Goal: Task Accomplishment & Management: Complete application form

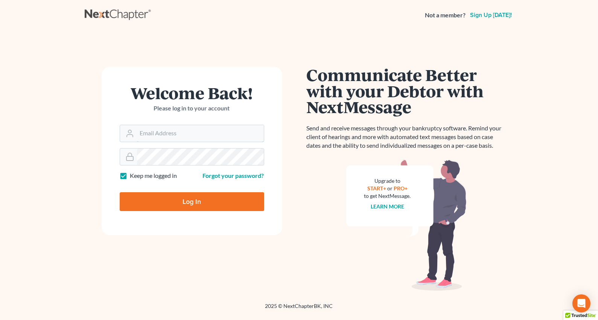
type input "[EMAIL_ADDRESS][PERSON_NAME][DOMAIN_NAME]"
click at [165, 201] on input "Log In" at bounding box center [192, 201] width 145 height 19
type input "Thinking..."
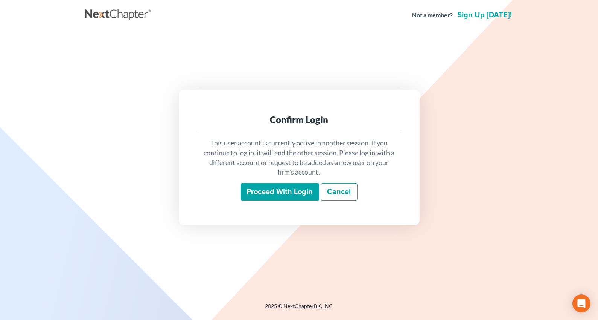
click at [284, 192] on input "Proceed with login" at bounding box center [280, 191] width 78 height 17
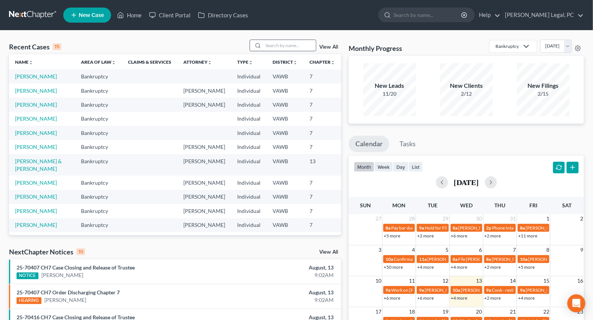
click at [279, 47] on input "search" at bounding box center [289, 45] width 53 height 11
type input "[PERSON_NAME]"
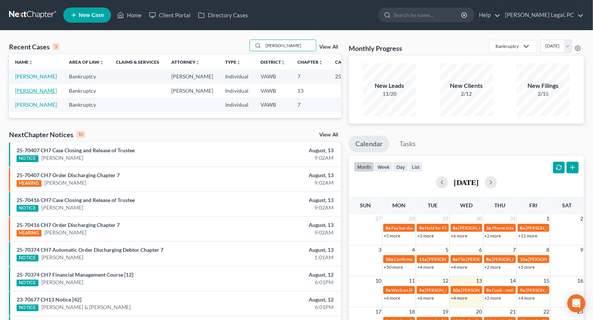
click at [15, 94] on link "[PERSON_NAME]" at bounding box center [36, 90] width 42 height 6
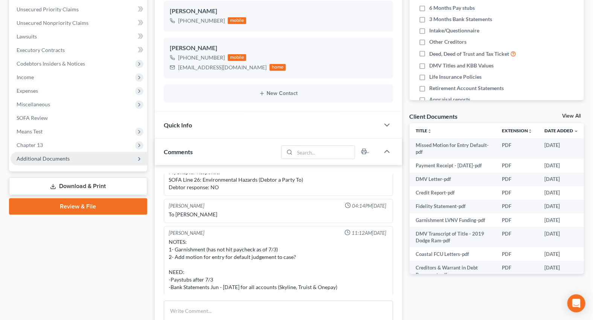
scroll to position [171, 0]
click at [41, 151] on span "Additional Documents" at bounding box center [79, 158] width 137 height 14
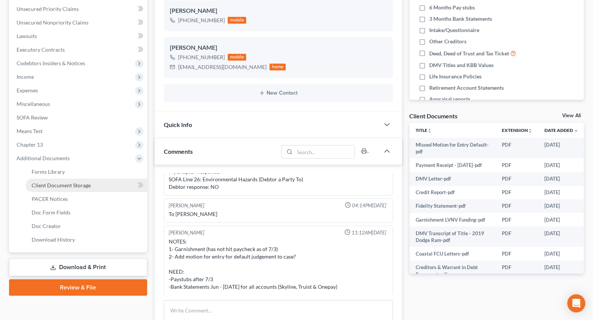
click at [53, 187] on span "Client Document Storage" at bounding box center [61, 185] width 59 height 6
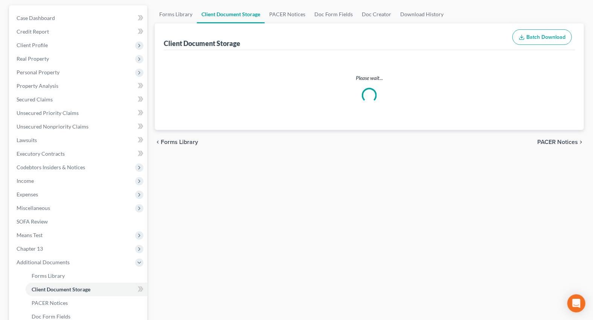
scroll to position [31, 0]
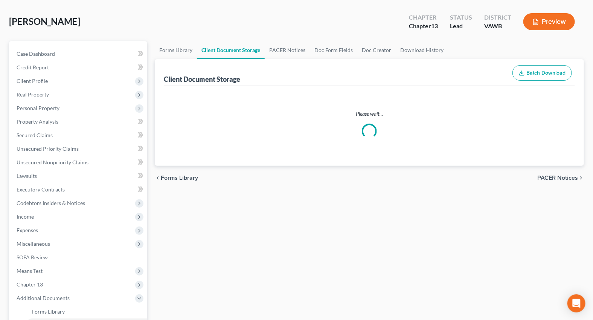
select select "0"
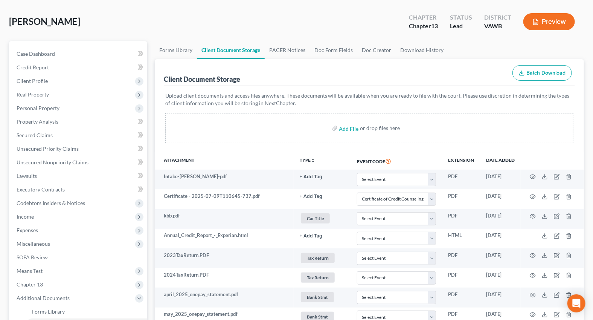
scroll to position [0, 0]
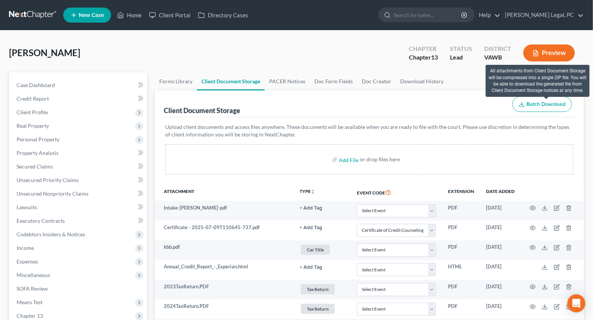
click at [541, 101] on span "Batch Download" at bounding box center [545, 104] width 39 height 6
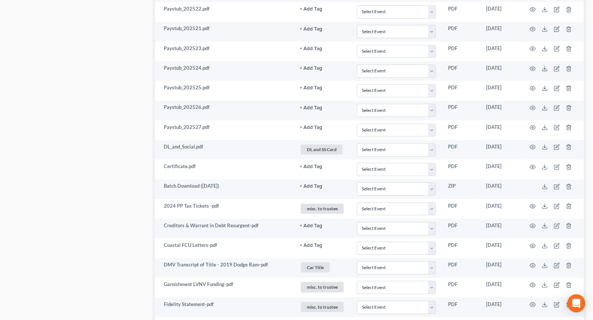
scroll to position [1020, 0]
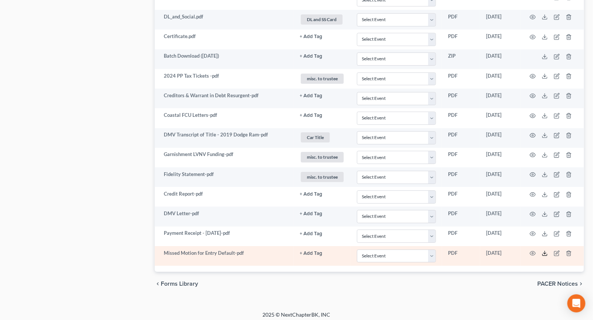
select select "0"
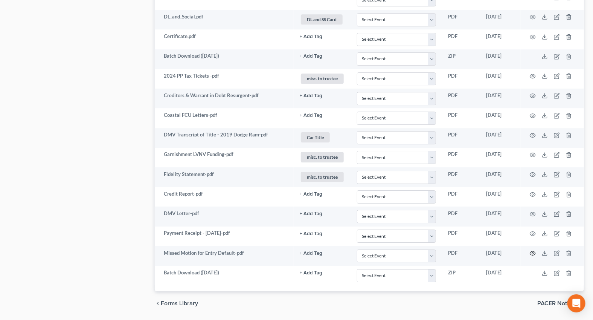
click at [534, 250] on icon "button" at bounding box center [533, 253] width 6 height 6
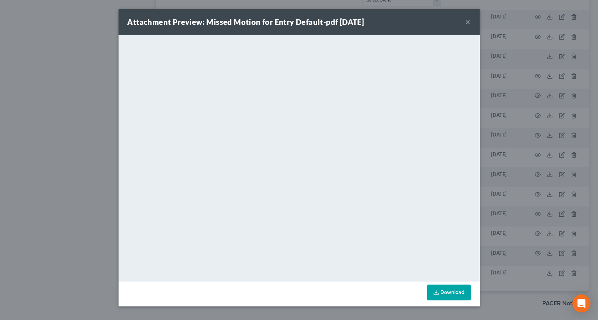
click at [467, 19] on button "×" at bounding box center [468, 21] width 5 height 9
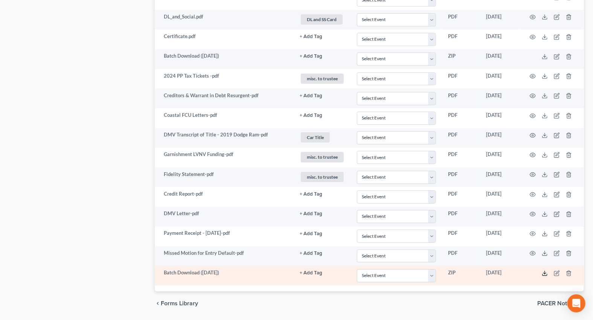
click at [543, 270] on icon at bounding box center [545, 273] width 6 height 6
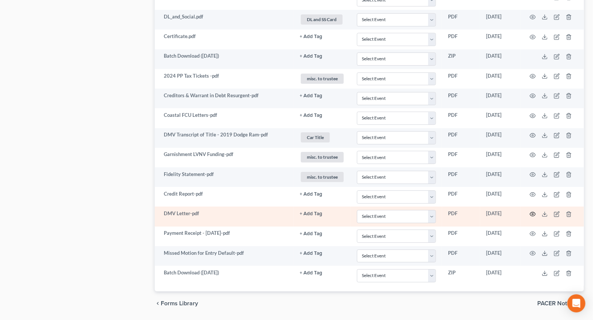
click at [530, 211] on icon "button" at bounding box center [533, 214] width 6 height 6
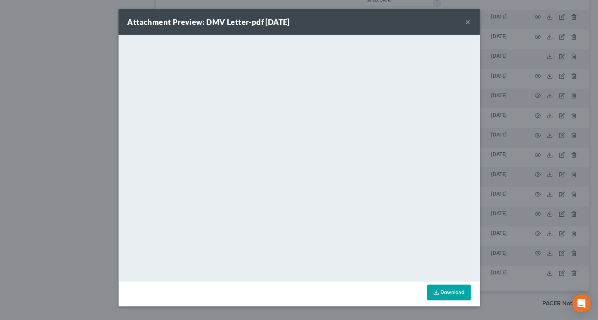
click at [467, 24] on button "×" at bounding box center [468, 21] width 5 height 9
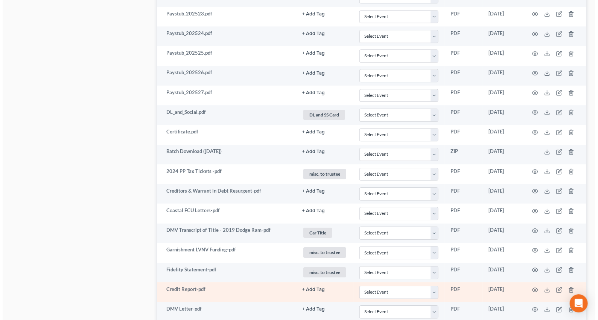
scroll to position [918, 0]
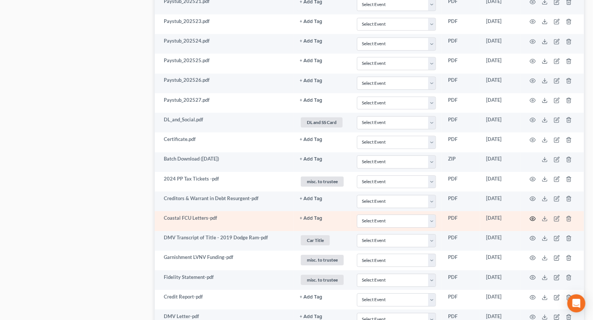
click at [532, 215] on icon "button" at bounding box center [533, 218] width 6 height 6
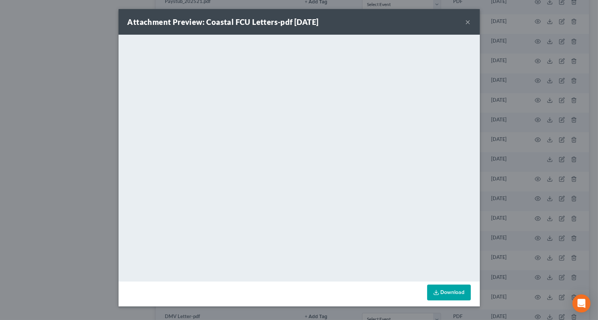
click at [469, 23] on button "×" at bounding box center [468, 21] width 5 height 9
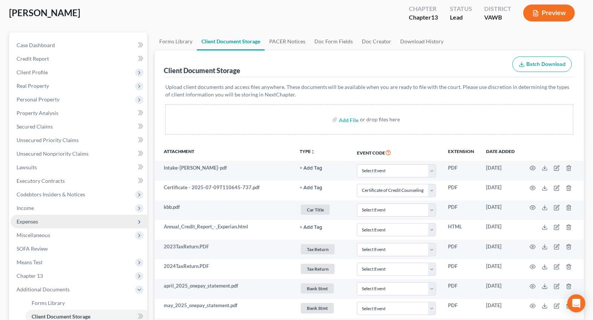
scroll to position [27, 0]
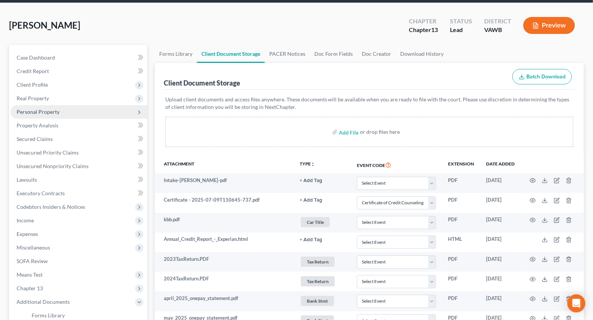
click at [34, 113] on span "Personal Property" at bounding box center [38, 111] width 43 height 6
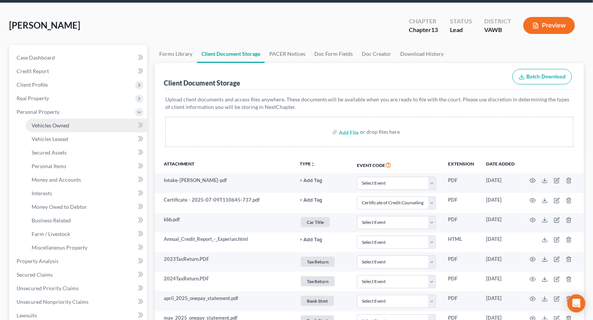
click at [40, 127] on span "Vehicles Owned" at bounding box center [51, 125] width 38 height 6
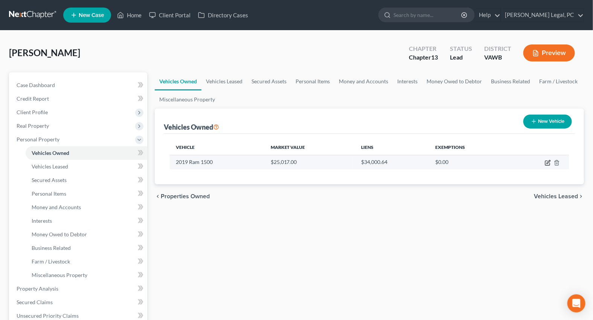
click at [547, 162] on icon "button" at bounding box center [548, 163] width 6 height 6
select select "0"
select select "7"
select select "2"
select select "0"
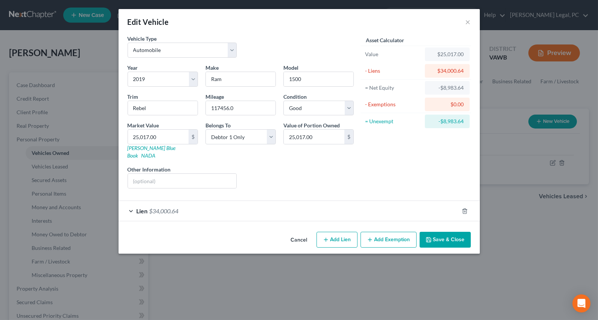
click at [464, 22] on div "Edit Vehicle ×" at bounding box center [299, 22] width 361 height 26
click at [306, 203] on div "Lien $34,000.64" at bounding box center [289, 211] width 340 height 20
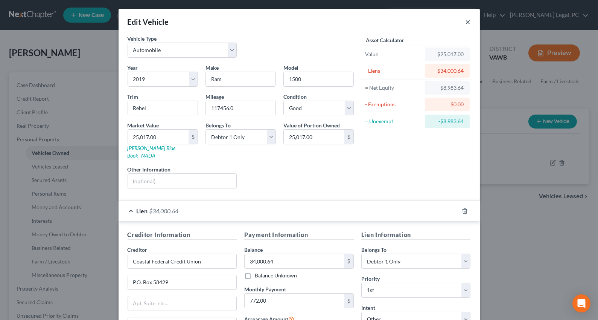
click at [466, 22] on button "×" at bounding box center [468, 21] width 5 height 9
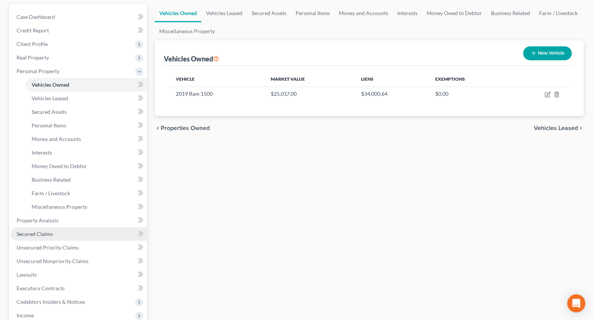
click at [53, 231] on link "Secured Claims" at bounding box center [79, 234] width 137 height 14
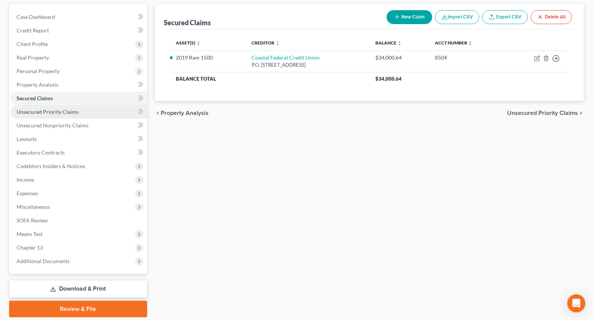
click at [48, 108] on span "Unsecured Priority Claims" at bounding box center [48, 111] width 62 height 6
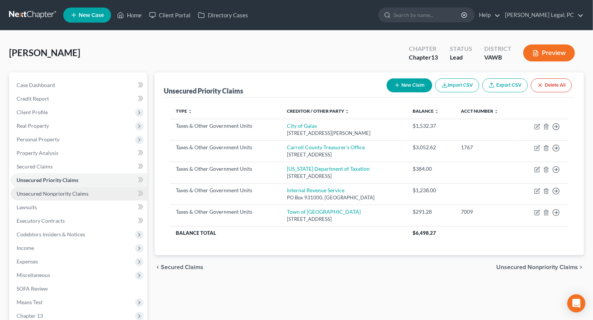
click at [47, 192] on span "Unsecured Nonpriority Claims" at bounding box center [53, 193] width 72 height 6
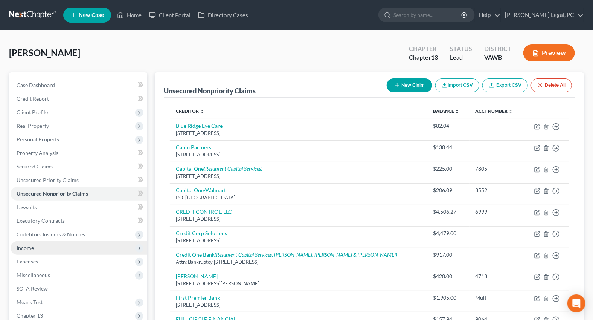
click at [29, 241] on span "Income" at bounding box center [79, 248] width 137 height 14
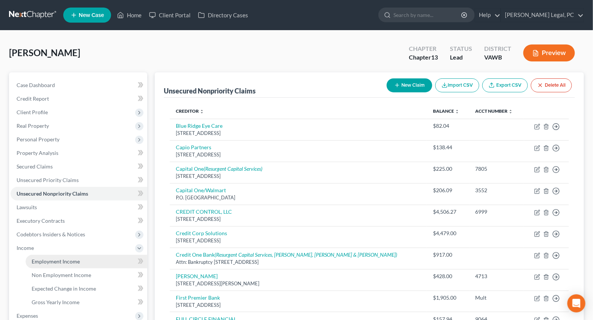
click at [41, 258] on span "Employment Income" at bounding box center [56, 261] width 48 height 6
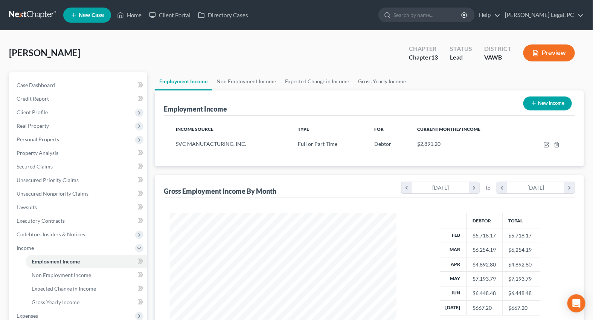
scroll to position [135, 241]
click at [237, 79] on link "Non Employment Income" at bounding box center [246, 81] width 69 height 18
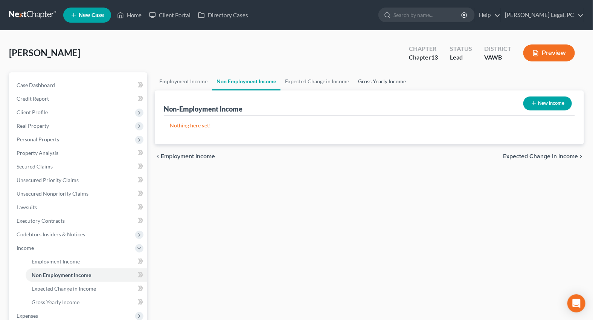
click at [369, 84] on link "Gross Yearly Income" at bounding box center [382, 81] width 57 height 18
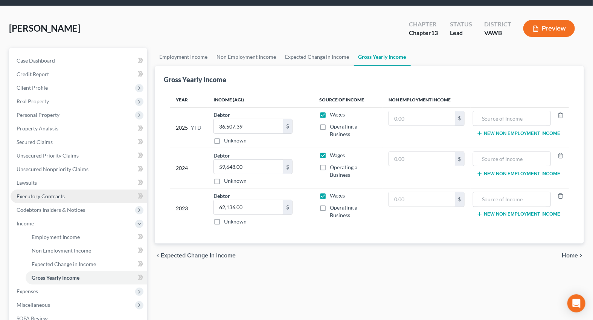
scroll to position [102, 0]
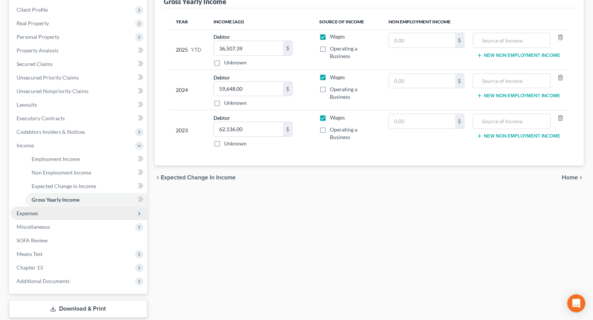
click at [19, 215] on span "Expenses" at bounding box center [27, 213] width 21 height 6
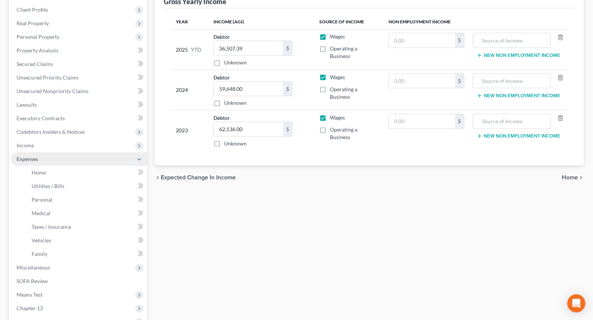
click at [40, 162] on span "Expenses" at bounding box center [79, 159] width 137 height 14
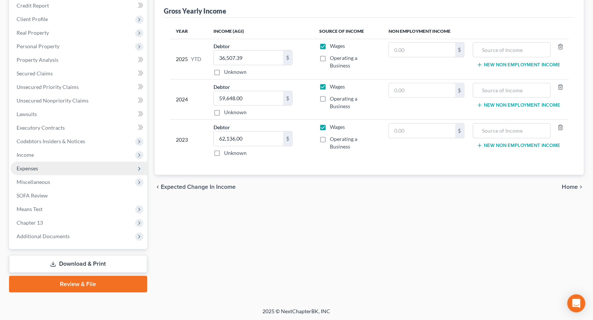
click at [37, 168] on span "Expenses" at bounding box center [27, 168] width 21 height 6
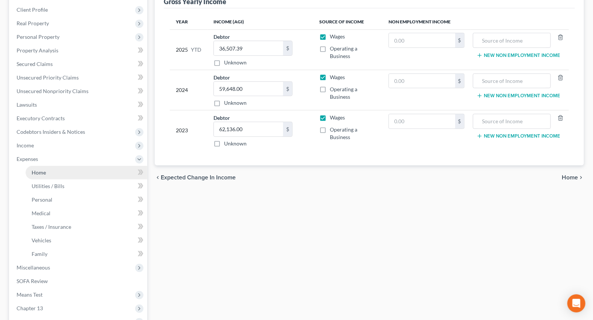
click at [37, 170] on span "Home" at bounding box center [39, 172] width 14 height 6
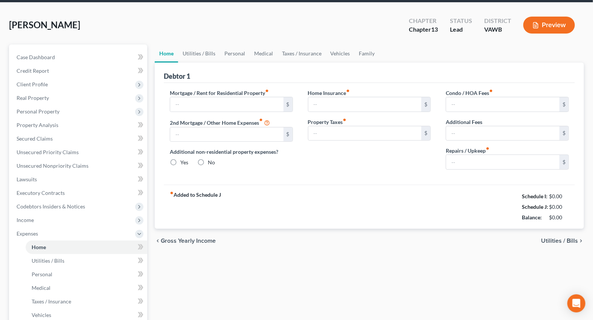
type input "1,050.00"
type input "0.00"
radio input "true"
type input "10.00"
type input "0.00"
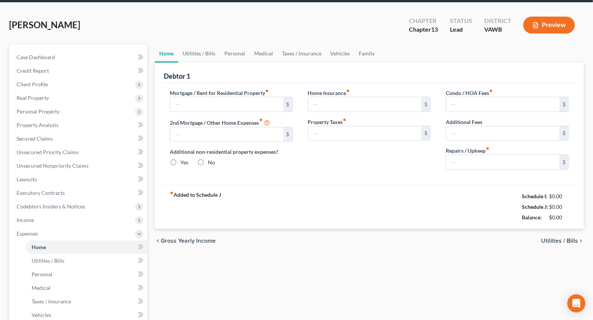
type input "0.00"
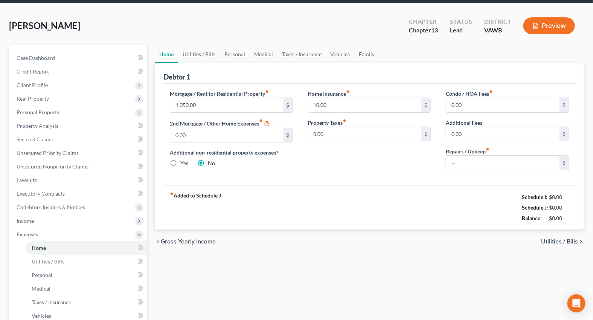
type input "150.00"
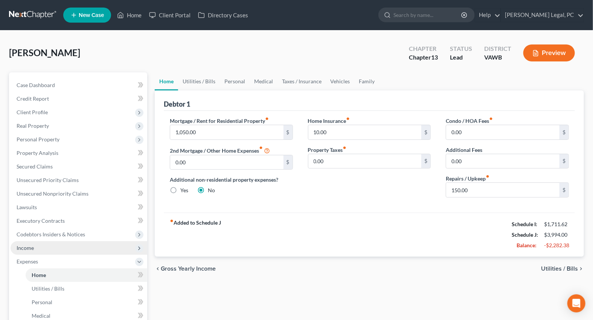
click at [36, 247] on span "Income" at bounding box center [79, 248] width 137 height 14
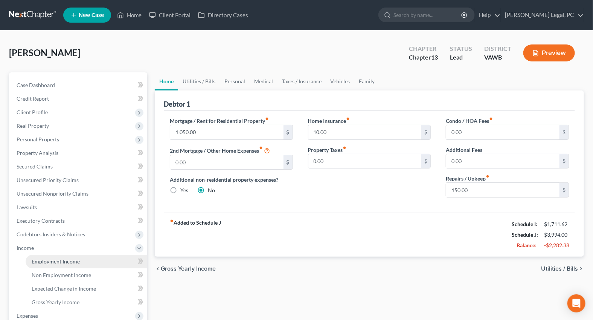
click at [44, 260] on span "Employment Income" at bounding box center [56, 261] width 48 height 6
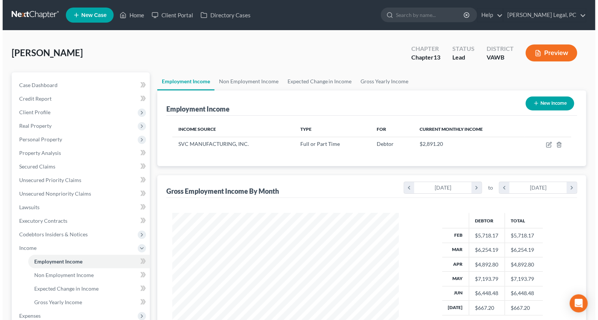
scroll to position [135, 241]
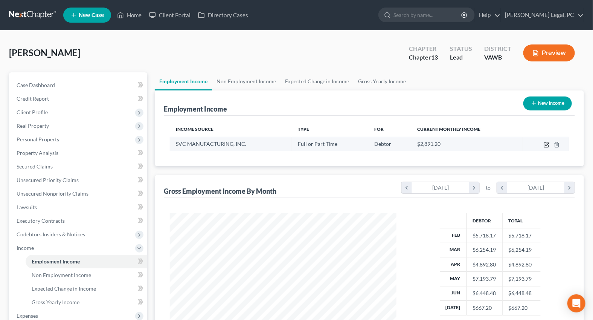
click at [548, 146] on icon "button" at bounding box center [547, 145] width 6 height 6
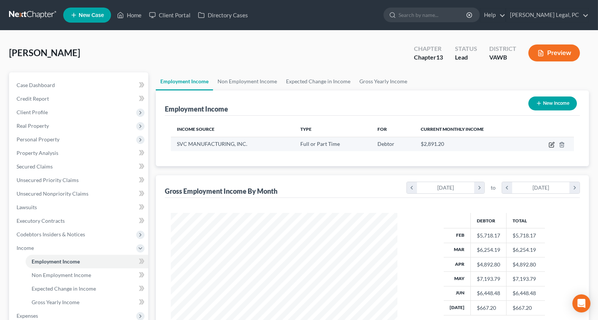
select select "0"
select select "14"
select select "3"
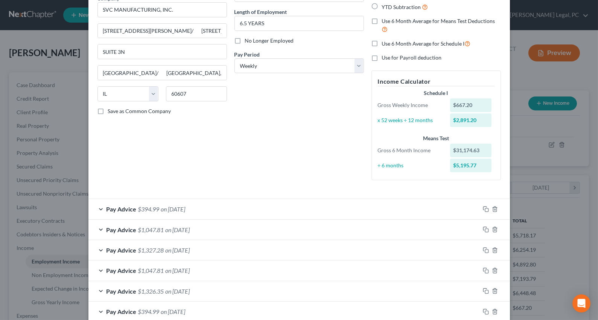
scroll to position [102, 0]
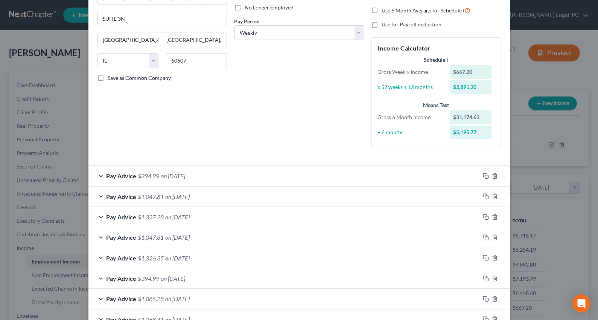
click at [190, 215] on span "on [DATE]" at bounding box center [178, 216] width 24 height 7
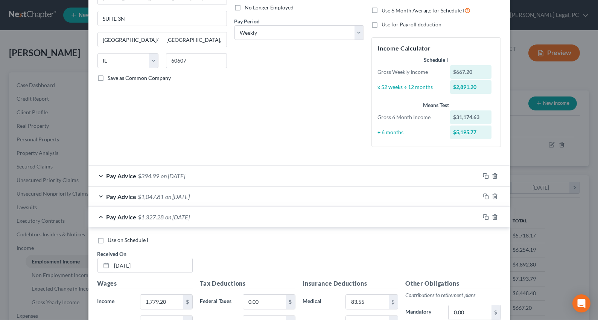
click at [108, 240] on label "Use on Schedule I" at bounding box center [128, 240] width 41 height 8
click at [111, 240] on input "Use on Schedule I" at bounding box center [113, 238] width 5 height 5
checkbox input "true"
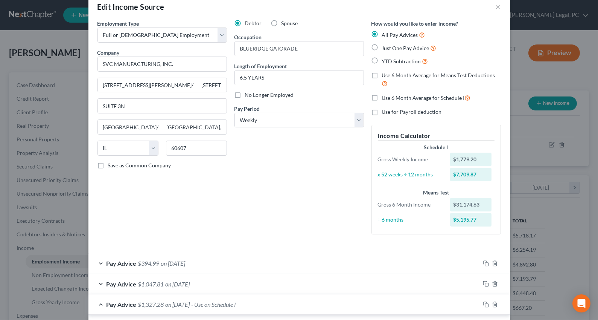
scroll to position [14, 0]
click at [382, 99] on label "Use 6 Month Average for Schedule I" at bounding box center [426, 98] width 89 height 9
click at [385, 99] on input "Use 6 Month Average for Schedule I" at bounding box center [387, 96] width 5 height 5
checkbox input "true"
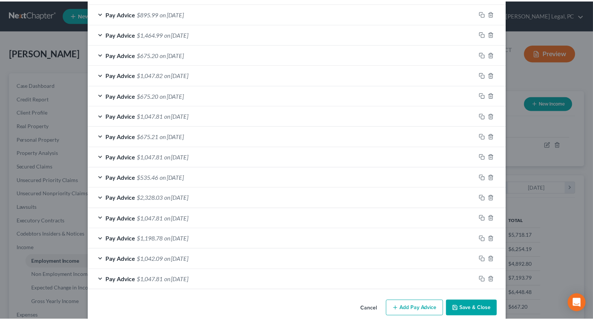
scroll to position [651, 0]
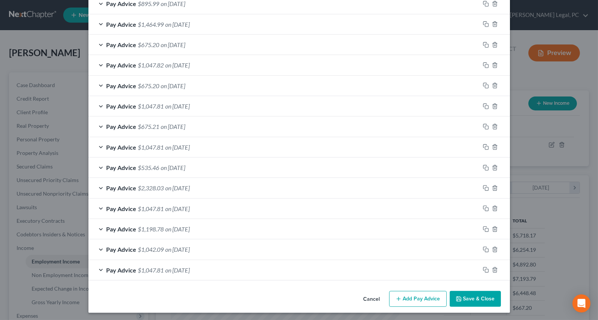
click at [459, 296] on icon "button" at bounding box center [459, 298] width 5 height 5
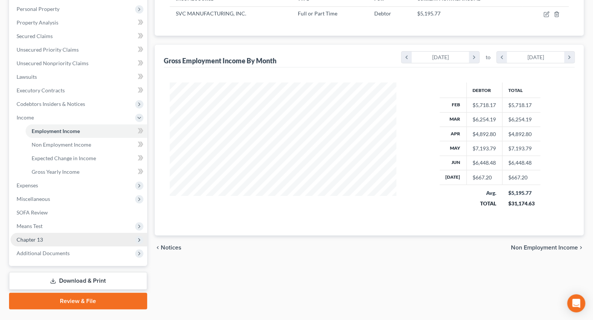
scroll to position [147, 0]
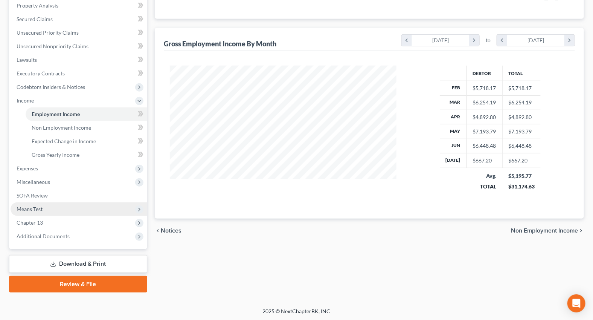
click at [34, 209] on span "Means Test" at bounding box center [30, 209] width 26 height 6
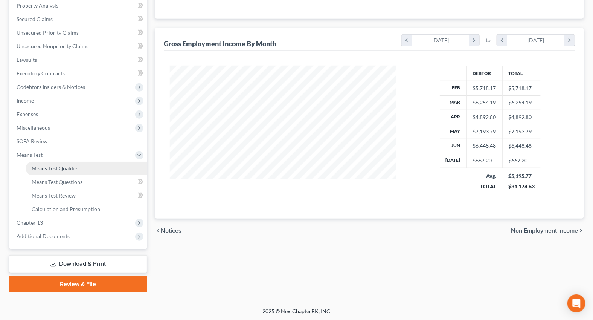
click at [68, 165] on span "Means Test Qualifier" at bounding box center [56, 168] width 48 height 6
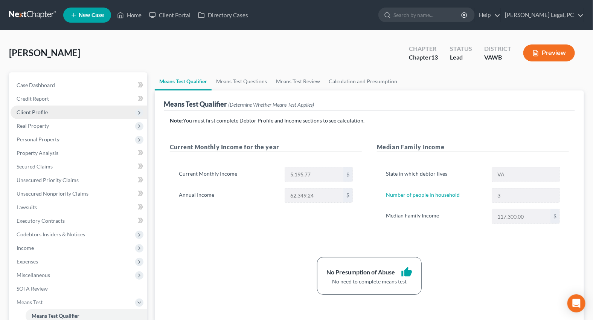
click at [32, 109] on span "Client Profile" at bounding box center [32, 112] width 31 height 6
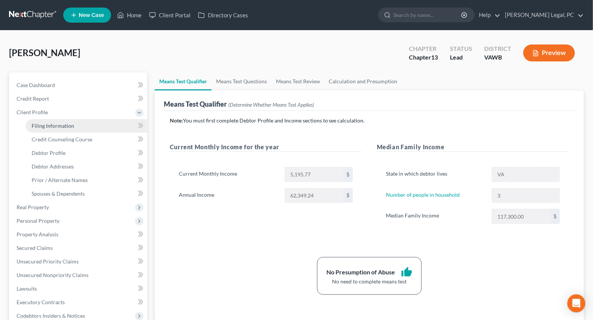
click at [39, 122] on span "Filing Information" at bounding box center [53, 125] width 43 height 6
select select "1"
select select "0"
select select "3"
select select "0"
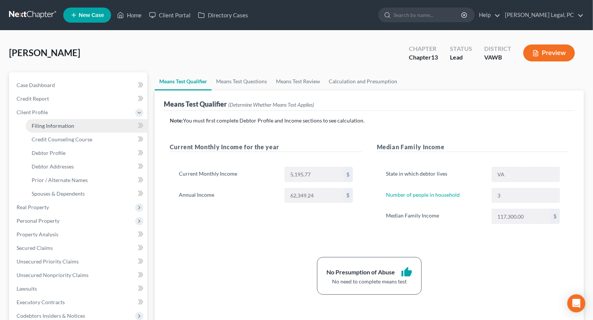
select select "48"
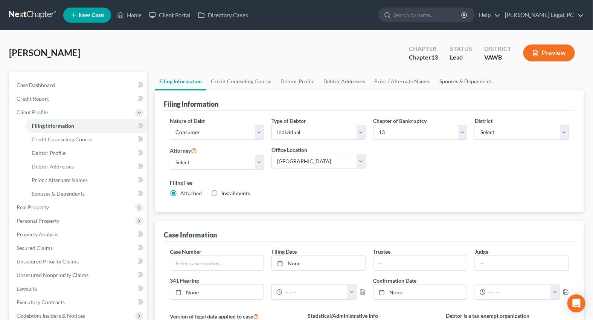
click at [477, 82] on link "Spouses & Dependents" at bounding box center [466, 81] width 62 height 18
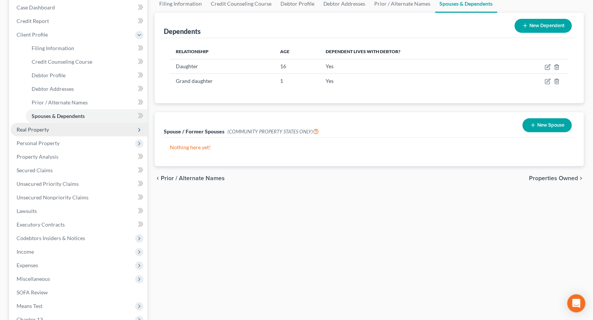
scroll to position [171, 0]
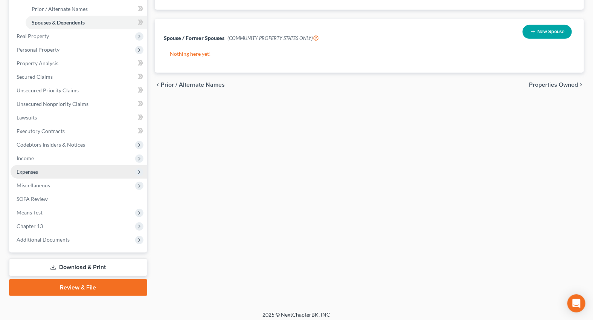
click at [25, 175] on span "Expenses" at bounding box center [79, 172] width 137 height 14
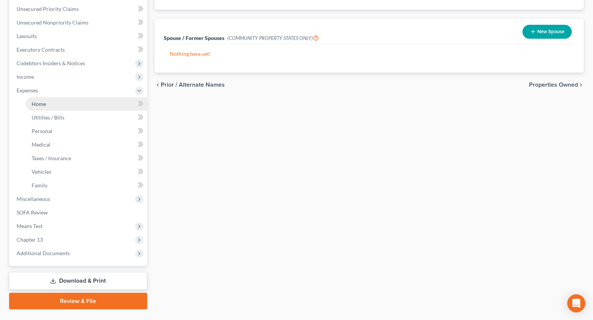
click at [40, 105] on span "Home" at bounding box center [39, 104] width 14 height 6
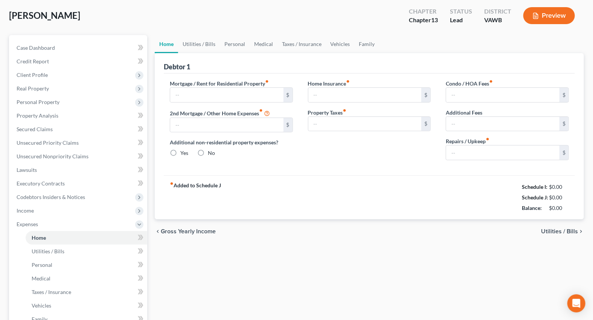
type input "1,050.00"
type input "0.00"
radio input "true"
type input "10.00"
type input "0.00"
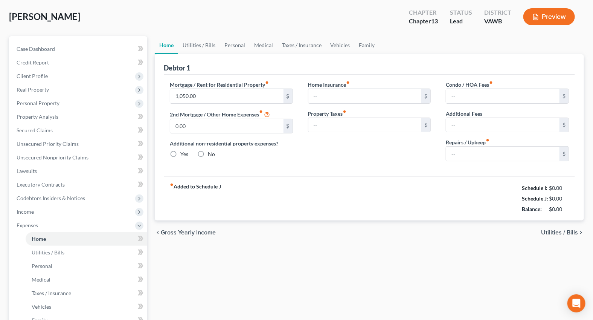
type input "0.00"
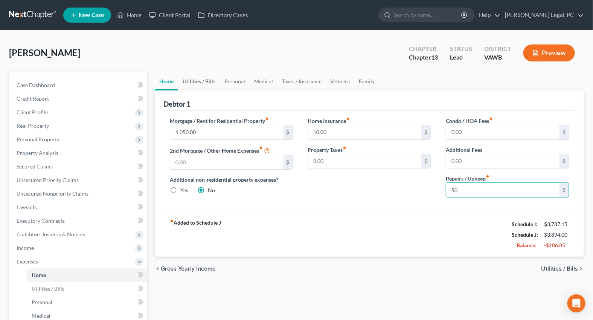
type input "50"
click at [199, 78] on link "Utilities / Bills" at bounding box center [199, 81] width 42 height 18
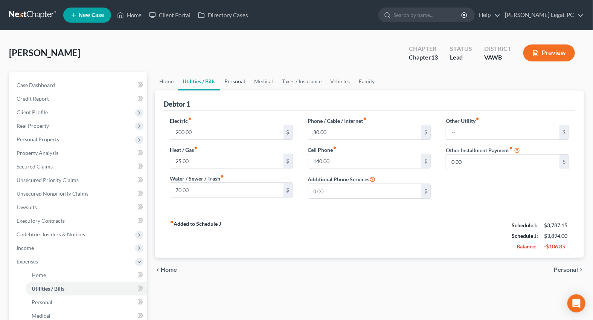
click at [232, 82] on link "Personal" at bounding box center [235, 81] width 30 height 18
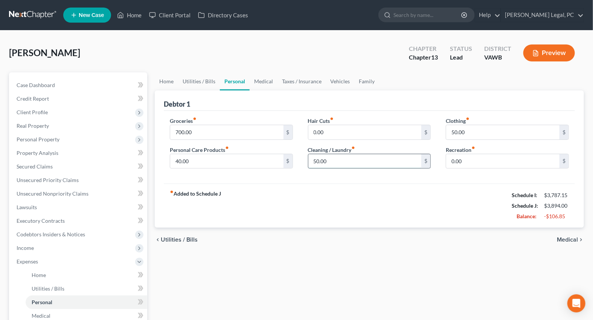
click at [337, 158] on input "50.00" at bounding box center [364, 161] width 113 height 14
click at [211, 159] on input "40.00" at bounding box center [226, 161] width 113 height 14
type input "75"
click at [472, 128] on input "50.00" at bounding box center [502, 132] width 113 height 14
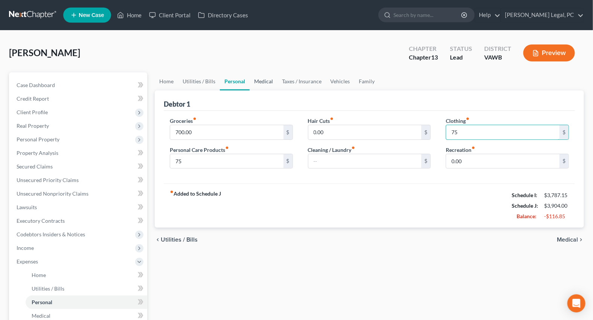
type input "75"
click at [267, 79] on link "Medical" at bounding box center [264, 81] width 28 height 18
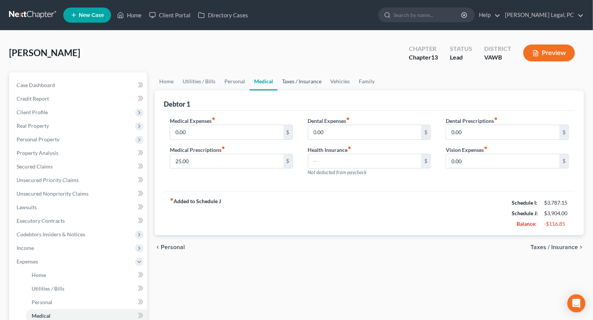
click at [294, 77] on link "Taxes / Insurance" at bounding box center [302, 81] width 49 height 18
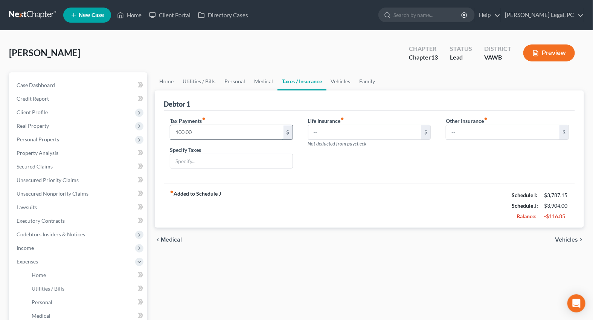
click at [241, 132] on input "100.00" at bounding box center [226, 132] width 113 height 14
click at [335, 82] on link "Vehicles" at bounding box center [340, 81] width 29 height 18
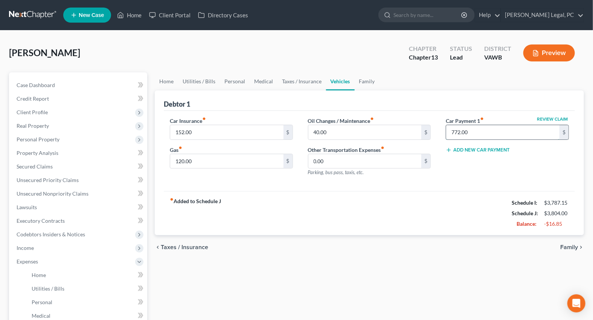
click at [482, 133] on input "772.00" at bounding box center [502, 132] width 113 height 14
click at [472, 180] on div "Review Claim Car Payment 1 fiber_manual_record $ Add New Car Payment" at bounding box center [507, 150] width 138 height 66
click at [363, 83] on link "Family" at bounding box center [367, 81] width 25 height 18
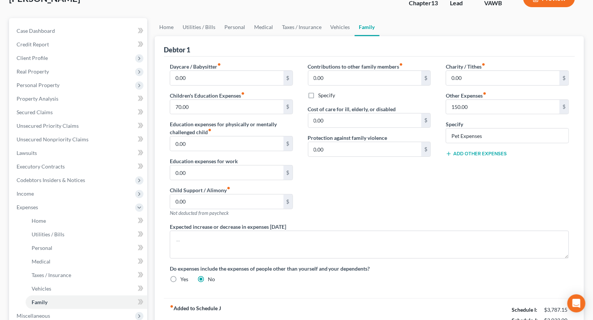
scroll to position [51, 0]
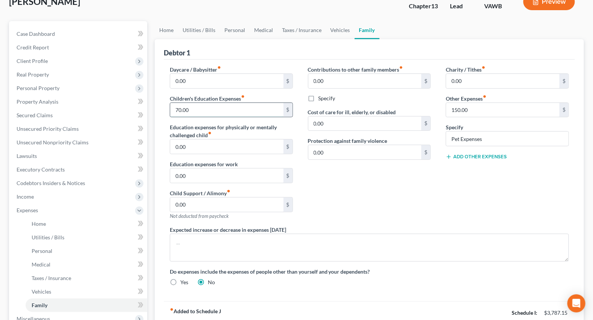
click at [194, 107] on input "70.00" at bounding box center [226, 110] width 113 height 14
click at [377, 187] on div "Contributions to other family members fiber_manual_record 0.00 $ Specify Cost o…" at bounding box center [369, 146] width 138 height 160
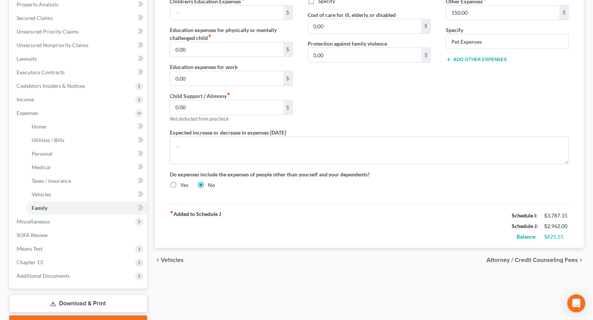
scroll to position [188, 0]
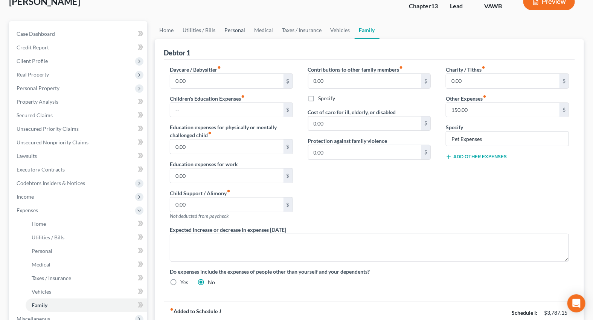
click at [232, 28] on link "Personal" at bounding box center [235, 30] width 30 height 18
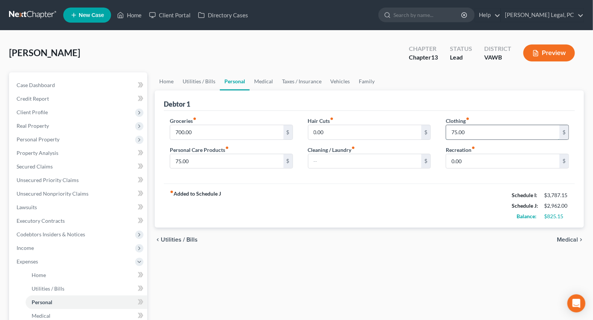
click at [471, 128] on input "75.00" at bounding box center [502, 132] width 113 height 14
type input "50.15"
click at [442, 194] on div "fiber_manual_record Added to Schedule J Schedule I: $3,787.15 Schedule J: $2,93…" at bounding box center [369, 205] width 411 height 44
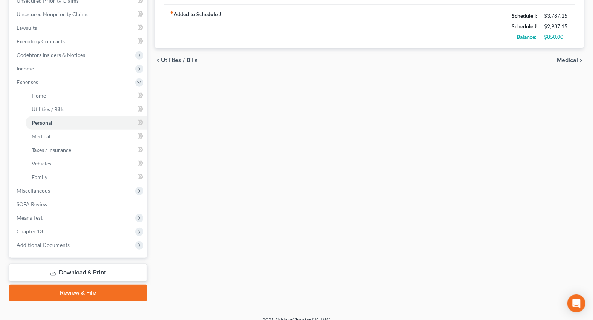
scroll to position [188, 0]
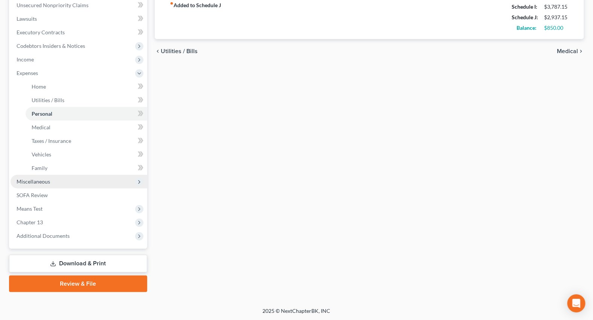
click at [35, 182] on span "Miscellaneous" at bounding box center [34, 181] width 34 height 6
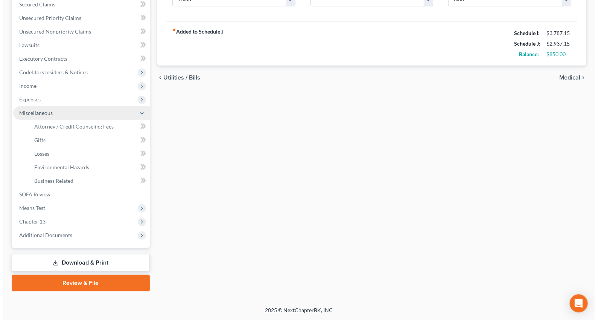
scroll to position [161, 0]
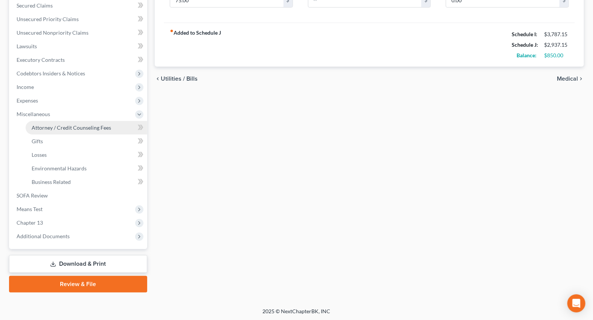
click at [69, 121] on link "Attorney / Credit Counseling Fees" at bounding box center [87, 128] width 122 height 14
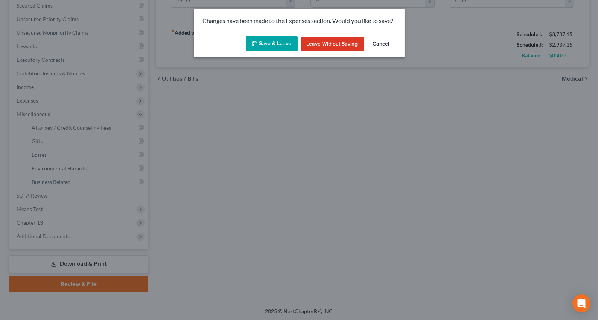
click at [267, 41] on button "Save & Leave" at bounding box center [272, 44] width 52 height 16
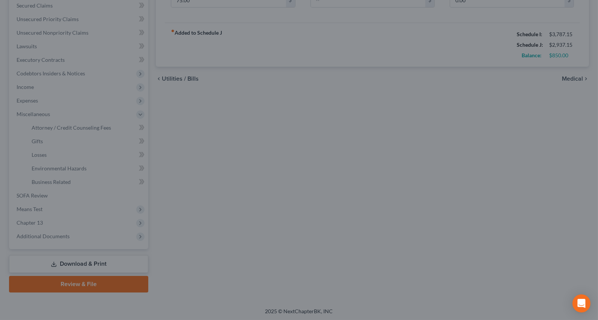
select select "0"
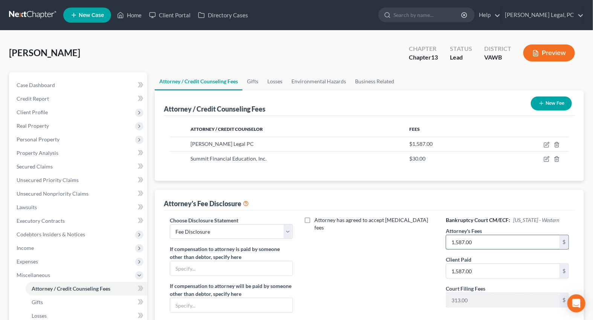
click at [495, 241] on input "1,587.00" at bounding box center [502, 242] width 113 height 14
type input "4,750"
click at [547, 139] on td at bounding box center [530, 144] width 78 height 14
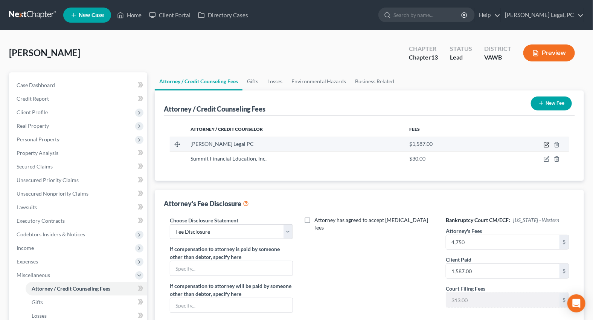
click at [545, 147] on icon "button" at bounding box center [546, 145] width 5 height 5
select select "48"
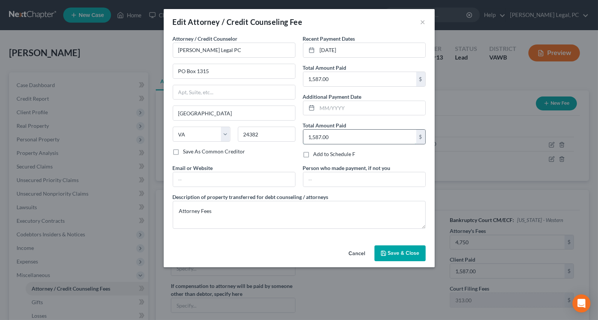
click at [336, 136] on input "1,587.00" at bounding box center [359, 137] width 113 height 14
click at [410, 256] on button "Save & Close" at bounding box center [400, 253] width 51 height 16
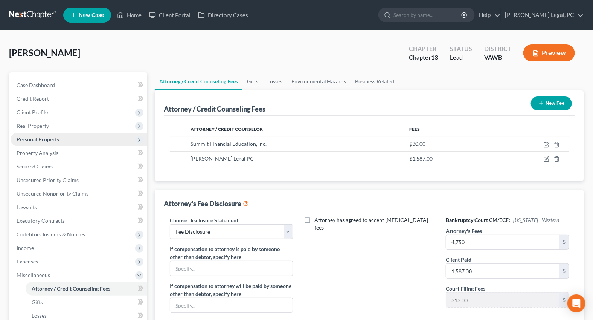
click at [48, 139] on span "Personal Property" at bounding box center [38, 139] width 43 height 6
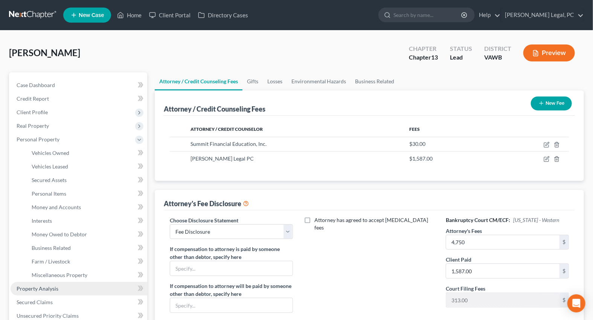
click at [50, 283] on link "Property Analysis" at bounding box center [79, 289] width 137 height 14
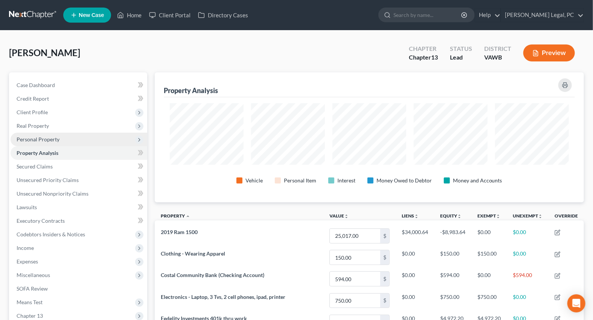
click at [43, 136] on span "Personal Property" at bounding box center [38, 139] width 43 height 6
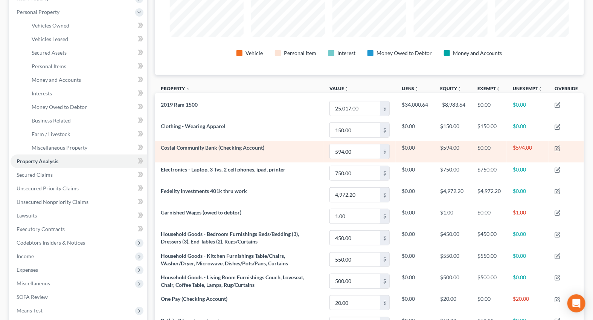
scroll to position [137, 0]
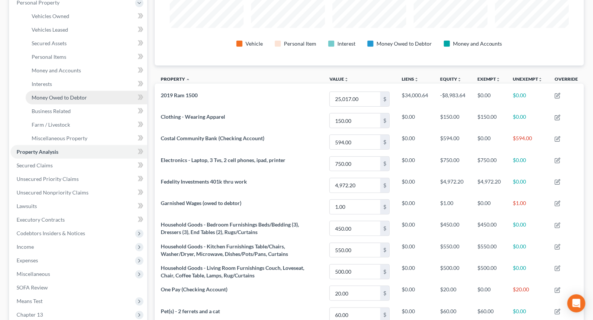
click at [43, 97] on span "Money Owed to Debtor" at bounding box center [59, 97] width 55 height 6
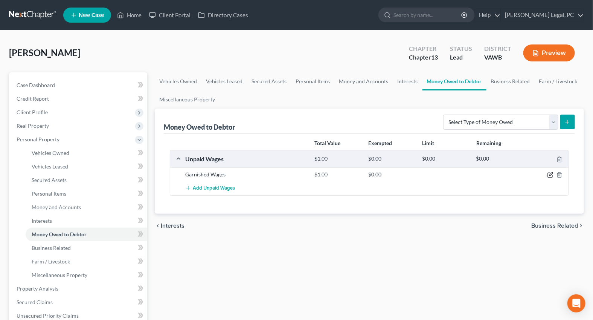
click at [549, 175] on icon "button" at bounding box center [551, 175] width 6 height 6
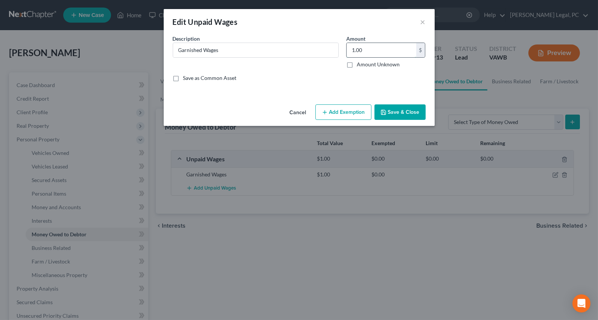
click at [369, 53] on input "1.00" at bounding box center [382, 50] width 70 height 14
type input "2,000"
click at [325, 113] on line "button" at bounding box center [325, 111] width 0 height 3
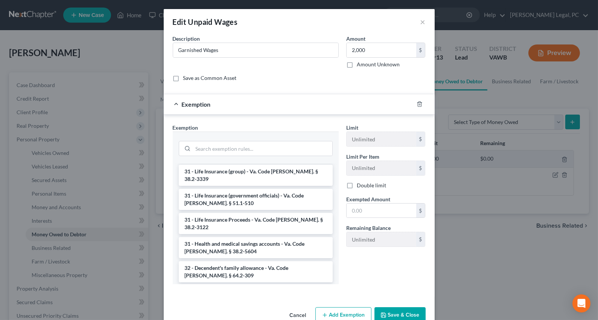
scroll to position [1143, 0]
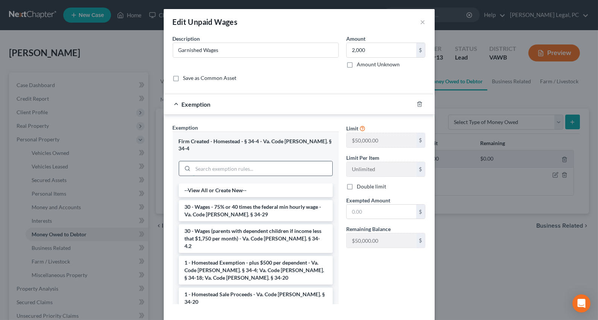
click at [265, 163] on input "search" at bounding box center [262, 168] width 139 height 14
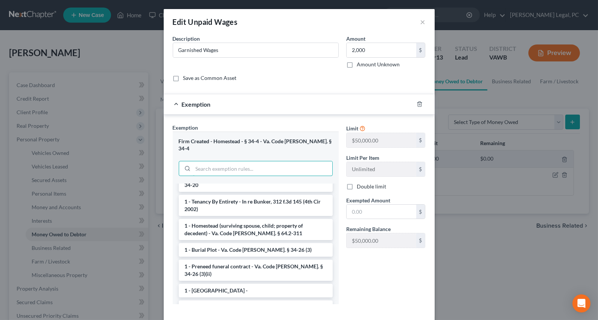
scroll to position [137, 0]
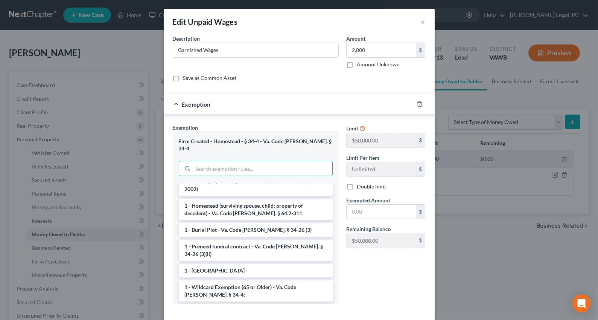
click at [257, 304] on li "1 - Homestead Exemption 34-4 - Va. Code [PERSON_NAME]. § 34-4" at bounding box center [256, 314] width 154 height 21
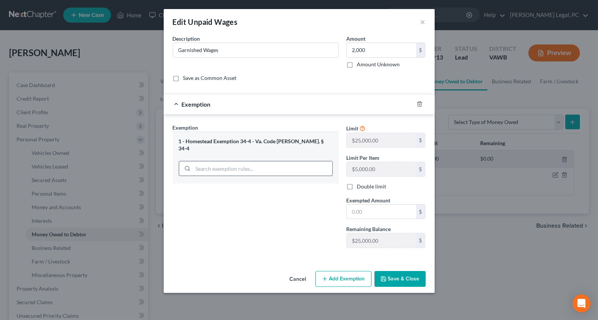
click at [265, 161] on input "search" at bounding box center [262, 168] width 139 height 14
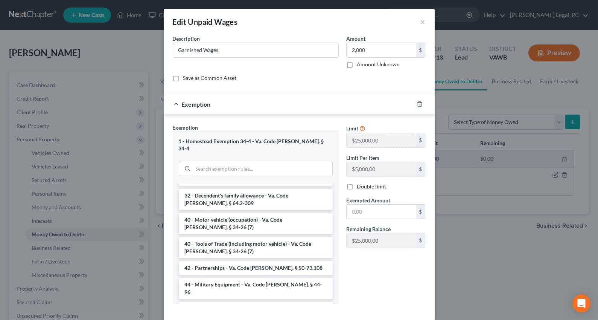
scroll to position [1143, 0]
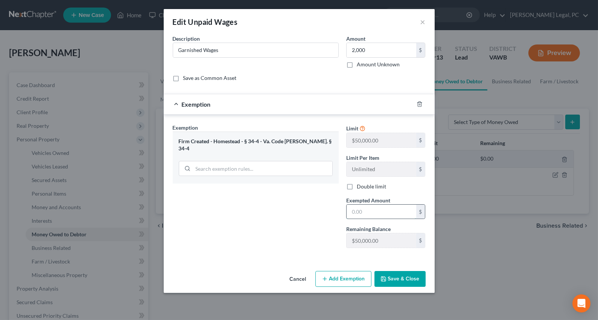
click at [363, 210] on input "text" at bounding box center [382, 211] width 70 height 14
type input "2,000"
click at [384, 282] on button "Save & Close" at bounding box center [400, 279] width 51 height 16
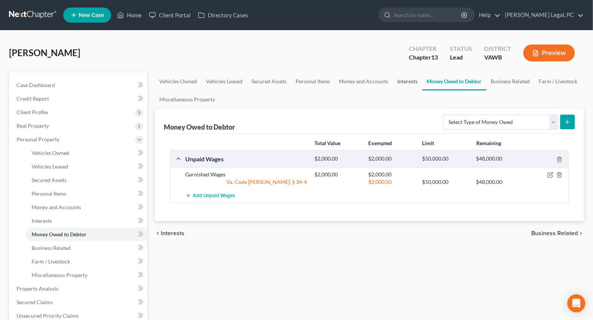
click at [401, 79] on link "Interests" at bounding box center [407, 81] width 29 height 18
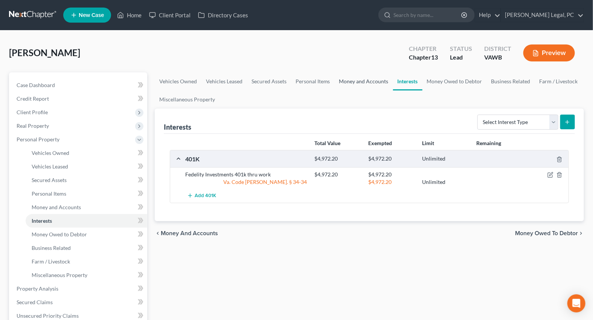
click at [381, 77] on link "Money and Accounts" at bounding box center [364, 81] width 58 height 18
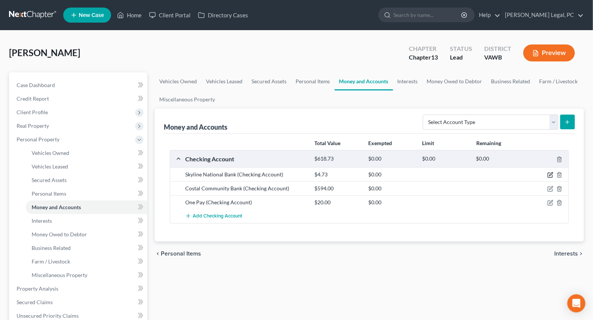
click at [550, 173] on icon "button" at bounding box center [551, 175] width 6 height 6
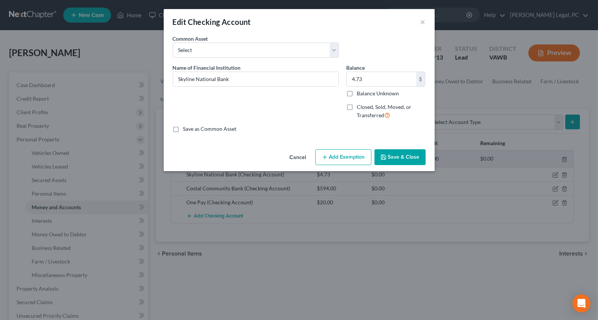
click at [352, 159] on button "Add Exemption" at bounding box center [344, 157] width 56 height 16
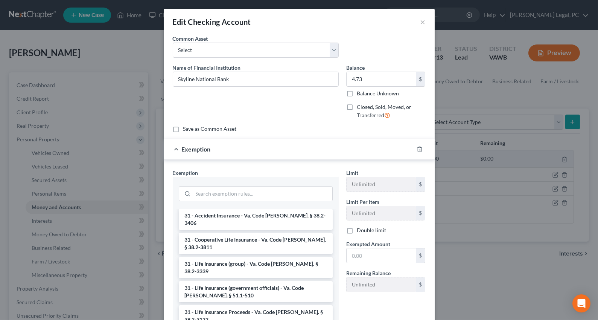
scroll to position [1143, 0]
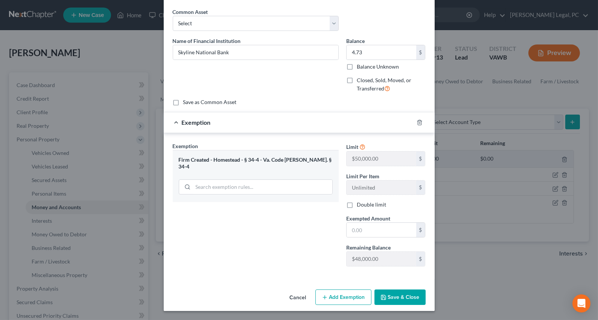
scroll to position [26, 0]
click at [372, 229] on input "text" at bounding box center [382, 230] width 70 height 14
type input "4.73"
click at [383, 291] on button "Save & Close" at bounding box center [400, 298] width 51 height 16
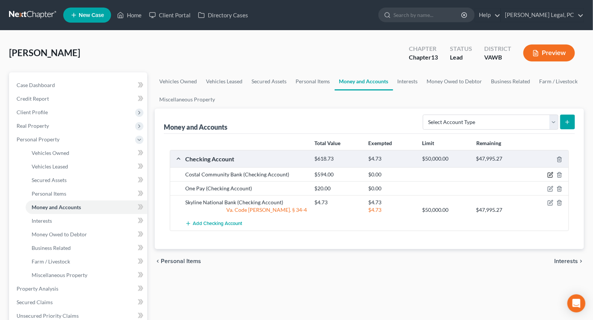
click at [549, 174] on icon "button" at bounding box center [551, 175] width 6 height 6
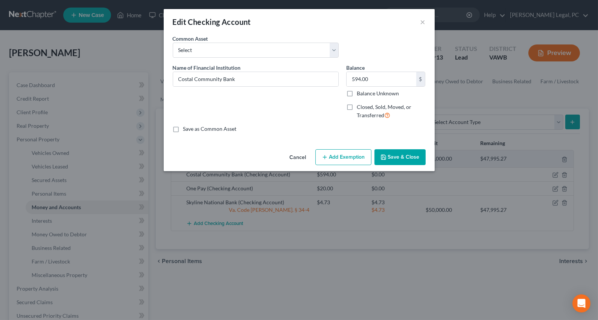
click at [335, 153] on button "Add Exemption" at bounding box center [344, 157] width 56 height 16
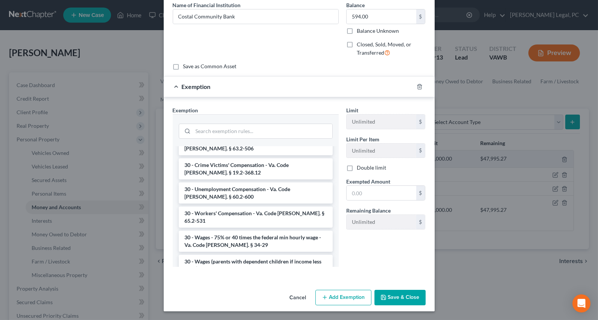
scroll to position [1143, 0]
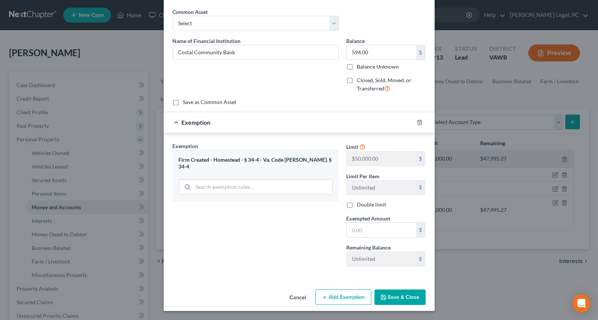
scroll to position [26, 0]
click at [374, 230] on input "text" at bounding box center [382, 230] width 70 height 14
type input "594"
click at [385, 294] on button "Save & Close" at bounding box center [400, 298] width 51 height 16
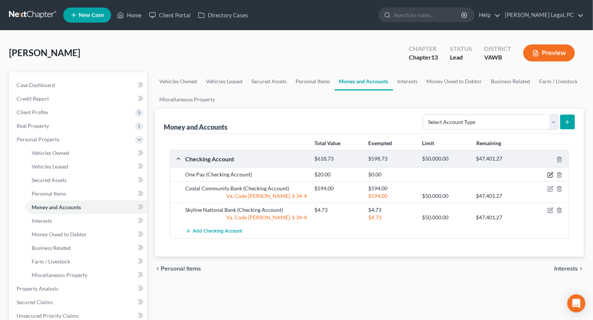
click at [551, 173] on icon "button" at bounding box center [551, 175] width 6 height 6
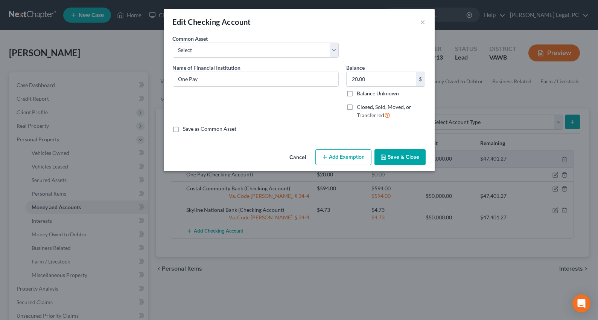
click at [333, 158] on button "Add Exemption" at bounding box center [344, 157] width 56 height 16
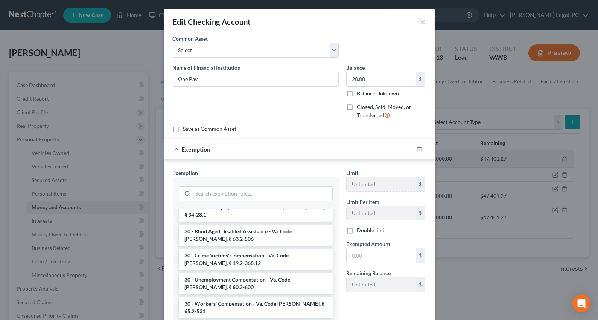
scroll to position [1143, 0]
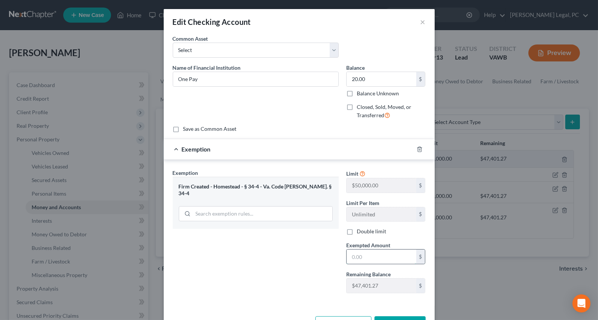
click at [354, 254] on input "text" at bounding box center [382, 256] width 70 height 14
type input "20"
click at [305, 257] on div "Exemption Set must be selected for CA. Exemption * Firm Created - Homestead - §…" at bounding box center [256, 234] width 174 height 130
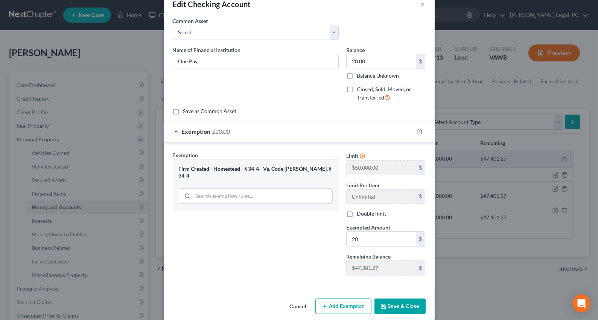
scroll to position [26, 0]
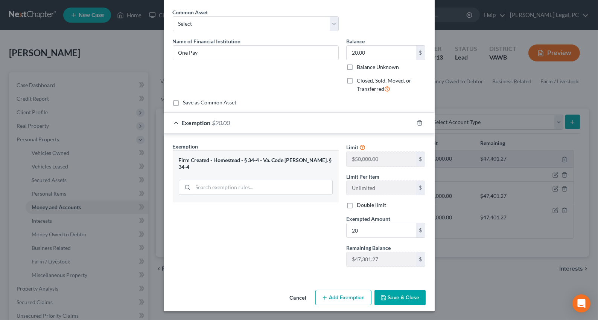
click at [392, 296] on button "Save & Close" at bounding box center [400, 298] width 51 height 16
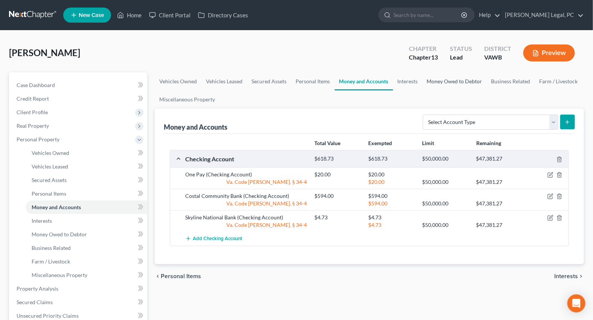
click at [445, 81] on link "Money Owed to Debtor" at bounding box center [454, 81] width 64 height 18
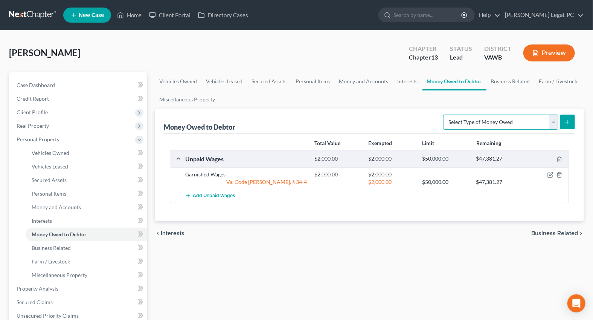
click at [489, 119] on select "Select Type of Money Owed Accounts Receivable Alimony Child Support Claims Agai…" at bounding box center [500, 121] width 115 height 15
select select "expected_tax_refund"
click at [445, 114] on select "Select Type of Money Owed Accounts Receivable Alimony Child Support Claims Agai…" at bounding box center [500, 121] width 115 height 15
click at [573, 122] on button "submit" at bounding box center [567, 121] width 15 height 15
select select "0"
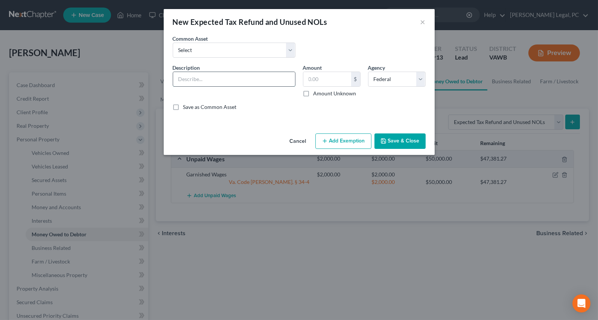
click at [242, 76] on input "text" at bounding box center [234, 79] width 122 height 14
type input "Potential 2025 Federal Tax Refund"
click at [339, 80] on input "text" at bounding box center [327, 79] width 48 height 14
type input "1"
click at [334, 140] on button "Add Exemption" at bounding box center [344, 141] width 56 height 16
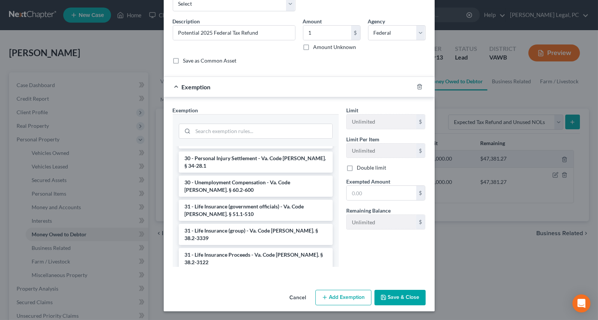
scroll to position [1143, 0]
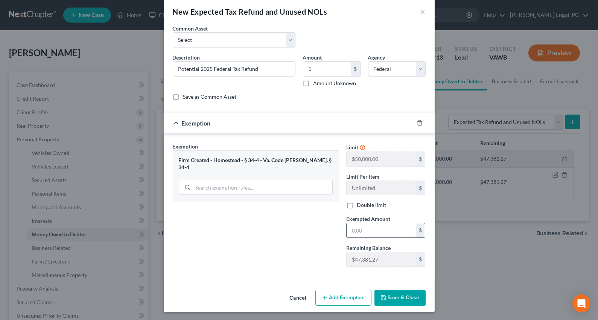
click at [361, 225] on input "text" at bounding box center [382, 230] width 70 height 14
type input "1"
click at [299, 227] on div "Exemption Set must be selected for CA. Exemption * Firm Created - Homestead - §…" at bounding box center [256, 207] width 174 height 130
click at [391, 297] on button "Save & Close" at bounding box center [400, 298] width 51 height 16
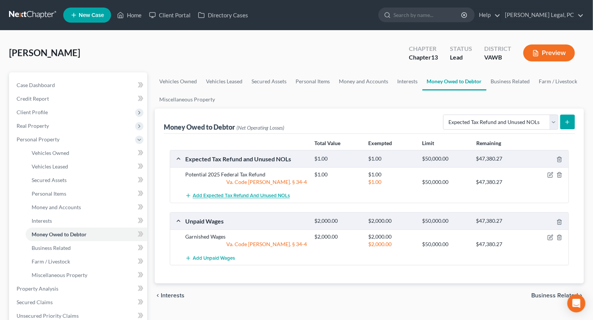
click at [230, 193] on span "Add Expected Tax Refund and Unused NOLs" at bounding box center [241, 196] width 97 height 6
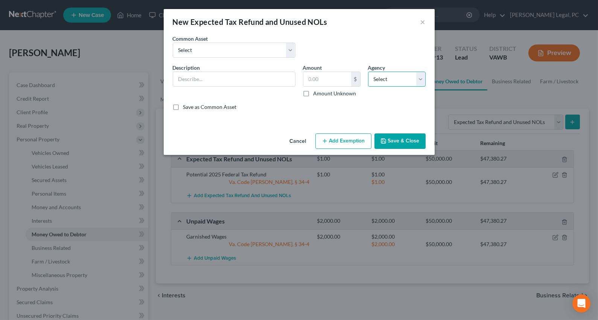
drag, startPoint x: 381, startPoint y: 79, endPoint x: 381, endPoint y: 85, distance: 6.0
click at [381, 79] on select "Select Federal State Local" at bounding box center [397, 79] width 58 height 15
select select "1"
click at [368, 72] on select "Select Federal State Local" at bounding box center [397, 79] width 58 height 15
click at [335, 74] on input "text" at bounding box center [327, 79] width 48 height 14
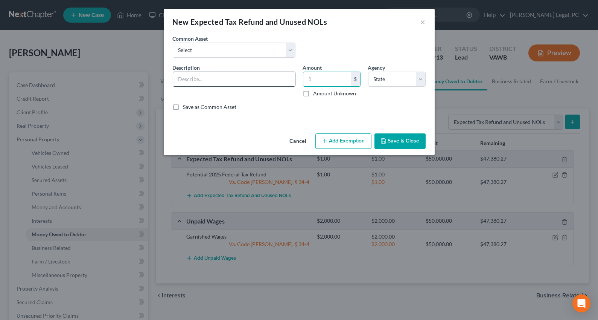
type input "1"
click at [230, 81] on input "text" at bounding box center [234, 79] width 122 height 14
type input "Potential 2025 State Tax Refund"
click at [327, 143] on icon "button" at bounding box center [325, 141] width 6 height 6
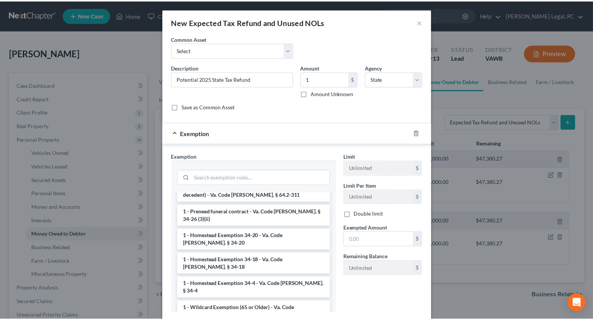
scroll to position [1143, 0]
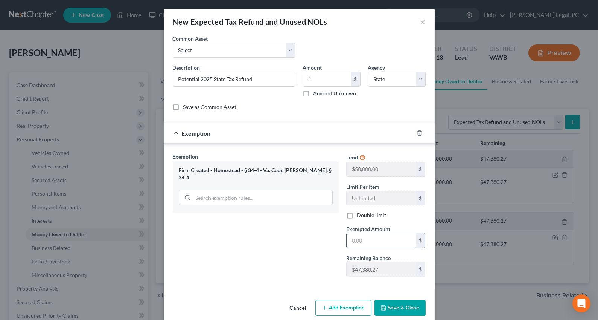
click at [365, 237] on input "text" at bounding box center [382, 240] width 70 height 14
type input "1"
click at [300, 251] on div "Exemption Set must be selected for CA. Exemption * Firm Created - Homestead - §…" at bounding box center [256, 218] width 174 height 130
click at [395, 308] on button "Save & Close" at bounding box center [400, 308] width 51 height 16
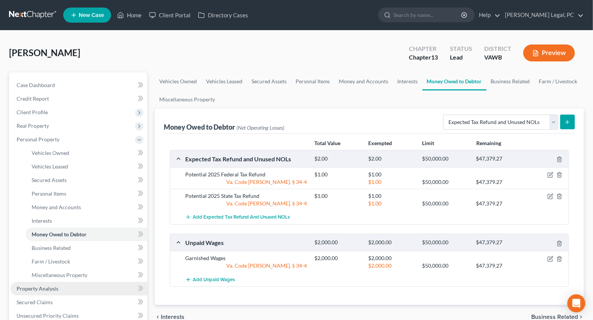
click at [21, 290] on span "Property Analysis" at bounding box center [38, 288] width 42 height 6
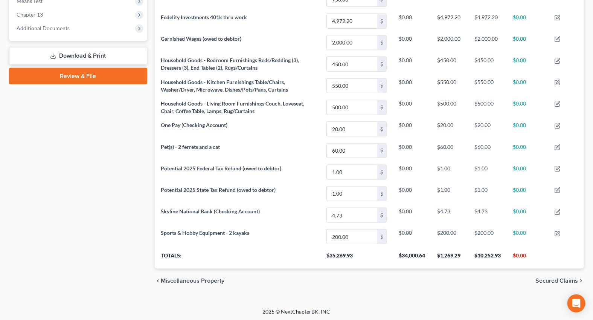
drag, startPoint x: 94, startPoint y: 56, endPoint x: 112, endPoint y: 71, distance: 23.3
click at [94, 56] on link "Download & Print" at bounding box center [78, 56] width 138 height 18
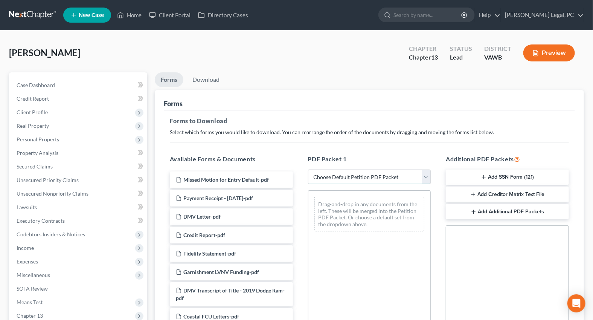
click at [349, 176] on select "Choose Default Petition PDF Packet Complete Bankruptcy Petition (all forms and …" at bounding box center [369, 176] width 123 height 15
select select "0"
click at [308, 169] on select "Choose Default Petition PDF Packet Complete Bankruptcy Petition (all forms and …" at bounding box center [369, 176] width 123 height 15
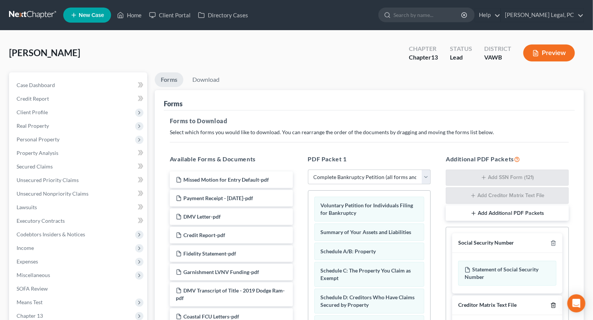
click at [554, 305] on icon "button" at bounding box center [554, 305] width 6 height 6
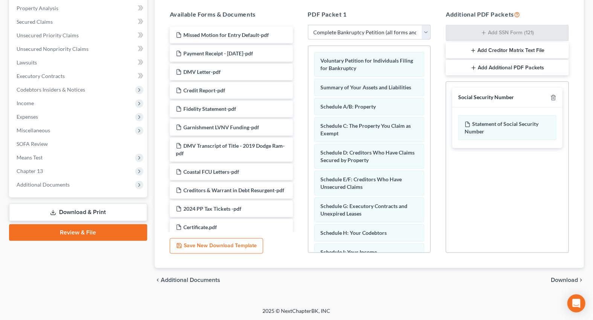
click at [561, 280] on span "Download" at bounding box center [564, 280] width 27 height 6
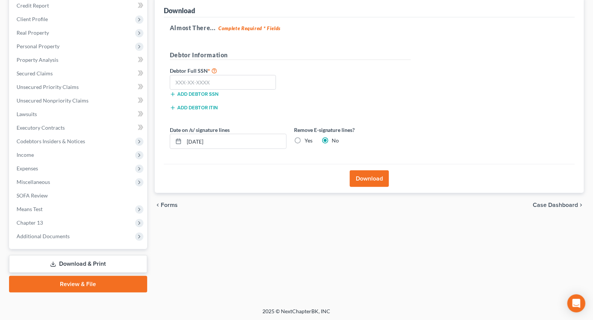
click at [305, 141] on label "Yes" at bounding box center [309, 141] width 8 height 8
click at [308, 141] on input "Yes" at bounding box center [310, 139] width 5 height 5
radio input "true"
radio input "false"
click at [212, 84] on input "text" at bounding box center [223, 82] width 107 height 15
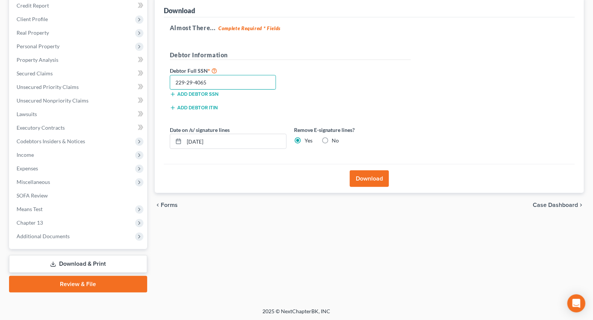
type input "229-29-4065"
click at [361, 177] on button "Download" at bounding box center [369, 178] width 39 height 17
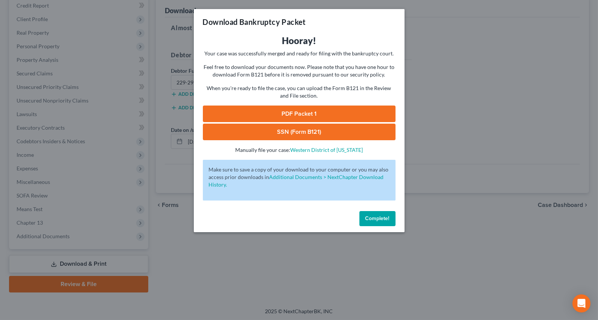
click at [324, 128] on link "SSN (Form B121)" at bounding box center [299, 132] width 193 height 17
click at [258, 111] on link "PDF Packet 1" at bounding box center [299, 113] width 193 height 17
drag, startPoint x: 285, startPoint y: 247, endPoint x: 272, endPoint y: 246, distance: 13.6
click at [283, 247] on div "Download Bankruptcy Packet Hooray! Your case was successfully merged and ready …" at bounding box center [299, 160] width 598 height 320
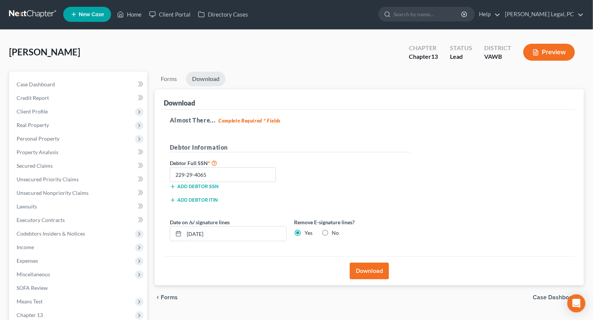
scroll to position [0, 0]
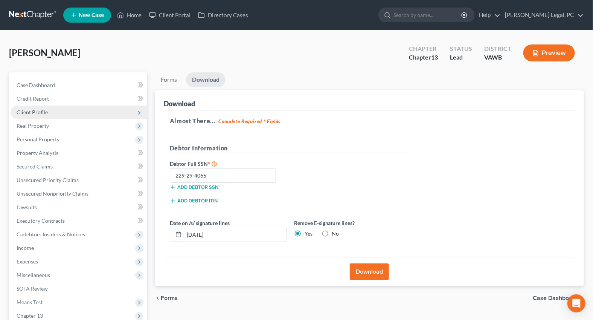
click at [41, 109] on span "Client Profile" at bounding box center [32, 112] width 31 height 6
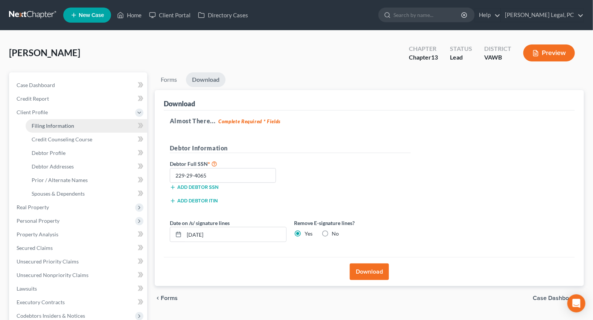
click at [61, 128] on link "Filing Information" at bounding box center [87, 126] width 122 height 14
select select "1"
select select "0"
select select "3"
select select "84"
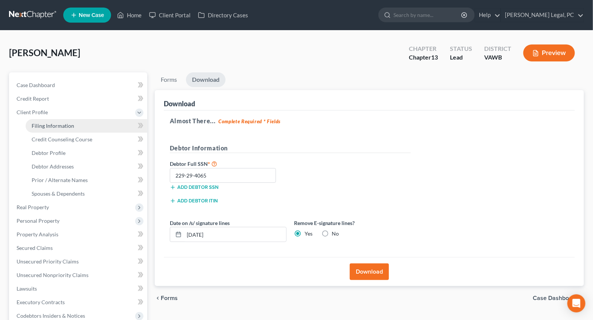
select select "0"
select select "48"
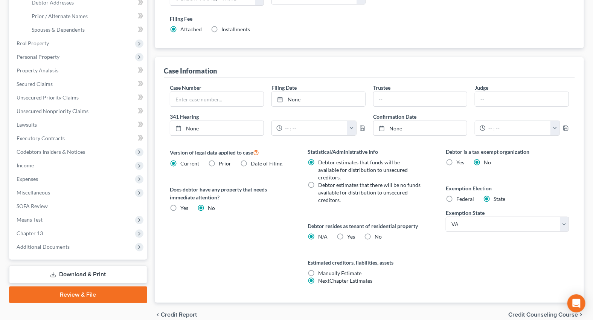
scroll to position [171, 0]
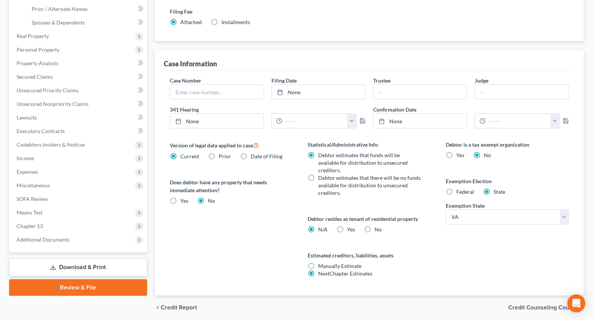
click at [348, 226] on label "Yes Yes" at bounding box center [352, 230] width 8 height 8
click at [351, 226] on input "Yes Yes" at bounding box center [353, 228] width 5 height 5
radio input "true"
radio input "false"
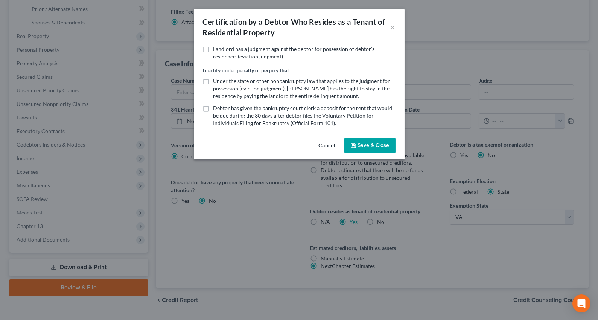
click at [360, 148] on button "Save & Close" at bounding box center [370, 145] width 51 height 16
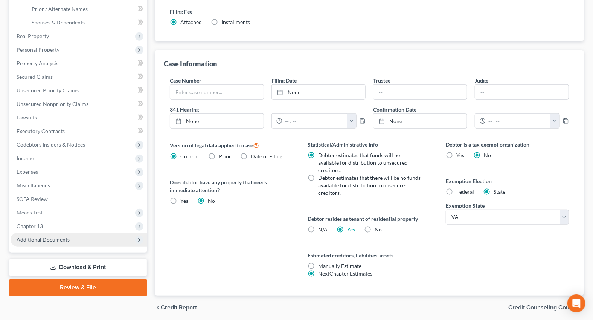
click at [55, 239] on span "Additional Documents" at bounding box center [43, 239] width 53 height 6
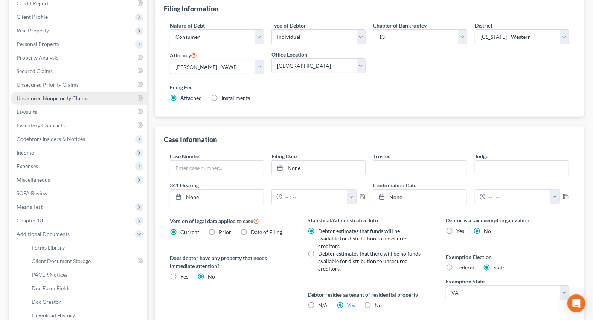
scroll to position [68, 0]
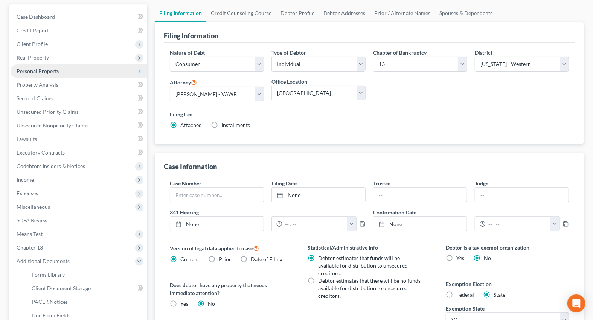
click at [49, 66] on span "Personal Property" at bounding box center [79, 71] width 137 height 14
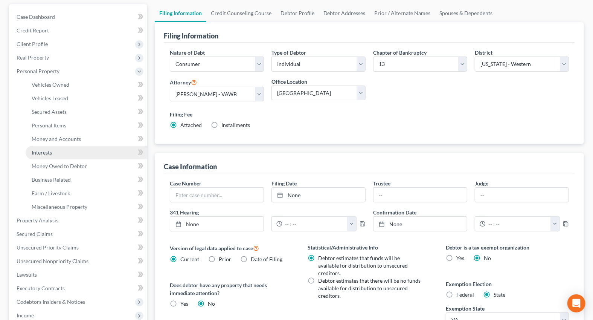
click at [55, 155] on link "Interests" at bounding box center [87, 153] width 122 height 14
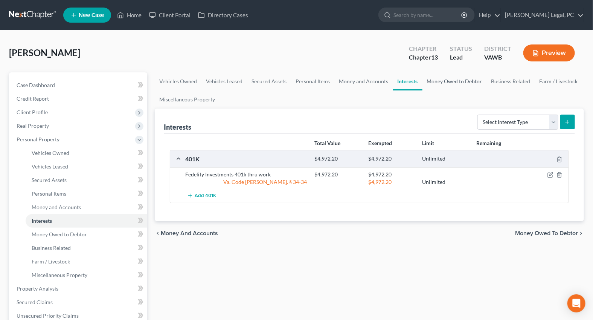
click at [459, 83] on link "Money Owed to Debtor" at bounding box center [454, 81] width 64 height 18
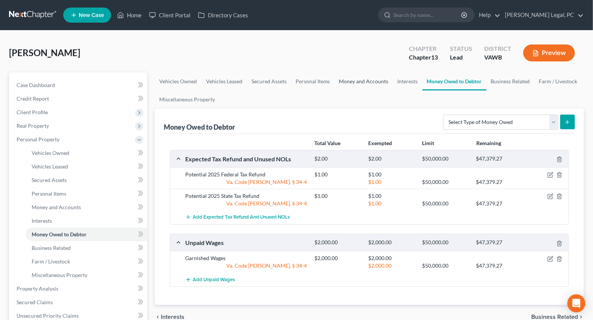
click at [362, 78] on link "Money and Accounts" at bounding box center [364, 81] width 58 height 18
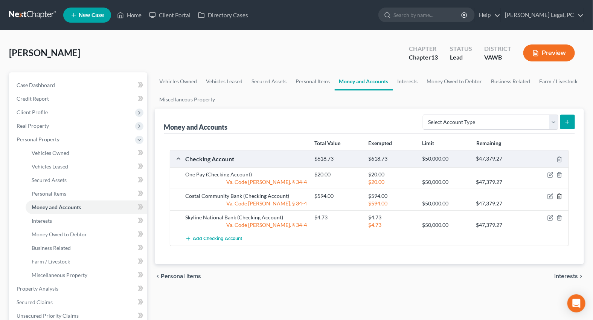
click at [560, 195] on icon "button" at bounding box center [560, 196] width 6 height 6
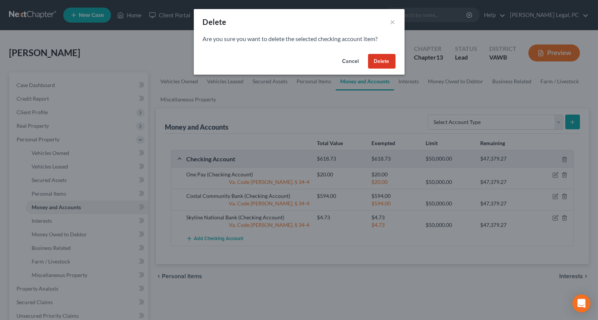
click at [380, 56] on button "Delete" at bounding box center [381, 61] width 27 height 15
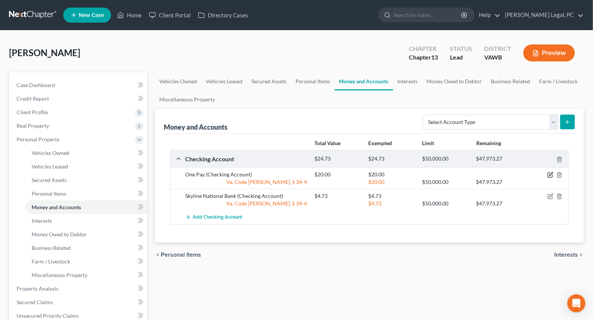
click at [549, 172] on icon "button" at bounding box center [551, 175] width 6 height 6
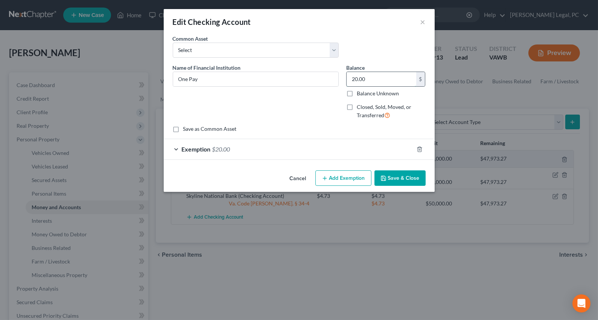
click at [381, 81] on input "20.00" at bounding box center [382, 79] width 70 height 14
type input "92.25"
click at [314, 156] on div "Exemption $20.00" at bounding box center [289, 149] width 250 height 20
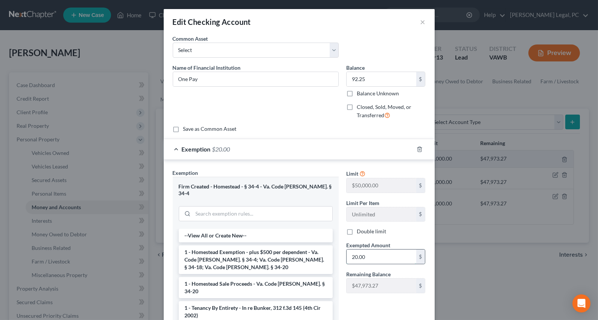
click at [381, 255] on input "20.00" at bounding box center [382, 256] width 70 height 14
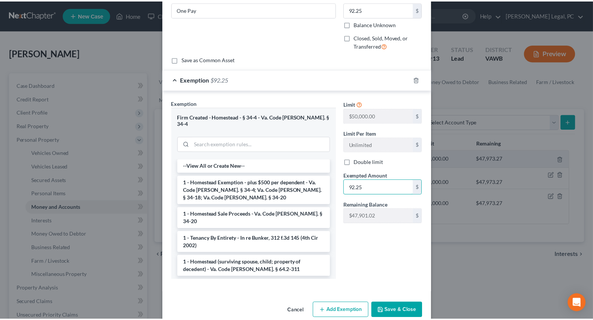
scroll to position [75, 0]
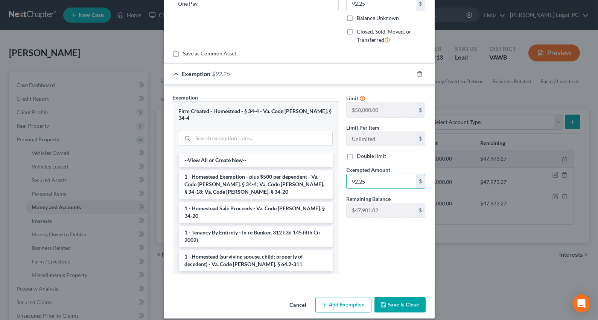
type input "92.25"
click at [398, 297] on button "Save & Close" at bounding box center [400, 305] width 51 height 16
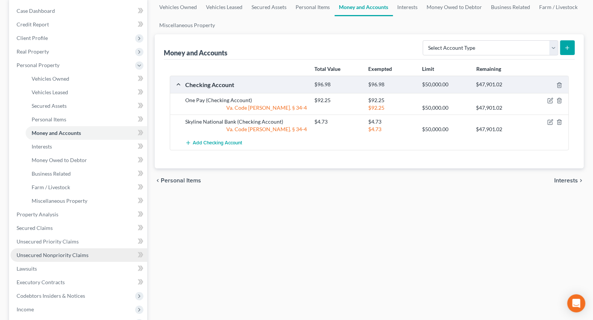
scroll to position [137, 0]
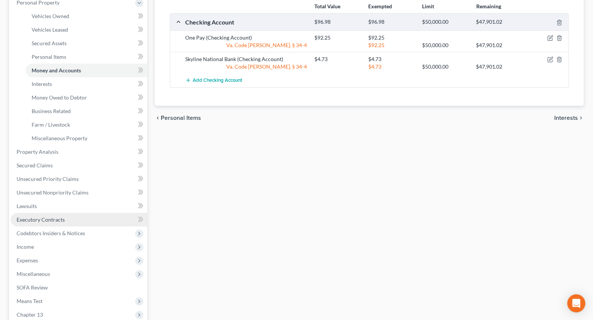
click at [29, 217] on span "Executory Contracts" at bounding box center [41, 219] width 48 height 6
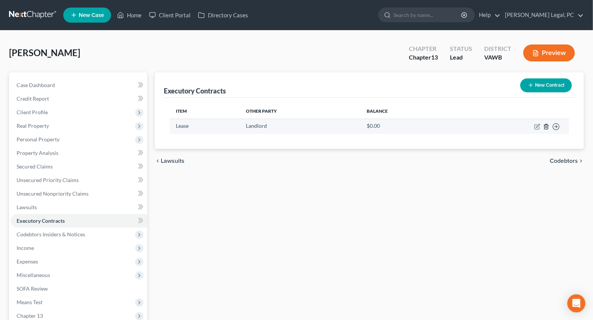
click at [547, 124] on icon "button" at bounding box center [546, 127] width 6 height 6
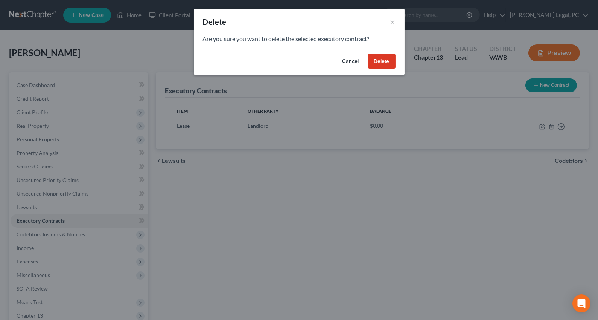
click at [375, 66] on button "Delete" at bounding box center [381, 61] width 27 height 15
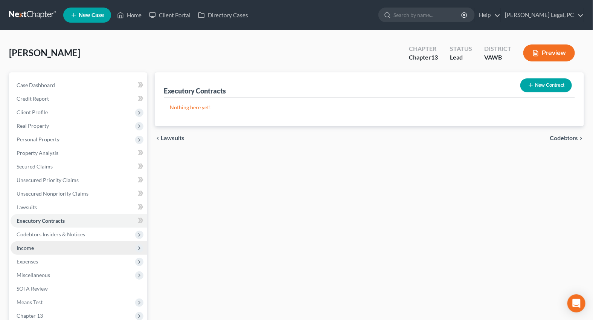
click at [23, 242] on span "Income" at bounding box center [79, 248] width 137 height 14
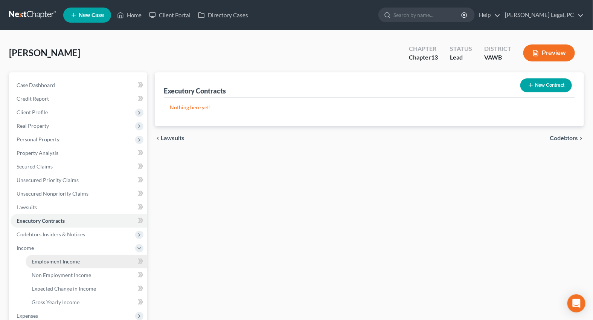
click at [57, 264] on link "Employment Income" at bounding box center [87, 262] width 122 height 14
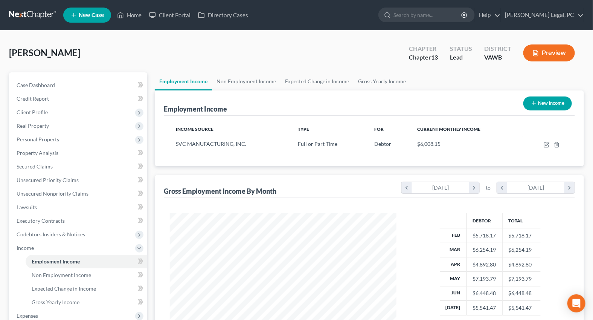
scroll to position [135, 241]
click at [257, 80] on link "Non Employment Income" at bounding box center [246, 81] width 69 height 18
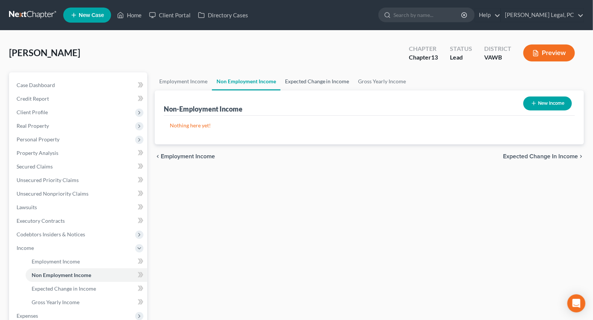
drag, startPoint x: 296, startPoint y: 82, endPoint x: 300, endPoint y: 83, distance: 4.2
click at [296, 82] on link "Expected Change in Income" at bounding box center [317, 81] width 73 height 18
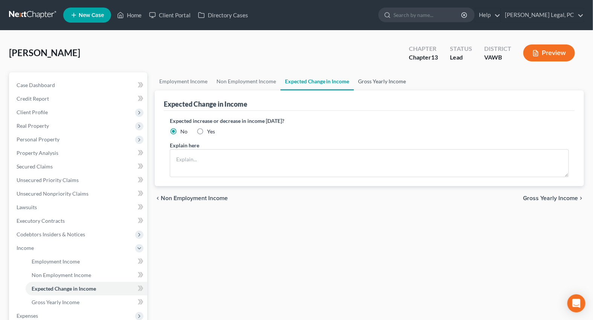
click at [368, 78] on link "Gross Yearly Income" at bounding box center [382, 81] width 57 height 18
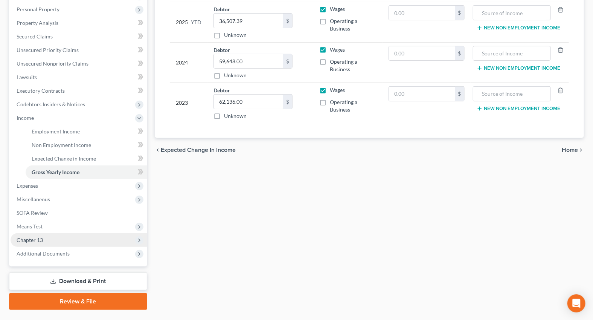
scroll to position [147, 0]
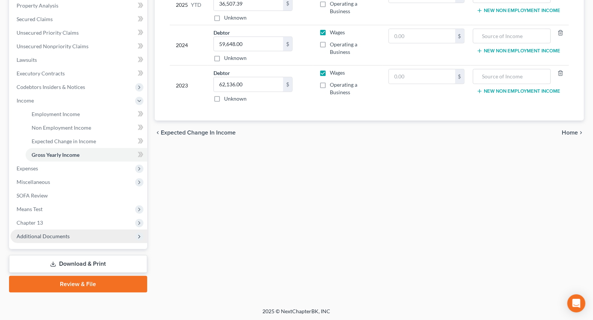
click at [38, 233] on span "Additional Documents" at bounding box center [43, 236] width 53 height 6
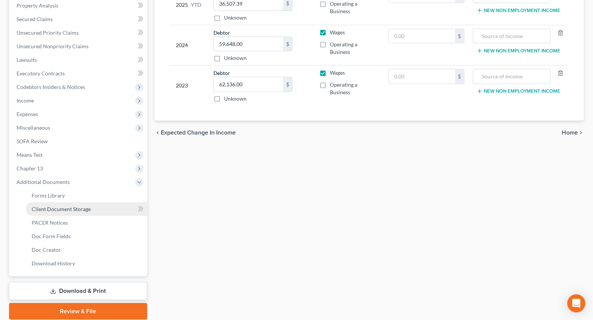
click at [49, 208] on span "Client Document Storage" at bounding box center [61, 209] width 59 height 6
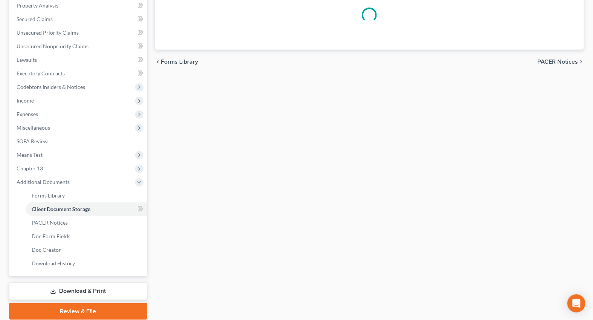
scroll to position [50, 0]
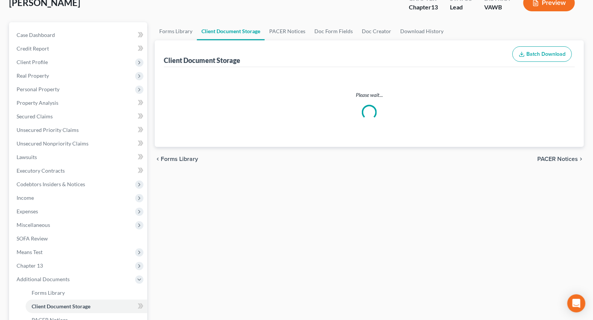
select select "0"
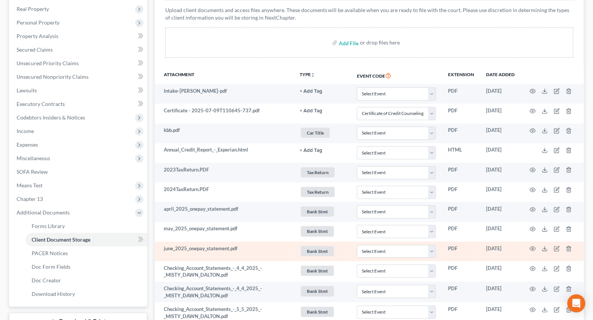
scroll to position [82, 0]
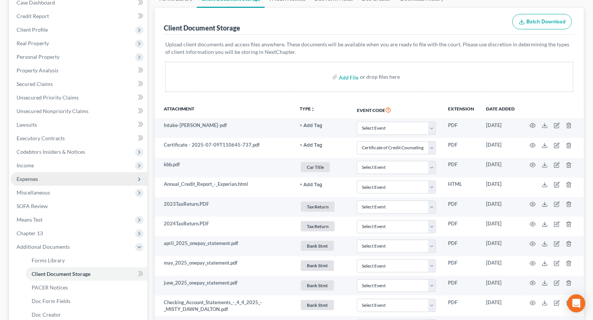
click at [25, 180] on span "Expenses" at bounding box center [27, 178] width 21 height 6
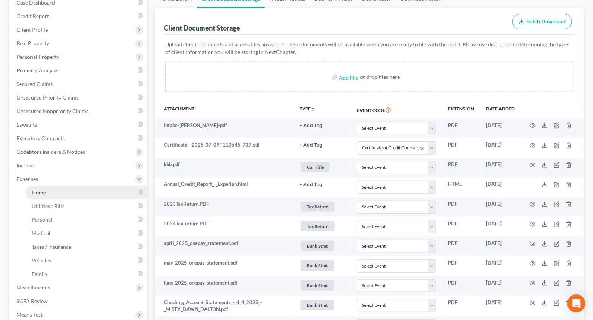
click at [41, 191] on span "Home" at bounding box center [39, 192] width 14 height 6
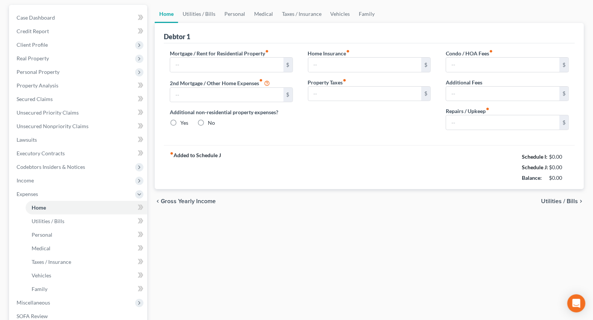
type input "1,050.00"
type input "0.00"
radio input "true"
type input "10.00"
type input "0.00"
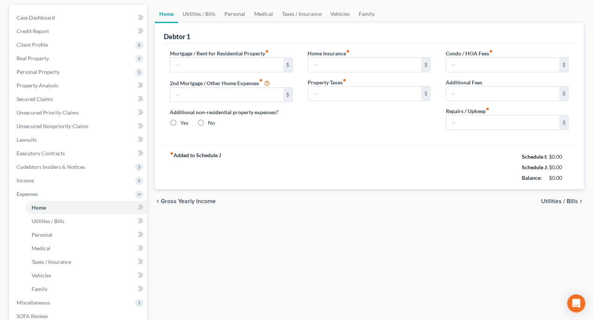
type input "0.00"
type input "50.00"
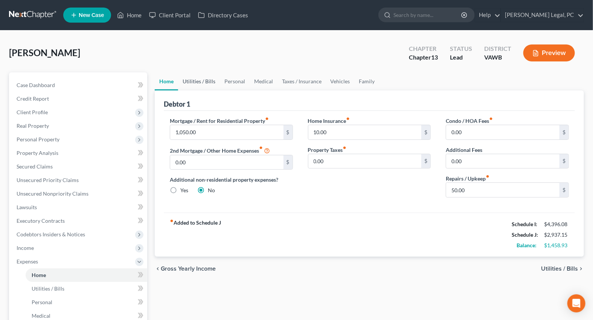
click at [183, 82] on link "Utilities / Bills" at bounding box center [199, 81] width 42 height 18
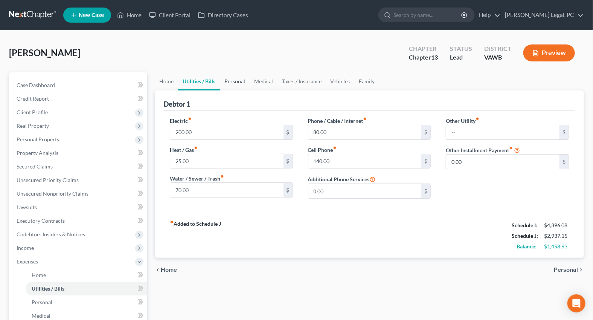
click at [247, 82] on link "Personal" at bounding box center [235, 81] width 30 height 18
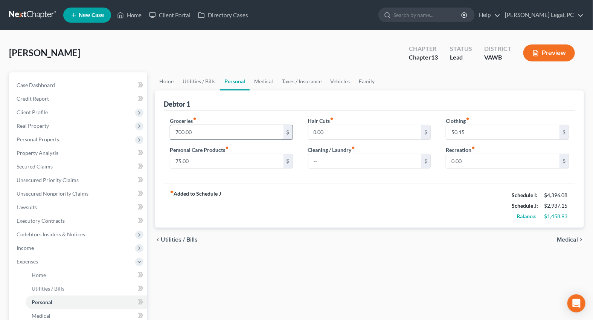
click at [214, 126] on input "700.00" at bounding box center [226, 132] width 113 height 14
type input "900"
click at [471, 133] on input "50.15" at bounding box center [502, 132] width 113 height 14
type input "150"
click at [197, 158] on input "75.00" at bounding box center [226, 161] width 113 height 14
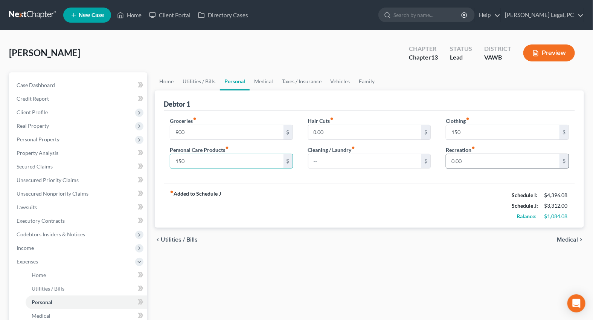
type input "150"
click at [468, 158] on input "0.00" at bounding box center [502, 161] width 113 height 14
type input "100"
click at [435, 186] on div "fiber_manual_record Added to Schedule J Schedule I: $4,396.08 Schedule J: $3,41…" at bounding box center [369, 205] width 411 height 44
click at [265, 83] on link "Medical" at bounding box center [264, 81] width 28 height 18
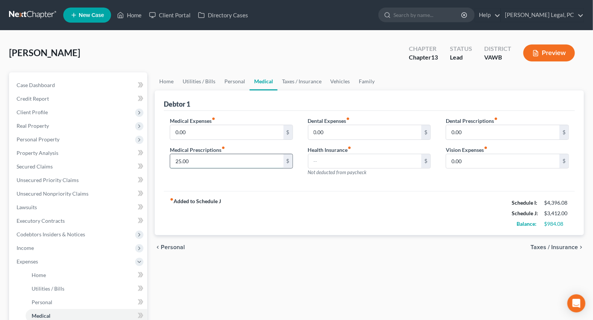
click at [233, 160] on input "25.00" at bounding box center [226, 161] width 113 height 14
type input "100"
click at [297, 209] on div "fiber_manual_record Added to Schedule J Schedule I: $4,396.08 Schedule J: $3,48…" at bounding box center [369, 213] width 411 height 44
click at [329, 84] on link "Vehicles" at bounding box center [340, 81] width 29 height 18
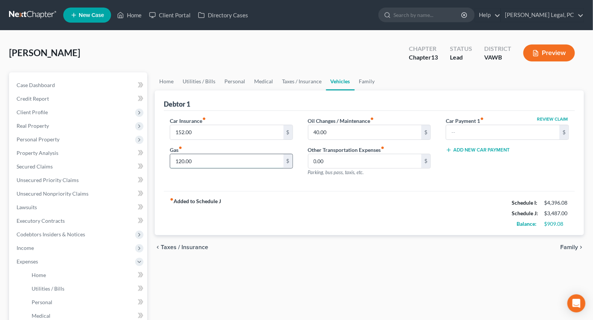
click at [195, 159] on input "120.00" at bounding box center [226, 161] width 113 height 14
click at [330, 128] on input "40.00" at bounding box center [364, 132] width 113 height 14
click at [234, 156] on input "120.00" at bounding box center [226, 161] width 113 height 14
type input "1"
type input "219.08"
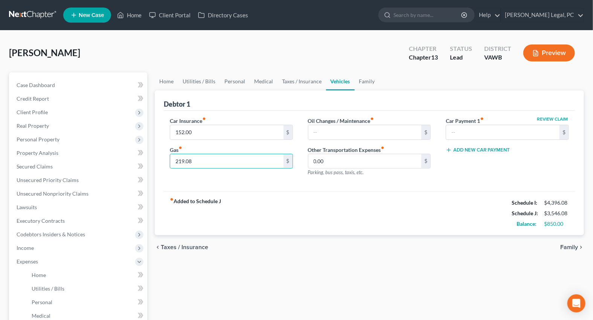
click at [300, 213] on div "fiber_manual_record Added to Schedule J Schedule I: $4,396.08 Schedule J: $3,54…" at bounding box center [369, 213] width 411 height 44
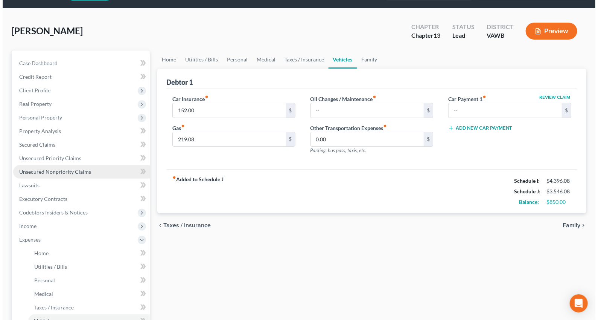
scroll to position [34, 0]
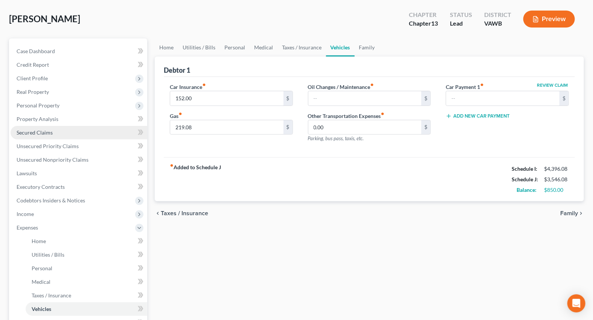
click at [34, 130] on span "Secured Claims" at bounding box center [35, 132] width 36 height 6
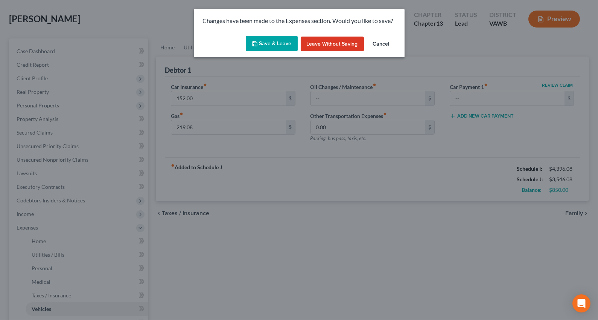
click at [269, 47] on button "Save & Leave" at bounding box center [272, 44] width 52 height 16
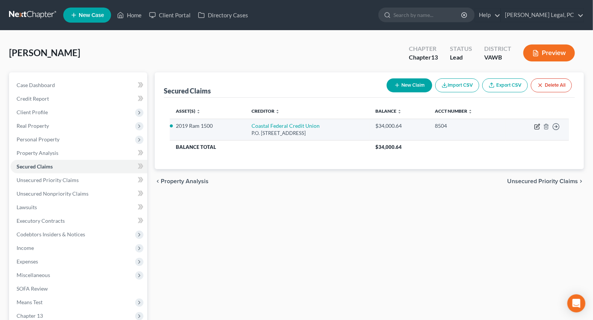
click at [537, 124] on icon "button" at bounding box center [537, 127] width 6 height 6
select select "28"
select select "0"
select select "2"
select select "4"
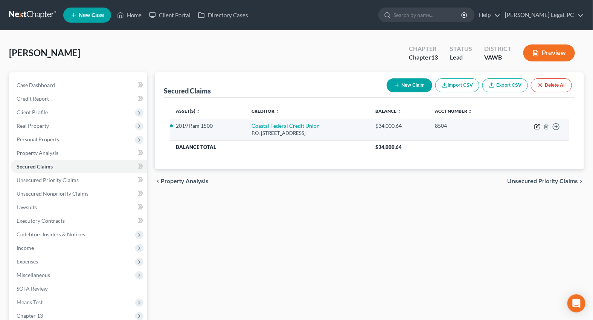
select select "0"
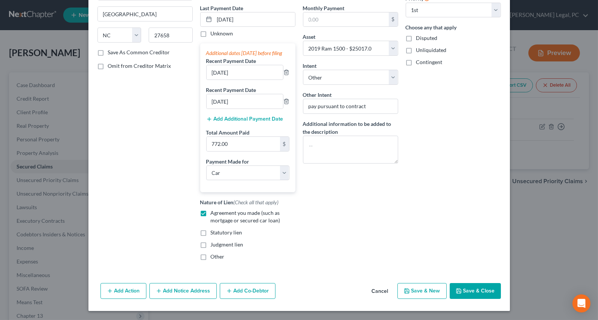
scroll to position [106, 0]
click at [287, 72] on line "button" at bounding box center [287, 73] width 0 height 2
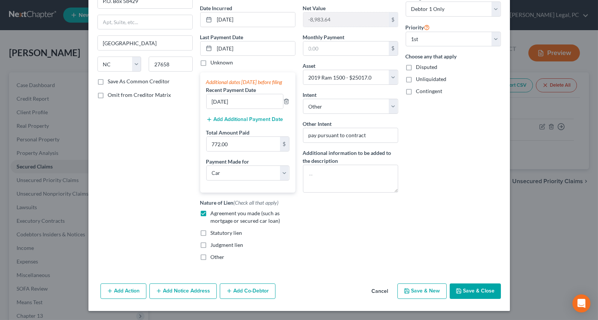
scroll to position [77, 0]
click at [284, 102] on icon "button" at bounding box center [287, 101] width 6 height 6
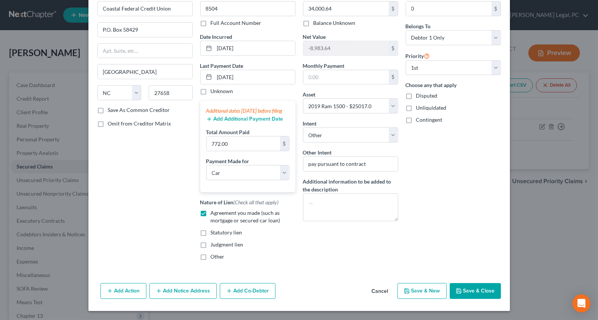
scroll to position [48, 0]
drag, startPoint x: 258, startPoint y: 74, endPoint x: 208, endPoint y: 74, distance: 49.7
click at [208, 74] on div "[DATE]" at bounding box center [247, 77] width 95 height 15
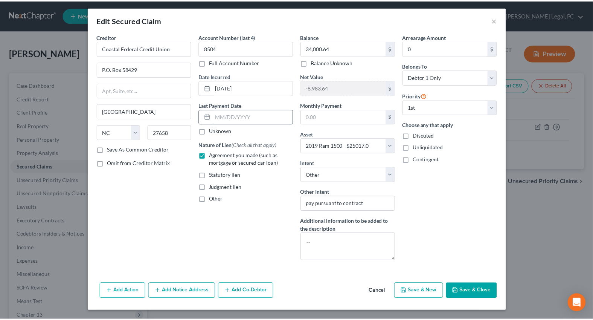
scroll to position [1, 0]
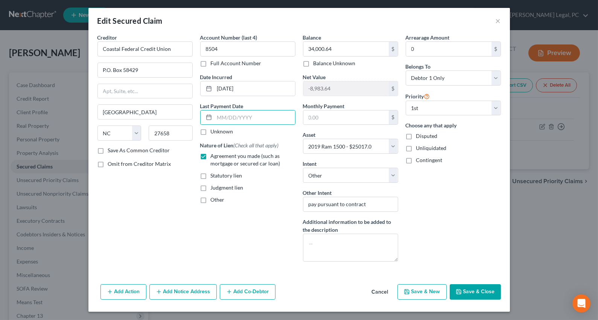
click at [471, 290] on button "Save & Close" at bounding box center [475, 292] width 51 height 16
select select
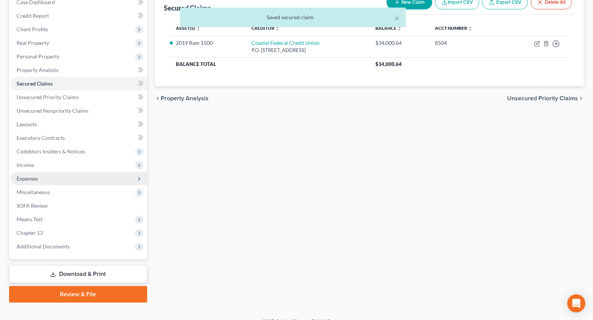
scroll to position [93, 0]
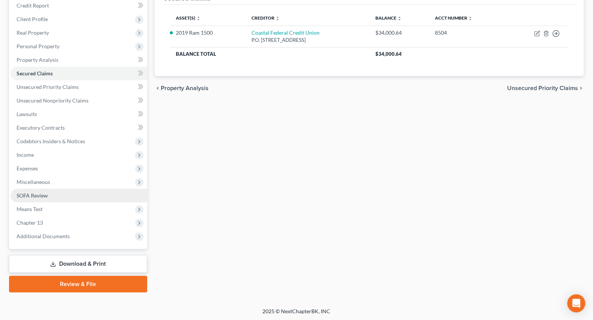
click at [26, 193] on span "SOFA Review" at bounding box center [32, 195] width 31 height 6
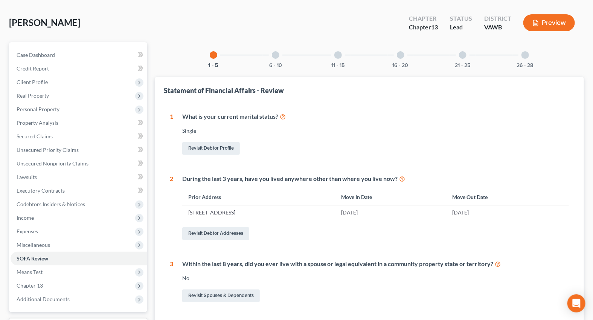
scroll to position [29, 0]
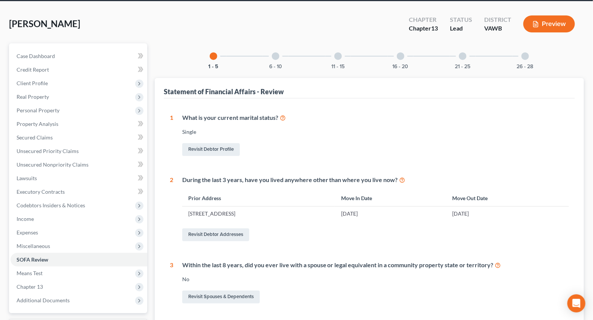
click at [273, 57] on div at bounding box center [276, 56] width 8 height 8
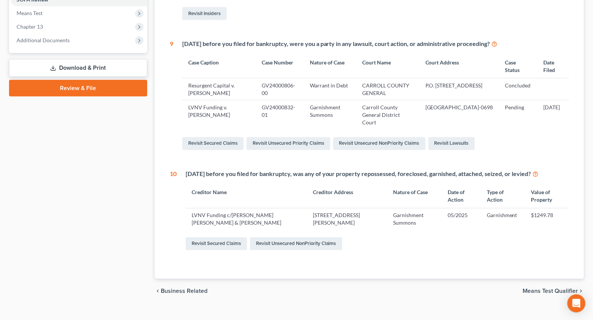
scroll to position [300, 0]
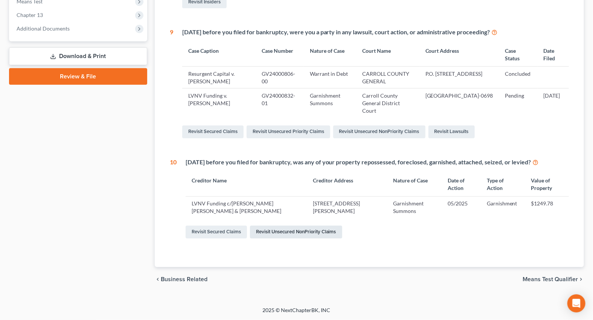
click at [278, 232] on link "Revisit Unsecured NonPriority Claims" at bounding box center [296, 232] width 92 height 13
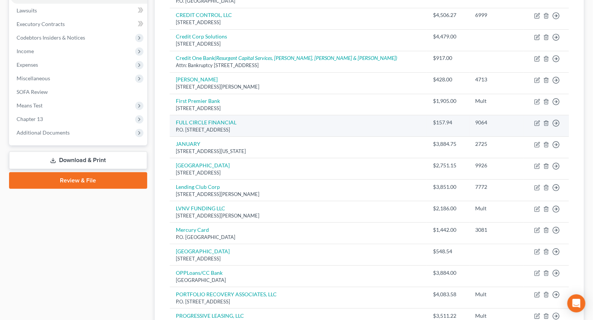
scroll to position [205, 0]
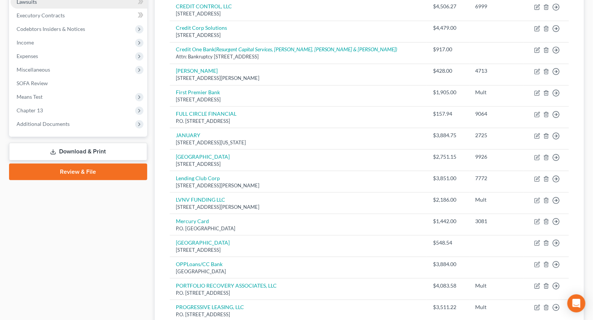
click at [27, 4] on span "Lawsuits" at bounding box center [27, 1] width 20 height 6
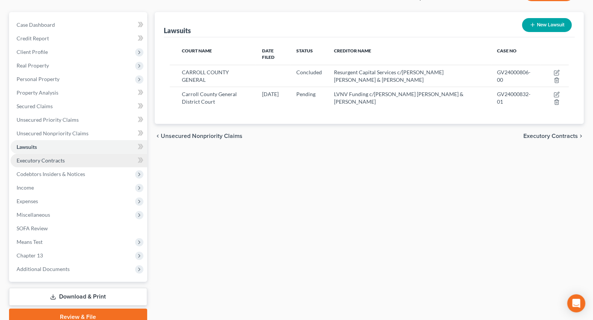
scroll to position [93, 0]
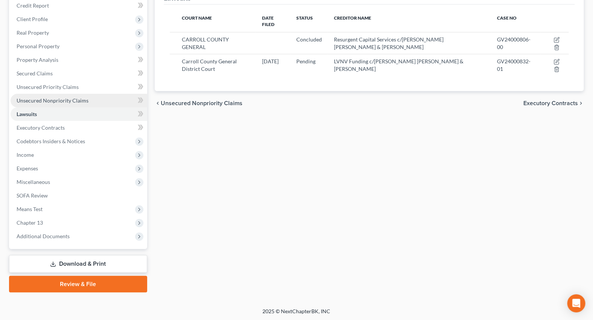
click at [47, 98] on span "Unsecured Nonpriority Claims" at bounding box center [53, 100] width 72 height 6
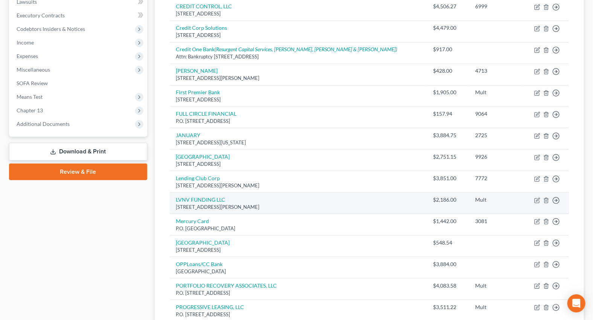
scroll to position [239, 0]
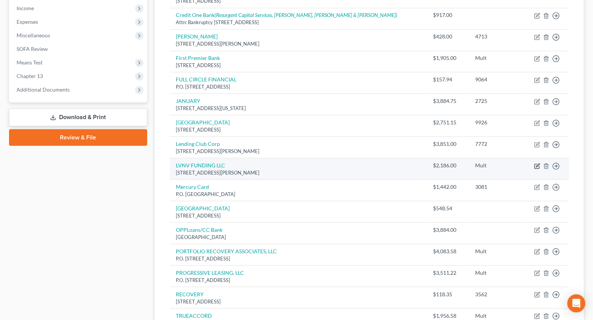
click at [538, 165] on icon "button" at bounding box center [537, 166] width 6 height 6
select select "42"
select select "1"
select select "0"
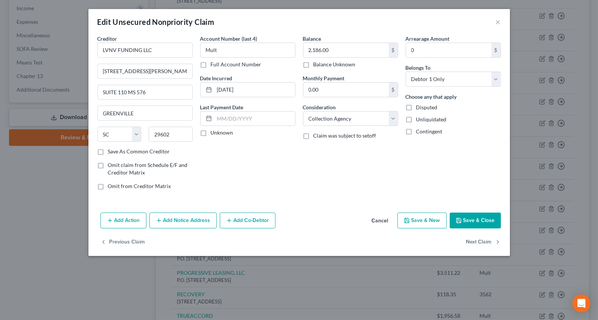
click at [470, 219] on button "Save & Close" at bounding box center [475, 220] width 51 height 16
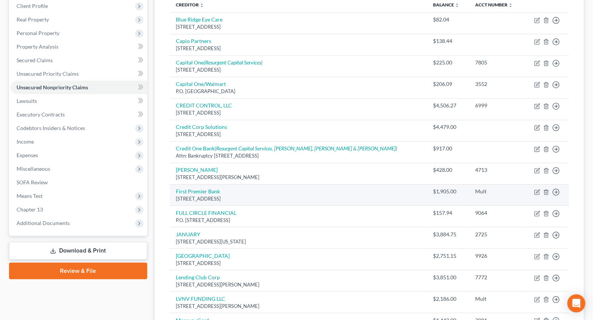
scroll to position [133, 0]
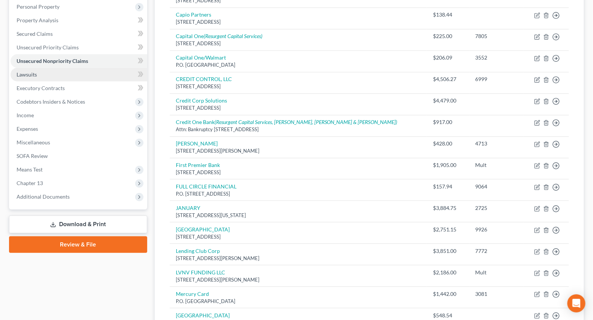
click at [31, 73] on span "Lawsuits" at bounding box center [27, 74] width 20 height 6
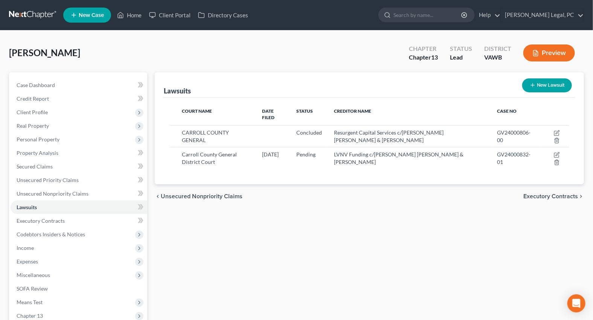
click at [540, 88] on button "New Lawsuit" at bounding box center [547, 85] width 50 height 14
select select "0"
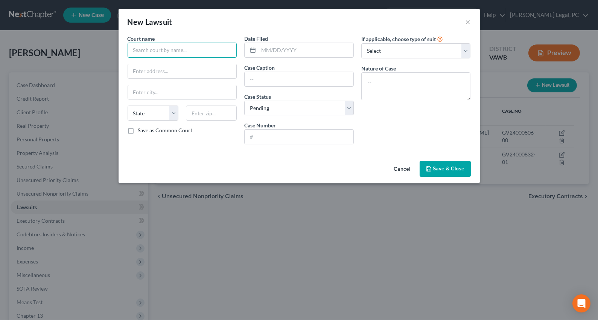
click at [183, 45] on input "text" at bounding box center [183, 50] width 110 height 15
type input "[GEOGRAPHIC_DATA]"
click at [168, 72] on input "text" at bounding box center [182, 71] width 109 height 14
type input "PO Box 130"
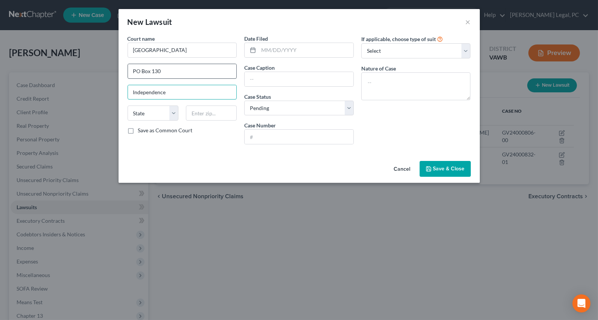
type input "Independence"
select select "48"
type input "24348"
drag, startPoint x: 272, startPoint y: 52, endPoint x: 444, endPoint y: 63, distance: 172.9
click at [272, 52] on input "text" at bounding box center [306, 50] width 95 height 14
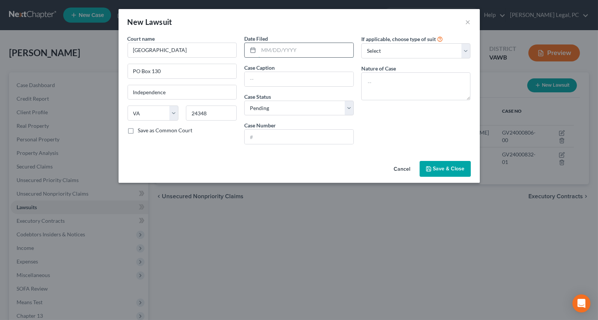
drag, startPoint x: 267, startPoint y: 54, endPoint x: 262, endPoint y: 49, distance: 7.2
click at [267, 53] on input "text" at bounding box center [306, 50] width 95 height 14
type input "[DATE]"
type input "Coastal Credit Union v. [PERSON_NAME]"
type input "CL25-80"
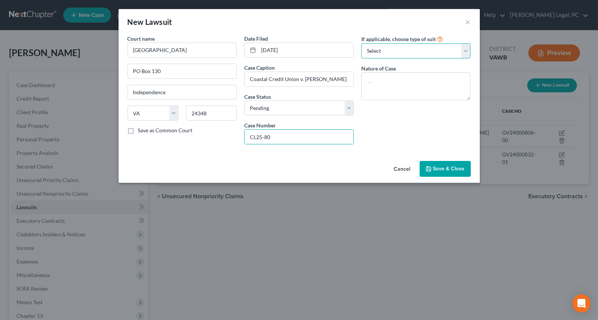
click at [380, 48] on select "Select Repossession Garnishment Foreclosure Attached, Seized, Or Levied Other" at bounding box center [416, 50] width 110 height 15
select select "4"
click at [361, 43] on select "Select Repossession Garnishment Foreclosure Attached, Seized, Or Levied Other" at bounding box center [416, 50] width 110 height 15
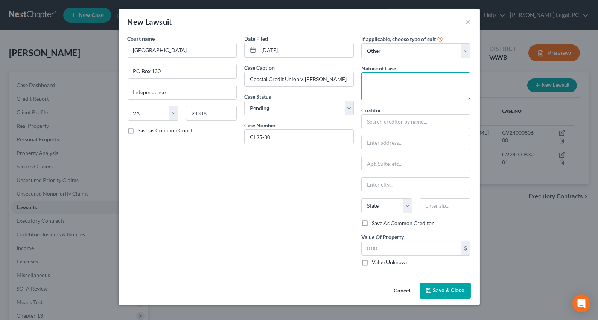
click at [381, 82] on textarea at bounding box center [416, 86] width 110 height 28
drag, startPoint x: 415, startPoint y: 79, endPoint x: 349, endPoint y: 79, distance: 66.6
click at [349, 79] on div "Court name * [GEOGRAPHIC_DATA] [GEOGRAPHIC_DATA] [US_STATE] AK AR AZ CA CO CT D…" at bounding box center [299, 153] width 351 height 237
type textarea "Detinue"
click at [378, 122] on input "text" at bounding box center [416, 121] width 110 height 15
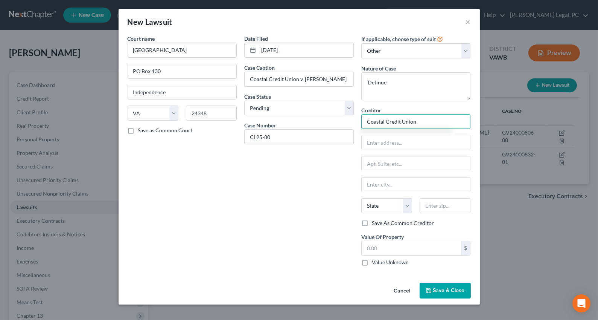
type input "Coastal Credit Union"
click at [437, 290] on span "Save & Close" at bounding box center [449, 290] width 32 height 6
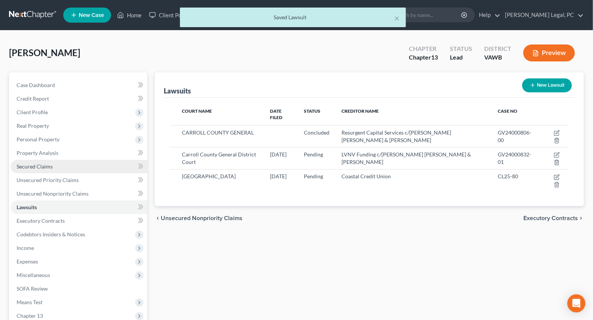
click at [33, 165] on span "Secured Claims" at bounding box center [35, 166] width 36 height 6
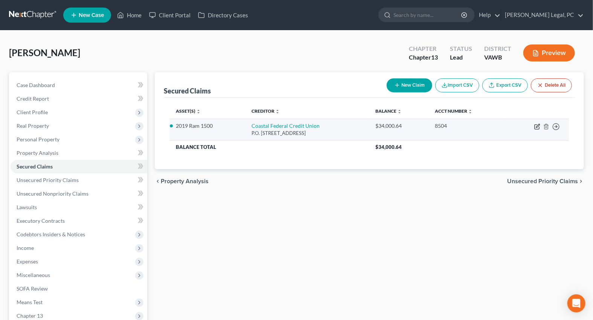
click at [539, 124] on icon "button" at bounding box center [537, 127] width 6 height 6
select select "28"
select select "2"
select select "4"
select select "0"
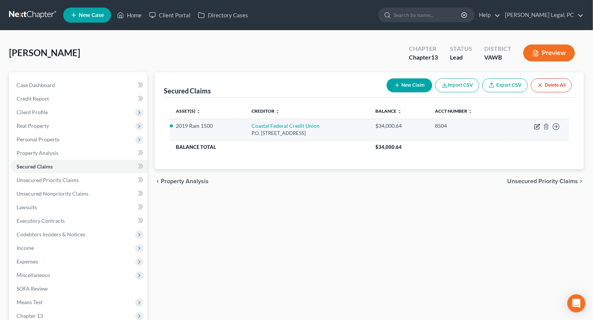
select select "0"
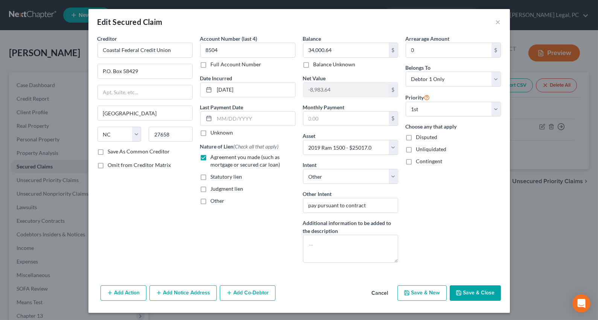
click at [161, 290] on button "Add Notice Address" at bounding box center [182, 293] width 67 height 16
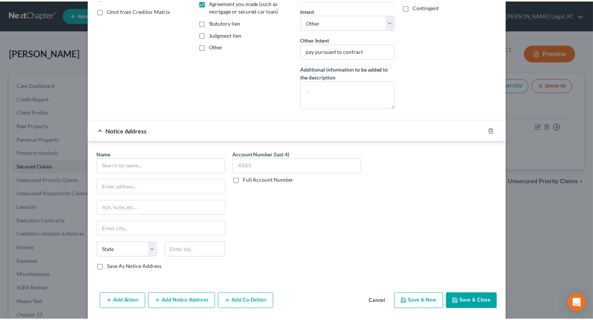
scroll to position [163, 0]
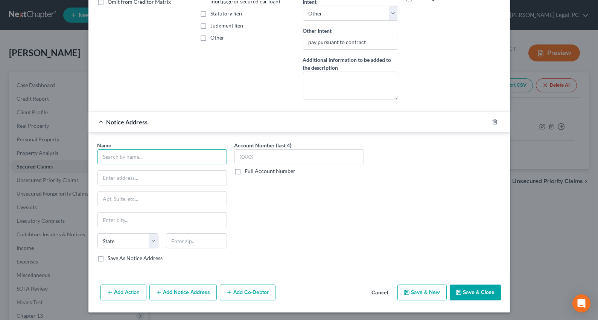
click at [150, 160] on input "text" at bounding box center [163, 156] width 130 height 15
type input "[PERSON_NAME]"
type input "[STREET_ADDRESS]"
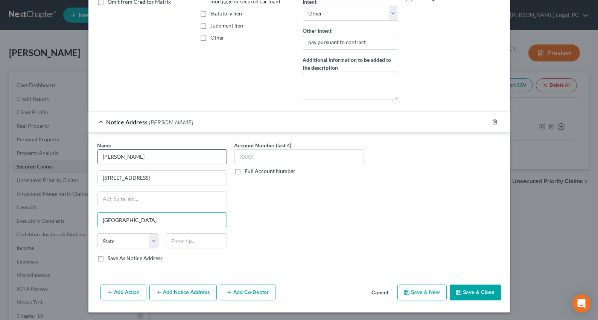
type input "[GEOGRAPHIC_DATA]"
select select "48"
type input "22314"
click at [471, 290] on button "Save & Close" at bounding box center [475, 292] width 51 height 16
select select
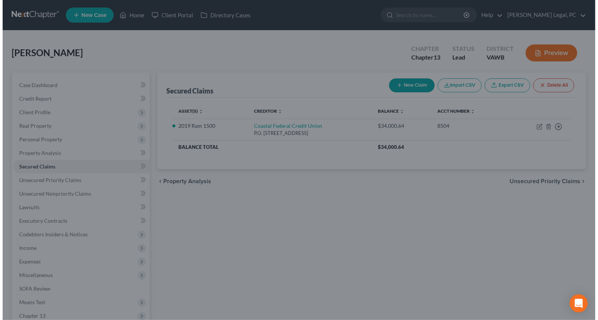
scroll to position [0, 0]
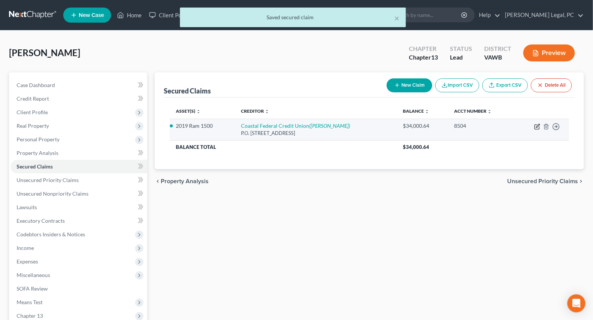
click at [537, 127] on icon "button" at bounding box center [537, 127] width 6 height 6
select select "28"
select select "2"
select select "4"
select select "0"
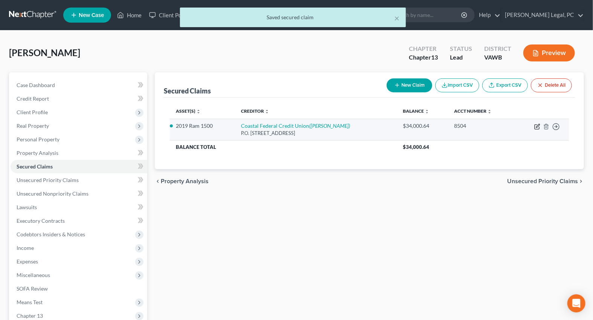
select select "0"
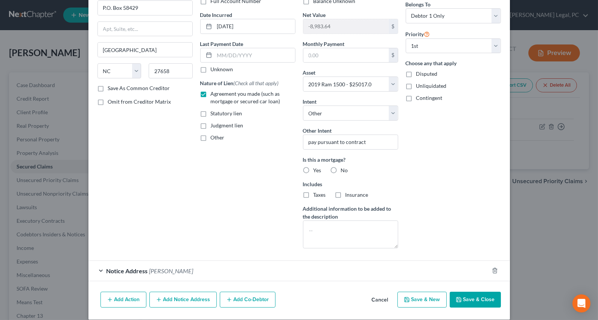
scroll to position [71, 0]
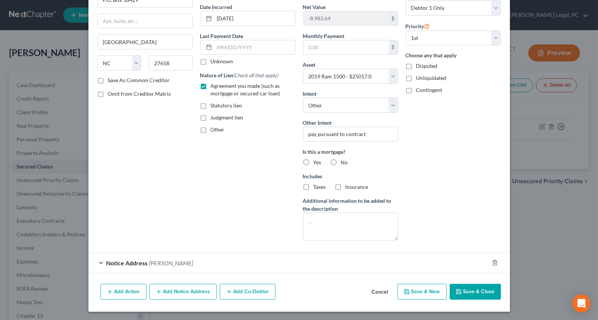
click at [173, 295] on button "Add Notice Address" at bounding box center [182, 292] width 67 height 16
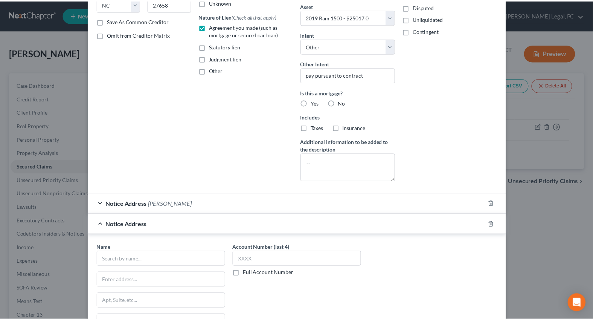
scroll to position [233, 0]
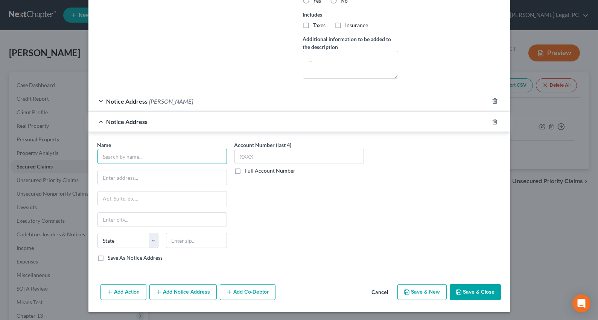
click at [175, 158] on input "text" at bounding box center [163, 156] width 130 height 15
type input "[GEOGRAPHIC_DATA]"
click at [161, 173] on input "text" at bounding box center [162, 177] width 129 height 14
type input "PO Box 130"
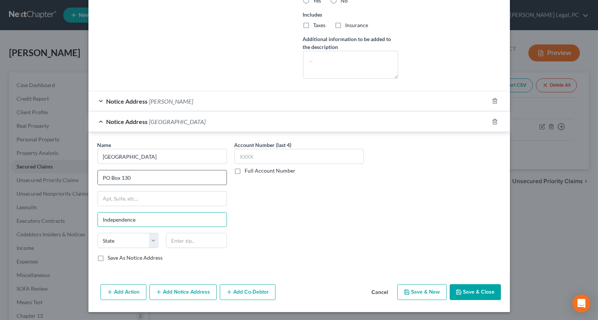
type input "Independence"
select select "48"
type input "24348"
click at [471, 292] on button "Save & Close" at bounding box center [475, 292] width 51 height 16
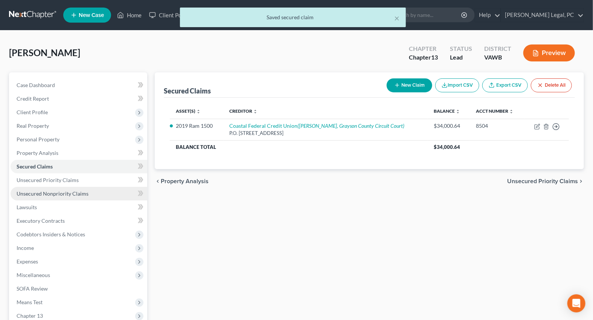
click at [73, 192] on span "Unsecured Nonpriority Claims" at bounding box center [53, 193] width 72 height 6
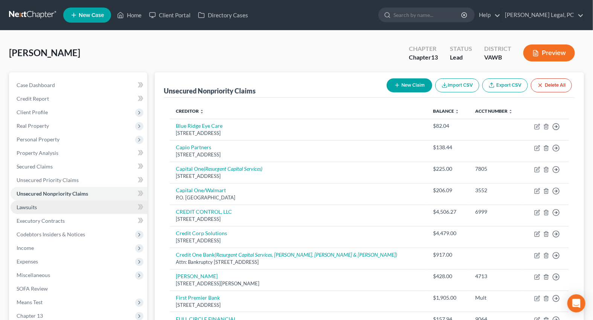
click at [39, 210] on link "Lawsuits" at bounding box center [79, 207] width 137 height 14
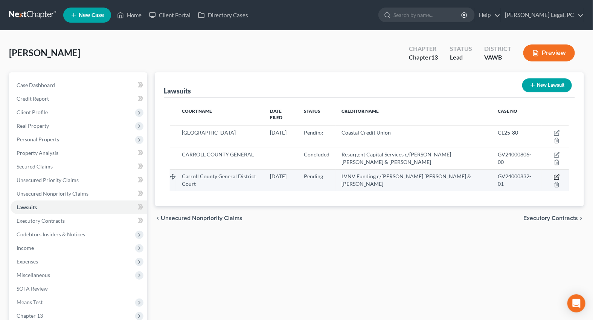
click at [554, 174] on icon "button" at bounding box center [557, 177] width 6 height 6
select select "48"
select select "0"
select select "1"
select select "21"
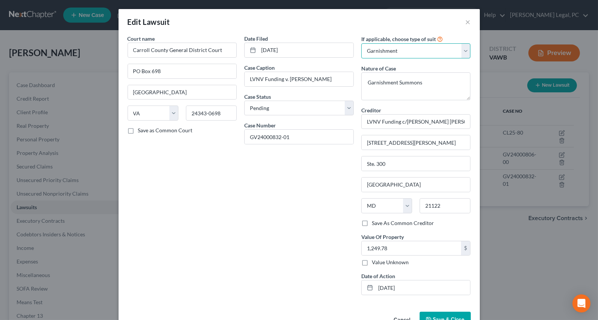
click at [421, 53] on select "Select Repossession Garnishment Foreclosure Attached, Seized, Or Levied Other" at bounding box center [416, 50] width 110 height 15
select select "4"
click at [361, 43] on select "Select Repossession Garnishment Foreclosure Attached, Seized, Or Levied Other" at bounding box center [416, 50] width 110 height 15
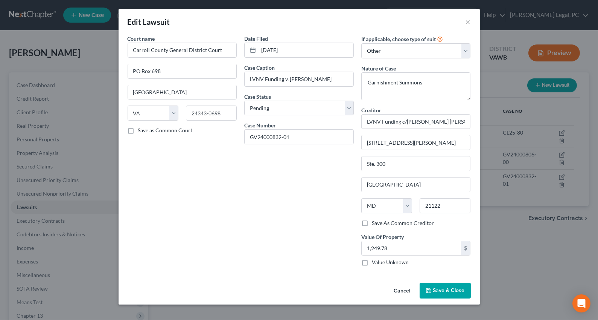
click at [437, 287] on span "Save & Close" at bounding box center [449, 290] width 32 height 6
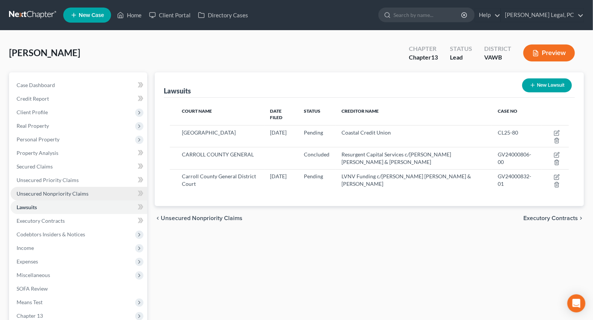
click at [49, 190] on span "Unsecured Nonpriority Claims" at bounding box center [53, 193] width 72 height 6
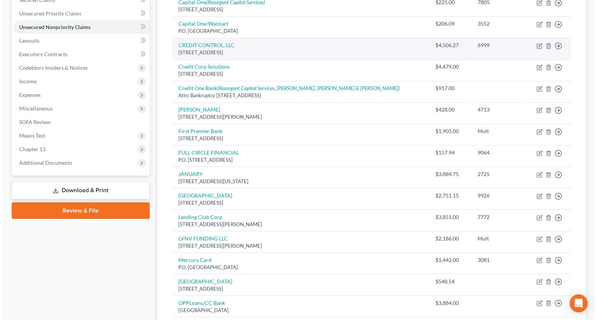
scroll to position [171, 0]
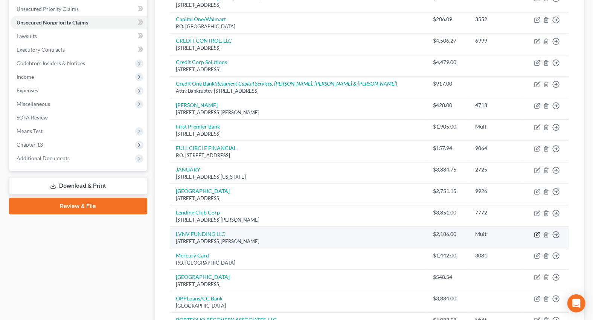
click at [537, 233] on icon "button" at bounding box center [537, 235] width 6 height 6
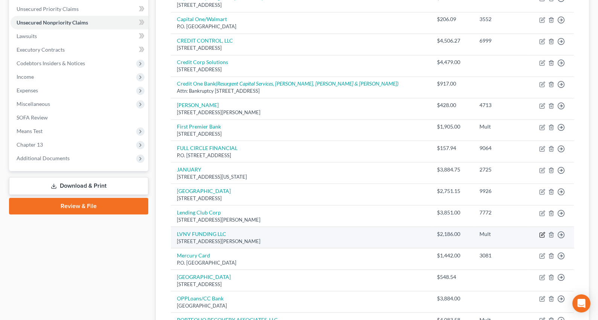
select select "42"
select select "1"
select select "0"
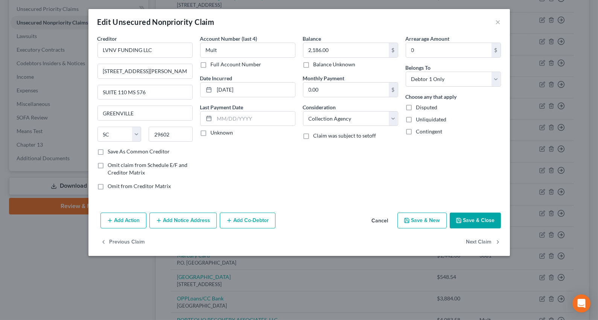
click at [172, 221] on button "Add Notice Address" at bounding box center [182, 220] width 67 height 16
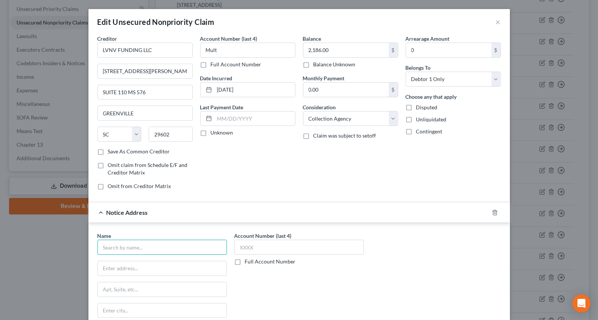
click at [145, 244] on input "text" at bounding box center [163, 246] width 130 height 15
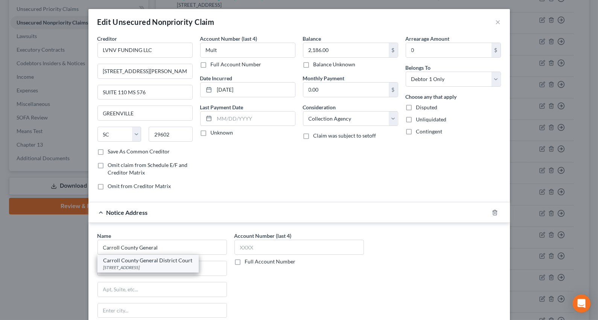
click at [132, 258] on div "Carroll County General District Court" at bounding box center [148, 260] width 89 height 8
type input "Carroll County General District Court"
type input "[STREET_ADDRESS]"
type input "[GEOGRAPHIC_DATA]"
select select "48"
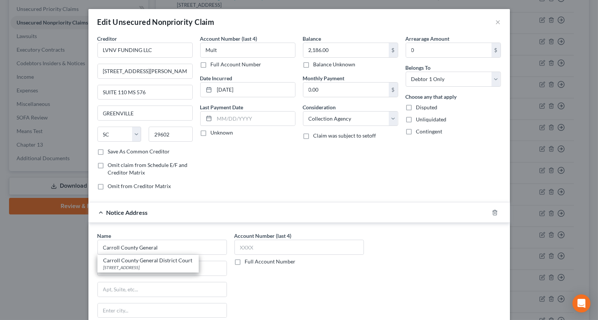
type input "24343"
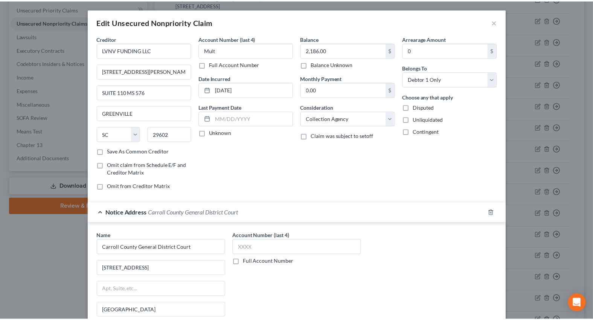
scroll to position [106, 0]
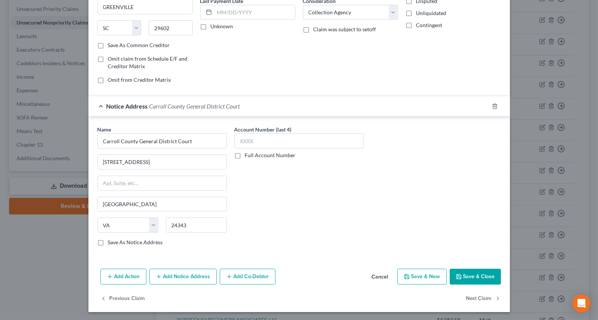
click at [469, 273] on button "Save & Close" at bounding box center [475, 276] width 51 height 16
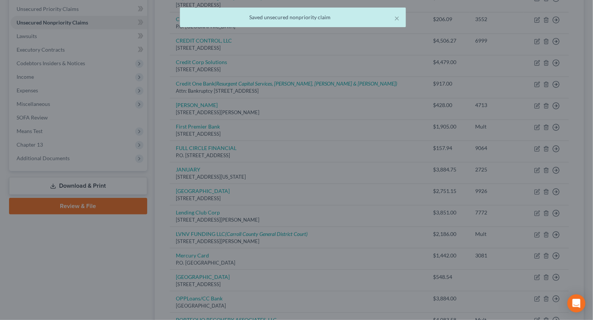
scroll to position [0, 0]
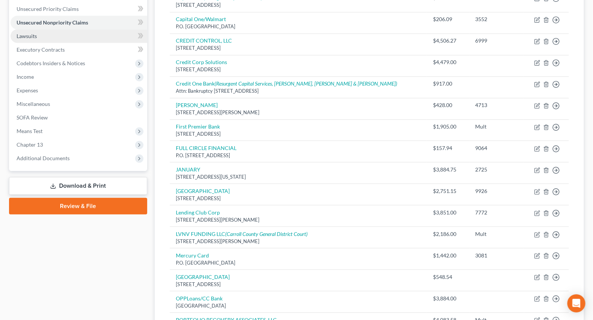
click at [23, 35] on span "Lawsuits" at bounding box center [27, 36] width 20 height 6
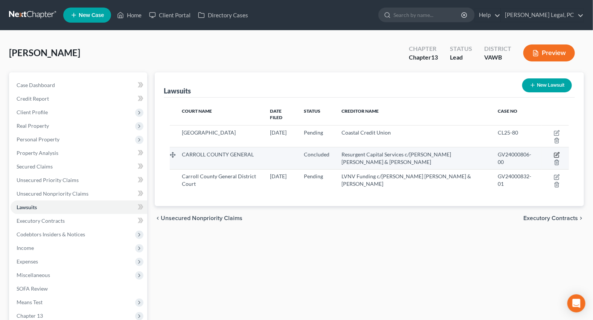
click at [554, 152] on icon "button" at bounding box center [557, 155] width 6 height 6
select select "48"
select select "2"
select select "4"
select select "21"
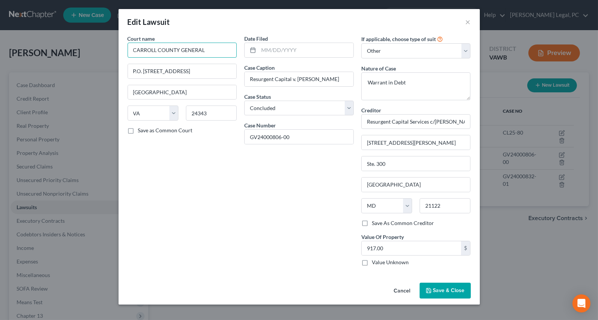
drag, startPoint x: 218, startPoint y: 50, endPoint x: 96, endPoint y: 61, distance: 122.1
click at [96, 61] on div "Edit Lawsuit × Court name * CARROLL COUNTY GENERAL P.O. [STREET_ADDRESS] HILLSV…" at bounding box center [299, 160] width 598 height 320
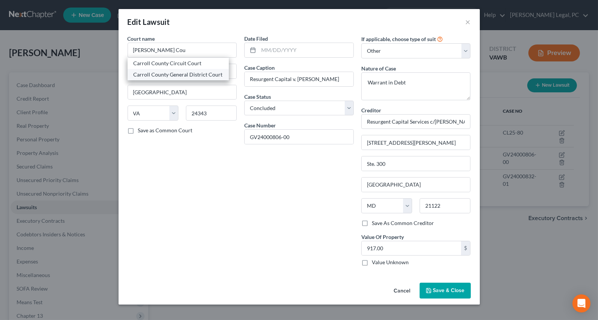
click at [147, 75] on div "Carroll County General District Court" at bounding box center [178, 75] width 89 height 8
type input "Carroll County General District Court"
type input "PO Box 698"
type input "[GEOGRAPHIC_DATA]"
type input "24343-0698"
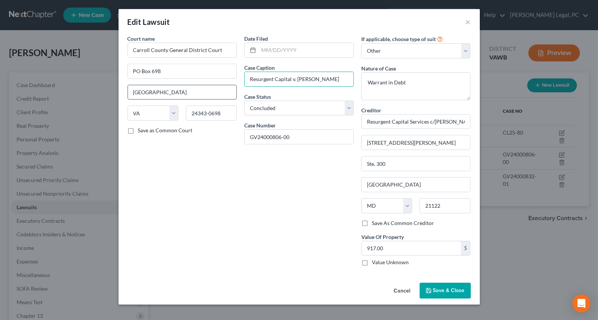
drag, startPoint x: 330, startPoint y: 79, endPoint x: 232, endPoint y: 87, distance: 98.7
click at [232, 87] on div "Court name * [GEOGRAPHIC_DATA] [GEOGRAPHIC_DATA] [US_STATE][GEOGRAPHIC_DATA] [G…" at bounding box center [299, 153] width 351 height 237
type input "LVNV Funding v. [PERSON_NAME]"
click at [441, 289] on span "Save & Close" at bounding box center [449, 290] width 32 height 6
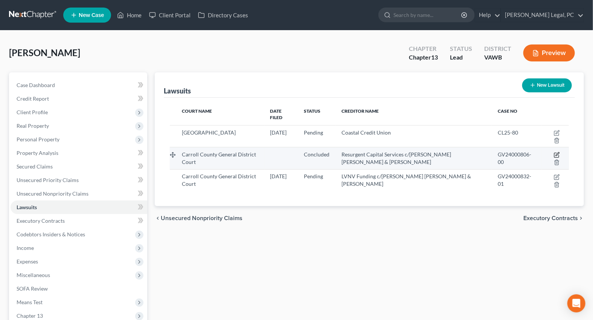
click at [554, 153] on icon "button" at bounding box center [556, 155] width 5 height 5
select select "48"
select select "2"
select select "4"
select select "21"
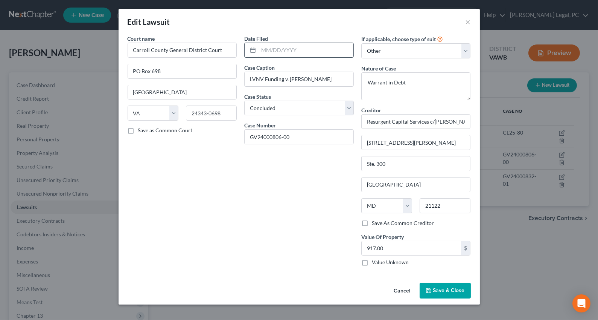
click at [281, 46] on input "text" at bounding box center [306, 50] width 95 height 14
type input "[DATE]"
click at [436, 289] on span "Save & Close" at bounding box center [449, 290] width 32 height 6
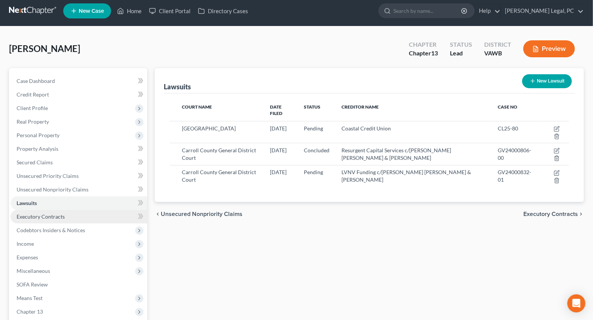
scroll to position [93, 0]
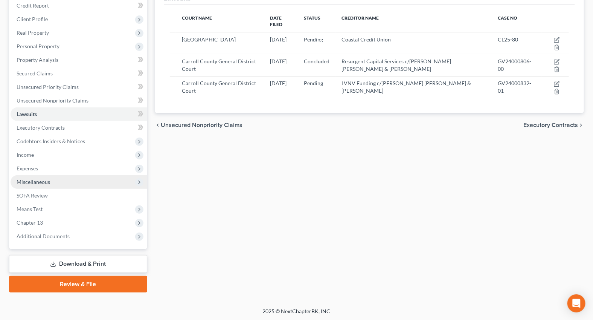
click at [18, 175] on span "Miscellaneous" at bounding box center [79, 182] width 137 height 14
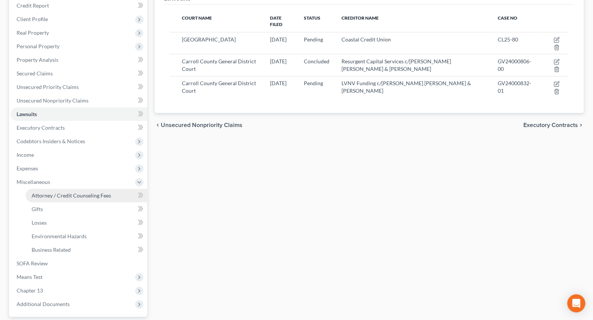
click at [50, 193] on span "Attorney / Credit Counseling Fees" at bounding box center [71, 195] width 79 height 6
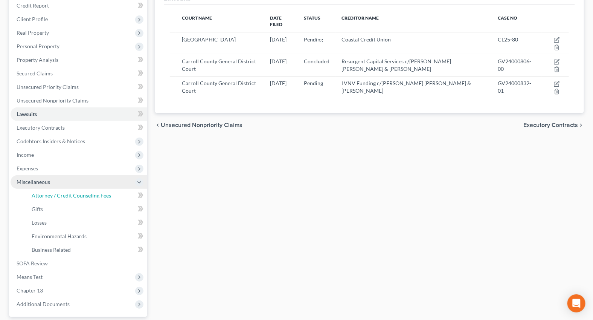
select select "0"
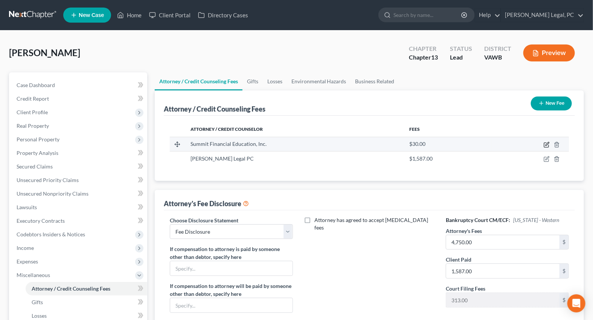
click at [547, 144] on icon "button" at bounding box center [547, 143] width 3 height 3
select select "3"
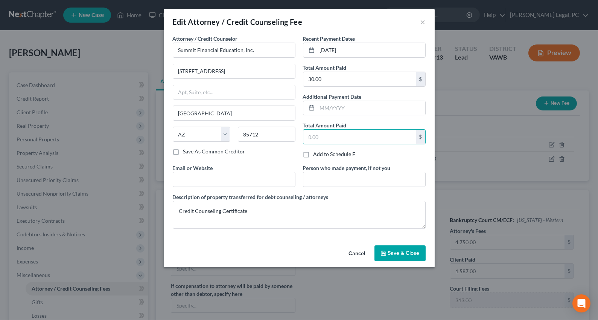
click at [414, 250] on span "Save & Close" at bounding box center [404, 253] width 32 height 6
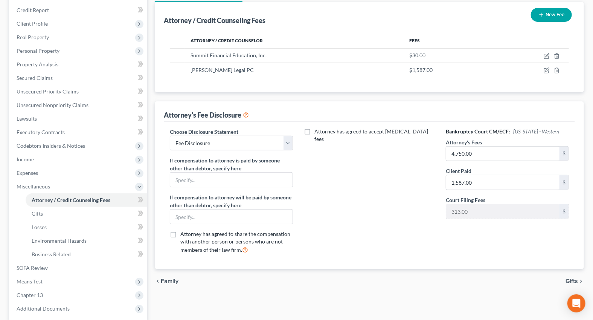
scroll to position [161, 0]
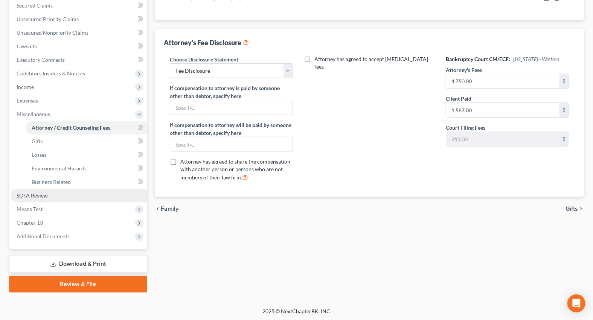
click at [34, 199] on link "SOFA Review" at bounding box center [79, 196] width 137 height 14
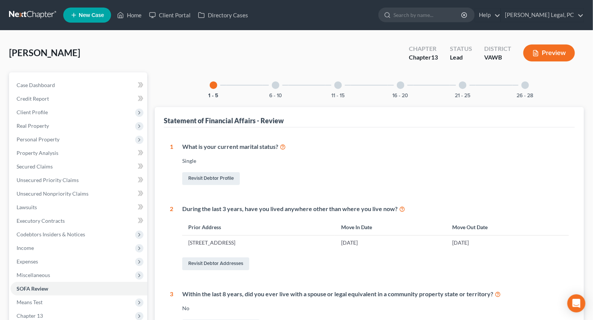
click at [398, 89] on div "16 - 20" at bounding box center [401, 85] width 26 height 26
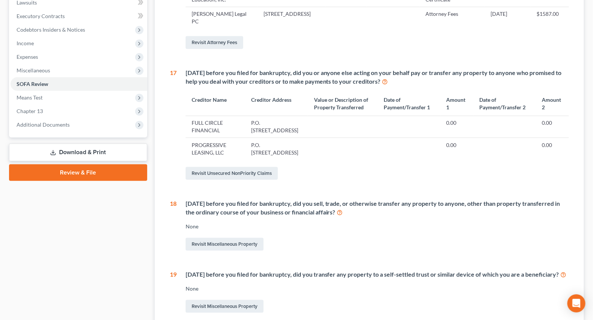
scroll to position [205, 0]
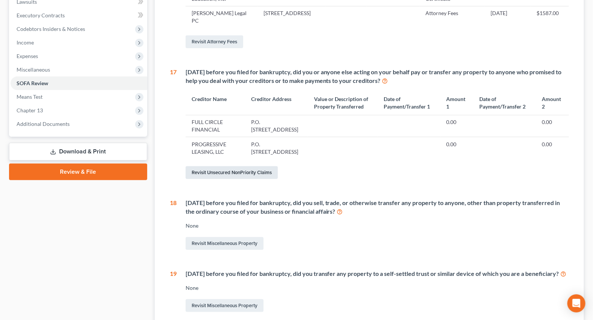
click at [245, 179] on link "Revisit Unsecured NonPriority Claims" at bounding box center [232, 172] width 92 height 13
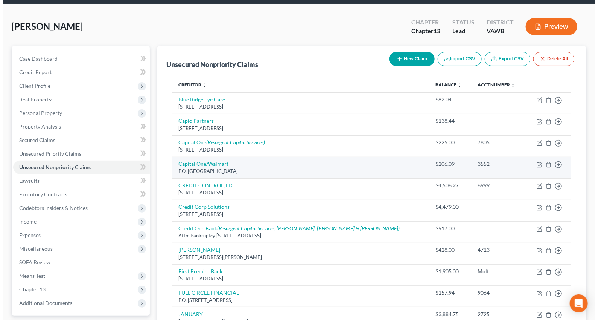
scroll to position [137, 0]
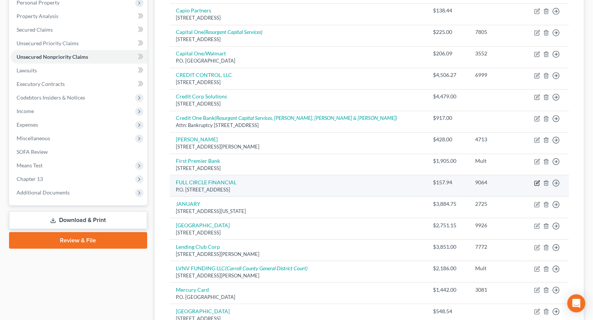
click at [536, 183] on icon "button" at bounding box center [537, 183] width 6 height 6
select select "9"
select select "16"
select select "0"
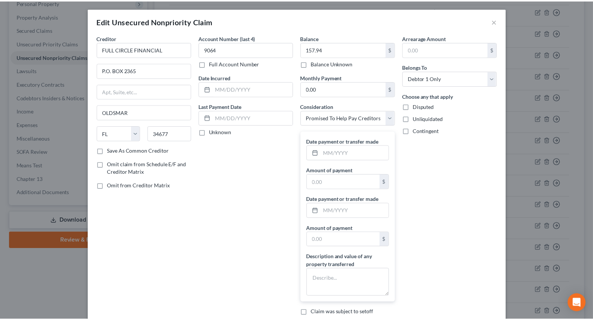
scroll to position [0, 0]
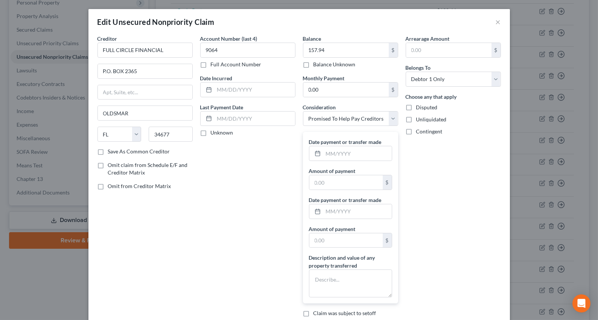
click at [357, 127] on div "Balance 157.94 $ Balance Unknown Balance Undetermined 157.94 $ Balance Unknown …" at bounding box center [350, 179] width 103 height 288
click at [356, 121] on select "Select Cable / Satellite Services Collection Agency Credit Card Debt Debt Couns…" at bounding box center [350, 118] width 95 height 15
select select "10"
click at [303, 111] on select "Select Cable / Satellite Services Collection Agency Credit Card Debt Debt Couns…" at bounding box center [350, 118] width 95 height 15
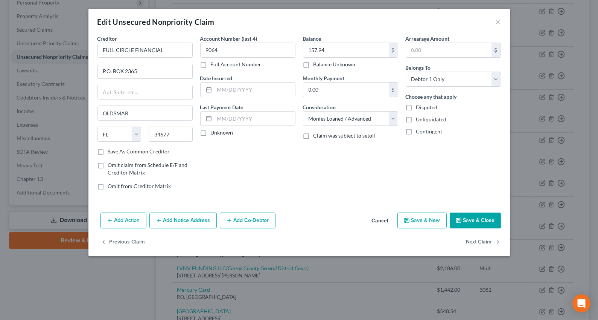
click at [473, 225] on button "Save & Close" at bounding box center [475, 220] width 51 height 16
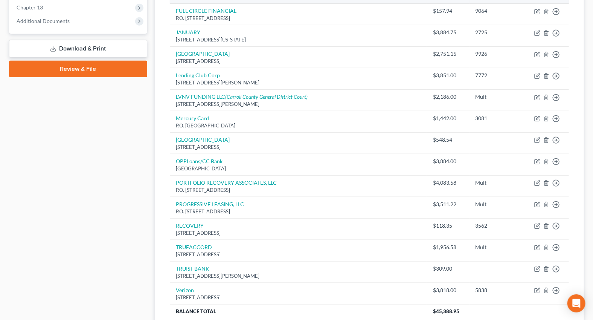
scroll to position [342, 0]
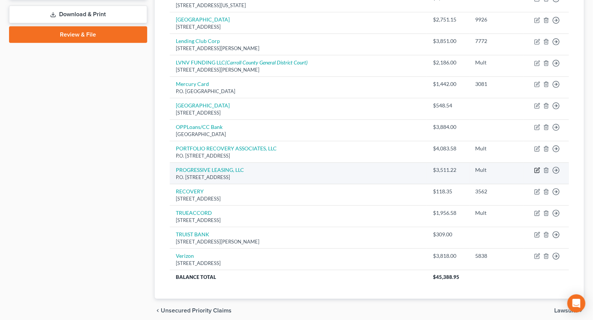
click at [536, 170] on icon "button" at bounding box center [537, 170] width 6 height 6
select select "50"
select select "16"
select select "0"
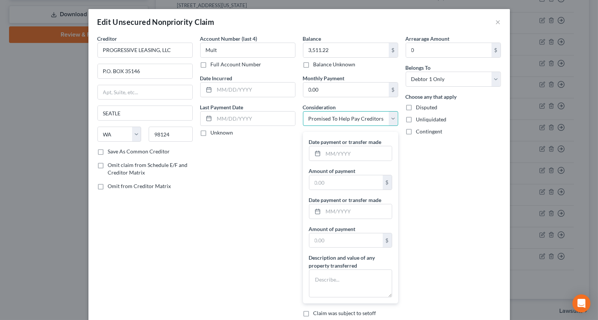
click at [356, 116] on select "Select Cable / Satellite Services Collection Agency Credit Card Debt Debt Couns…" at bounding box center [350, 118] width 95 height 15
select select "10"
click at [303, 111] on select "Select Cable / Satellite Services Collection Agency Credit Card Debt Debt Couns…" at bounding box center [350, 118] width 95 height 15
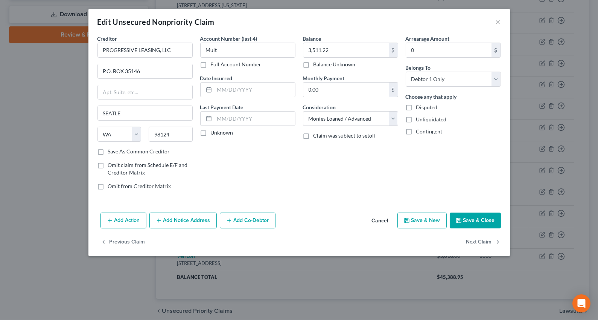
click at [461, 215] on button "Save & Close" at bounding box center [475, 220] width 51 height 16
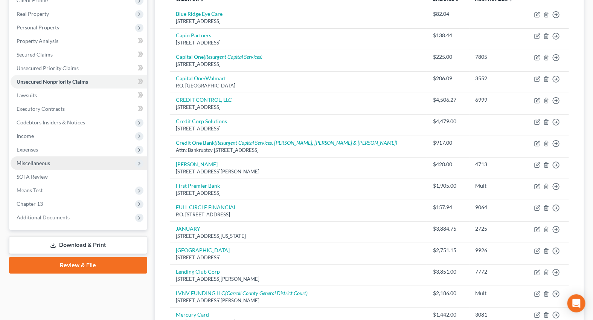
scroll to position [102, 0]
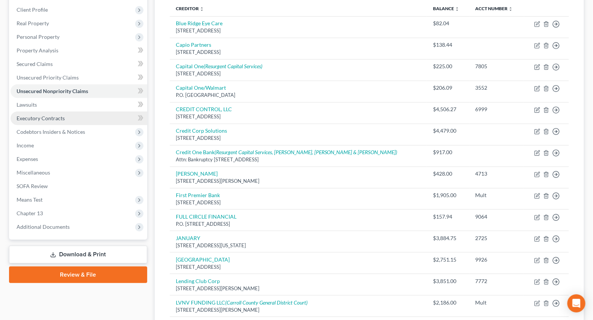
click at [38, 112] on link "Executory Contracts" at bounding box center [79, 118] width 137 height 14
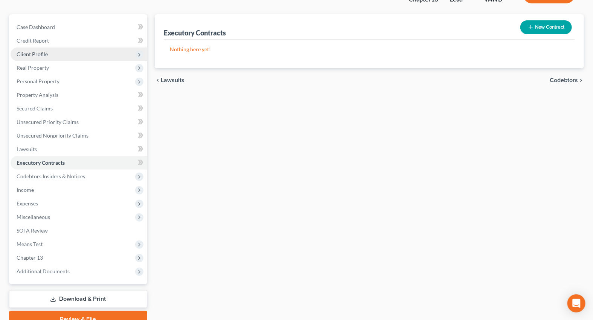
scroll to position [93, 0]
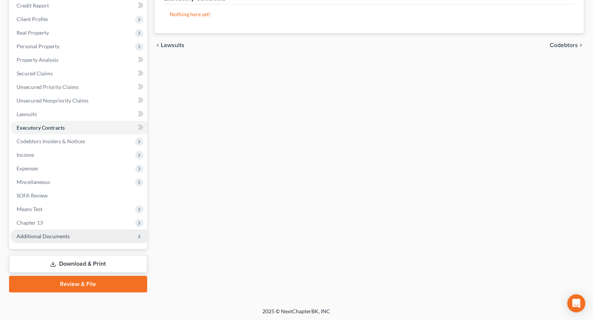
click at [35, 233] on span "Additional Documents" at bounding box center [43, 236] width 53 height 6
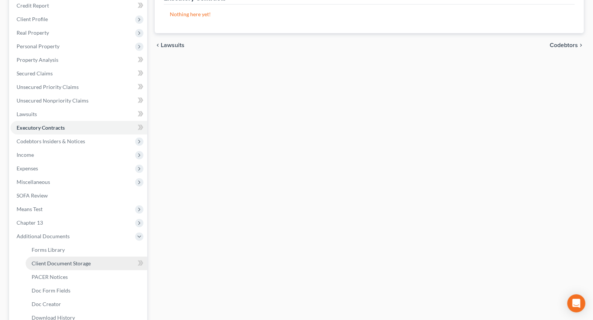
click at [56, 262] on span "Client Document Storage" at bounding box center [61, 263] width 59 height 6
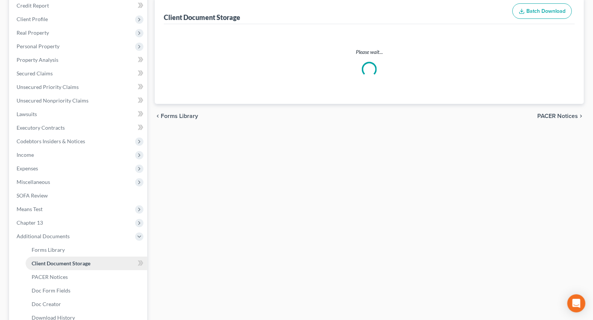
scroll to position [38, 0]
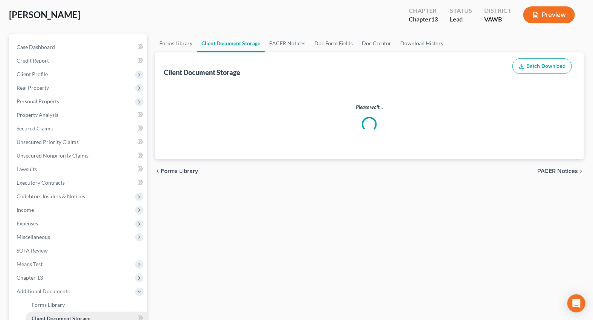
select select "0"
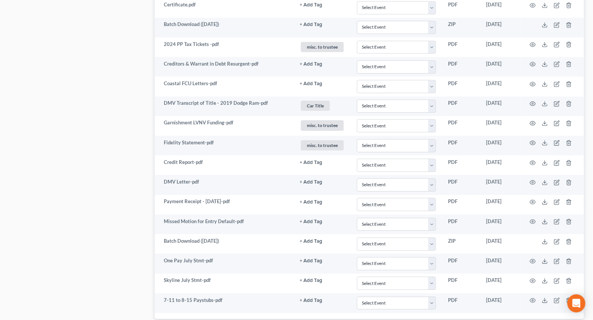
scroll to position [1100, 0]
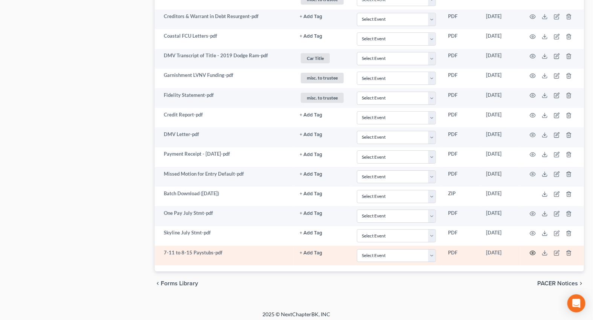
click at [534, 251] on icon "button" at bounding box center [533, 253] width 6 height 4
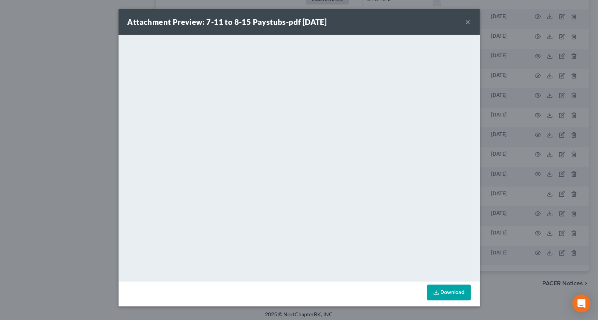
click at [467, 21] on button "×" at bounding box center [468, 21] width 5 height 9
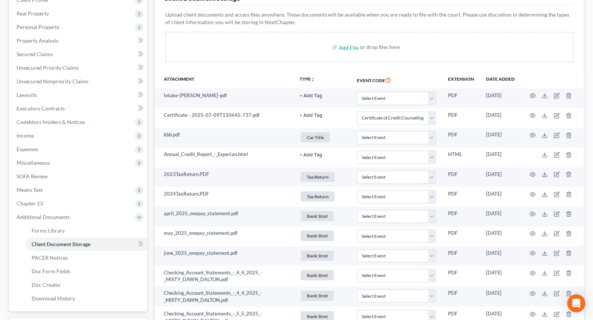
scroll to position [72, 0]
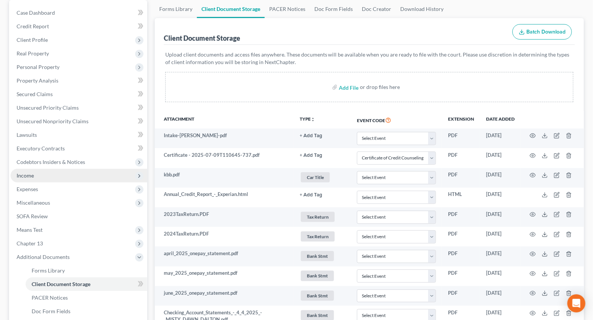
click at [23, 177] on span "Income" at bounding box center [25, 175] width 17 height 6
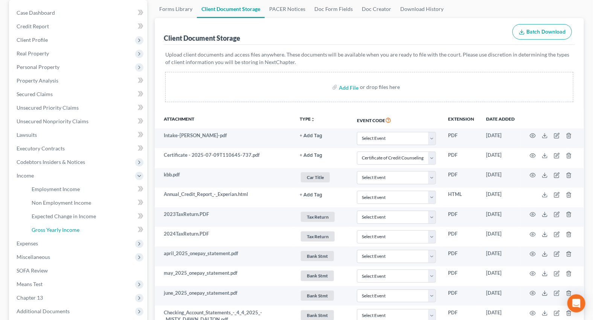
drag, startPoint x: 60, startPoint y: 230, endPoint x: 142, endPoint y: 218, distance: 82.5
click at [61, 230] on span "Gross Yearly Income" at bounding box center [56, 229] width 48 height 6
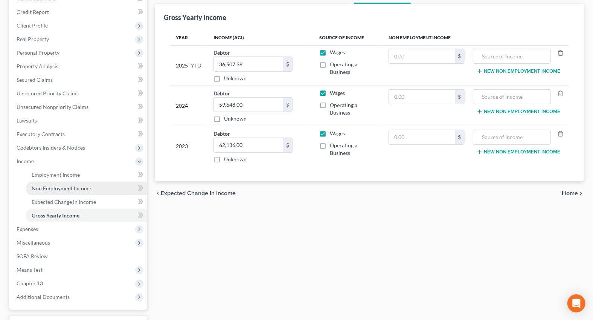
scroll to position [147, 0]
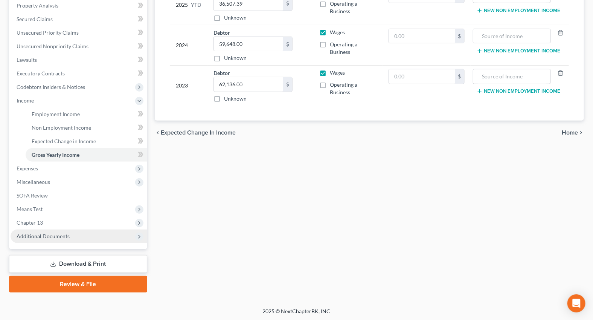
click at [49, 234] on span "Additional Documents" at bounding box center [43, 236] width 53 height 6
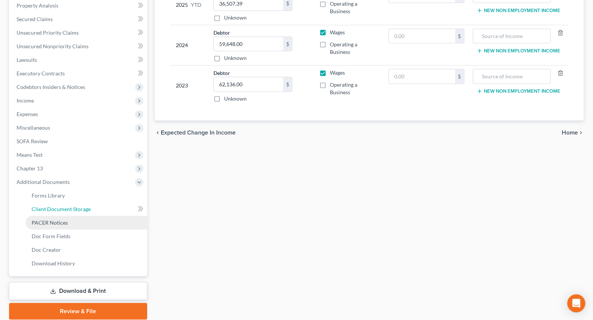
drag, startPoint x: 64, startPoint y: 208, endPoint x: 120, endPoint y: 220, distance: 58.2
click at [64, 207] on span "Client Document Storage" at bounding box center [61, 209] width 59 height 6
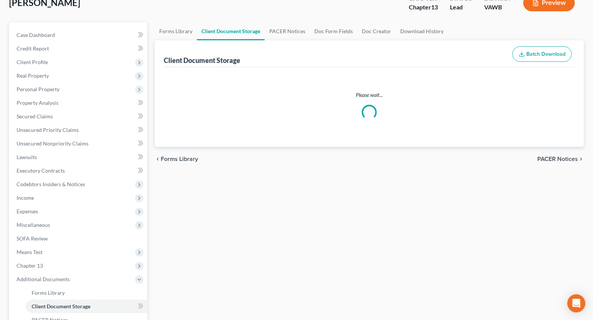
scroll to position [5, 0]
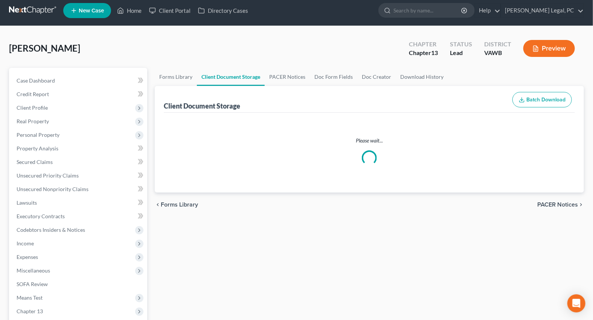
select select "0"
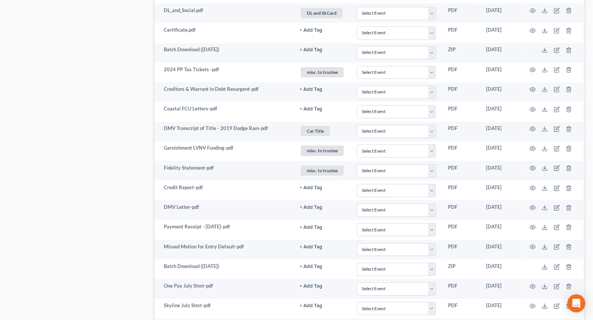
scroll to position [1100, 0]
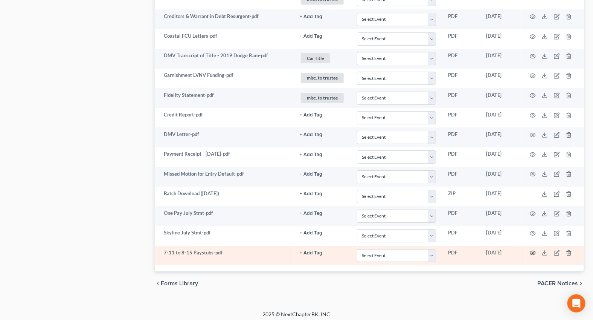
click at [531, 251] on icon "button" at bounding box center [533, 253] width 6 height 4
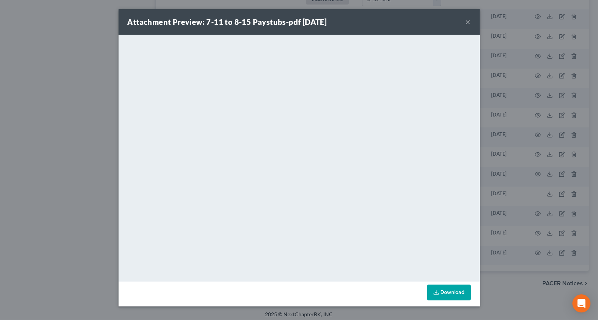
click at [468, 22] on button "×" at bounding box center [468, 21] width 5 height 9
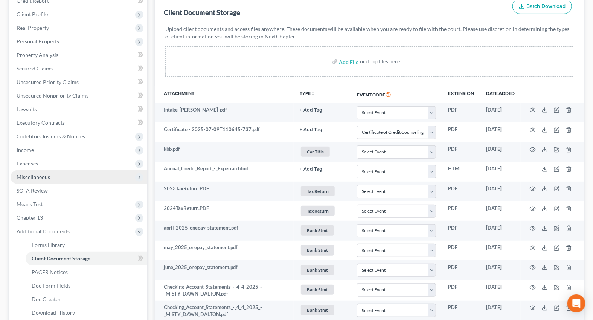
scroll to position [107, 0]
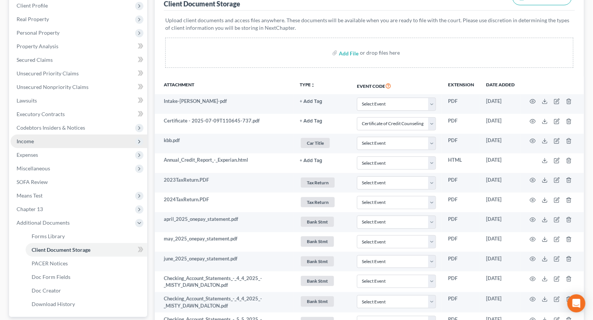
click at [35, 142] on span "Income" at bounding box center [79, 141] width 137 height 14
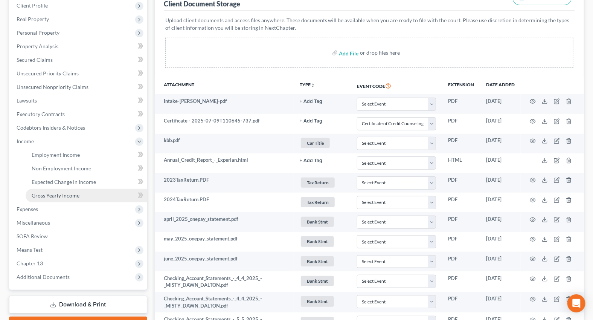
click at [55, 195] on span "Gross Yearly Income" at bounding box center [56, 195] width 48 height 6
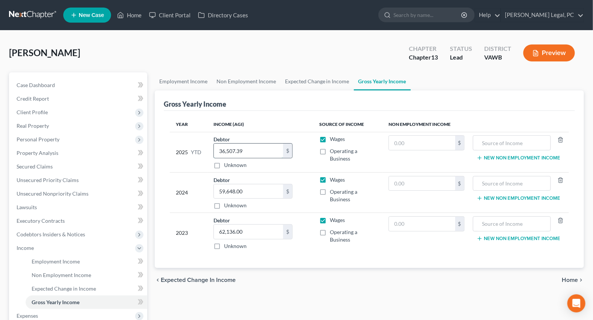
click at [259, 151] on input "36,507.39" at bounding box center [248, 150] width 69 height 14
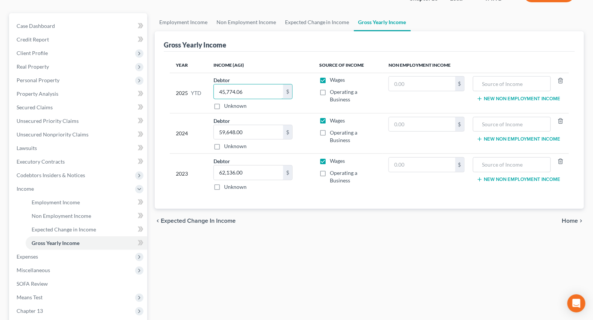
scroll to position [147, 0]
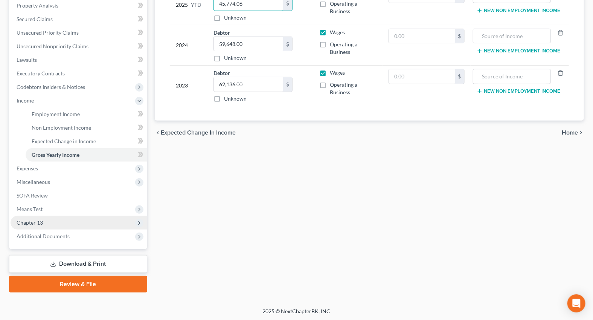
type input "45,774.06"
click at [52, 224] on span "Chapter 13" at bounding box center [79, 223] width 137 height 14
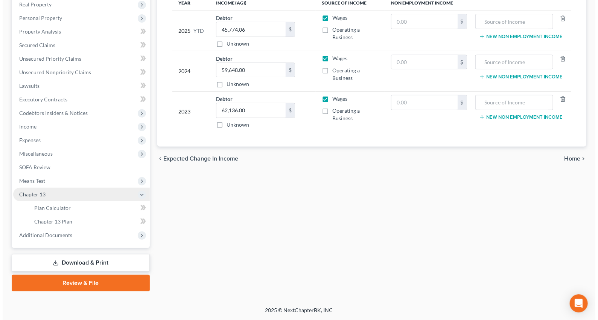
scroll to position [120, 0]
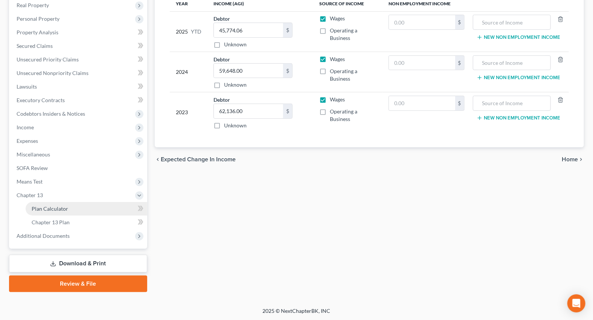
click at [64, 202] on link "Plan Calculator" at bounding box center [87, 209] width 122 height 14
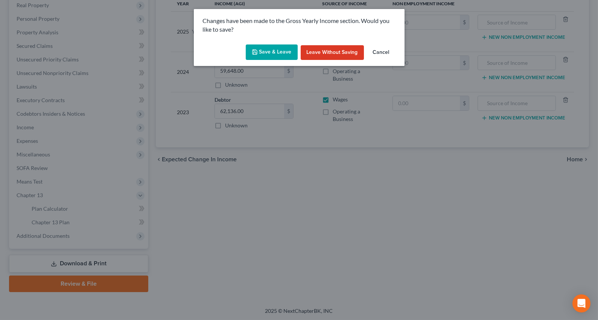
click at [274, 52] on button "Save & Leave" at bounding box center [272, 52] width 52 height 16
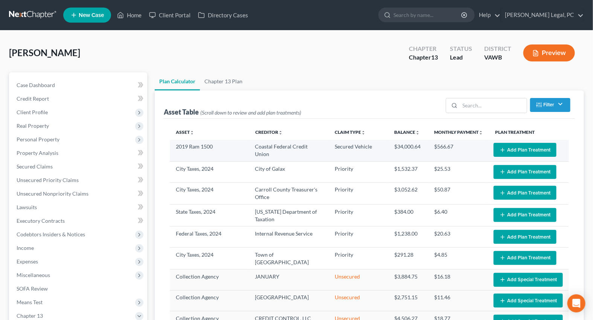
click at [494, 150] on button "Add Plan Treatment" at bounding box center [525, 150] width 63 height 14
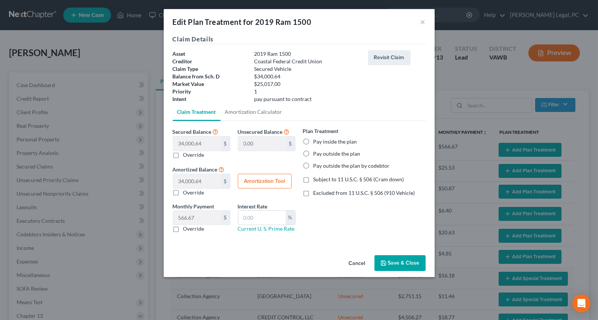
click at [314, 139] on label "Pay inside the plan" at bounding box center [336, 142] width 44 height 8
click at [317, 139] on input "Pay inside the plan" at bounding box center [319, 140] width 5 height 5
radio input "true"
click at [314, 178] on label "Subject to 11 U.S.C. § 506 (Cram down)" at bounding box center [359, 179] width 91 height 8
click at [317, 178] on input "Subject to 11 U.S.C. § 506 (Cram down)" at bounding box center [319, 177] width 5 height 5
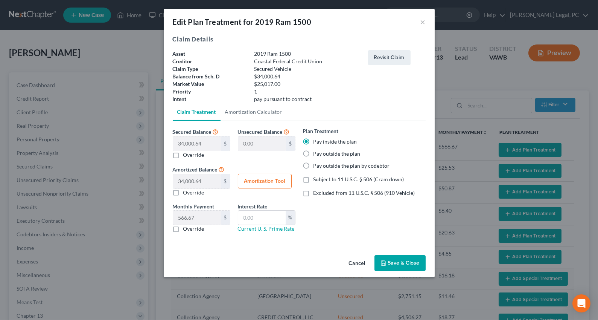
checkbox input "true"
click at [255, 181] on button "Amortization Tool" at bounding box center [265, 181] width 54 height 15
type input "34,000.64"
type input "60"
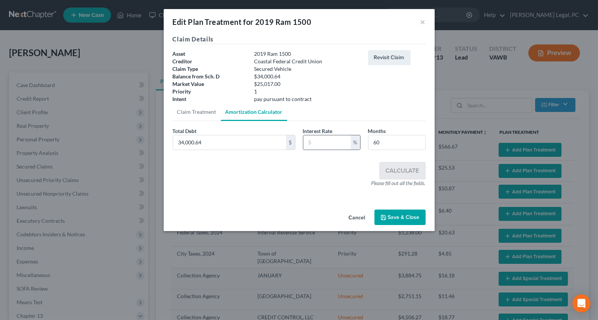
click at [328, 143] on input "text" at bounding box center [326, 142] width 47 height 14
type input "9"
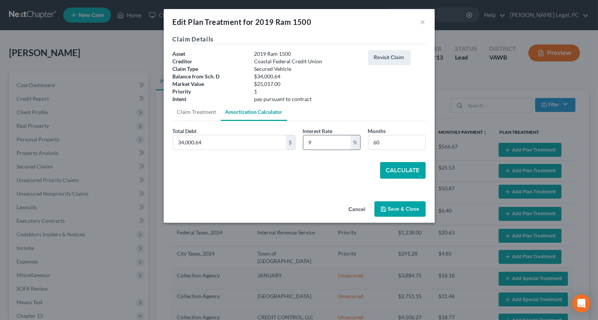
select select "59"
type input "9"
click at [235, 144] on input "34,000.64" at bounding box center [229, 142] width 113 height 14
type input "25,017"
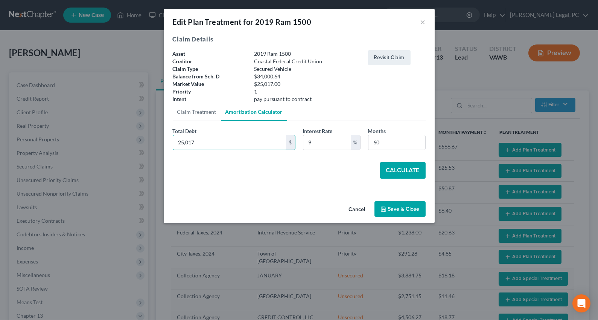
click at [390, 171] on button "Calculate" at bounding box center [403, 170] width 46 height 17
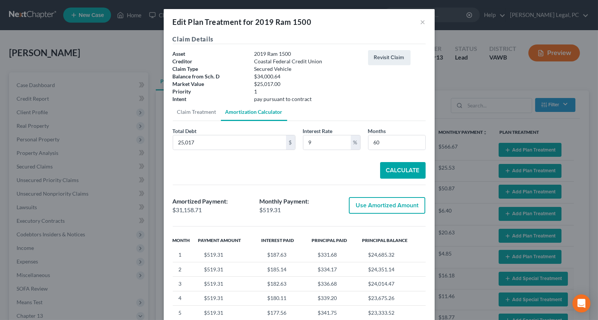
click at [381, 209] on button "Use Amortized Amount" at bounding box center [387, 205] width 76 height 17
type input "31,158.70"
checkbox input "true"
type input "519.31"
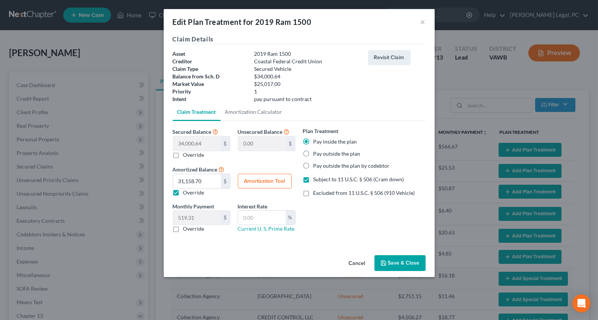
click at [386, 261] on icon "button" at bounding box center [384, 263] width 6 height 6
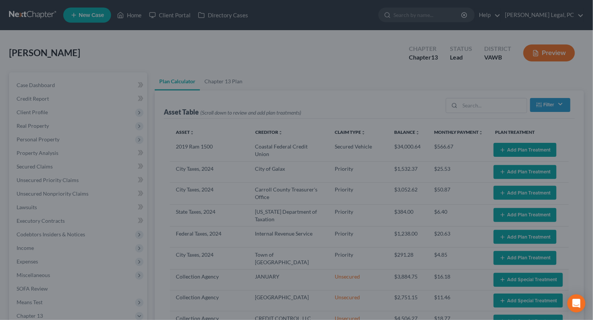
select select "59"
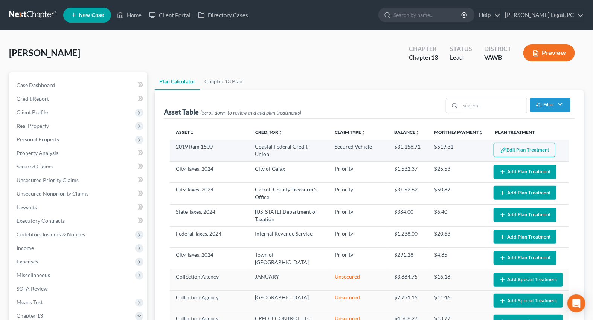
click at [516, 150] on button "Edit Plan Treatment" at bounding box center [525, 150] width 62 height 14
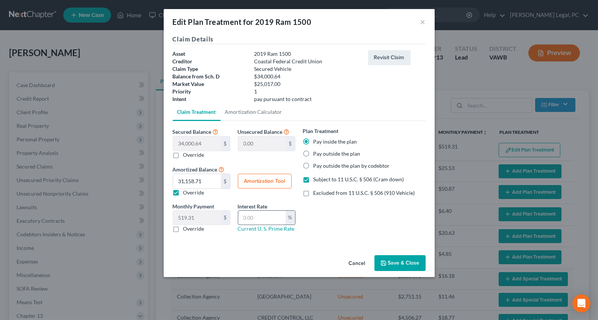
click at [247, 218] on input "text" at bounding box center [261, 217] width 47 height 14
type input "9"
click at [345, 214] on div "Plan Treatment Pay inside the plan Pay outside the plan Pay outside the plan by…" at bounding box center [364, 182] width 130 height 111
click at [395, 263] on button "Save & Close" at bounding box center [400, 263] width 51 height 16
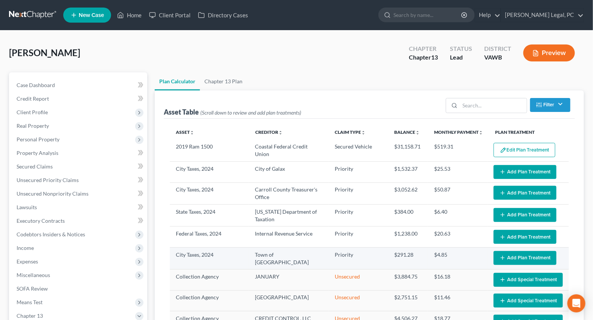
select select "59"
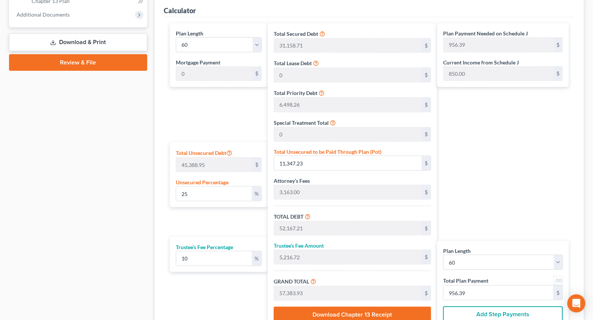
scroll to position [342, 0]
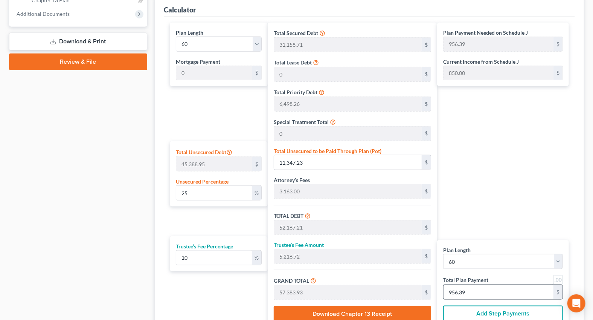
click at [470, 290] on input "956.39" at bounding box center [499, 292] width 110 height 14
type input "0"
type input "436.36"
type input "43.63"
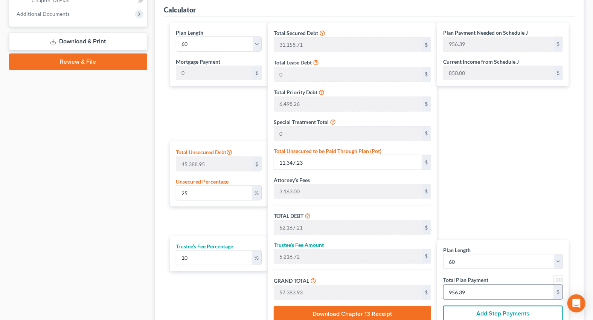
type input "480.00"
type input "8"
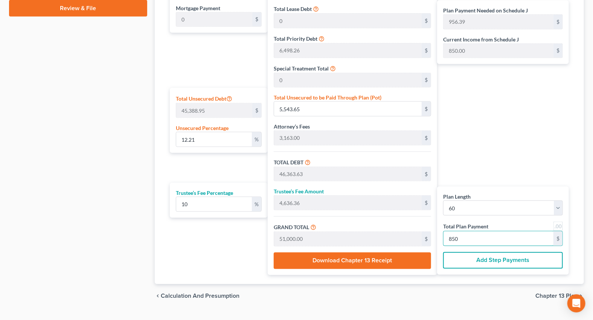
scroll to position [411, 0]
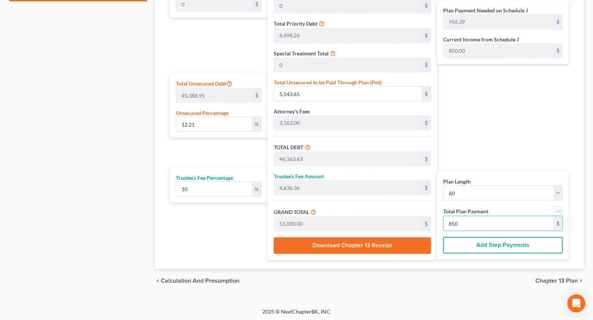
click at [558, 211] on link at bounding box center [558, 210] width 9 height 9
click at [552, 278] on span "Chapter 13 Plan" at bounding box center [556, 281] width 43 height 6
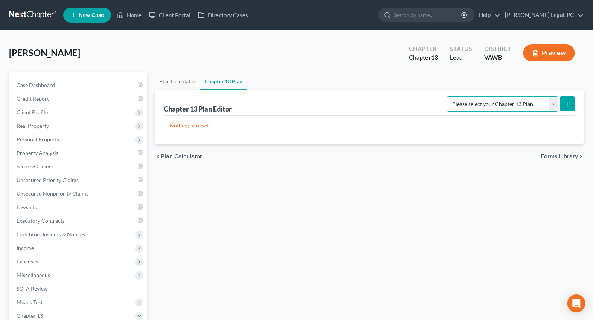
click at [503, 105] on select "Please select your Chapter 13 Plan National Form Plan - Official Form 113" at bounding box center [502, 103] width 111 height 15
click at [450, 96] on select "Please select your Chapter 13 Plan National Form Plan - Official Form 113" at bounding box center [502, 103] width 111 height 15
click at [564, 104] on icon "submit" at bounding box center [567, 104] width 6 height 6
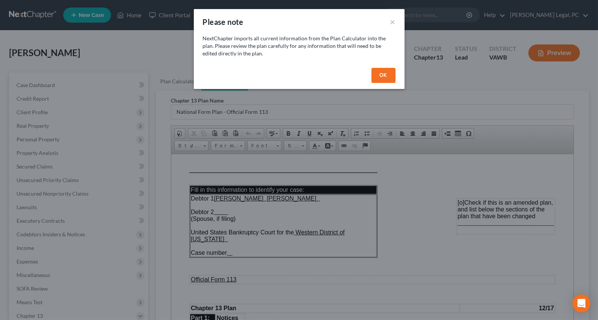
click at [386, 80] on button "OK" at bounding box center [384, 75] width 24 height 15
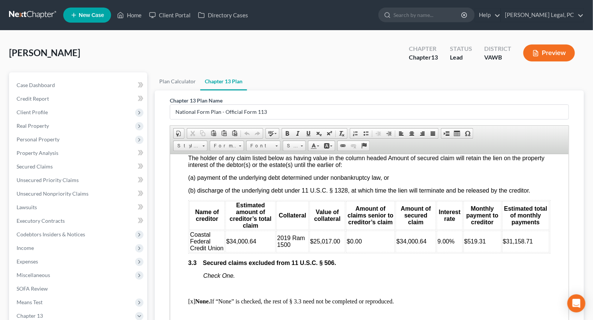
scroll to position [993, 0]
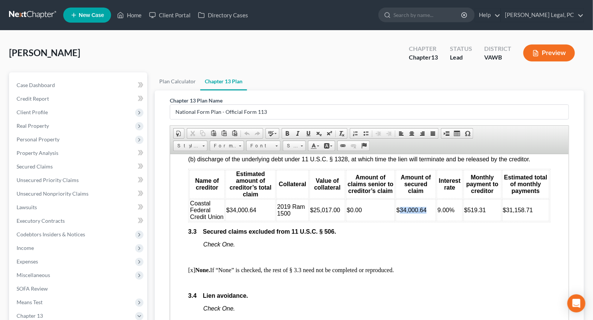
drag, startPoint x: 422, startPoint y: 255, endPoint x: 397, endPoint y: 258, distance: 25.4
click at [397, 213] on span "$34,000.64" at bounding box center [411, 209] width 30 height 6
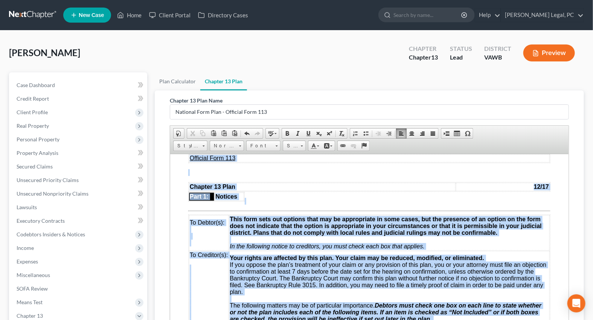
scroll to position [0, 0]
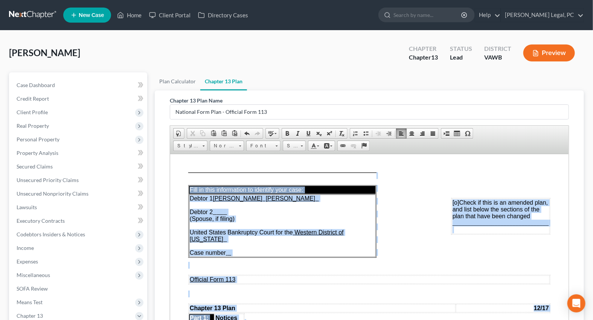
drag, startPoint x: 233, startPoint y: 302, endPoint x: 313, endPoint y: 265, distance: 87.9
click at [256, 145] on span "Font" at bounding box center [260, 146] width 26 height 10
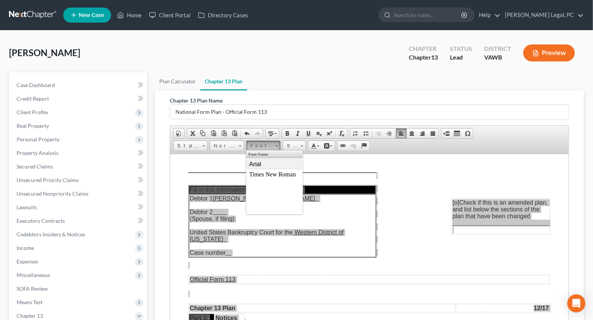
click at [258, 163] on span "Arial" at bounding box center [255, 163] width 12 height 6
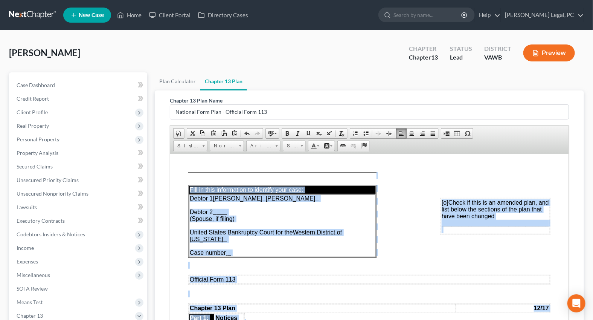
scroll to position [18, 6]
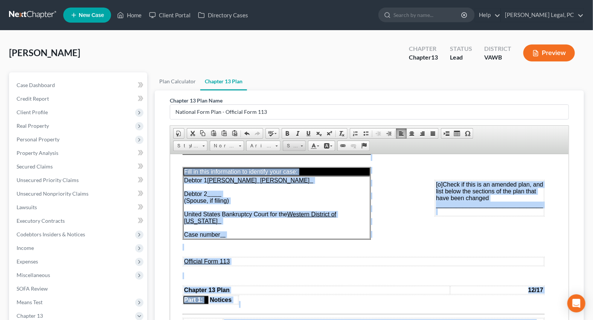
click at [290, 149] on span "Size" at bounding box center [290, 146] width 15 height 10
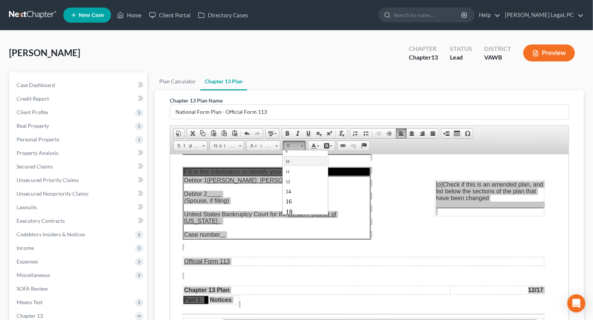
scroll to position [34, 0]
click at [290, 191] on span "16" at bounding box center [288, 191] width 6 height 6
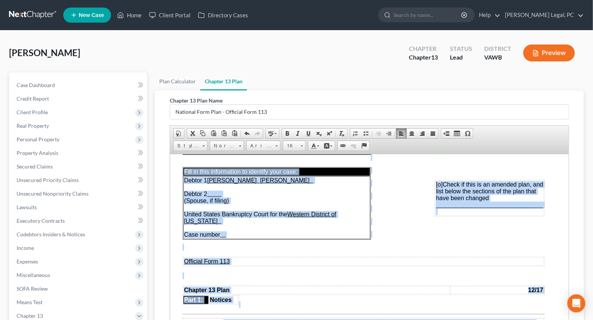
scroll to position [18, 9]
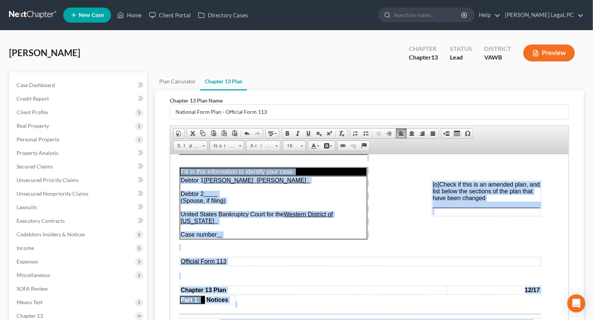
click at [240, 248] on p at bounding box center [360, 246] width 362 height 7
click at [196, 248] on p at bounding box center [360, 246] width 362 height 7
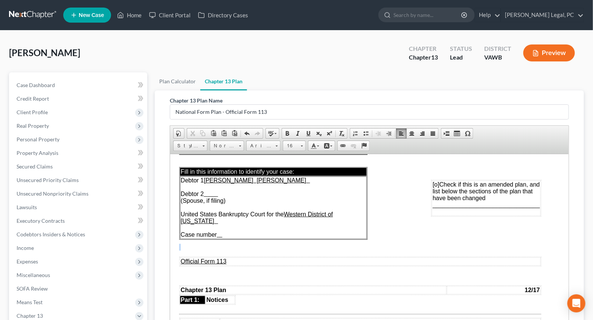
click at [196, 248] on p at bounding box center [360, 246] width 362 height 7
click at [192, 247] on p at bounding box center [360, 246] width 362 height 7
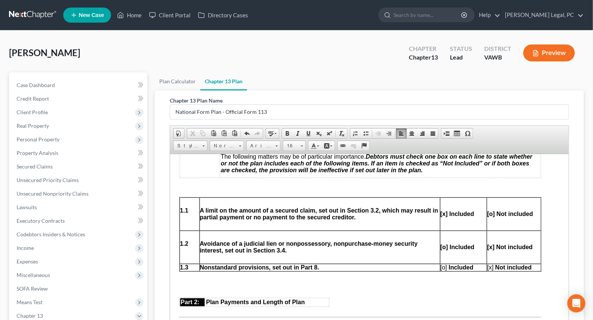
scroll to position [258, 9]
click at [448, 204] on p at bounding box center [463, 200] width 46 height 7
click at [498, 204] on p at bounding box center [513, 200] width 53 height 7
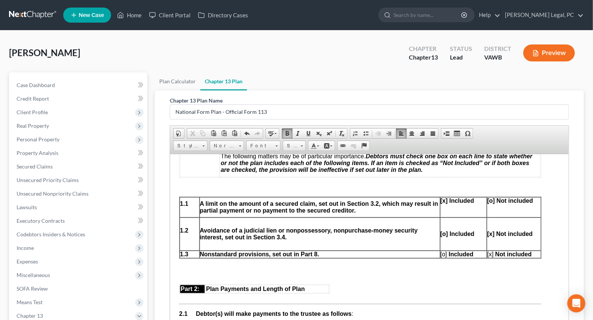
click at [458, 217] on p at bounding box center [463, 213] width 46 height 7
click at [489, 217] on td "[o] Not included" at bounding box center [514, 207] width 54 height 20
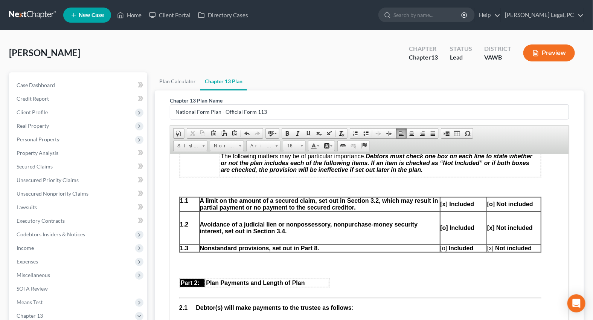
click at [440, 218] on p at bounding box center [463, 214] width 46 height 7
click at [491, 218] on p at bounding box center [513, 214] width 53 height 7
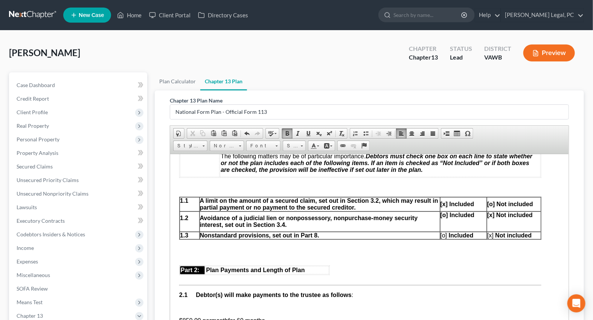
click at [462, 231] on td "[o] Included" at bounding box center [463, 221] width 47 height 20
click at [488, 231] on td "[x] Not included" at bounding box center [514, 221] width 54 height 20
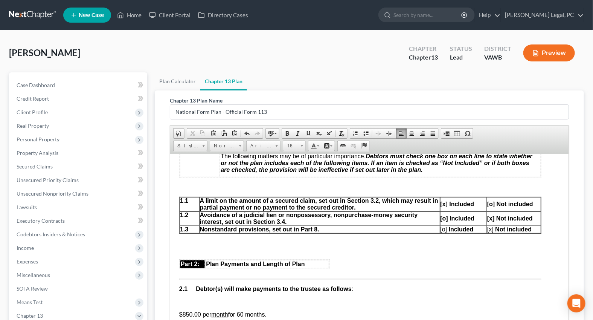
click at [490, 221] on strong "[x] Not included" at bounding box center [510, 218] width 46 height 6
copy strong "[x]"
click at [444, 232] on span "[o] Included" at bounding box center [456, 229] width 33 height 6
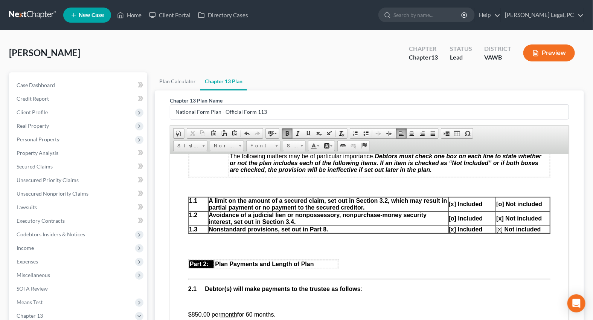
click at [454, 221] on strong "[o] Included" at bounding box center [465, 218] width 34 height 6
copy strong "[o]"
drag, startPoint x: 497, startPoint y: 241, endPoint x: 503, endPoint y: 241, distance: 5.3
click at [498, 232] on span "[x] Not included" at bounding box center [518, 229] width 44 height 6
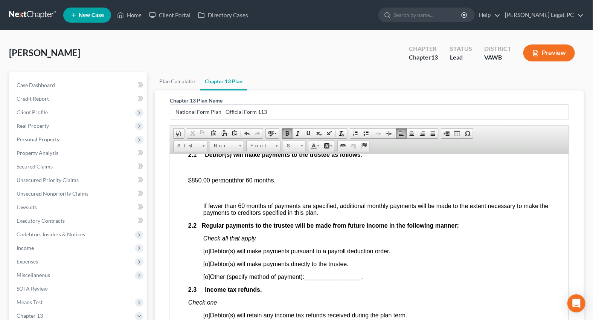
scroll to position [395, 0]
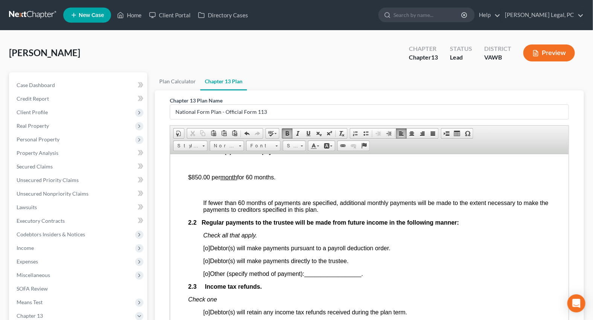
click at [215, 168] on p at bounding box center [376, 164] width 347 height 7
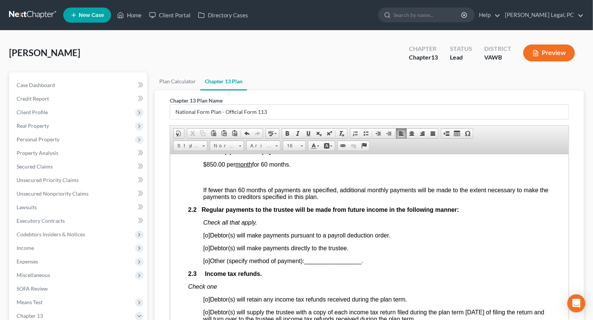
click at [208, 180] on p at bounding box center [369, 177] width 362 height 7
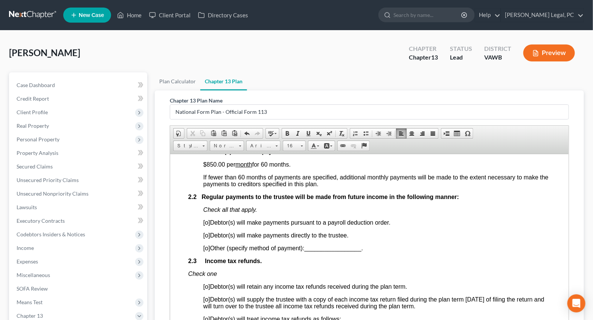
drag, startPoint x: 294, startPoint y: 178, endPoint x: 197, endPoint y: 174, distance: 96.8
click at [207, 225] on span "[o]" at bounding box center [206, 222] width 7 height 6
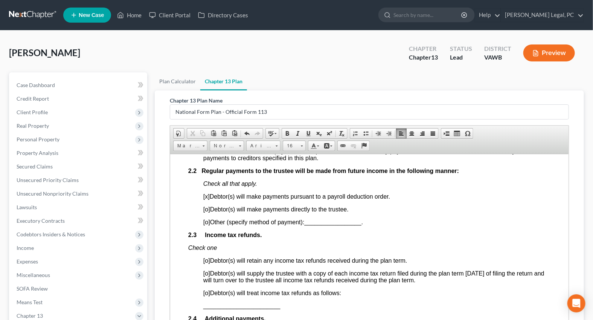
scroll to position [531, 0]
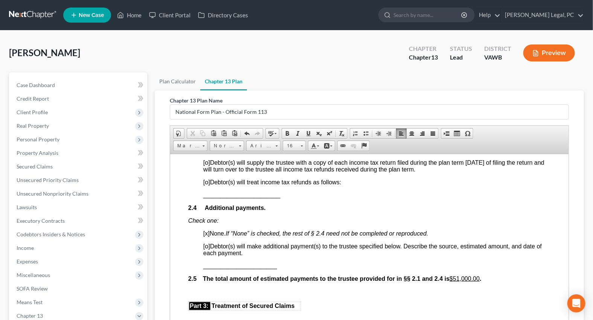
click at [207, 153] on span "[o]" at bounding box center [206, 149] width 7 height 6
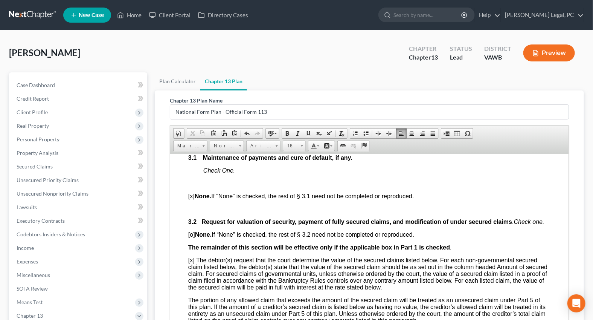
scroll to position [737, 0]
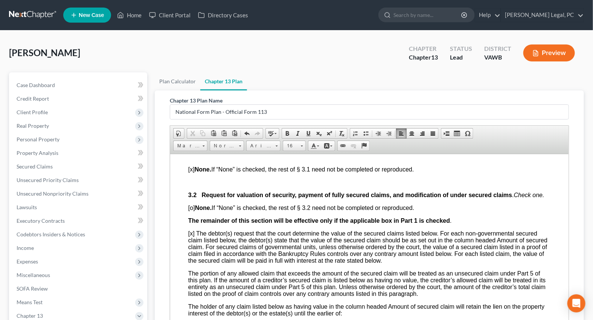
click at [211, 160] on p at bounding box center [369, 156] width 362 height 7
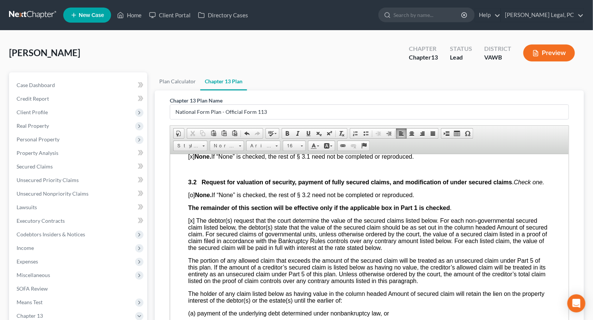
click at [206, 172] on p at bounding box center [369, 169] width 362 height 7
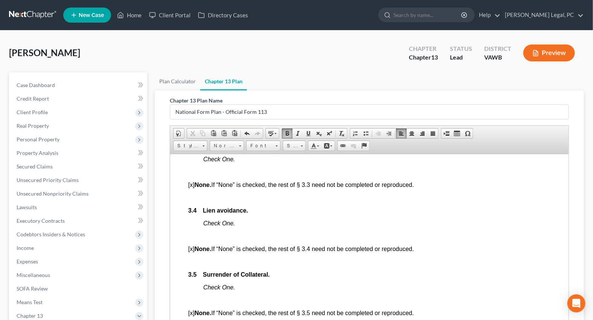
scroll to position [976, 0]
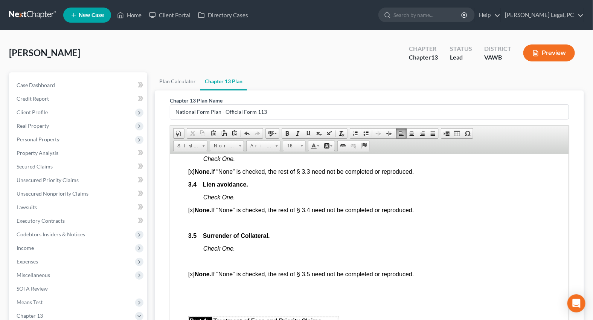
click at [188, 226] on p at bounding box center [369, 222] width 362 height 7
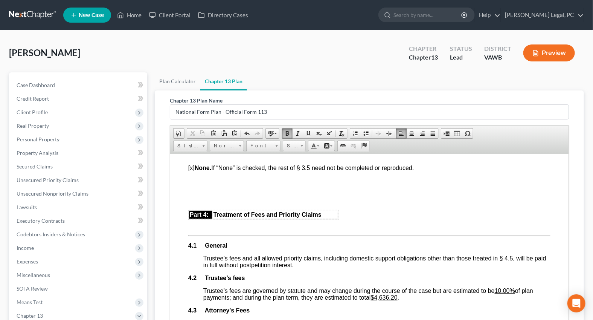
scroll to position [1079, 0]
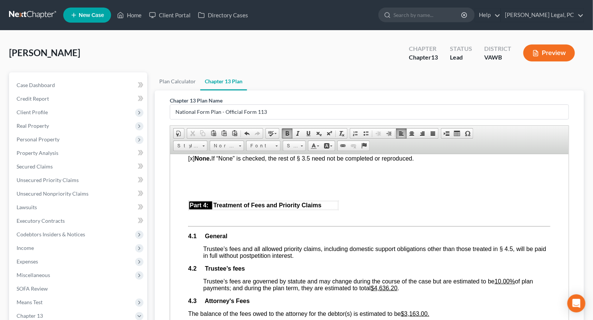
click at [191, 149] on p at bounding box center [369, 145] width 362 height 7
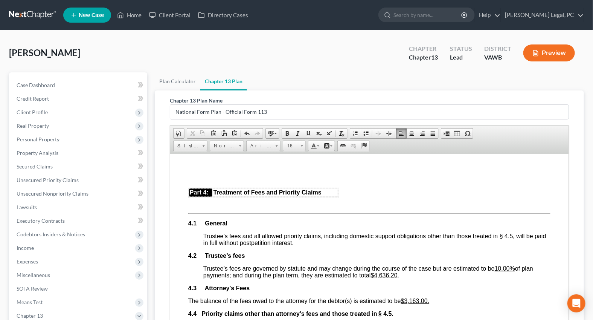
click at [187, 204] on html "Fill in this information to identify your case: Debtor 1 [PERSON_NAME] [PERSON_…" at bounding box center [369, 277] width 398 height 2407
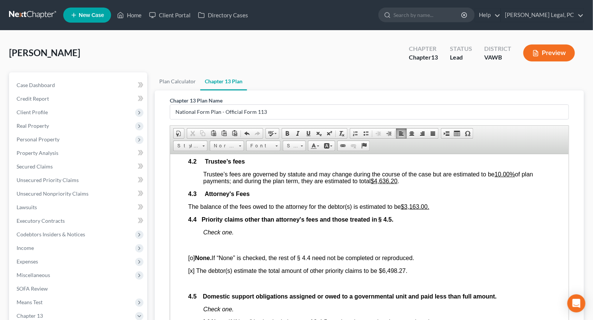
scroll to position [1182, 0]
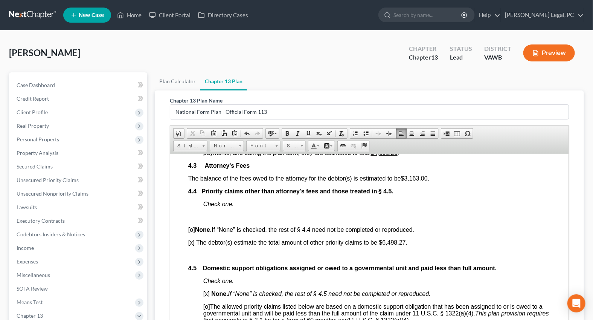
click at [376, 156] on u "$4,636.20" at bounding box center [384, 152] width 27 height 6
click at [188, 181] on span "The balance of the fees owed to the attorney for the debtor(s) is estimated to …" at bounding box center [308, 178] width 241 height 6
click at [387, 132] on span at bounding box center [389, 133] width 6 height 6
click at [202, 270] on body "Fill in this information to identify your case: Debtor 1 [PERSON_NAME] [PERSON_…" at bounding box center [369, 165] width 362 height 2351
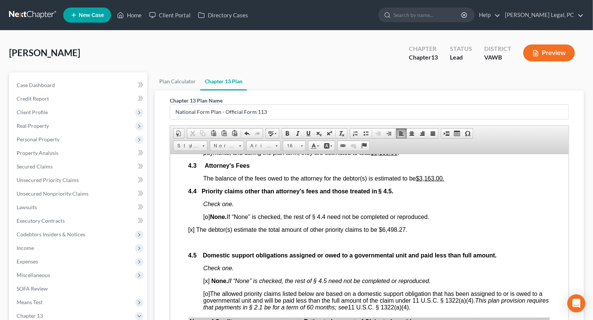
click at [185, 288] on html "Fill in this information to identify your case: Debtor 1 [PERSON_NAME] [PERSON_…" at bounding box center [369, 159] width 398 height 2375
click at [388, 130] on span at bounding box center [389, 133] width 6 height 6
drag, startPoint x: 418, startPoint y: 287, endPoint x: 393, endPoint y: 289, distance: 25.3
click at [393, 232] on span "[x] The debtor(s) estimate the total amount of other priority claims to be $6,4…" at bounding box center [312, 229] width 219 height 6
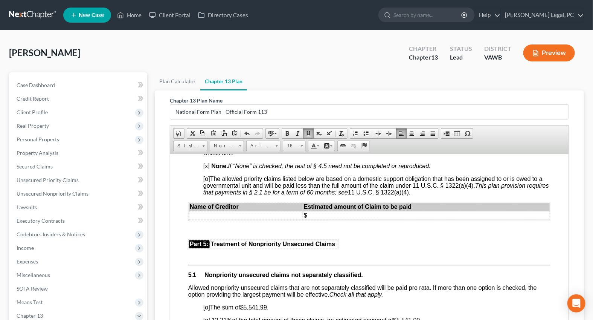
scroll to position [1284, 0]
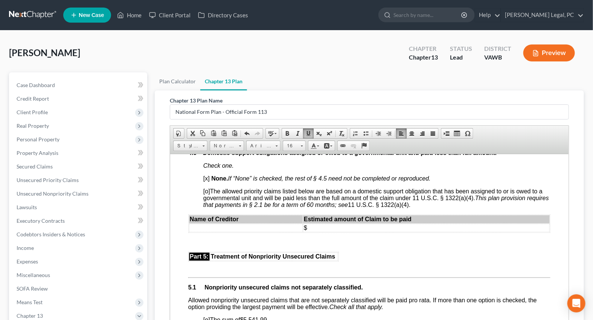
click at [211, 143] on p at bounding box center [369, 139] width 362 height 7
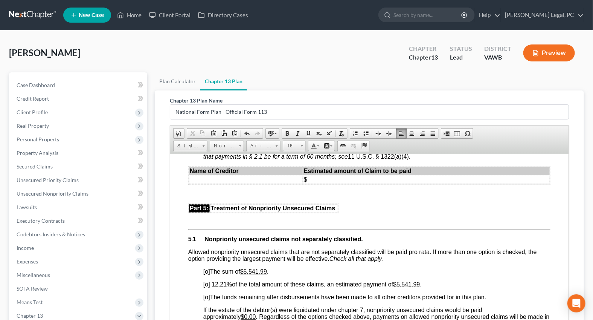
scroll to position [1319, 0]
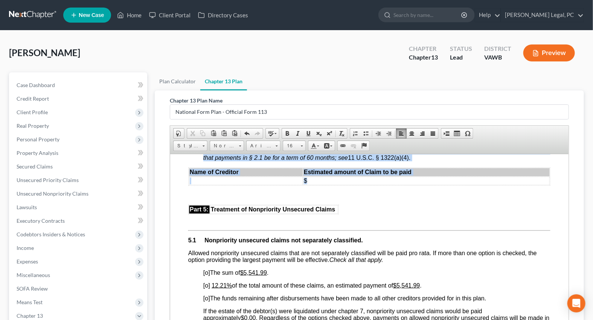
drag, startPoint x: 198, startPoint y: 203, endPoint x: 226, endPoint y: 248, distance: 53.3
click at [226, 248] on body "Fill in this information to identify your case: Debtor 1 [PERSON_NAME] [PERSON_…" at bounding box center [369, 16] width 362 height 2326
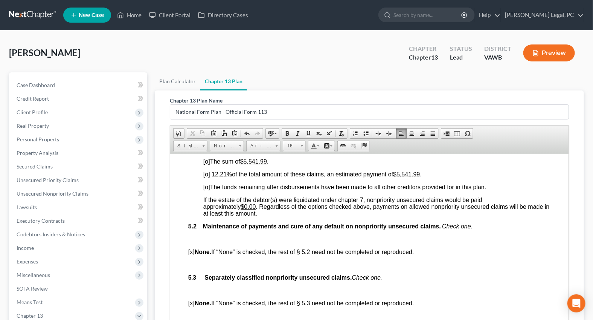
scroll to position [1387, 0]
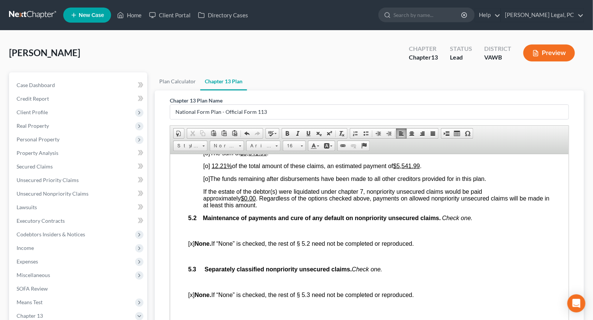
click at [246, 156] on u "$5,541.99" at bounding box center [253, 152] width 27 height 6
click at [208, 169] on span "[o]" at bounding box center [206, 165] width 7 height 6
click at [406, 169] on u "$5,541.99" at bounding box center [405, 165] width 27 height 6
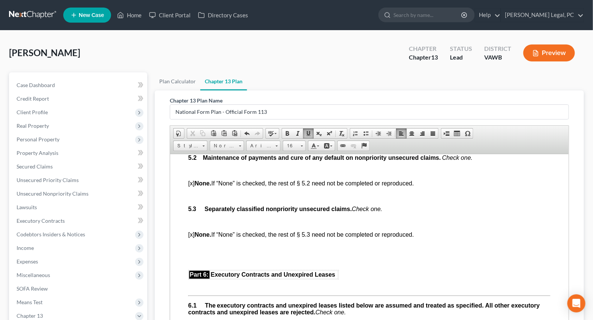
scroll to position [1456, 0]
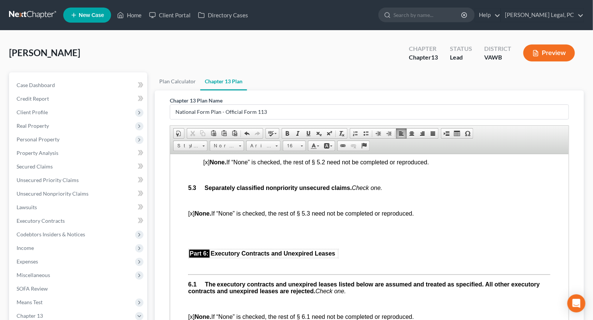
click at [212, 178] on p at bounding box center [369, 174] width 362 height 7
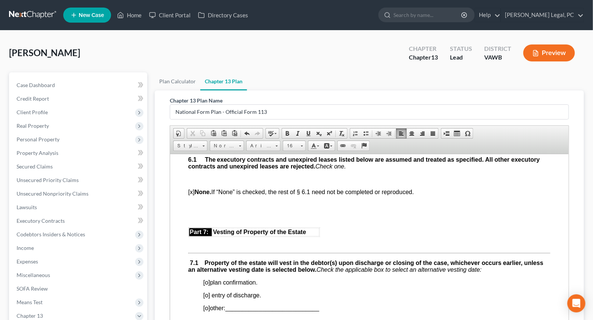
scroll to position [1559, 0]
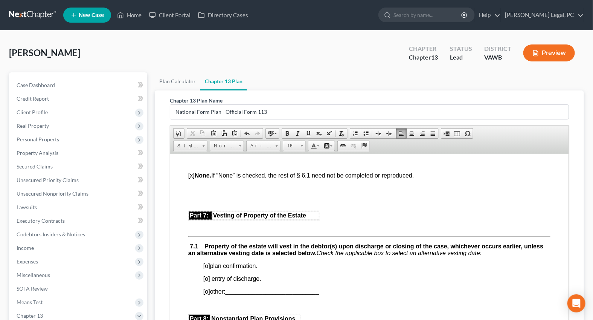
click at [208, 166] on p at bounding box center [376, 162] width 347 height 7
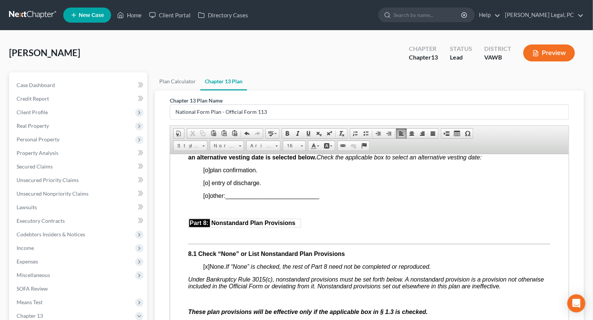
scroll to position [1661, 0]
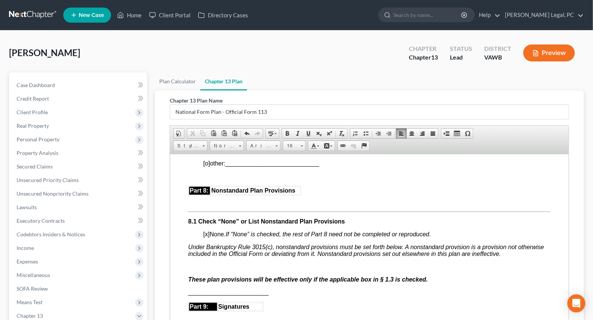
click at [207, 140] on span "[o]" at bounding box center [206, 137] width 7 height 6
click at [209, 166] on span "[o]" at bounding box center [206, 163] width 7 height 6
copy span "[o]"
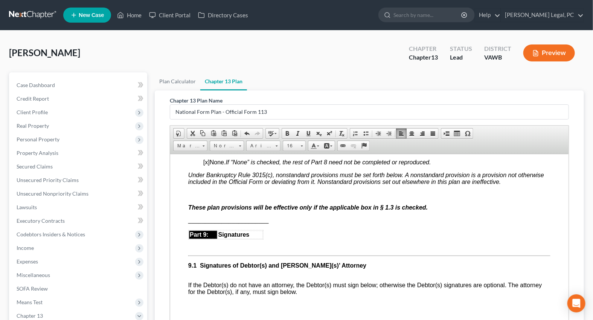
scroll to position [1764, 0]
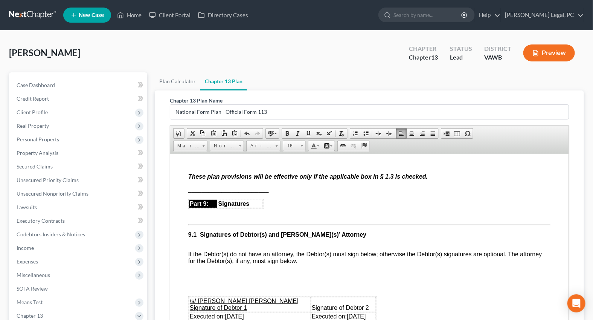
click at [210, 134] on span "[x] None. If “None” is checked, the rest of Part 8 need not be completed or rep…" at bounding box center [317, 131] width 228 height 6
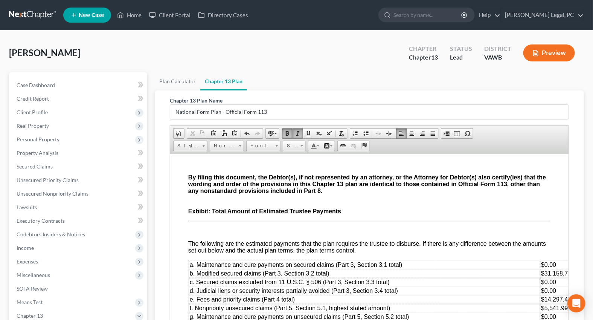
scroll to position [1969, 0]
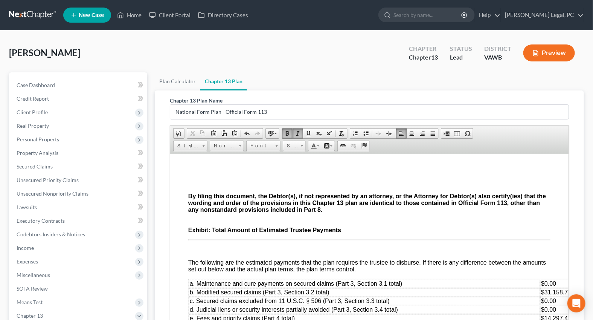
click at [192, 148] on p at bounding box center [369, 144] width 362 height 7
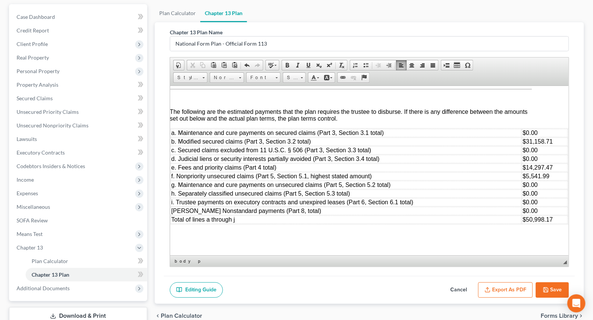
scroll to position [2107, 23]
drag, startPoint x: 513, startPoint y: 252, endPoint x: 722, endPoint y: 339, distance: 226.2
drag, startPoint x: 551, startPoint y: 157, endPoint x: 531, endPoint y: 157, distance: 19.6
click at [531, 163] on td "$14,297.47" at bounding box center [545, 167] width 46 height 8
drag, startPoint x: 548, startPoint y: 164, endPoint x: 523, endPoint y: 165, distance: 25.6
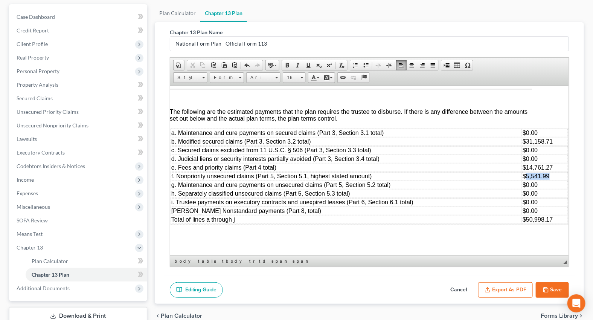
click at [523, 172] on td "$5,541.99" at bounding box center [545, 176] width 46 height 8
drag, startPoint x: 551, startPoint y: 212, endPoint x: 523, endPoint y: 213, distance: 27.9
click at [523, 215] on td "$50,998.17" at bounding box center [545, 219] width 46 height 8
click at [552, 284] on button "Save" at bounding box center [552, 290] width 33 height 16
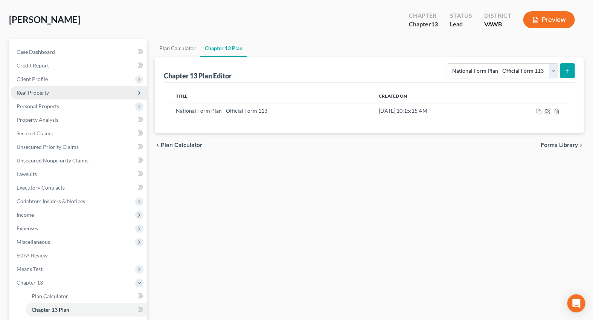
scroll to position [0, 0]
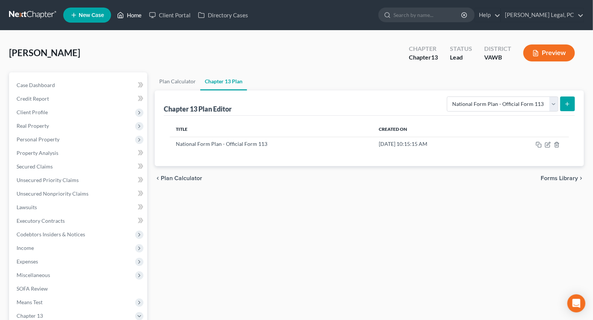
click at [137, 15] on link "Home" at bounding box center [129, 15] width 32 height 14
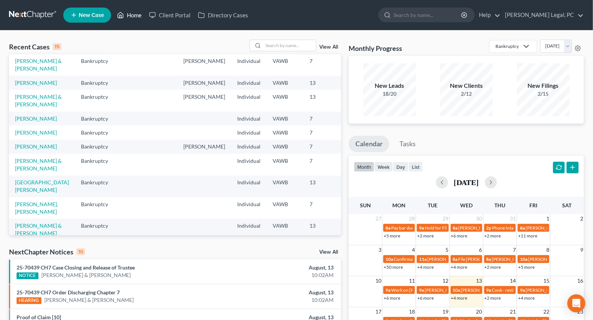
scroll to position [38, 0]
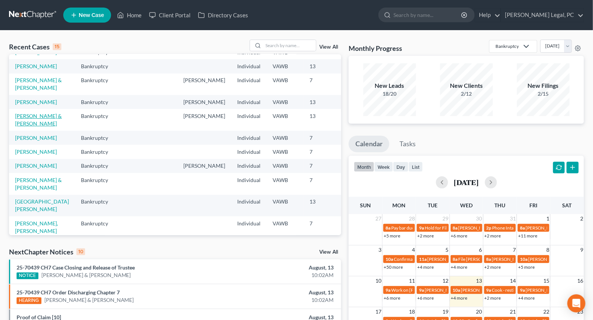
click at [29, 127] on link "[PERSON_NAME] & [PERSON_NAME]" at bounding box center [38, 120] width 47 height 14
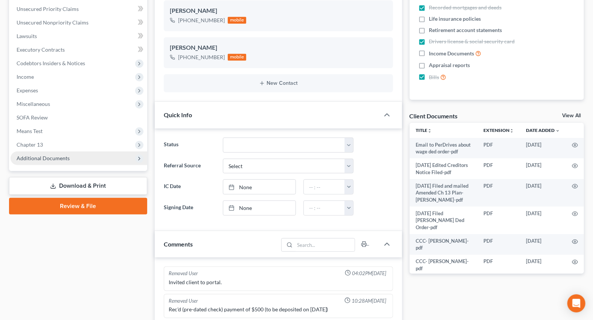
scroll to position [195, 0]
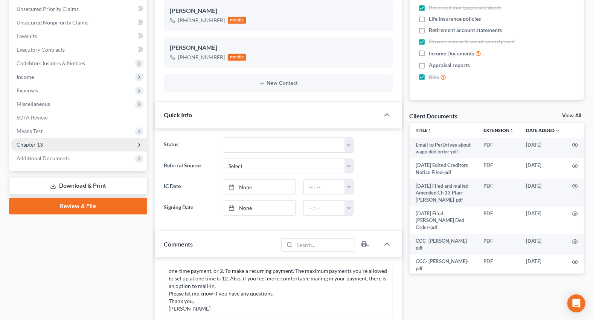
click at [32, 145] on span "Chapter 13" at bounding box center [30, 144] width 26 height 6
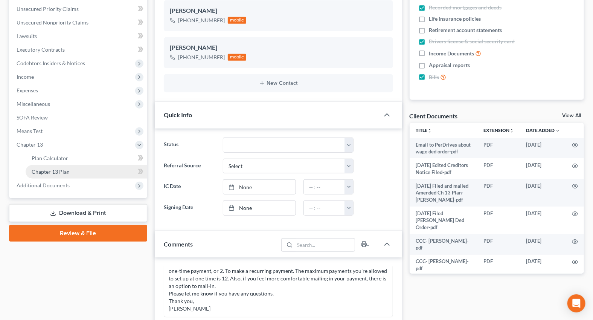
click at [63, 170] on span "Chapter 13 Plan" at bounding box center [51, 171] width 38 height 6
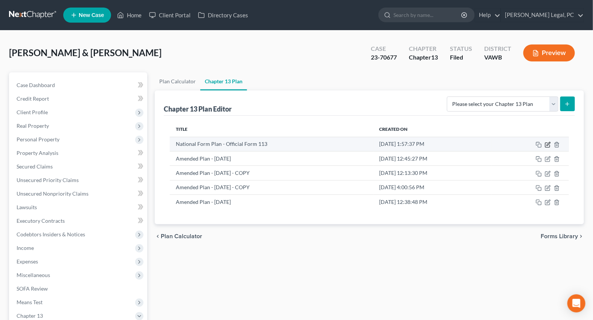
click at [547, 145] on icon "button" at bounding box center [548, 145] width 6 height 6
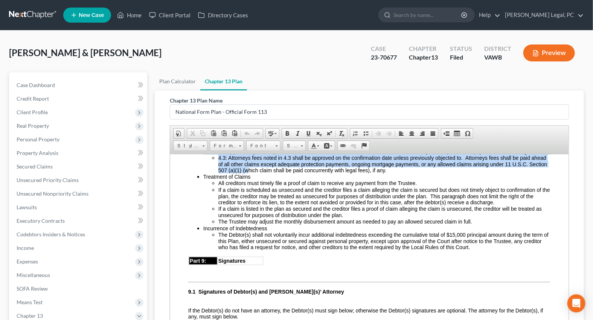
scroll to position [1780, 0]
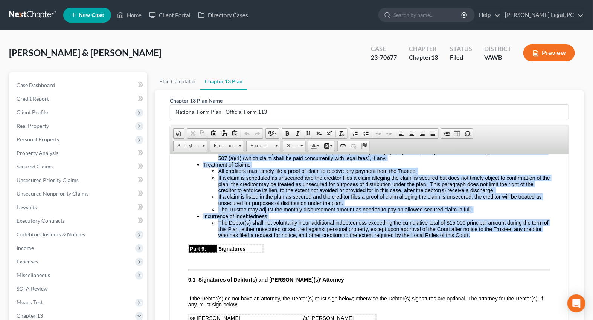
drag, startPoint x: 203, startPoint y: 191, endPoint x: 506, endPoint y: 275, distance: 315.5
click at [506, 238] on ul "3.3: Arrearage, if any, will be paid by the Trustee either pro rata with other …" at bounding box center [369, 180] width 362 height 115
copy ul "1.5: Loremipsu, do sit, amet co adip el sed Doeiusm tempor inc utla etdo magna …"
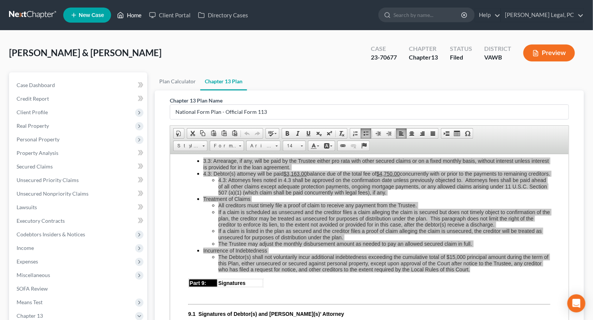
click at [130, 15] on link "Home" at bounding box center [129, 15] width 32 height 14
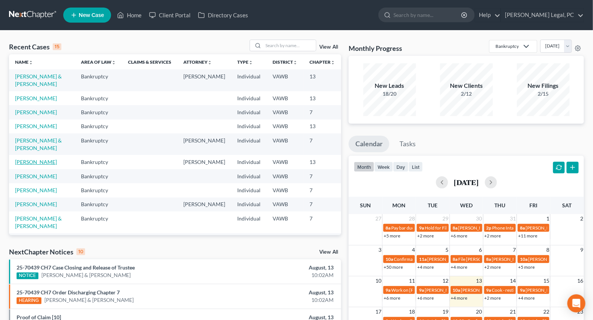
click at [22, 165] on link "[PERSON_NAME]" at bounding box center [36, 162] width 42 height 6
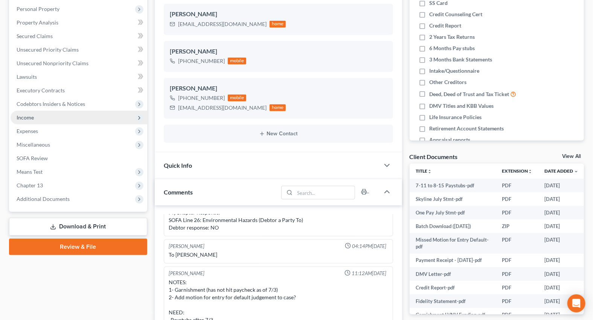
scroll to position [137, 0]
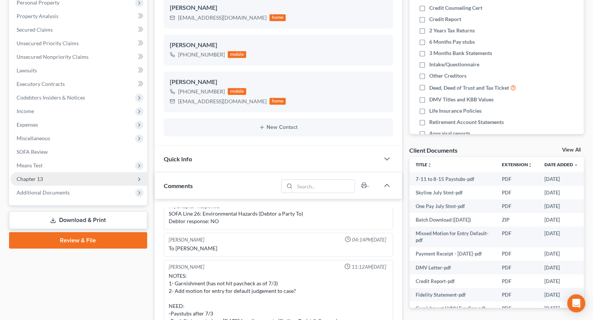
click at [34, 179] on span "Chapter 13" at bounding box center [30, 178] width 26 height 6
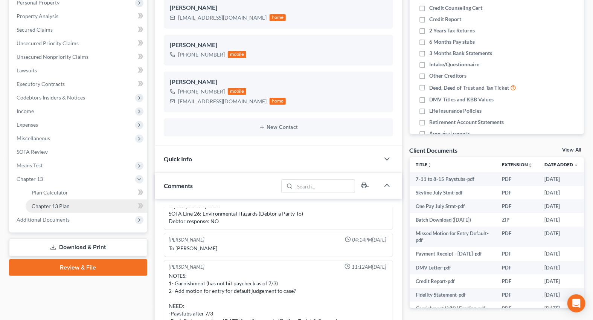
click at [50, 206] on span "Chapter 13 Plan" at bounding box center [51, 206] width 38 height 6
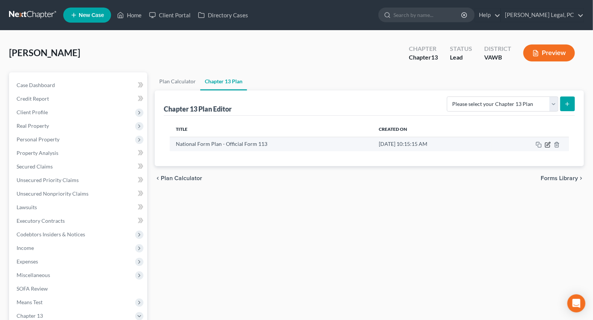
click at [546, 143] on icon "button" at bounding box center [548, 145] width 6 height 6
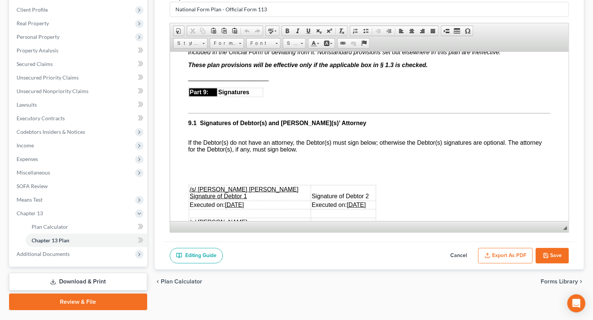
scroll to position [1746, 0]
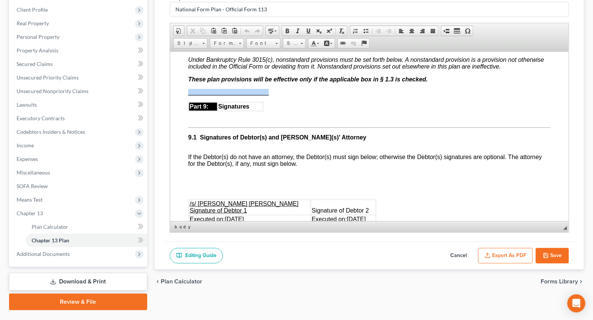
drag, startPoint x: 271, startPoint y: 169, endPoint x: 171, endPoint y: 162, distance: 100.0
paste body
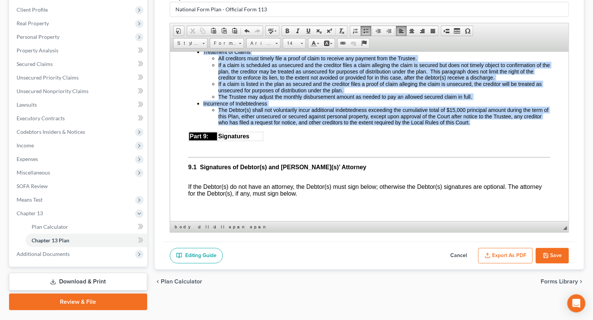
scroll to position [1814, 0]
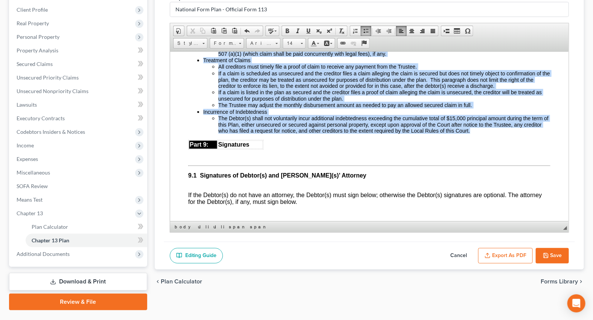
drag, startPoint x: 493, startPoint y: 148, endPoint x: 195, endPoint y: 97, distance: 302.1
click at [195, 97] on ul "3.3: Arrearage, if any, will be paid by the Trustee either pro rata with other …" at bounding box center [369, 75] width 362 height 115
click at [291, 39] on span "14" at bounding box center [290, 43] width 15 height 10
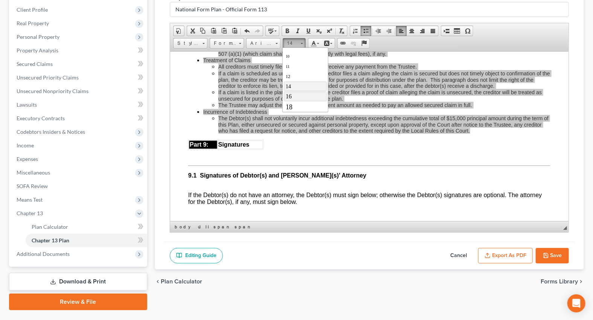
scroll to position [42, 0]
click at [288, 80] on span "16" at bounding box center [288, 80] width 6 height 6
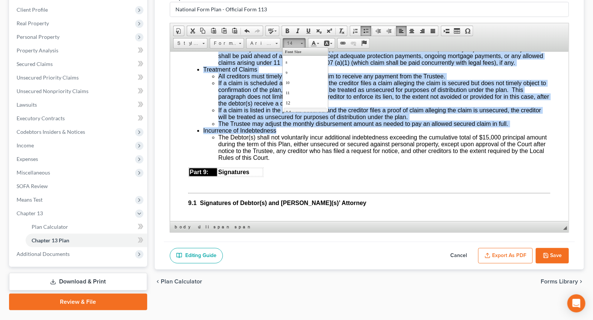
scroll to position [1820, 0]
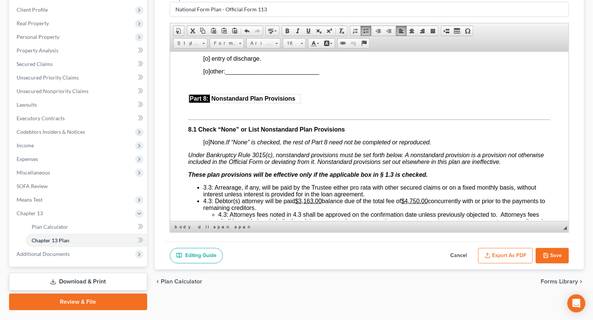
click at [435, 62] on p "[o] entry of discharge." at bounding box center [376, 58] width 347 height 7
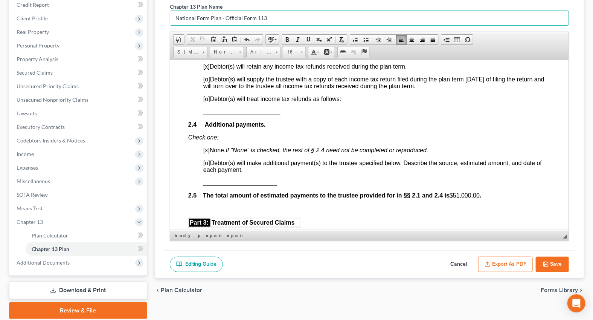
scroll to position [89, 0]
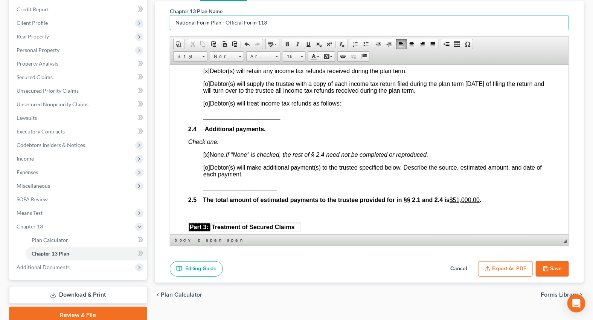
drag, startPoint x: 269, startPoint y: 9, endPoint x: 156, endPoint y: 8, distance: 113.3
click at [156, 9] on div "Chapter 13 Plan Name National Form Plan - Official Form 113 Rich Text Editor, d…" at bounding box center [369, 141] width 429 height 281
click at [560, 267] on button "Save" at bounding box center [552, 269] width 33 height 16
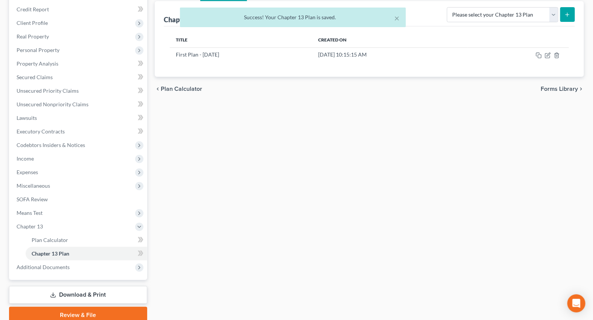
click at [76, 293] on link "Download & Print" at bounding box center [78, 295] width 138 height 18
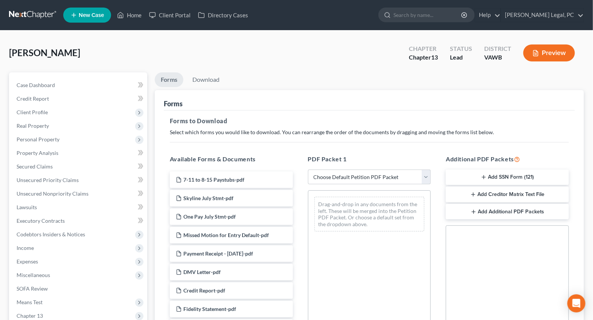
click at [482, 190] on button "Add Creditor Matrix Text File" at bounding box center [507, 194] width 123 height 16
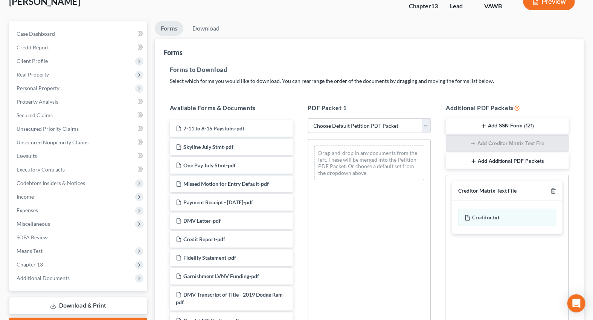
scroll to position [68, 0]
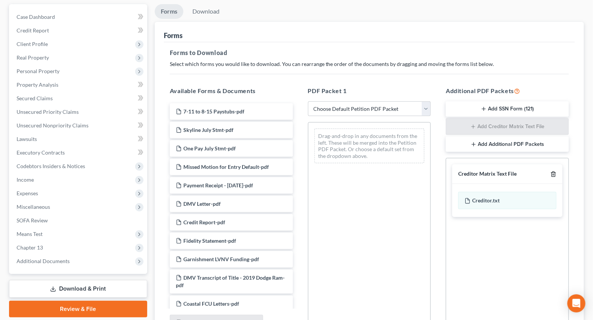
click at [554, 172] on polyline "button" at bounding box center [553, 172] width 5 height 0
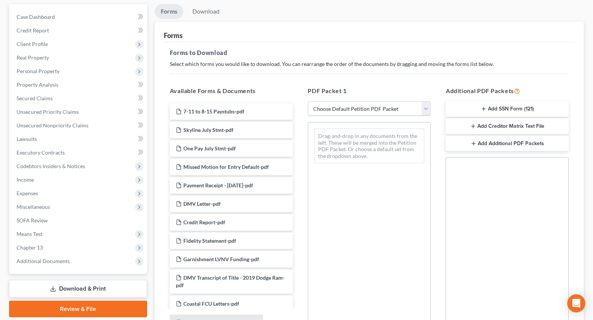
click at [367, 107] on select "Choose Default Petition PDF Packet Complete Bankruptcy Petition (all forms and …" at bounding box center [369, 108] width 123 height 15
click at [370, 46] on div "Forms to Download Select which forms you would like to download. You can rearra…" at bounding box center [369, 193] width 411 height 302
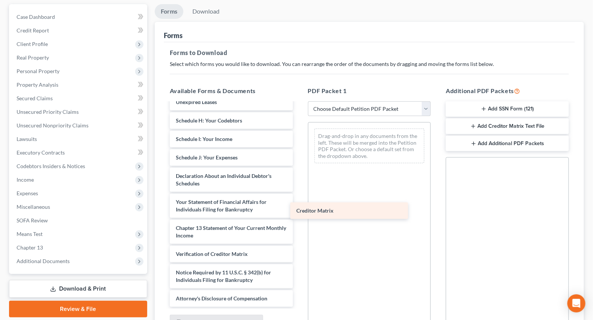
scroll to position [1232, 0]
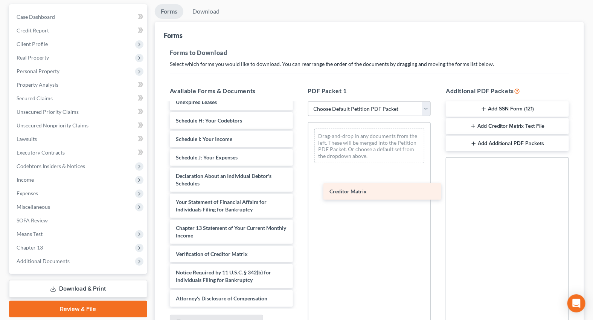
drag, startPoint x: 210, startPoint y: 235, endPoint x: 364, endPoint y: 191, distance: 160.1
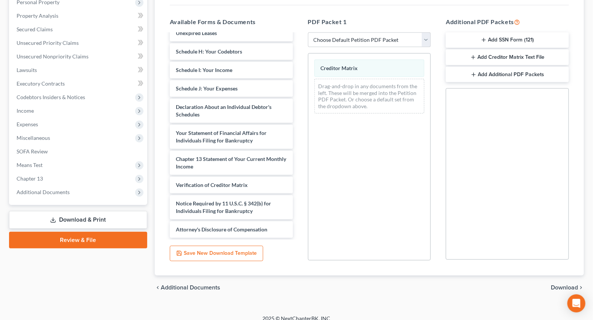
scroll to position [145, 0]
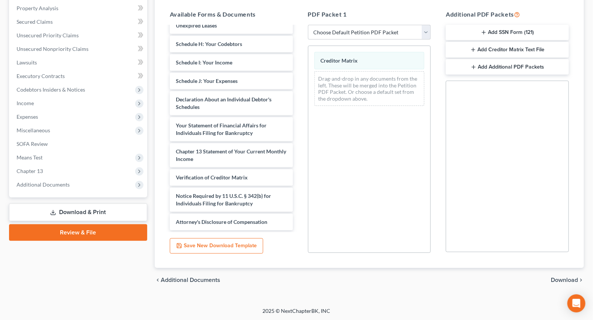
click at [557, 279] on span "Download" at bounding box center [564, 280] width 27 height 6
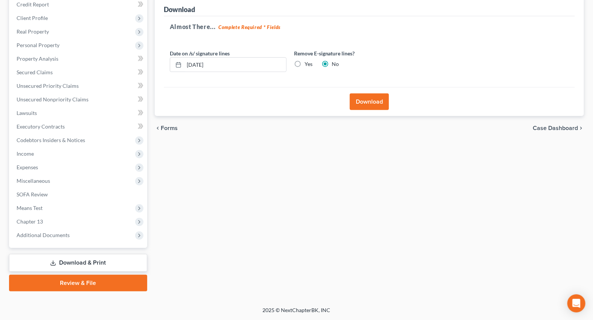
scroll to position [93, 0]
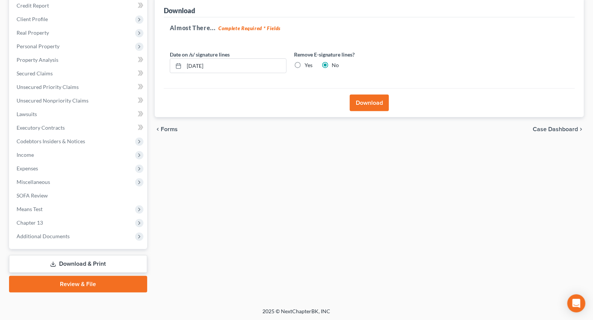
click at [364, 106] on button "Download" at bounding box center [369, 103] width 39 height 17
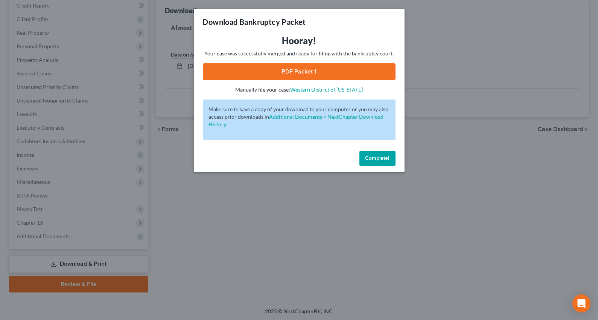
click at [336, 67] on link "PDF Packet 1" at bounding box center [299, 71] width 193 height 17
click at [294, 254] on div "Download Bankruptcy Packet Hooray! Your case was successfully merged and ready …" at bounding box center [299, 160] width 598 height 320
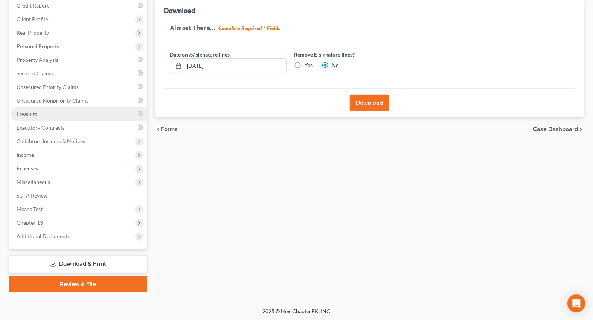
click at [30, 114] on span "Lawsuits" at bounding box center [27, 114] width 20 height 6
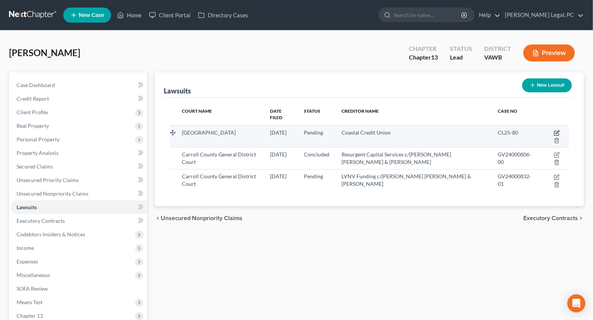
click at [554, 130] on icon "button" at bounding box center [557, 133] width 6 height 6
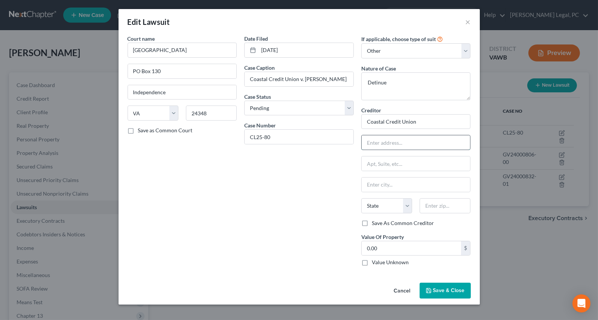
click at [404, 141] on input "text" at bounding box center [416, 142] width 109 height 14
click at [421, 122] on input "Coastal Credit Union" at bounding box center [416, 121] width 110 height 15
click at [410, 148] on input "text" at bounding box center [416, 142] width 109 height 14
click at [442, 287] on span "Save & Close" at bounding box center [449, 290] width 32 height 6
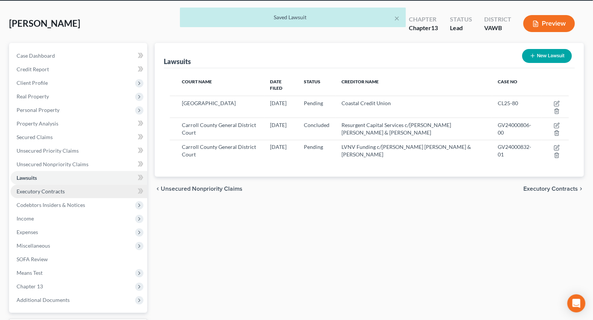
scroll to position [93, 0]
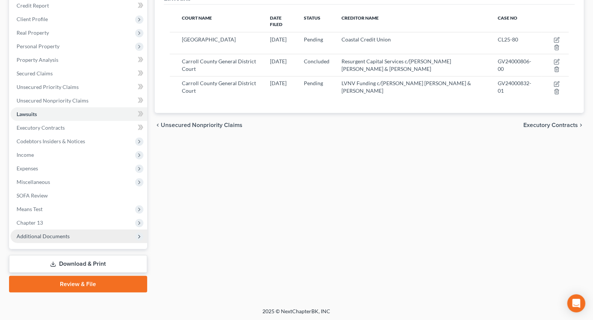
click at [44, 240] on span "Additional Documents" at bounding box center [79, 236] width 137 height 14
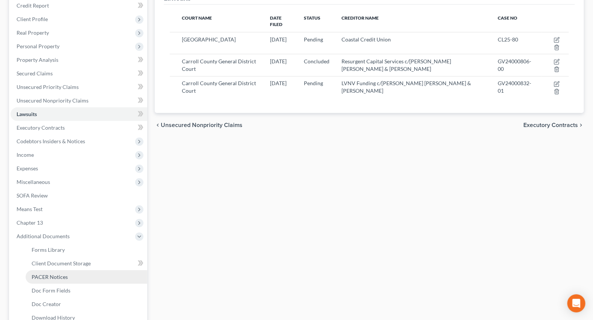
scroll to position [174, 0]
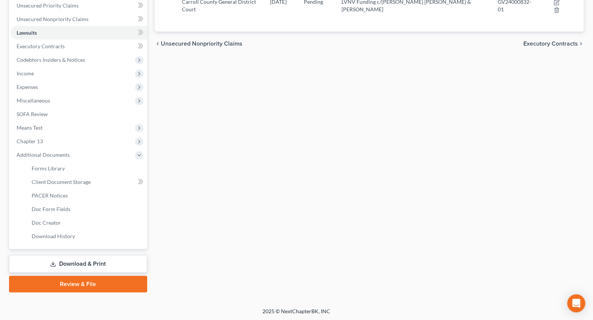
click at [73, 266] on link "Download & Print" at bounding box center [78, 264] width 138 height 18
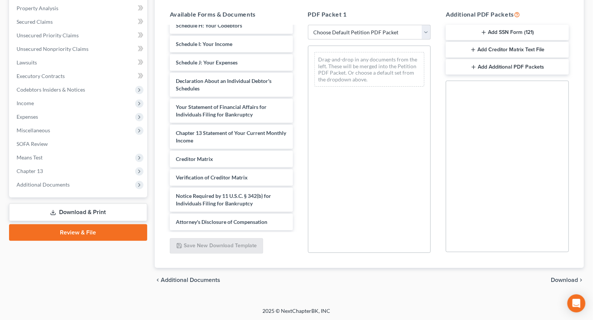
scroll to position [1232, 0]
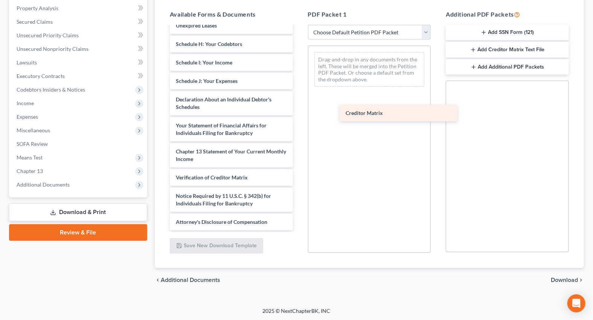
drag, startPoint x: 211, startPoint y: 155, endPoint x: 369, endPoint y: 107, distance: 164.9
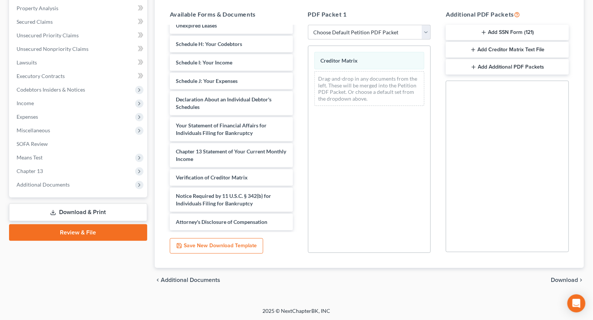
click at [562, 280] on span "Download" at bounding box center [564, 280] width 27 height 6
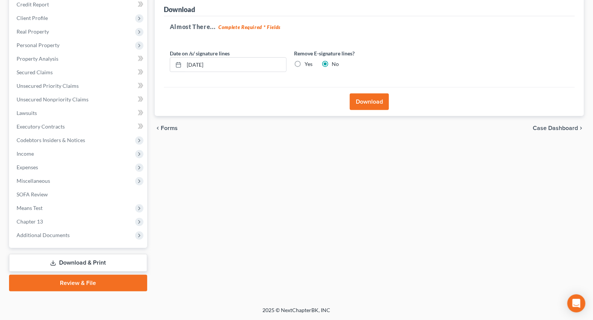
scroll to position [93, 0]
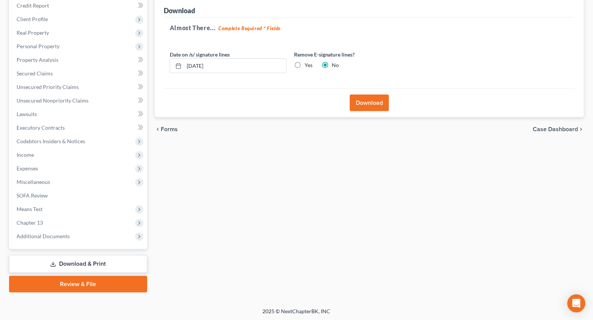
click at [365, 102] on button "Download" at bounding box center [369, 103] width 39 height 17
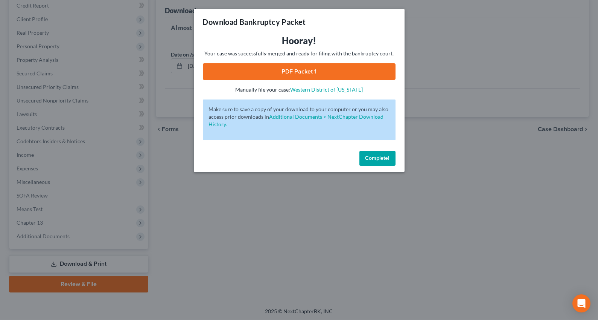
click at [290, 66] on link "PDF Packet 1" at bounding box center [299, 71] width 193 height 17
click at [224, 241] on div "Download Bankruptcy Packet Hooray! Your case was successfully merged and ready …" at bounding box center [299, 160] width 598 height 320
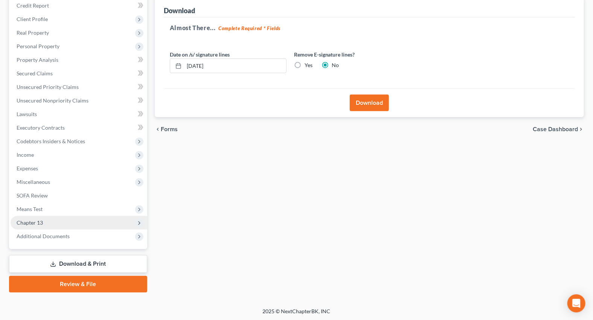
click at [21, 221] on span "Chapter 13" at bounding box center [30, 222] width 26 height 6
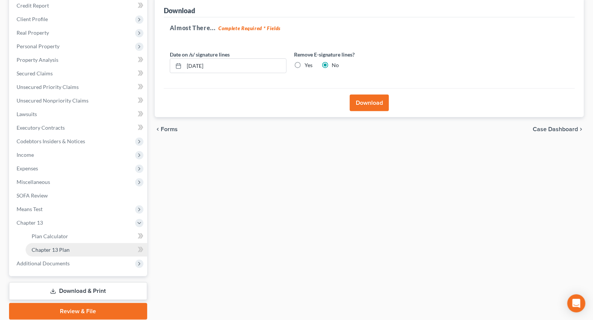
click at [46, 244] on link "Chapter 13 Plan" at bounding box center [87, 250] width 122 height 14
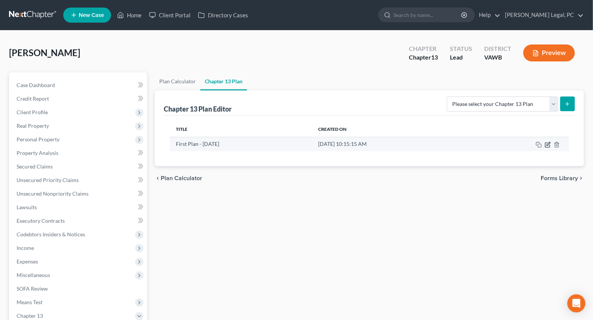
click at [546, 145] on icon "button" at bounding box center [548, 145] width 6 height 6
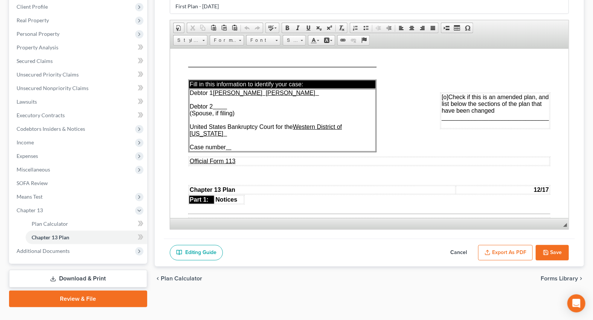
scroll to position [120, 0]
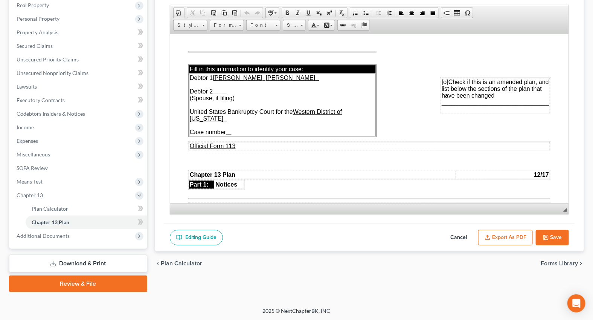
click at [519, 235] on button "Export as PDF" at bounding box center [505, 238] width 55 height 16
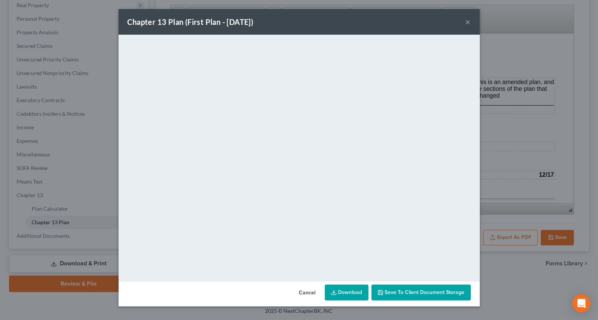
click at [467, 24] on button "×" at bounding box center [468, 21] width 5 height 9
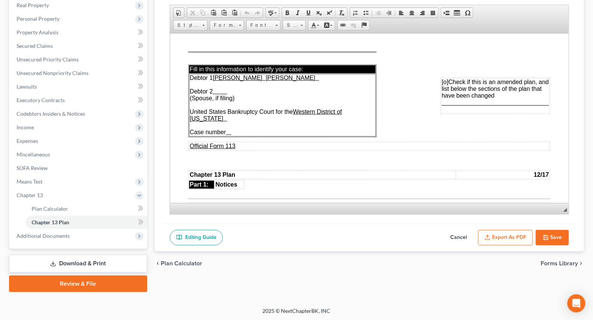
click at [558, 237] on button "Save" at bounding box center [552, 238] width 33 height 16
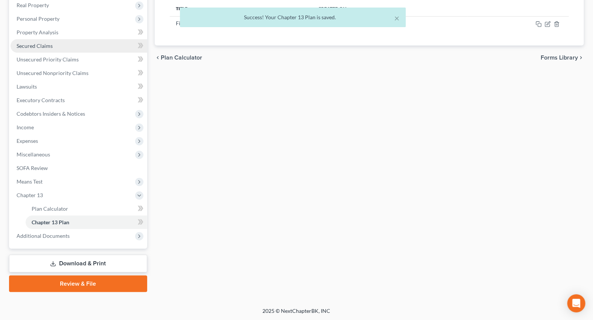
click at [24, 48] on span "Secured Claims" at bounding box center [35, 46] width 36 height 6
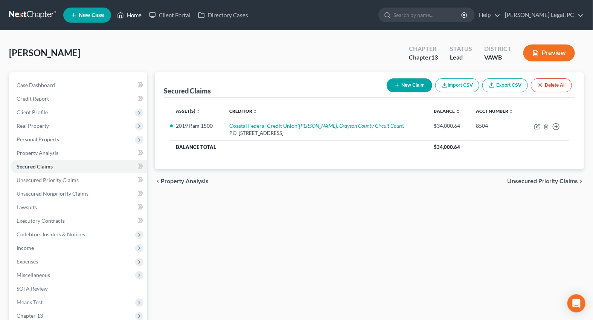
click at [131, 11] on link "Home" at bounding box center [129, 15] width 32 height 14
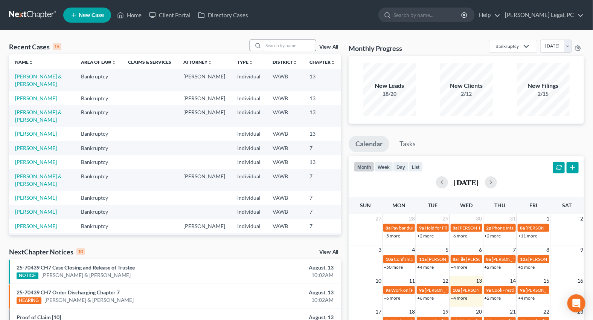
click at [290, 40] on input "search" at bounding box center [289, 45] width 53 height 11
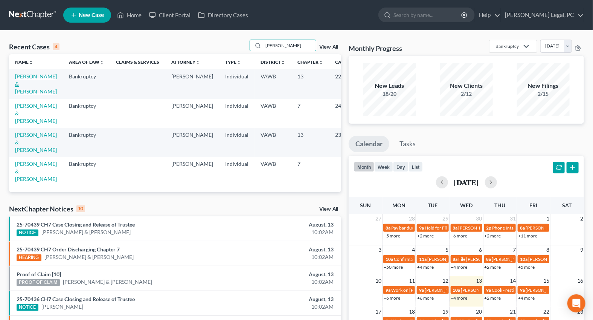
click at [21, 84] on link "[PERSON_NAME] & [PERSON_NAME]" at bounding box center [36, 83] width 42 height 21
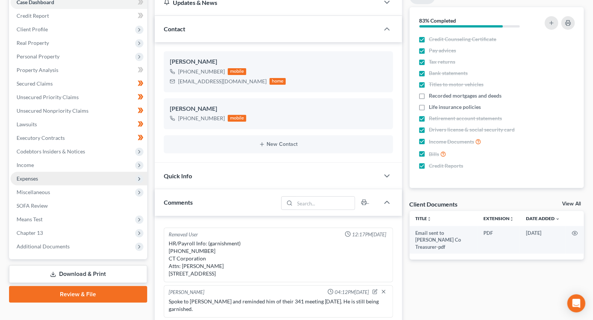
scroll to position [102, 0]
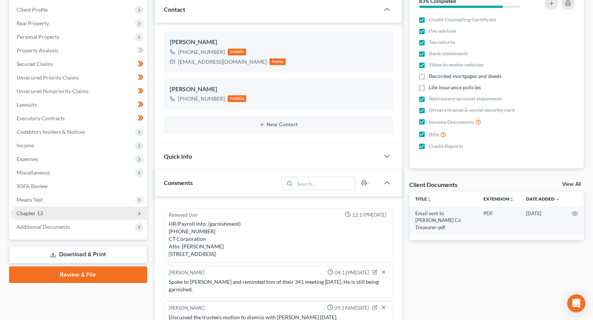
click at [27, 216] on span "Chapter 13" at bounding box center [79, 213] width 137 height 14
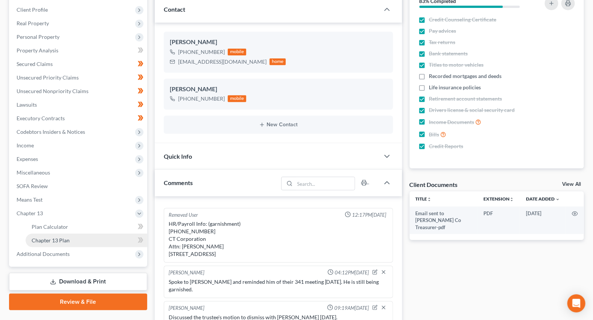
click at [41, 238] on span "Chapter 13 Plan" at bounding box center [51, 240] width 38 height 6
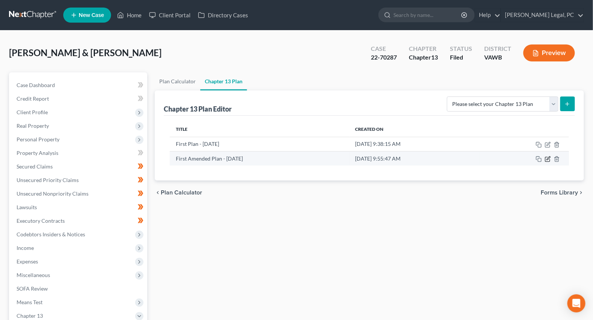
click at [547, 158] on icon "button" at bounding box center [548, 157] width 3 height 3
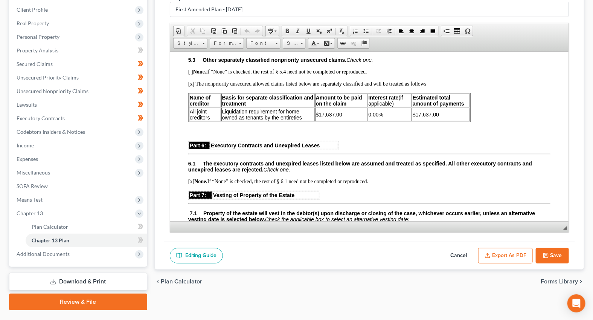
scroll to position [1369, 0]
click at [38, 198] on span "Means Test" at bounding box center [30, 199] width 26 height 6
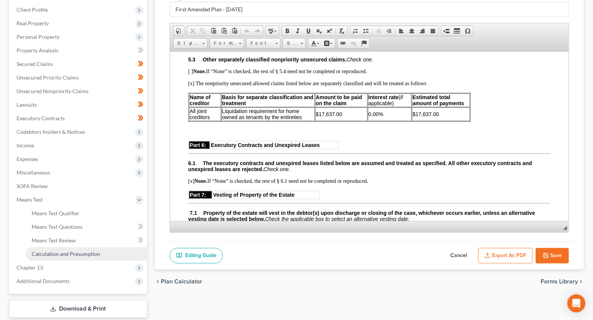
click at [55, 255] on span "Calculation and Presumption" at bounding box center [66, 253] width 69 height 6
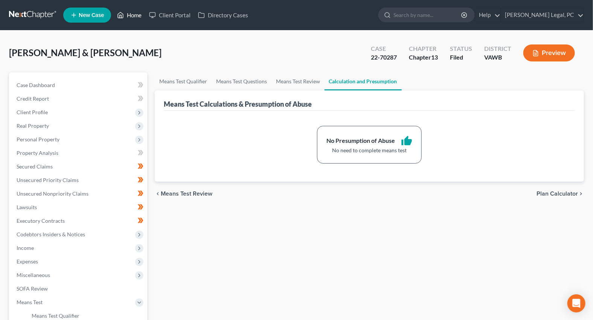
click at [134, 15] on link "Home" at bounding box center [129, 15] width 32 height 14
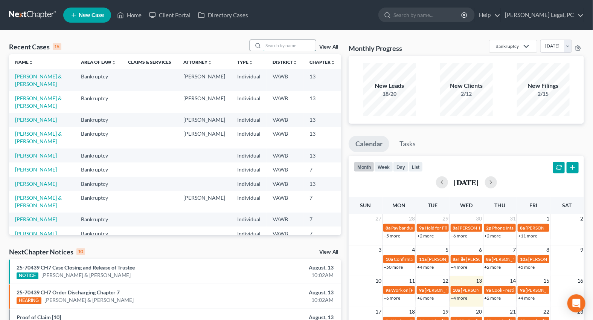
click at [276, 46] on input "search" at bounding box center [289, 45] width 53 height 11
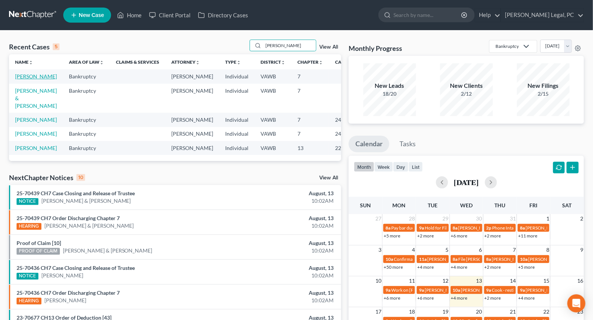
click at [17, 79] on link "[PERSON_NAME]" at bounding box center [36, 76] width 42 height 6
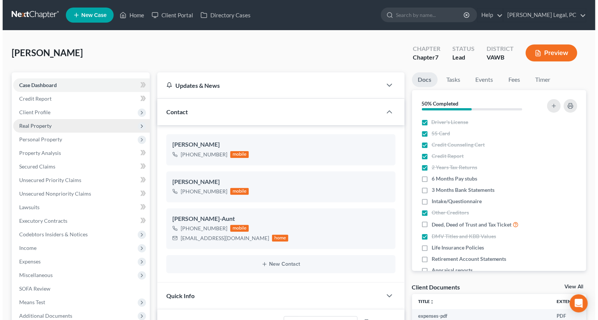
scroll to position [485, 0]
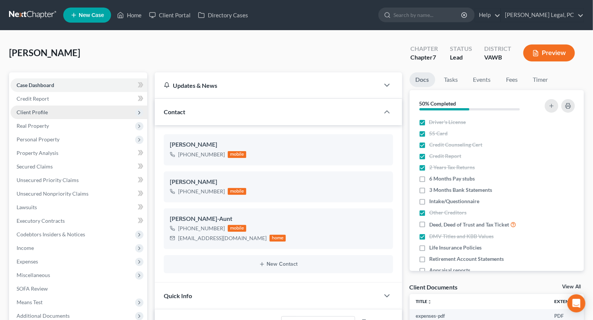
click at [35, 112] on span "Client Profile" at bounding box center [32, 112] width 31 height 6
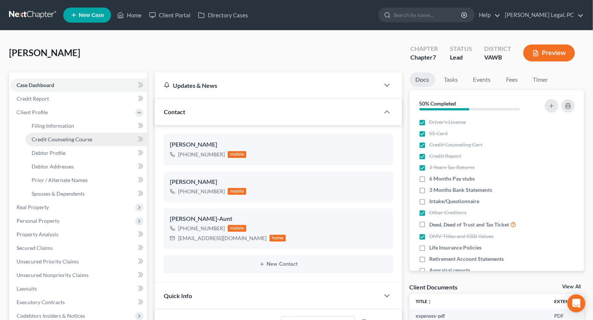
click at [54, 137] on span "Credit Counseling Course" at bounding box center [62, 139] width 61 height 6
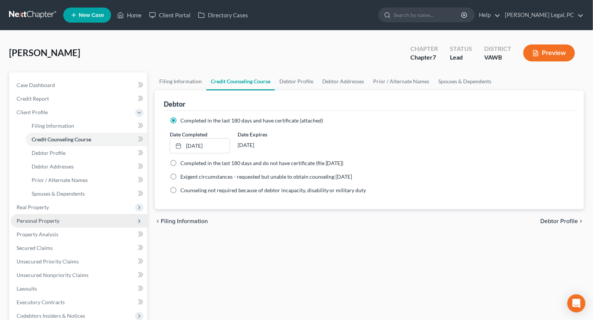
click at [37, 217] on span "Personal Property" at bounding box center [38, 220] width 43 height 6
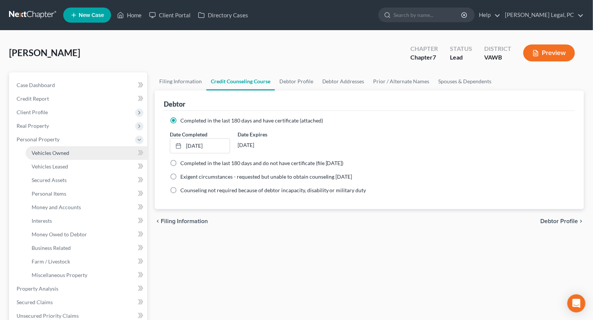
click at [53, 155] on span "Vehicles Owned" at bounding box center [51, 152] width 38 height 6
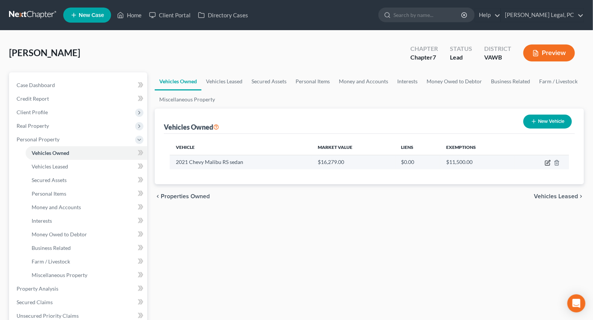
click at [546, 163] on icon "button" at bounding box center [548, 163] width 6 height 6
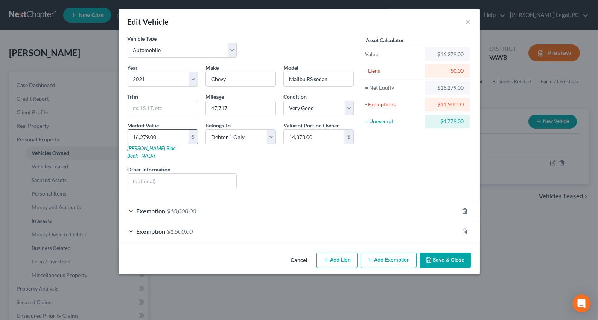
click at [174, 133] on input "16,279.00" at bounding box center [158, 137] width 61 height 14
drag, startPoint x: 325, startPoint y: 105, endPoint x: 316, endPoint y: 114, distance: 13.8
click at [325, 105] on select "Select Excellent Very Good Good Fair Poor" at bounding box center [319, 108] width 70 height 15
click at [284, 101] on select "Select Excellent Very Good Good Fair Poor" at bounding box center [319, 108] width 70 height 15
click at [316, 226] on div "Exemption $1,500.00" at bounding box center [289, 231] width 340 height 20
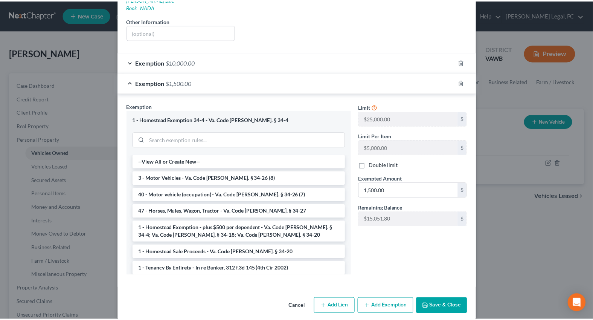
scroll to position [149, 0]
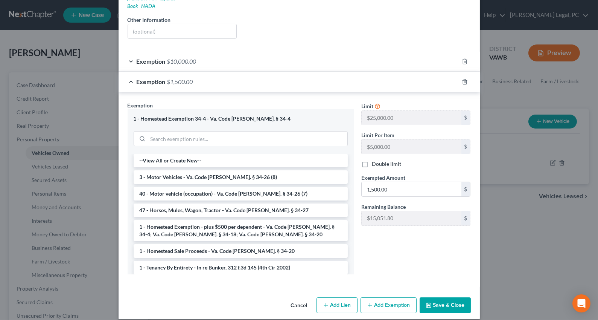
click at [444, 297] on button "Save & Close" at bounding box center [445, 305] width 51 height 16
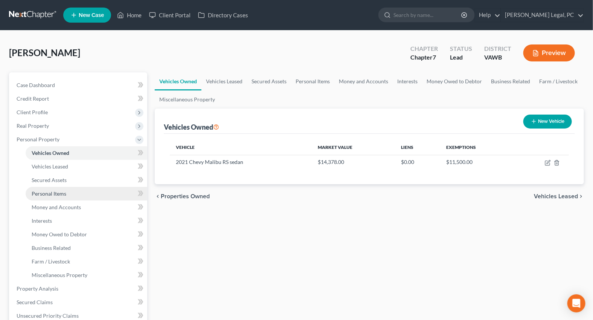
click at [47, 188] on link "Personal Items" at bounding box center [87, 194] width 122 height 14
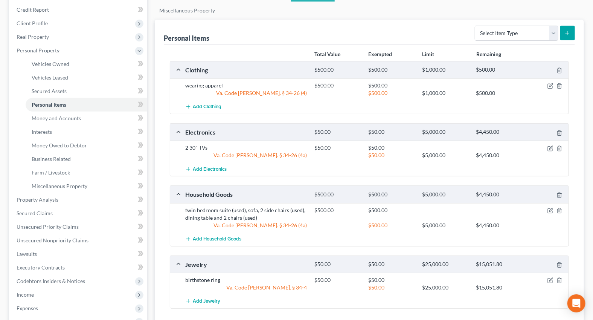
scroll to position [68, 0]
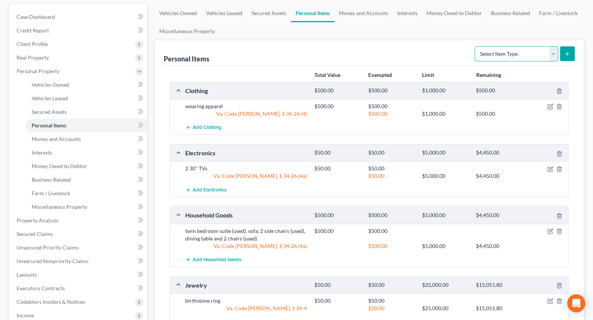
click at [486, 56] on select "Select Item Type Clothing Collectibles Of Value Electronics Firearms Household …" at bounding box center [517, 53] width 84 height 15
click at [476, 46] on select "Select Item Type Clothing Collectibles Of Value Electronics Firearms Household …" at bounding box center [517, 53] width 84 height 15
click at [569, 51] on icon "submit" at bounding box center [567, 54] width 6 height 6
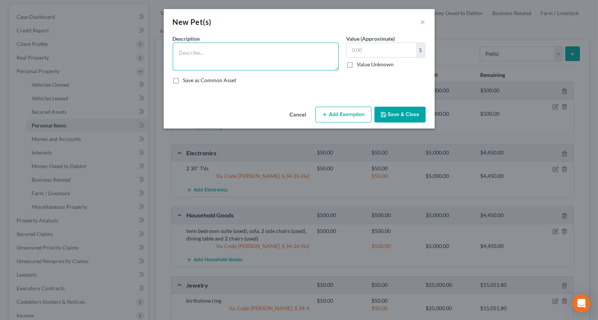
click at [247, 53] on textarea at bounding box center [256, 57] width 166 height 28
click at [342, 111] on button "Add Exemption" at bounding box center [344, 115] width 56 height 16
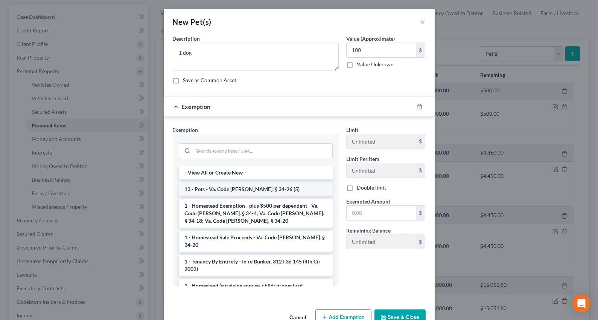
click at [279, 188] on li "13 - Pets - Va. Code [PERSON_NAME]. § 34-26 (5)" at bounding box center [256, 189] width 154 height 14
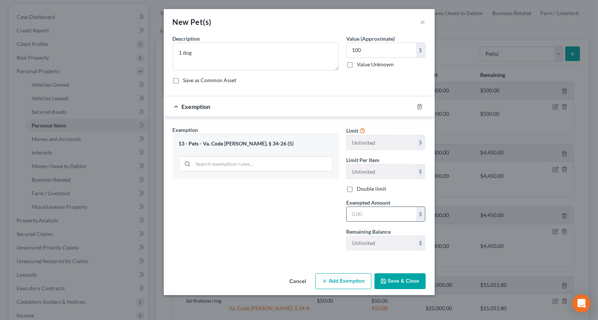
click at [360, 212] on input "text" at bounding box center [382, 214] width 70 height 14
click at [282, 233] on div "Exemption Set must be selected for CA. Exemption * 13 - Pets - Va. Code [PERSON…" at bounding box center [256, 191] width 174 height 130
click at [382, 281] on icon "button" at bounding box center [384, 281] width 6 height 6
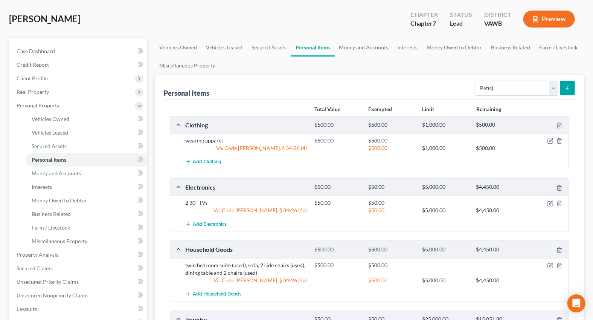
scroll to position [0, 0]
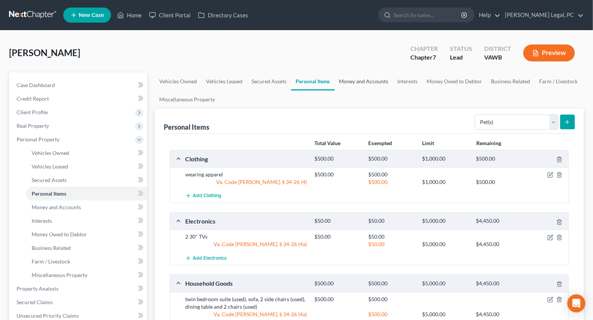
click at [362, 83] on link "Money and Accounts" at bounding box center [364, 81] width 58 height 18
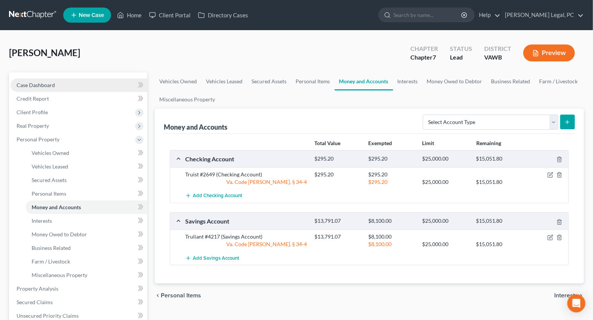
click at [41, 83] on span "Case Dashboard" at bounding box center [36, 85] width 38 height 6
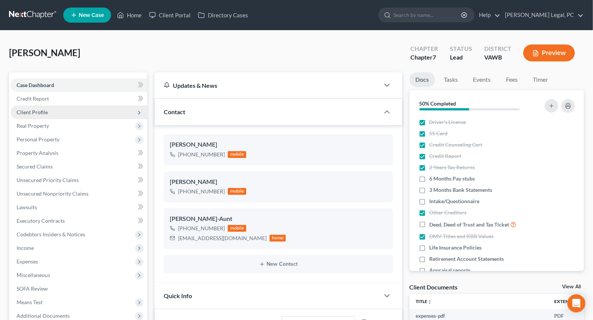
click at [35, 113] on span "Client Profile" at bounding box center [32, 112] width 31 height 6
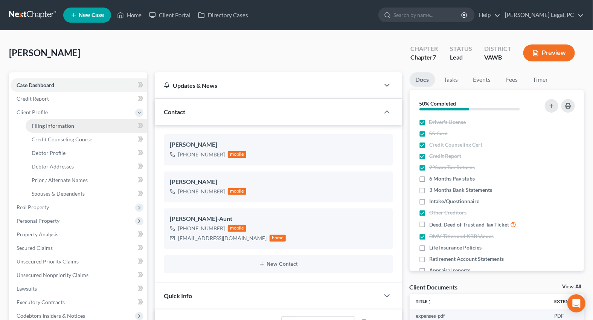
click at [58, 128] on span "Filing Information" at bounding box center [53, 125] width 43 height 6
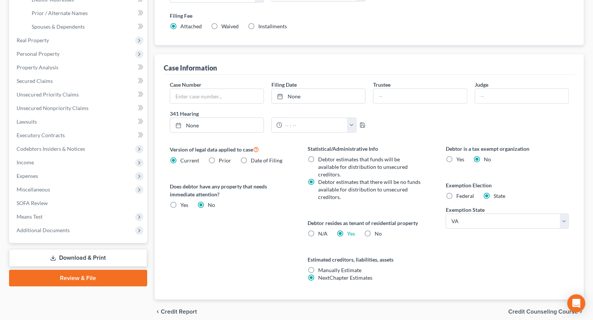
scroll to position [171, 0]
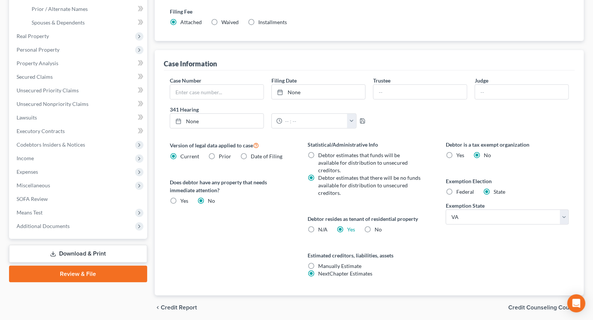
click at [456, 191] on label "Federal" at bounding box center [465, 192] width 18 height 8
click at [459, 191] on input "Federal" at bounding box center [461, 190] width 5 height 5
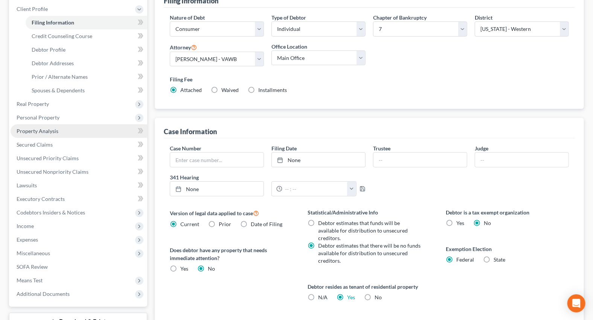
scroll to position [102, 0]
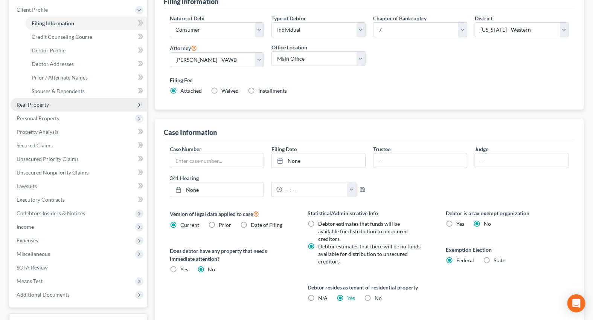
click at [51, 104] on span "Real Property" at bounding box center [79, 105] width 137 height 14
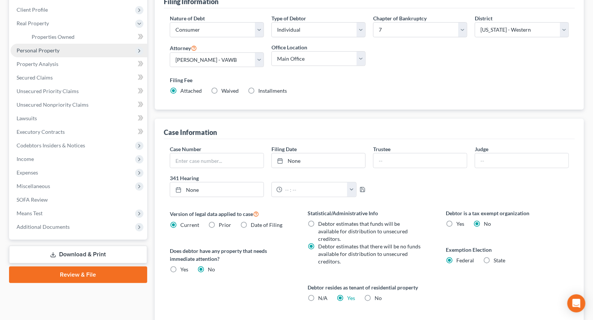
click at [35, 53] on span "Personal Property" at bounding box center [79, 51] width 137 height 14
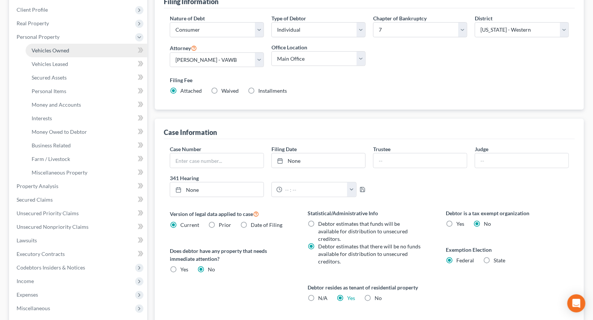
click at [39, 52] on span "Vehicles Owned" at bounding box center [51, 50] width 38 height 6
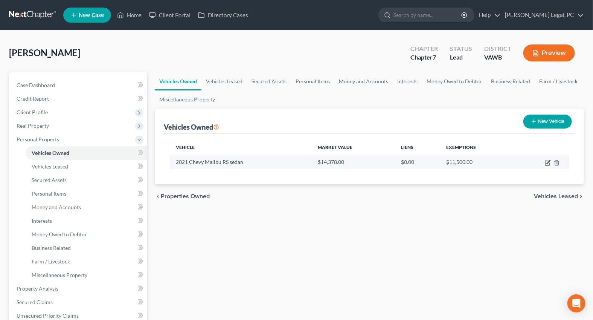
click at [545, 162] on td at bounding box center [542, 162] width 54 height 14
click at [547, 162] on icon "button" at bounding box center [548, 163] width 6 height 6
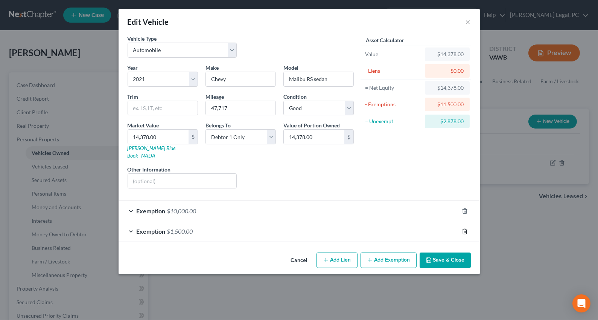
click at [465, 231] on line "button" at bounding box center [465, 232] width 0 height 2
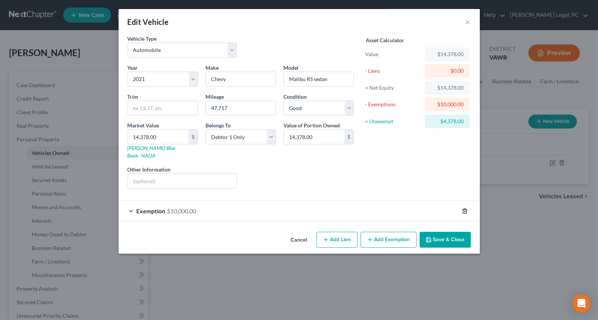
click at [465, 208] on icon "button" at bounding box center [465, 211] width 6 height 6
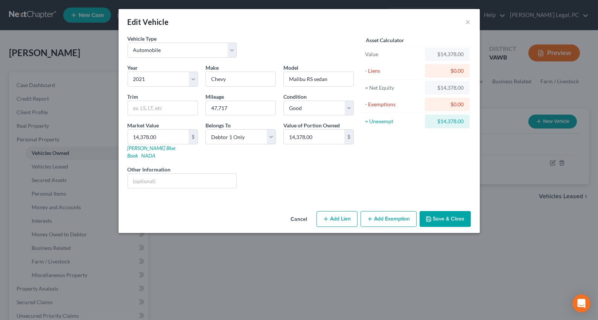
click at [398, 213] on button "Add Exemption" at bounding box center [389, 219] width 56 height 16
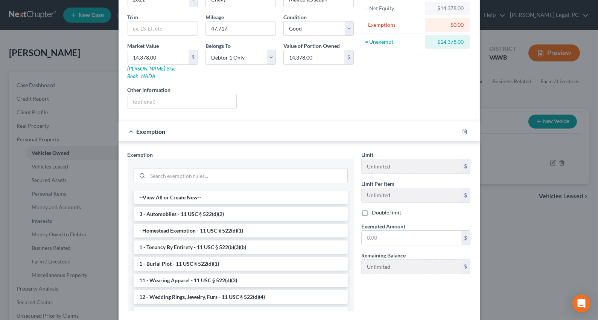
scroll to position [102, 0]
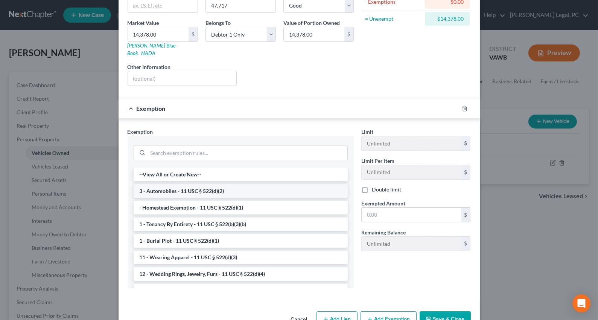
click at [242, 184] on li "3 - Automobiles - 11 USC § 522(d)(2)" at bounding box center [241, 191] width 214 height 14
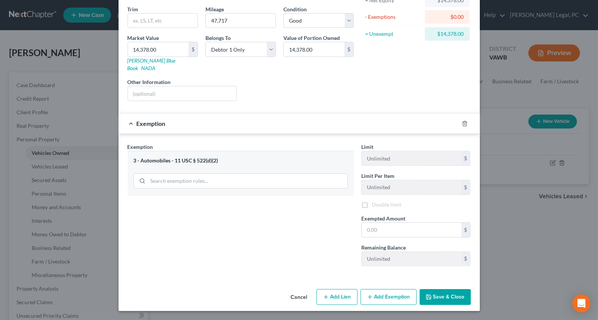
scroll to position [79, 0]
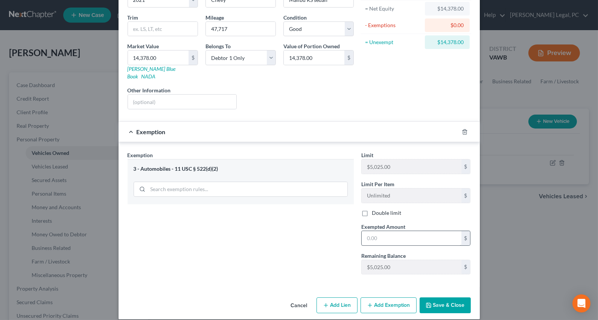
click at [380, 223] on span "Exempted Amount" at bounding box center [383, 226] width 44 height 6
drag, startPoint x: 384, startPoint y: 228, endPoint x: 380, endPoint y: 221, distance: 7.4
click at [384, 231] on input "text" at bounding box center [412, 238] width 100 height 14
click at [442, 297] on button "Save & Close" at bounding box center [445, 305] width 51 height 16
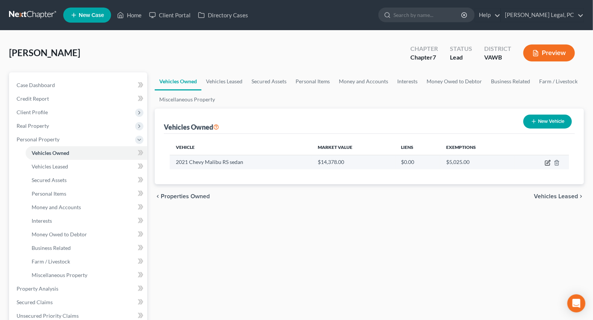
click at [546, 162] on icon "button" at bounding box center [548, 163] width 6 height 6
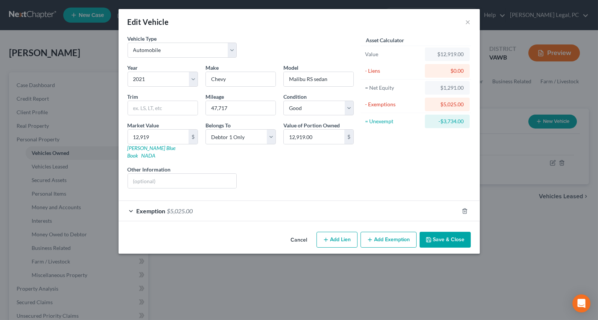
click at [444, 234] on button "Save & Close" at bounding box center [445, 240] width 51 height 16
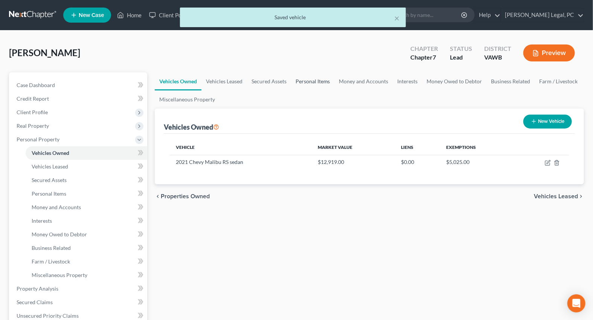
click at [313, 82] on link "Personal Items" at bounding box center [313, 81] width 44 height 18
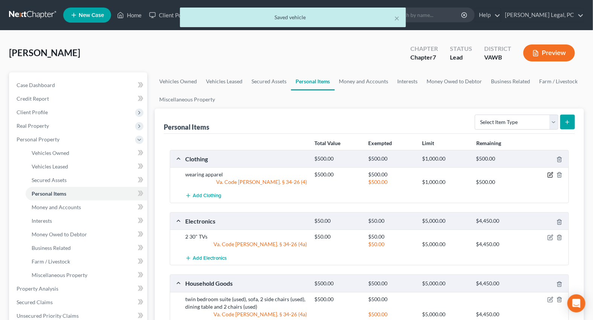
click at [548, 173] on icon "button" at bounding box center [550, 175] width 5 height 5
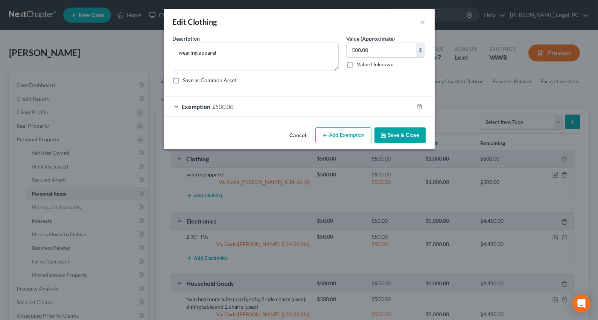
click at [415, 105] on div at bounding box center [424, 107] width 21 height 12
drag, startPoint x: 419, startPoint y: 106, endPoint x: 337, endPoint y: 148, distance: 92.5
click at [419, 105] on icon "button" at bounding box center [420, 107] width 6 height 6
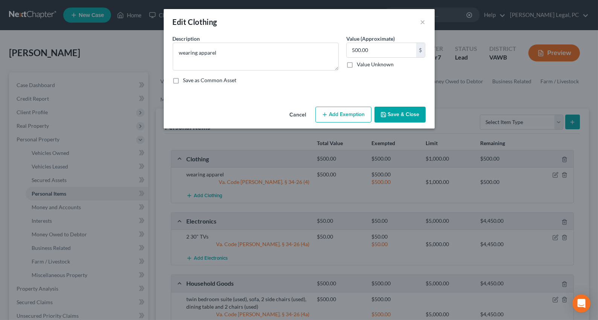
click at [351, 110] on button "Add Exemption" at bounding box center [344, 115] width 56 height 16
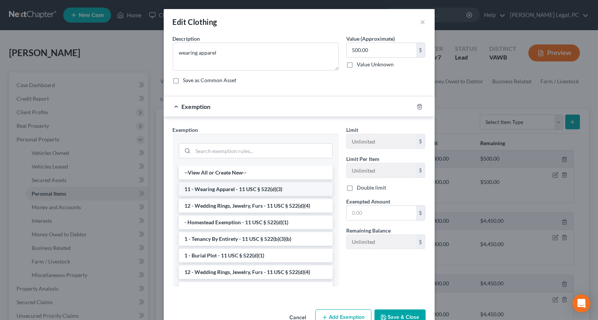
click at [282, 186] on li "11 - Wearing Apparel - 11 USC § 522(d)(3)" at bounding box center [256, 189] width 154 height 14
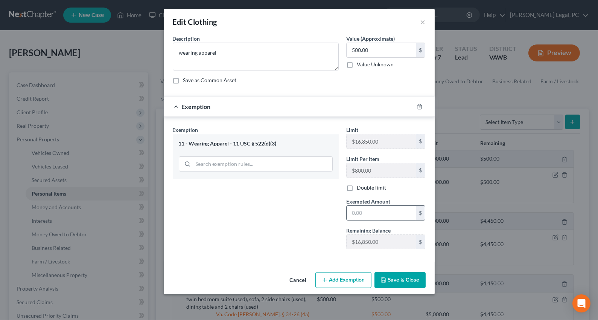
click at [372, 212] on input "text" at bounding box center [382, 213] width 70 height 14
click at [394, 281] on button "Save & Close" at bounding box center [400, 280] width 51 height 16
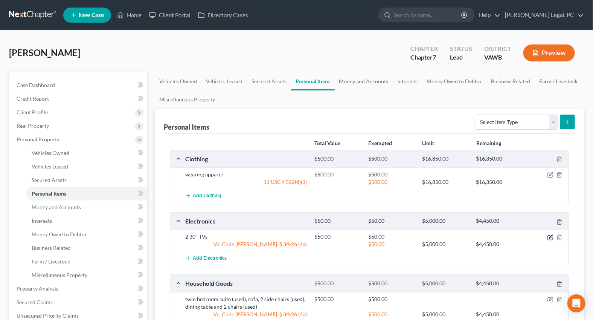
click at [549, 236] on icon "button" at bounding box center [551, 237] width 6 height 6
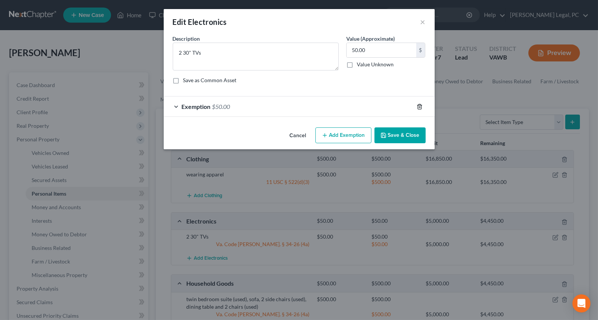
click at [419, 108] on icon "button" at bounding box center [420, 107] width 6 height 6
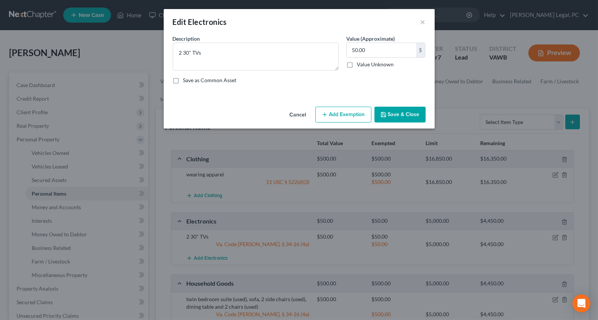
click at [334, 116] on button "Add Exemption" at bounding box center [344, 115] width 56 height 16
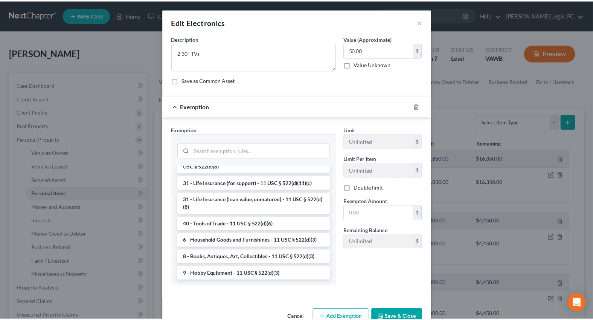
scroll to position [605, 0]
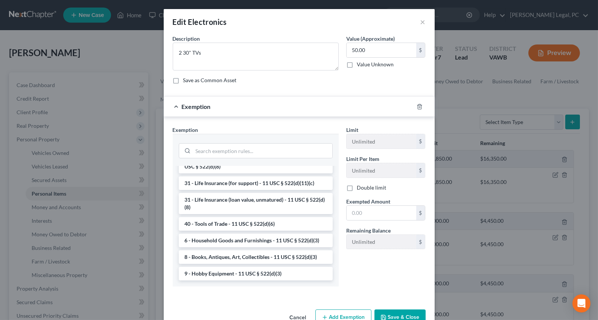
click at [265, 240] on li "6 - Household Goods and Furnishings - 11 USC § 522(d)(3)" at bounding box center [256, 240] width 154 height 14
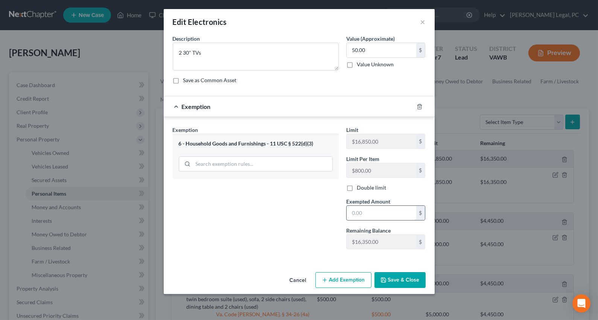
click at [372, 211] on input "text" at bounding box center [382, 213] width 70 height 14
click at [374, 43] on input "50.00" at bounding box center [382, 50] width 70 height 14
click at [400, 279] on button "Save & Close" at bounding box center [400, 280] width 51 height 16
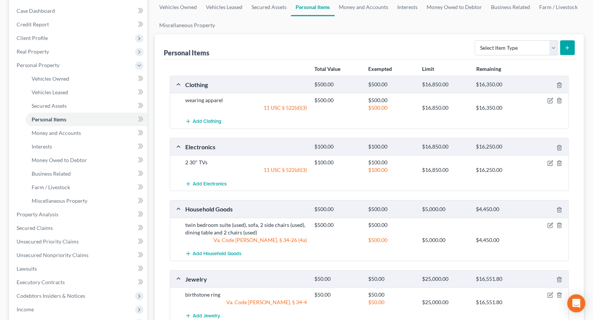
scroll to position [102, 0]
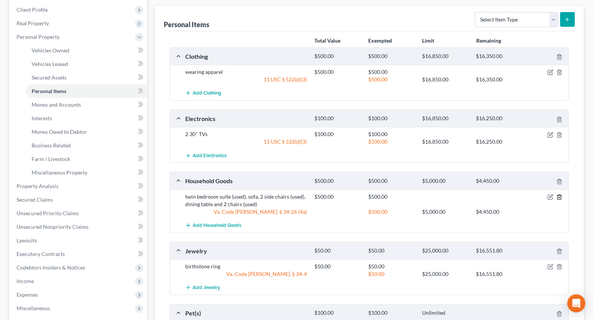
click at [559, 197] on line "button" at bounding box center [559, 198] width 0 height 2
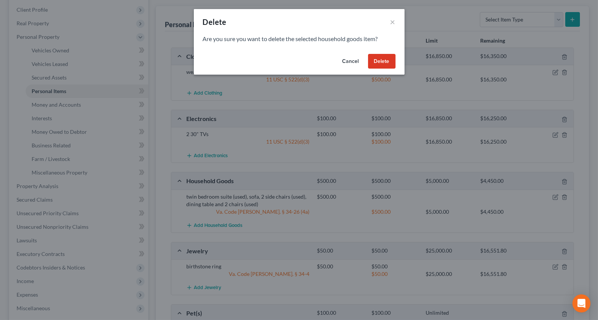
click at [354, 56] on button "Cancel" at bounding box center [351, 61] width 29 height 15
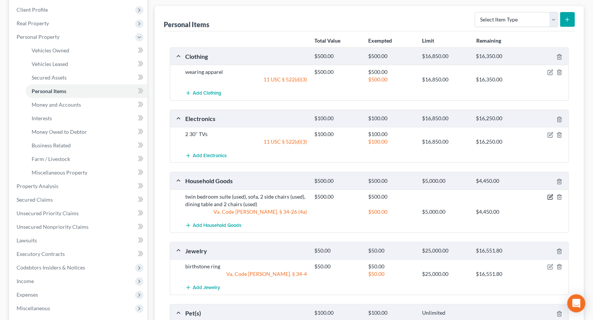
click at [550, 195] on icon "button" at bounding box center [551, 197] width 6 height 6
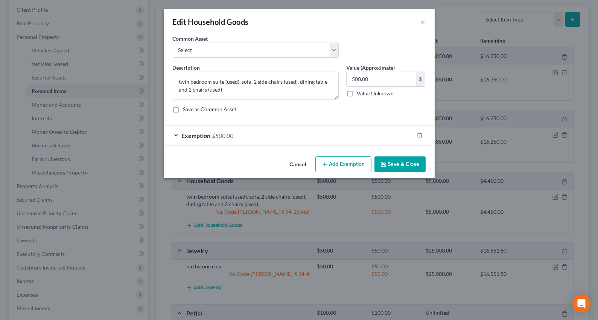
click at [328, 133] on div "Exemption $500.00" at bounding box center [289, 135] width 250 height 20
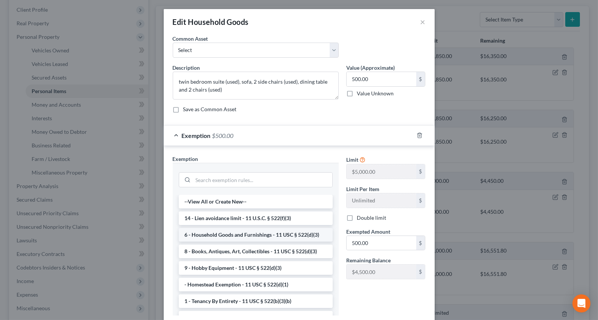
click at [262, 235] on li "6 - Household Goods and Furnishings - 11 USC § 522(d)(3)" at bounding box center [256, 235] width 154 height 14
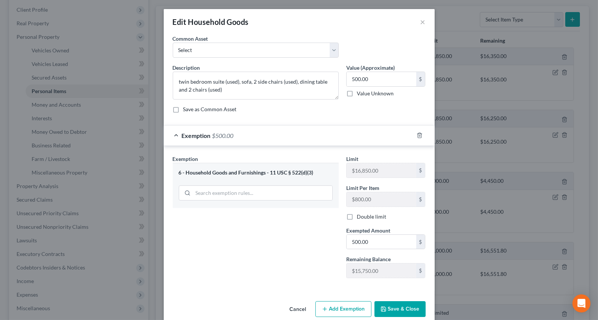
click at [392, 305] on button "Save & Close" at bounding box center [400, 309] width 51 height 16
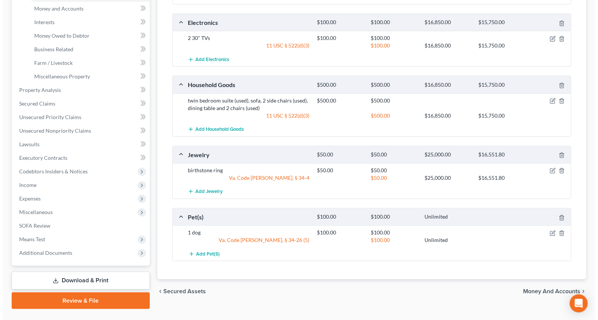
scroll to position [205, 0]
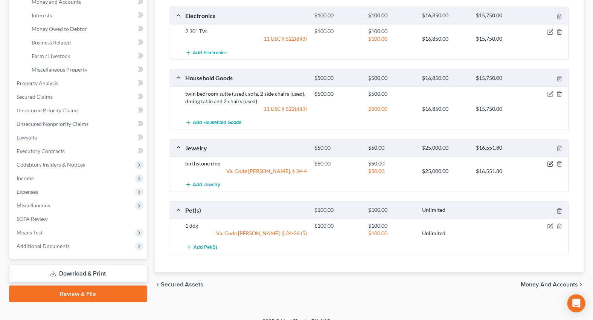
click at [549, 161] on icon "button" at bounding box center [551, 164] width 6 height 6
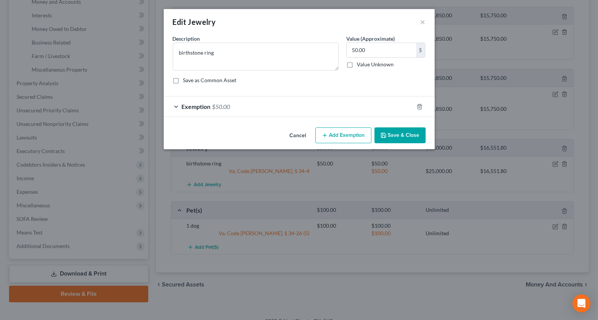
click at [347, 109] on div "Exemption $50.00" at bounding box center [289, 106] width 250 height 20
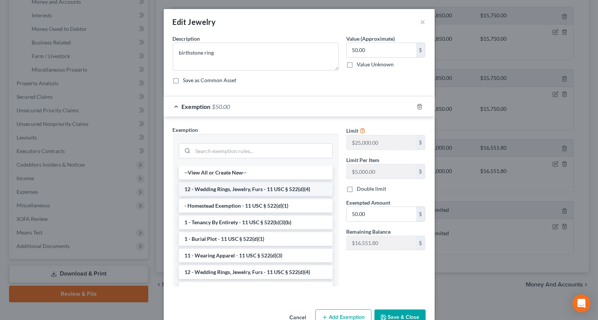
click at [271, 186] on li "12 - Wedding Rings, Jewelry, Furs - 11 USC § 522(d)(4)" at bounding box center [256, 189] width 154 height 14
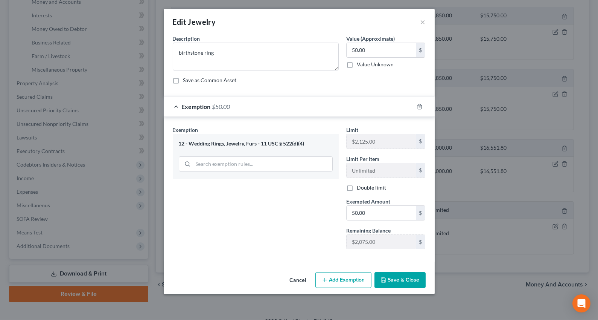
click at [404, 280] on button "Save & Close" at bounding box center [400, 280] width 51 height 16
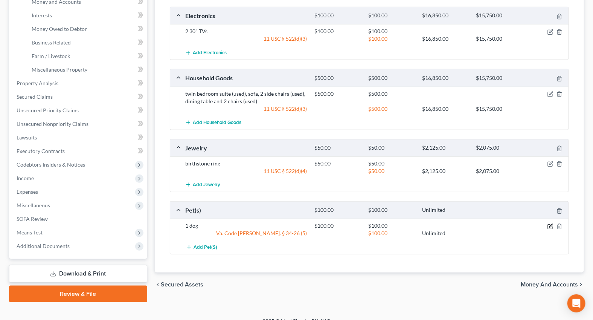
click at [550, 226] on icon "button" at bounding box center [550, 225] width 3 height 3
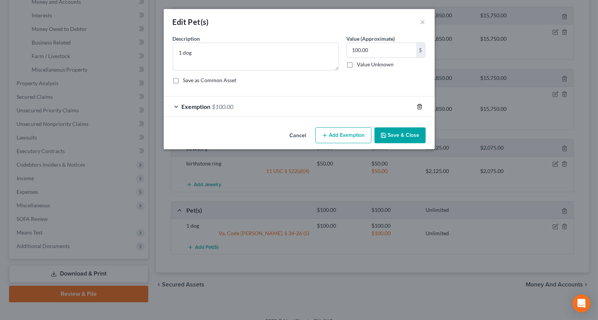
click at [418, 105] on polyline "button" at bounding box center [420, 105] width 5 height 0
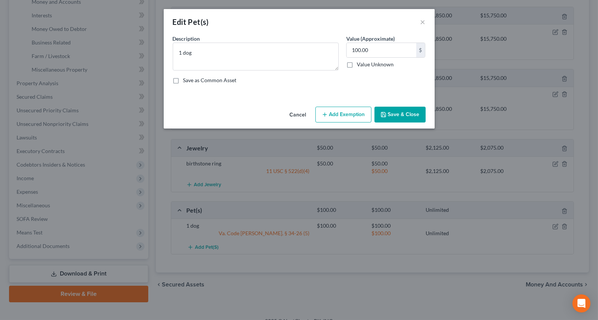
click at [339, 113] on button "Add Exemption" at bounding box center [344, 115] width 56 height 16
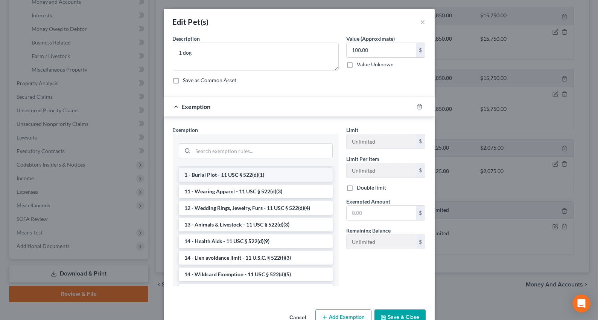
scroll to position [68, 0]
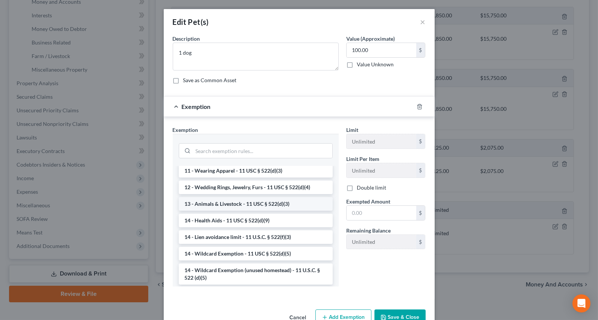
click at [260, 204] on li "13 - Animals & Livestock - 11 USC § 522(d)(3)" at bounding box center [256, 204] width 154 height 14
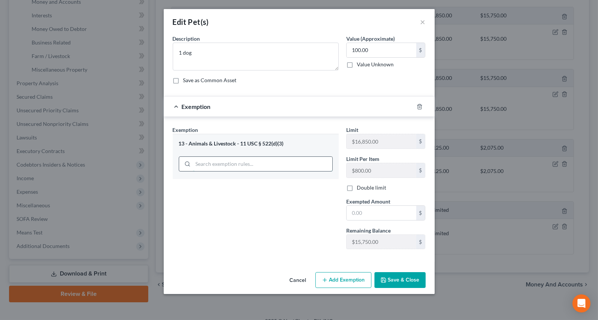
click at [218, 160] on input "search" at bounding box center [262, 164] width 139 height 14
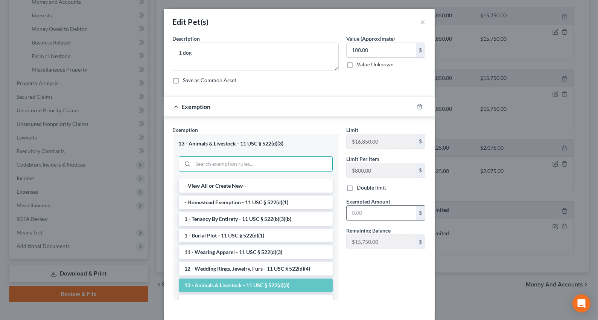
click at [358, 207] on input "text" at bounding box center [382, 213] width 70 height 14
click at [343, 266] on div "Limit $16,850.00 $ Limit Per Item $800.00 $ Double limit Exempted Amount * 100 …" at bounding box center [386, 215] width 87 height 179
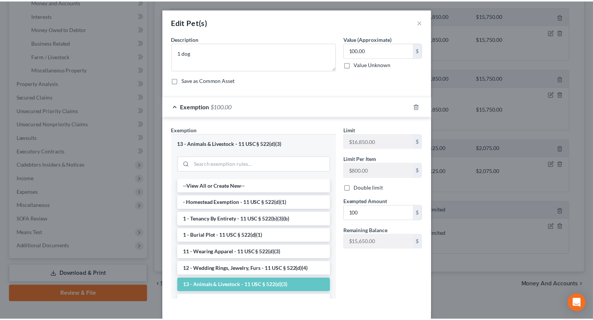
scroll to position [33, 0]
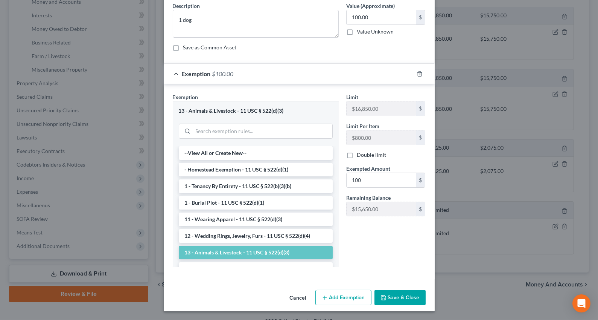
click at [389, 296] on button "Save & Close" at bounding box center [400, 298] width 51 height 16
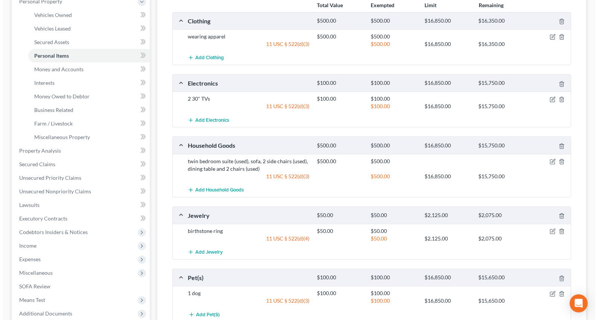
scroll to position [0, 0]
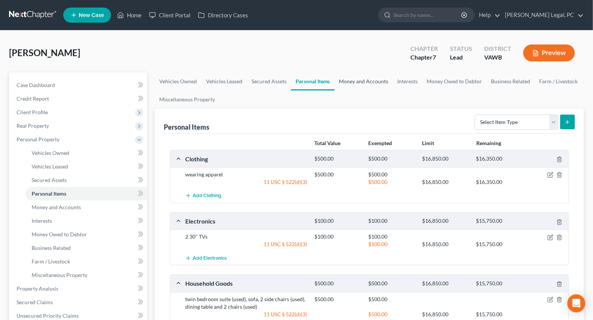
click at [368, 79] on link "Money and Accounts" at bounding box center [364, 81] width 58 height 18
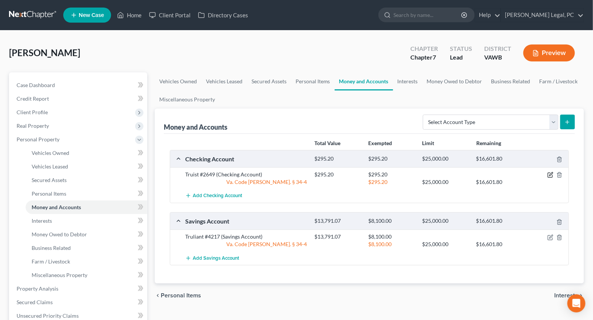
click at [551, 175] on icon "button" at bounding box center [550, 173] width 3 height 3
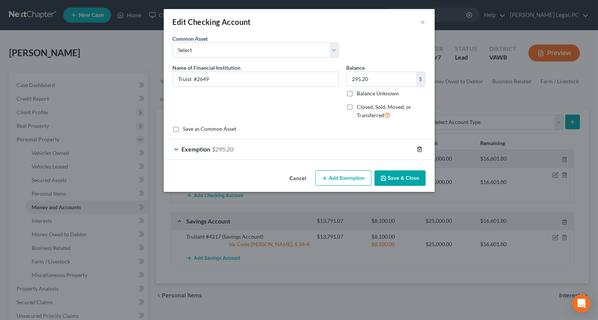
click at [417, 150] on icon "button" at bounding box center [420, 149] width 6 height 6
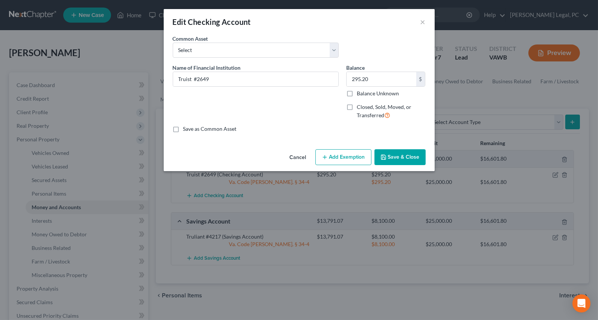
click at [348, 160] on button "Add Exemption" at bounding box center [344, 157] width 56 height 16
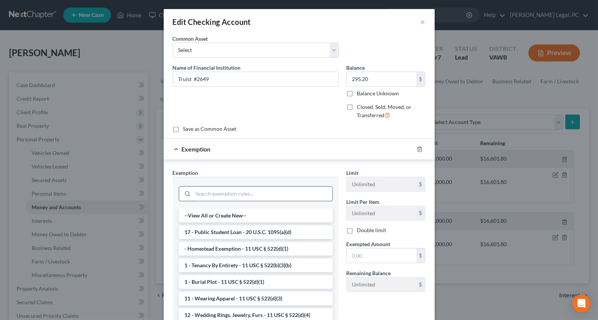
click at [249, 193] on input "search" at bounding box center [262, 193] width 139 height 14
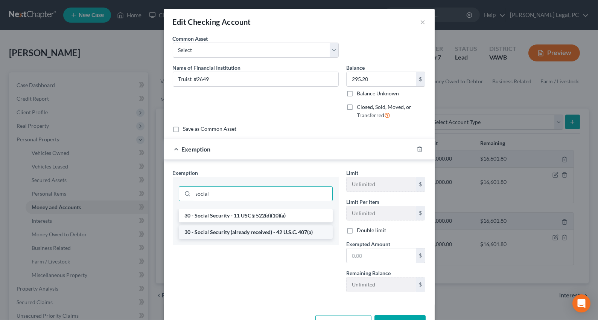
click at [273, 230] on li "30 - Social Security (already received) - 42 U.S.C. 407(a)" at bounding box center [256, 232] width 154 height 14
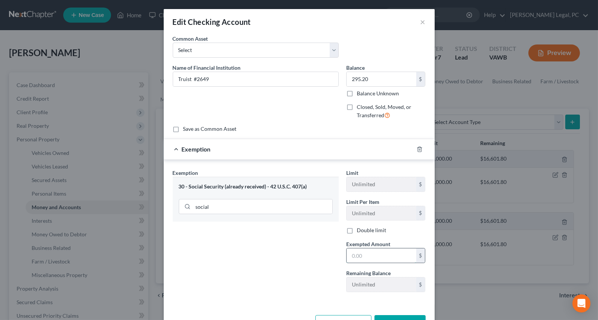
click at [371, 255] on input "text" at bounding box center [382, 255] width 70 height 14
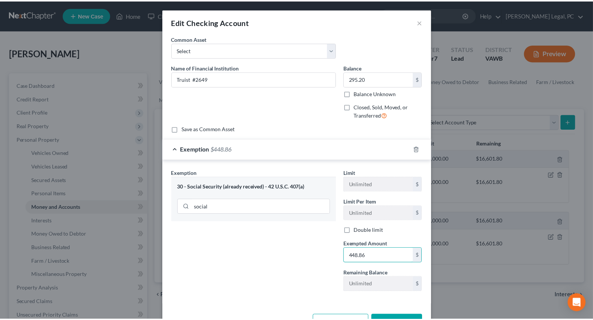
scroll to position [25, 0]
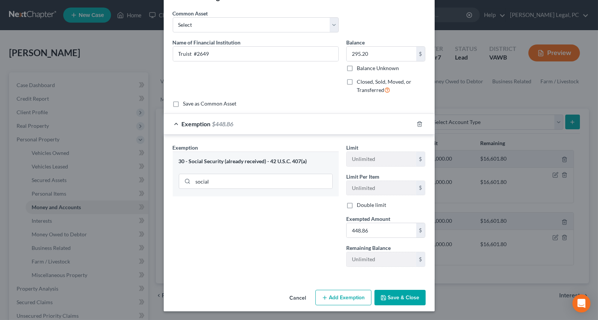
click at [383, 297] on polyline "button" at bounding box center [383, 298] width 3 height 2
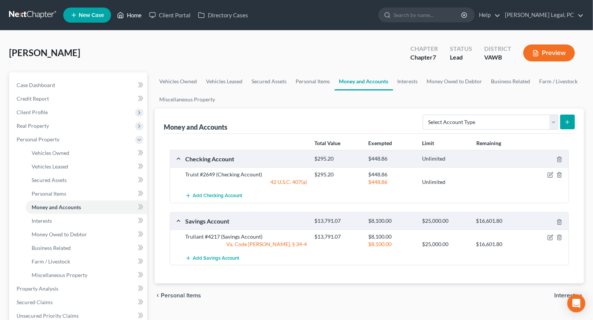
drag, startPoint x: 133, startPoint y: 14, endPoint x: 136, endPoint y: 37, distance: 22.4
click at [133, 14] on link "Home" at bounding box center [129, 15] width 32 height 14
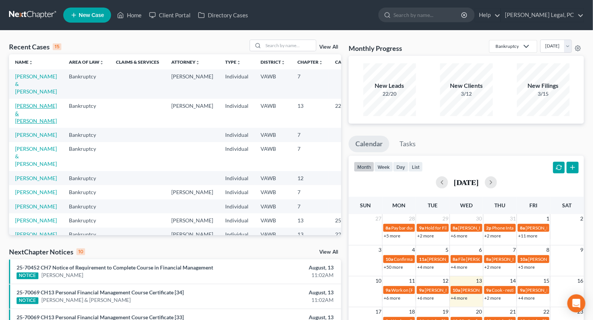
click at [21, 108] on link "[PERSON_NAME] & [PERSON_NAME]" at bounding box center [36, 112] width 42 height 21
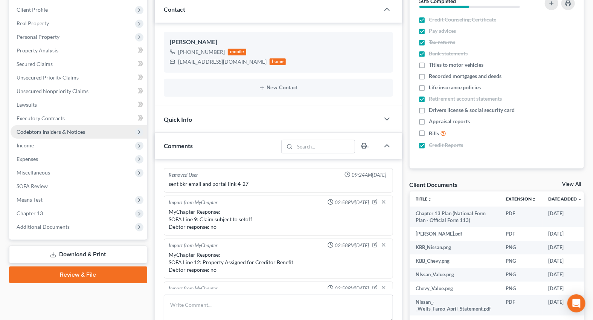
scroll to position [361, 0]
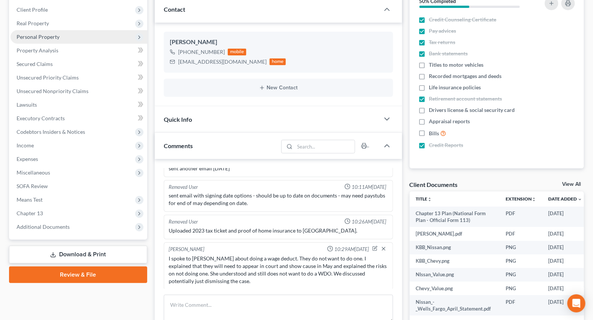
click at [45, 34] on span "Personal Property" at bounding box center [38, 37] width 43 height 6
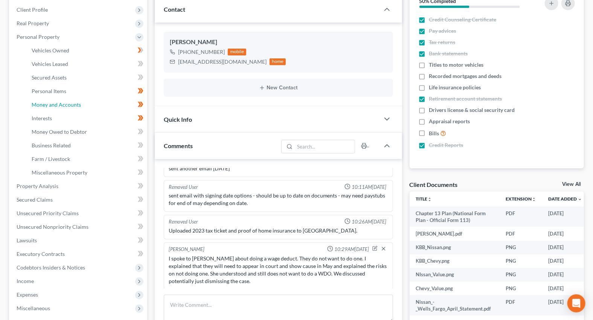
drag, startPoint x: 36, startPoint y: 106, endPoint x: 294, endPoint y: 130, distance: 259.4
click at [36, 105] on span "Money and Accounts" at bounding box center [56, 104] width 49 height 6
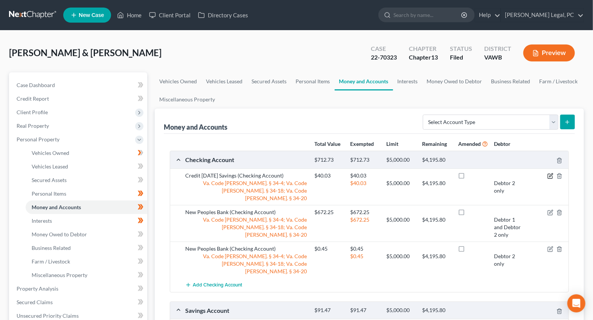
click at [551, 174] on icon "button" at bounding box center [550, 174] width 3 height 3
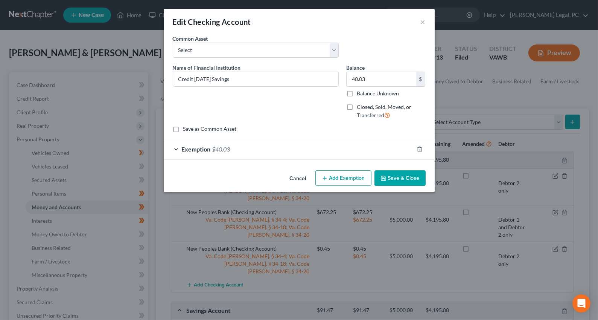
click at [313, 150] on div "Exemption $40.03" at bounding box center [289, 149] width 250 height 20
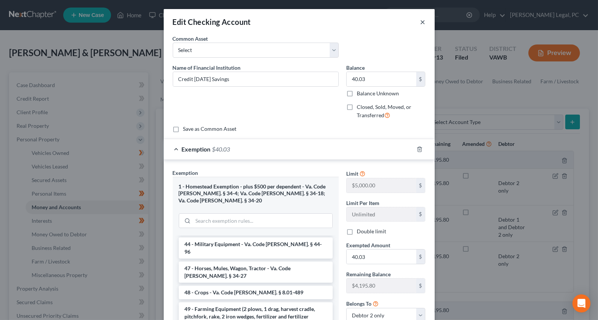
click at [422, 22] on button "×" at bounding box center [423, 21] width 5 height 9
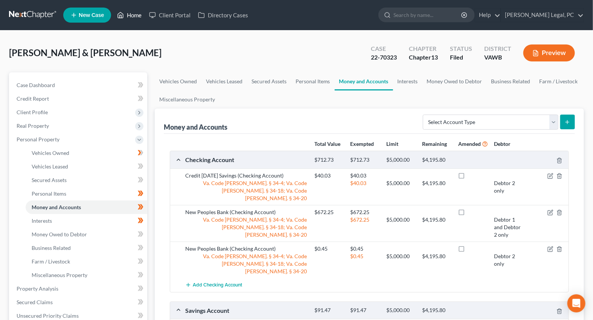
click at [126, 16] on link "Home" at bounding box center [129, 15] width 32 height 14
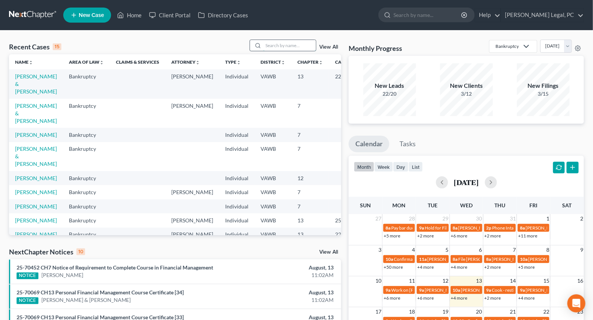
click at [271, 49] on input "search" at bounding box center [289, 45] width 53 height 11
click at [19, 94] on link "[PERSON_NAME] & [PERSON_NAME]" at bounding box center [36, 83] width 42 height 21
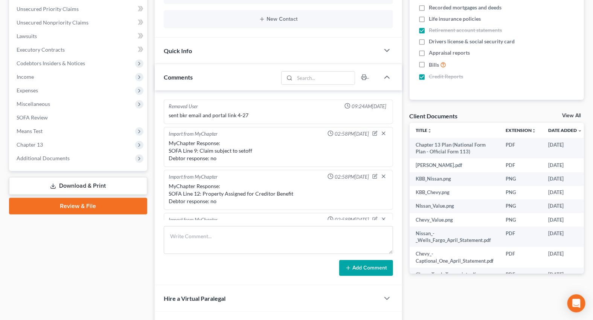
scroll to position [361, 0]
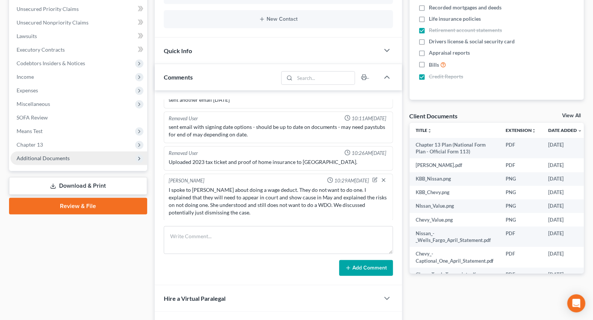
click at [55, 155] on span "Additional Documents" at bounding box center [43, 158] width 53 height 6
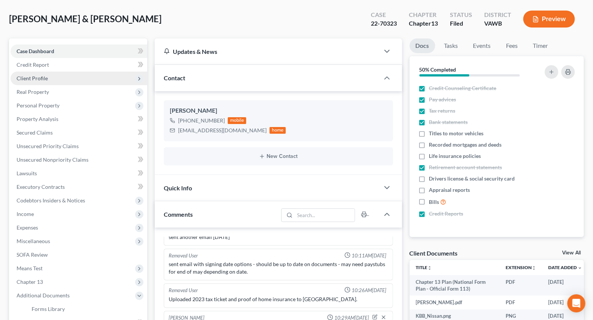
scroll to position [0, 0]
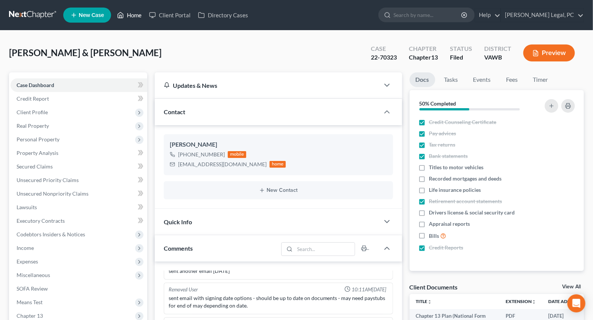
click at [131, 11] on link "Home" at bounding box center [129, 15] width 32 height 14
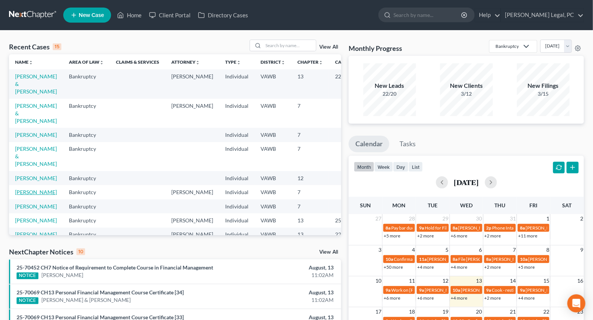
click at [22, 195] on link "[PERSON_NAME]" at bounding box center [36, 192] width 42 height 6
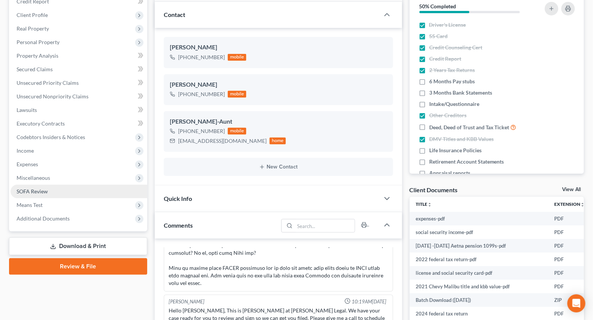
scroll to position [102, 0]
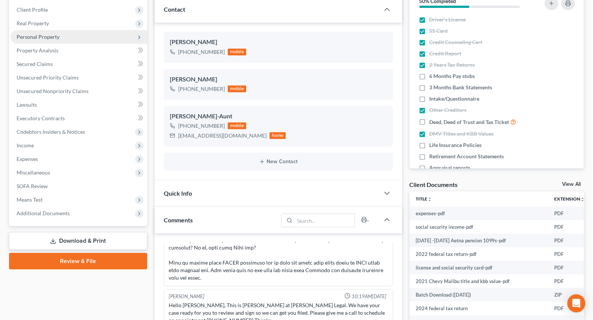
click at [39, 37] on span "Personal Property" at bounding box center [38, 37] width 43 height 6
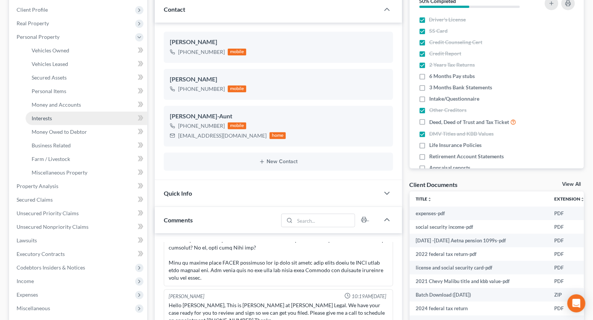
click at [45, 115] on span "Interests" at bounding box center [42, 118] width 20 height 6
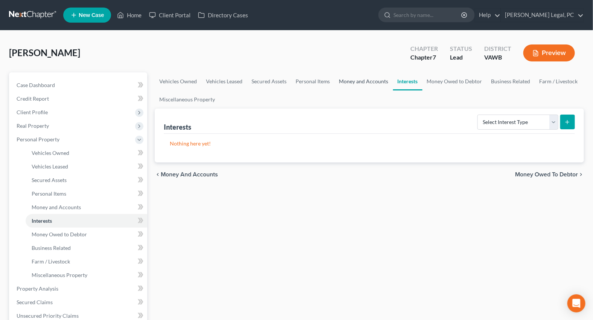
click at [378, 78] on link "Money and Accounts" at bounding box center [364, 81] width 58 height 18
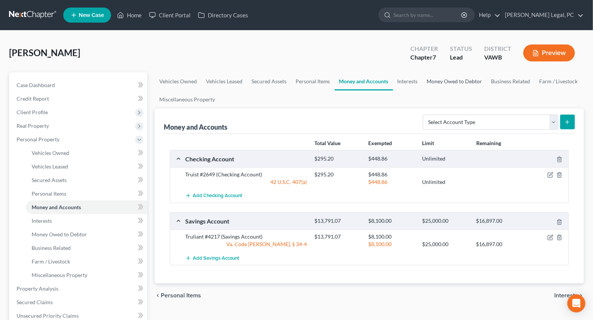
click at [445, 78] on link "Money Owed to Debtor" at bounding box center [454, 81] width 64 height 18
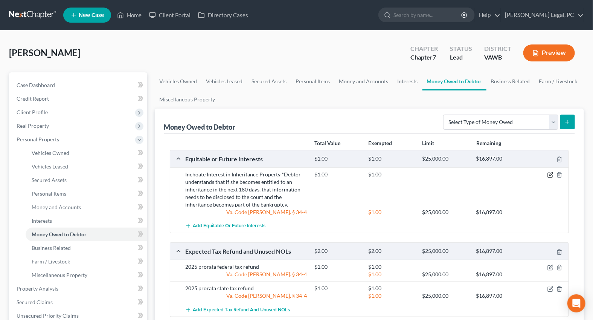
click at [548, 173] on icon "button" at bounding box center [550, 175] width 5 height 5
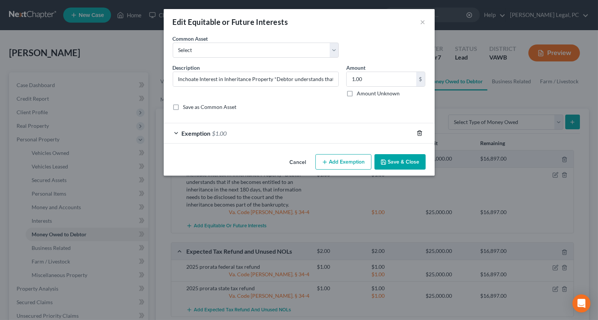
click at [420, 133] on line "button" at bounding box center [420, 134] width 0 height 2
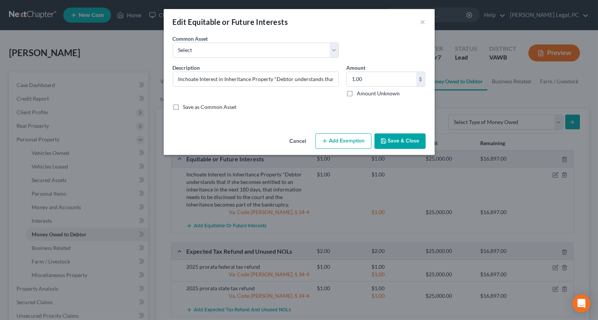
click at [348, 142] on button "Add Exemption" at bounding box center [344, 141] width 56 height 16
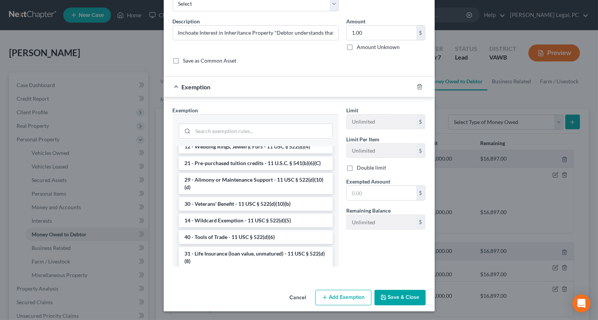
scroll to position [239, 0]
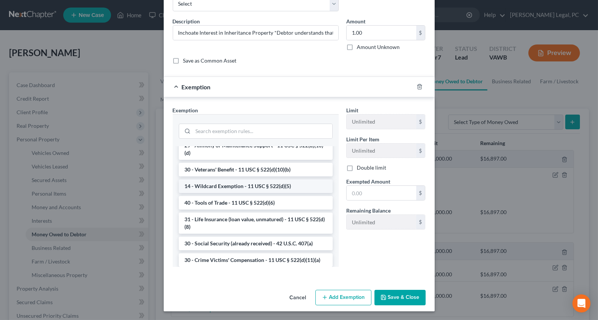
click at [264, 193] on li "14 - Wildcard Exemption - 11 USC § 522(d)(5)" at bounding box center [256, 186] width 154 height 14
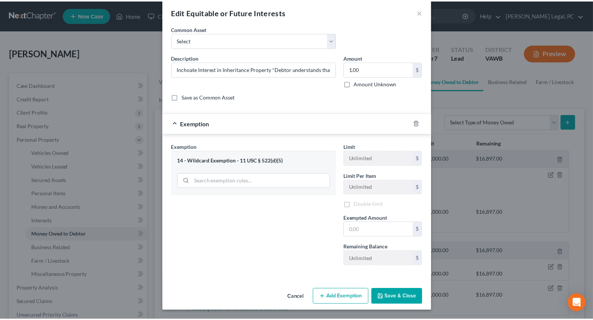
scroll to position [9, 0]
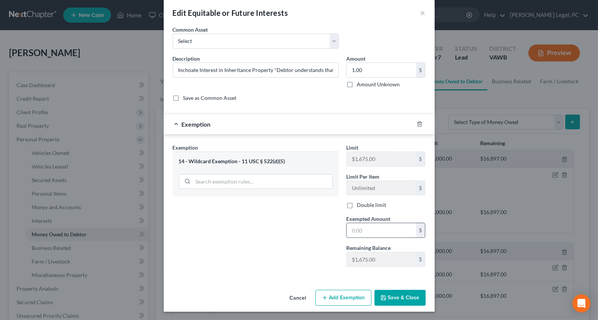
click at [363, 233] on input "text" at bounding box center [382, 230] width 70 height 14
click at [291, 231] on div "Exemption Set must be selected for CA. Exemption * 14 - Wildcard Exemption - 11…" at bounding box center [256, 207] width 174 height 129
click at [382, 297] on polyline "button" at bounding box center [383, 298] width 3 height 2
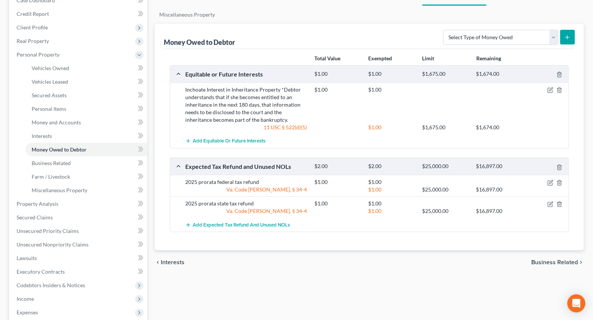
scroll to position [102, 0]
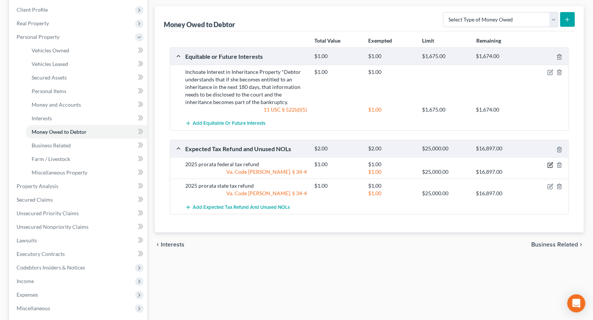
click at [549, 165] on icon "button" at bounding box center [551, 165] width 6 height 6
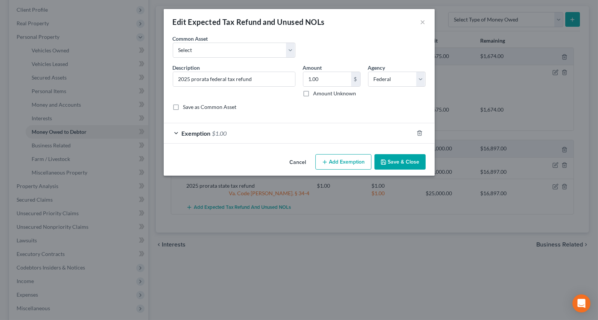
click at [321, 136] on div "Exemption $1.00" at bounding box center [289, 133] width 250 height 20
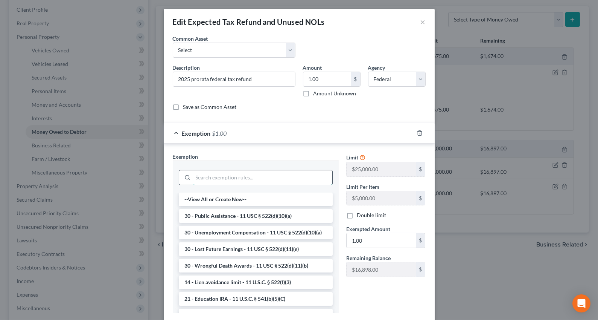
click at [262, 179] on input "search" at bounding box center [262, 177] width 139 height 14
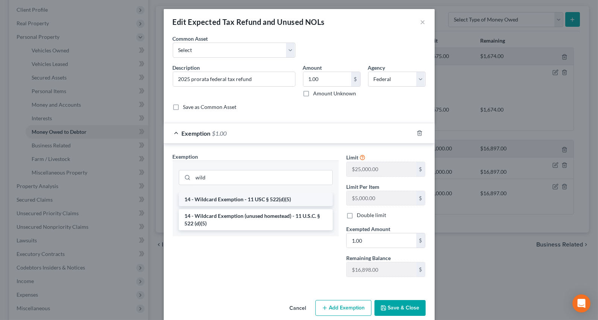
click at [275, 199] on li "14 - Wildcard Exemption - 11 USC § 522(d)(5)" at bounding box center [256, 199] width 154 height 14
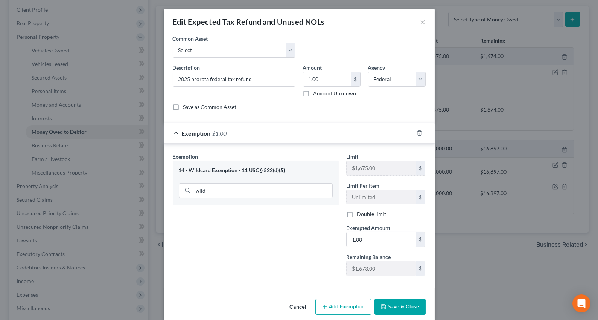
drag, startPoint x: 393, startPoint y: 307, endPoint x: 503, endPoint y: 286, distance: 112.2
click at [393, 306] on button "Save & Close" at bounding box center [400, 307] width 51 height 16
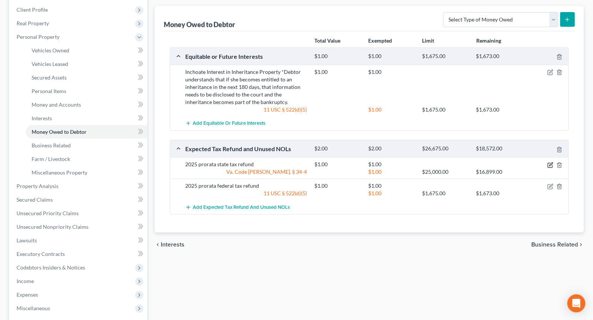
click at [549, 163] on icon "button" at bounding box center [551, 165] width 6 height 6
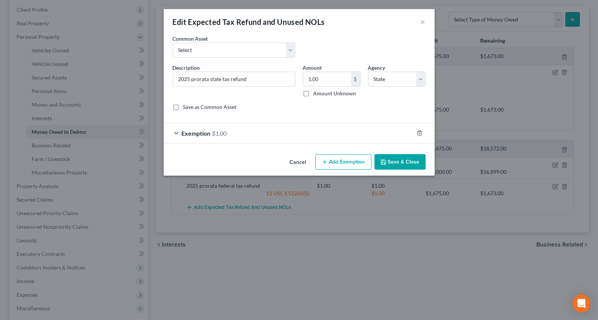
click at [232, 128] on div "Exemption $1.00" at bounding box center [289, 133] width 250 height 20
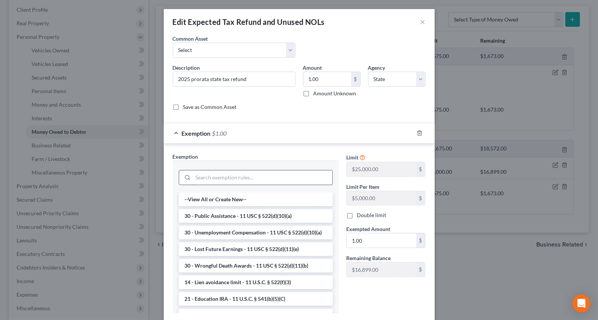
click at [217, 173] on input "search" at bounding box center [262, 177] width 139 height 14
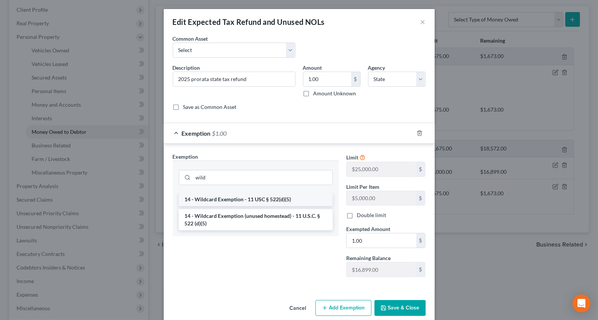
click at [260, 199] on li "14 - Wildcard Exemption - 11 USC § 522(d)(5)" at bounding box center [256, 199] width 154 height 14
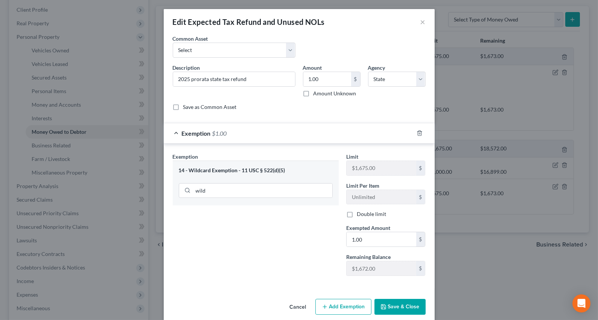
click at [410, 305] on button "Save & Close" at bounding box center [400, 307] width 51 height 16
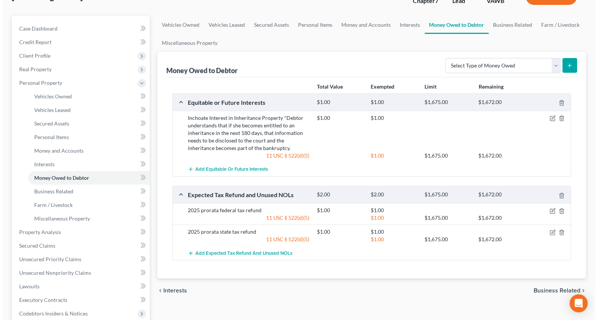
scroll to position [0, 0]
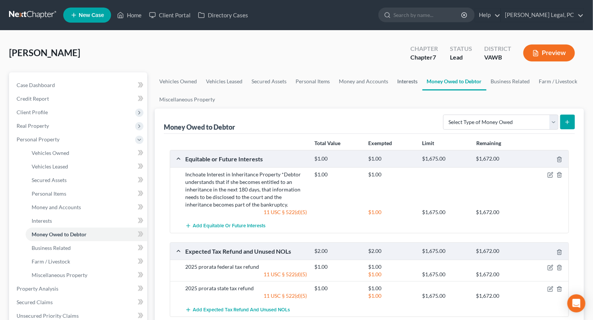
click at [407, 80] on link "Interests" at bounding box center [407, 81] width 29 height 18
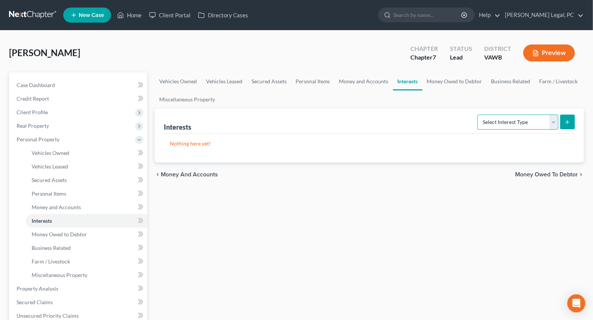
click at [513, 117] on select "Select Interest Type 401K Annuity Bond Education IRA Government Bond Government…" at bounding box center [517, 121] width 81 height 15
click at [479, 114] on select "Select Interest Type 401K Annuity Bond Education IRA Government Bond Government…" at bounding box center [517, 121] width 81 height 15
click at [569, 119] on icon "submit" at bounding box center [567, 122] width 6 height 6
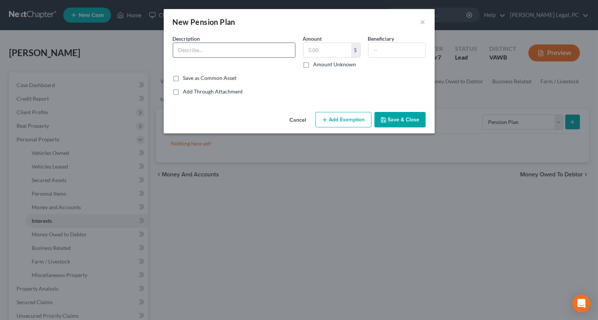
click at [224, 49] on input "text" at bounding box center [234, 50] width 122 height 14
click at [296, 77] on div "Save as Common Asset" at bounding box center [299, 78] width 253 height 8
click at [323, 119] on icon "button" at bounding box center [325, 120] width 6 height 6
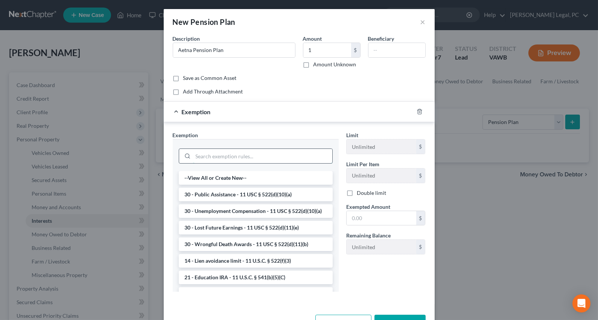
click at [217, 159] on input "search" at bounding box center [262, 156] width 139 height 14
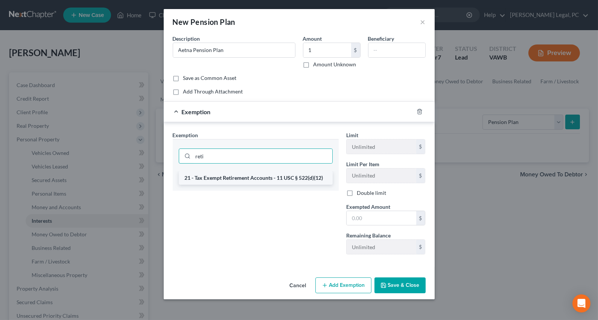
click at [229, 176] on li "21 - Tax Exempt Retirement Accounts - 11 USC § 522(d)(12)" at bounding box center [256, 178] width 154 height 14
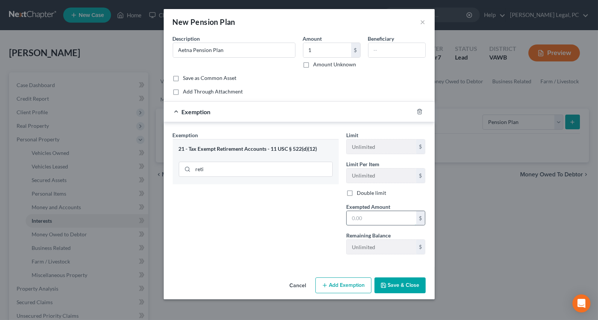
click at [357, 217] on input "text" at bounding box center [382, 218] width 70 height 14
click at [284, 224] on div "Exemption Set must be selected for CA. Exemption * 21 - Tax Exempt Retirement A…" at bounding box center [256, 195] width 174 height 129
click at [394, 282] on button "Save & Close" at bounding box center [400, 285] width 51 height 16
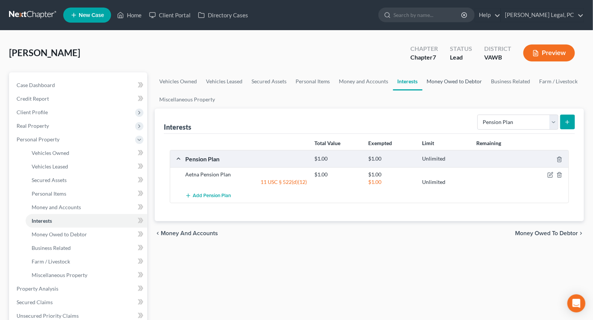
click at [460, 83] on link "Money Owed to Debtor" at bounding box center [454, 81] width 64 height 18
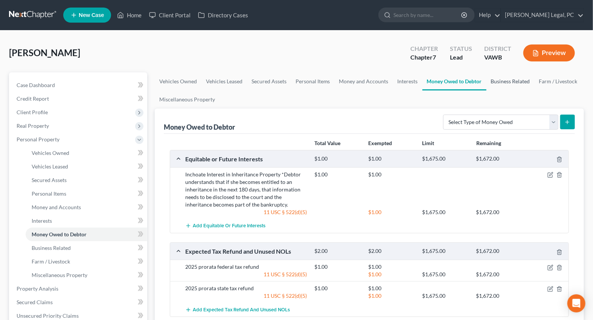
click at [496, 80] on link "Business Related" at bounding box center [511, 81] width 48 height 18
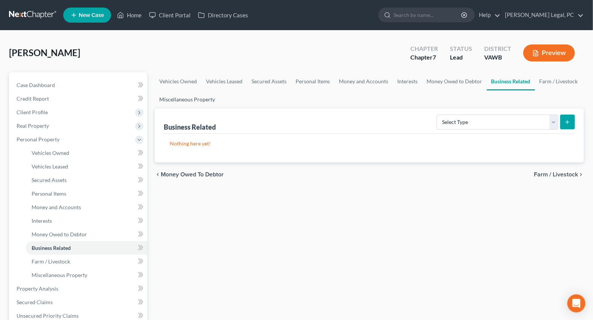
click at [186, 102] on link "Miscellaneous Property" at bounding box center [187, 99] width 65 height 18
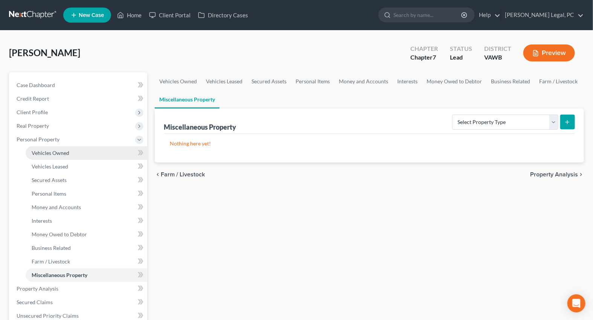
click at [43, 151] on span "Vehicles Owned" at bounding box center [51, 152] width 38 height 6
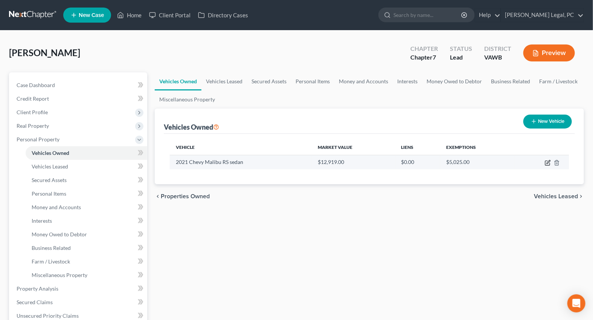
click at [547, 161] on icon "button" at bounding box center [548, 163] width 6 height 6
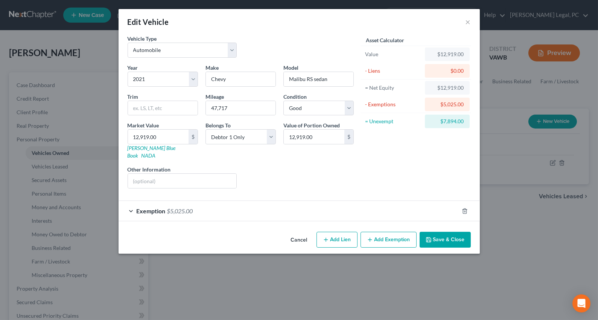
click at [375, 234] on button "Add Exemption" at bounding box center [389, 240] width 56 height 16
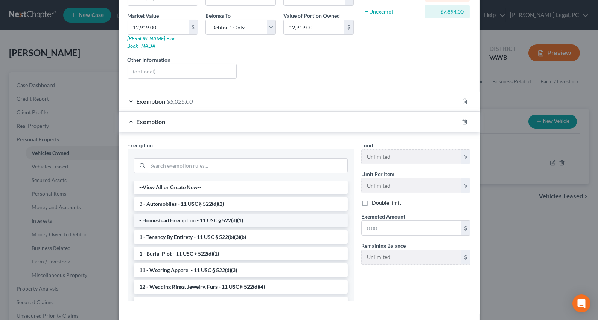
scroll to position [136, 0]
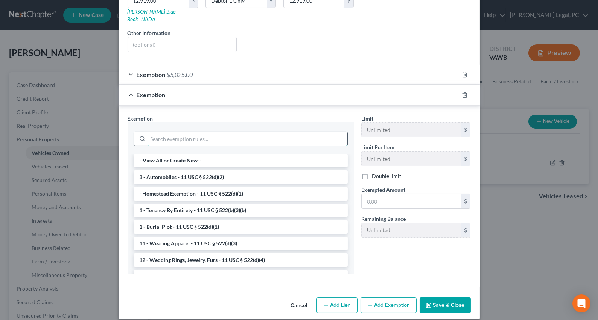
click at [191, 132] on input "search" at bounding box center [248, 139] width 200 height 14
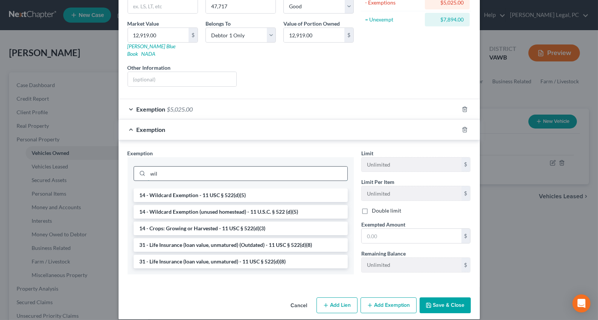
scroll to position [99, 0]
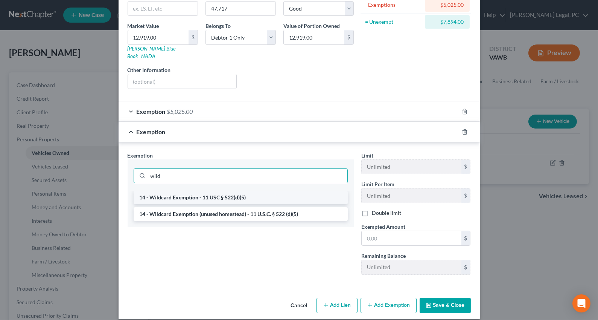
click at [212, 192] on li "14 - Wildcard Exemption - 11 USC § 522(d)(5)" at bounding box center [241, 198] width 214 height 14
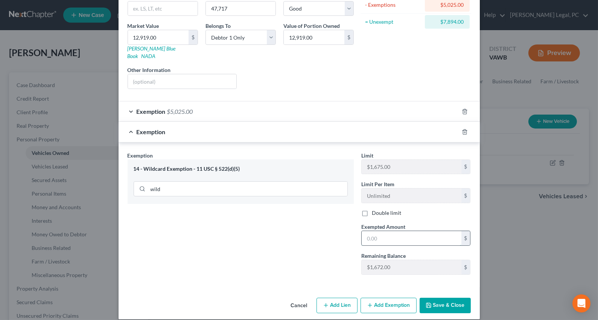
click at [389, 234] on input "text" at bounding box center [412, 238] width 100 height 14
click at [367, 302] on icon "button" at bounding box center [370, 305] width 6 height 6
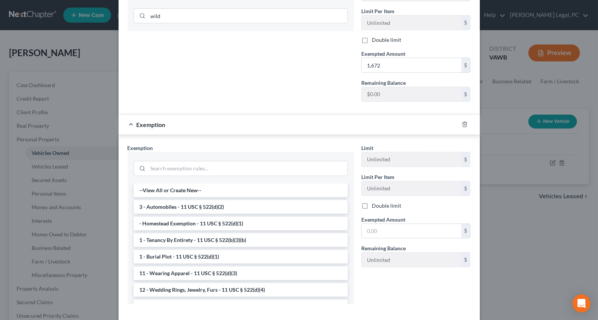
scroll to position [274, 0]
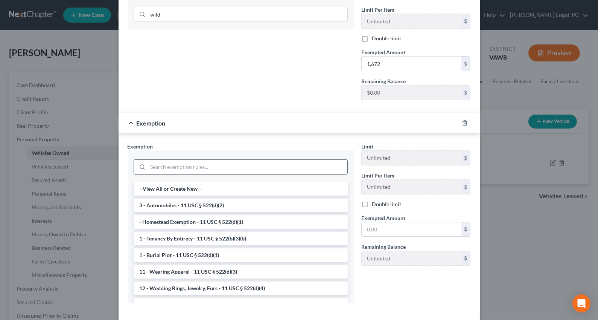
click at [190, 163] on input "search" at bounding box center [248, 167] width 200 height 14
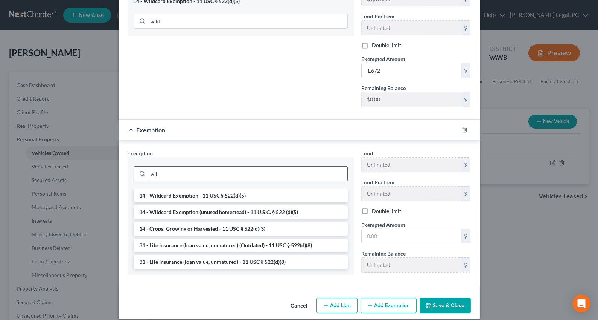
scroll to position [264, 0]
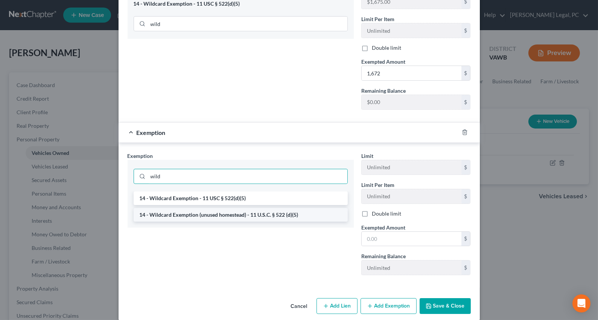
click at [210, 208] on li "14 - Wildcard Exemption (unused homestead) - 11 U.S.C. § 522 (d)(5)" at bounding box center [241, 215] width 214 height 14
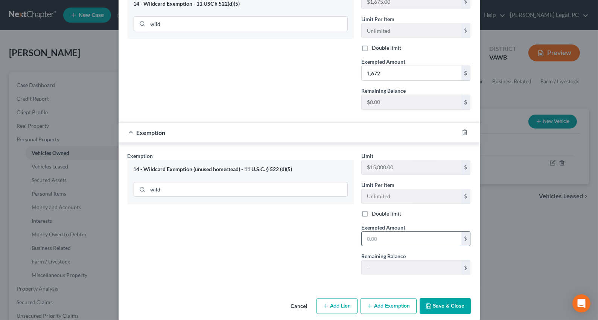
click at [362, 232] on input "text" at bounding box center [412, 239] width 100 height 14
click at [433, 300] on button "Save & Close" at bounding box center [445, 306] width 51 height 16
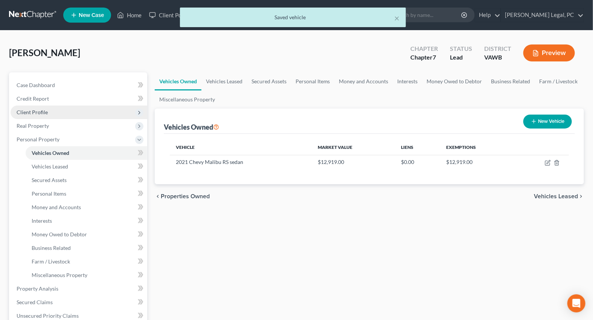
click at [36, 111] on span "Client Profile" at bounding box center [32, 112] width 31 height 6
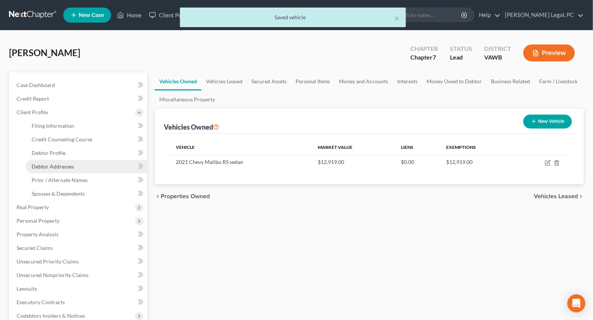
click at [48, 164] on span "Debtor Addresses" at bounding box center [53, 166] width 42 height 6
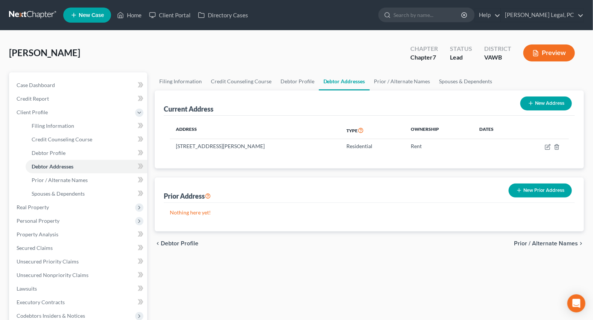
click at [519, 191] on line "button" at bounding box center [519, 190] width 0 height 3
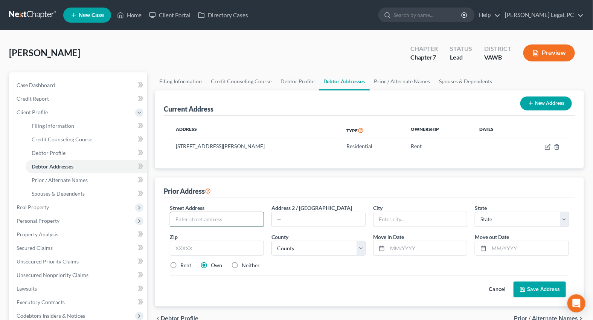
click at [192, 214] on input "text" at bounding box center [216, 219] width 93 height 14
click at [340, 248] on select "County [GEOGRAPHIC_DATA] [GEOGRAPHIC_DATA] [GEOGRAPHIC_DATA] [GEOGRAPHIC_DATA] …" at bounding box center [318, 248] width 94 height 15
click at [271, 241] on select "County [GEOGRAPHIC_DATA] [GEOGRAPHIC_DATA] [GEOGRAPHIC_DATA] [GEOGRAPHIC_DATA] …" at bounding box center [318, 248] width 94 height 15
click at [395, 247] on input "text" at bounding box center [426, 248] width 79 height 14
click at [526, 286] on button "Save Address" at bounding box center [540, 289] width 52 height 16
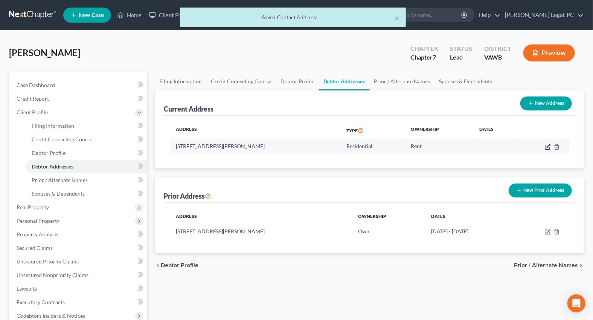
click at [547, 148] on icon "button" at bounding box center [547, 147] width 5 height 5
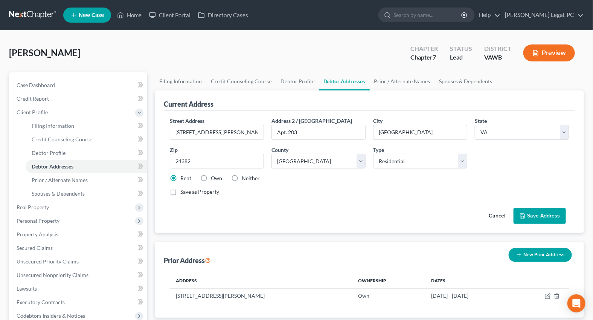
click at [546, 214] on button "Save Address" at bounding box center [540, 216] width 52 height 16
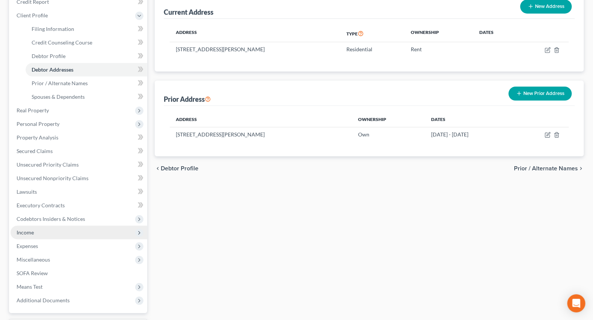
scroll to position [161, 0]
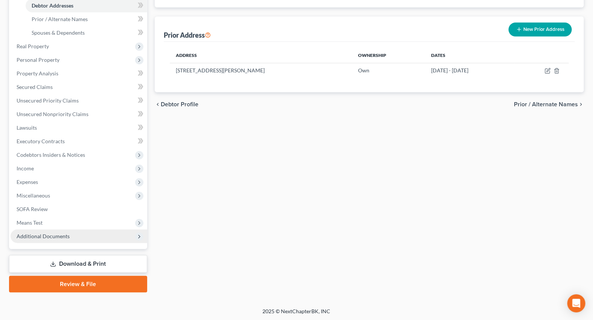
click at [42, 230] on span "Additional Documents" at bounding box center [79, 236] width 137 height 14
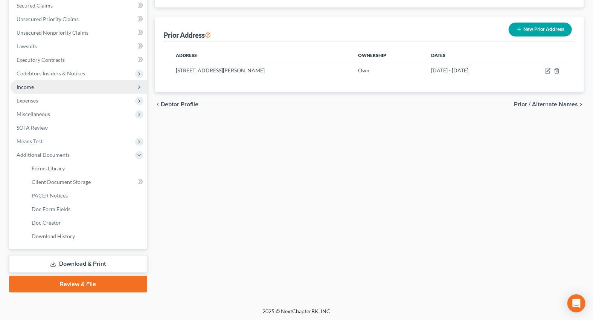
click at [29, 85] on span "Income" at bounding box center [25, 87] width 17 height 6
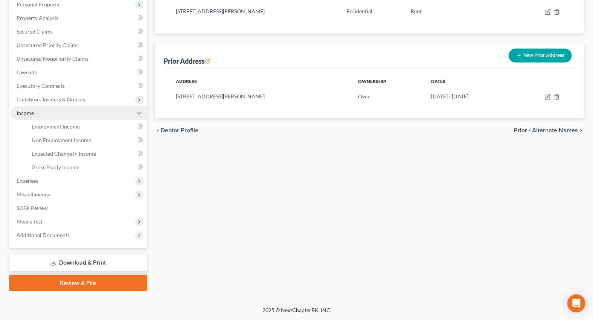
scroll to position [134, 0]
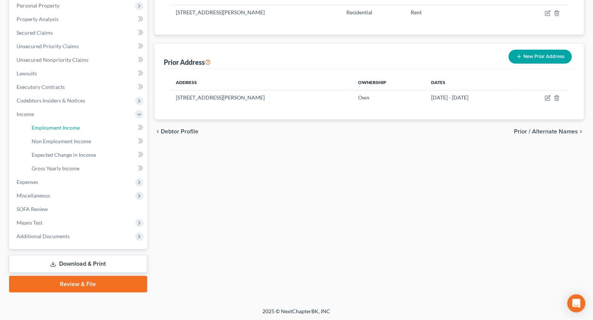
drag, startPoint x: 60, startPoint y: 131, endPoint x: 270, endPoint y: 232, distance: 233.1
click at [60, 131] on link "Employment Income" at bounding box center [87, 128] width 122 height 14
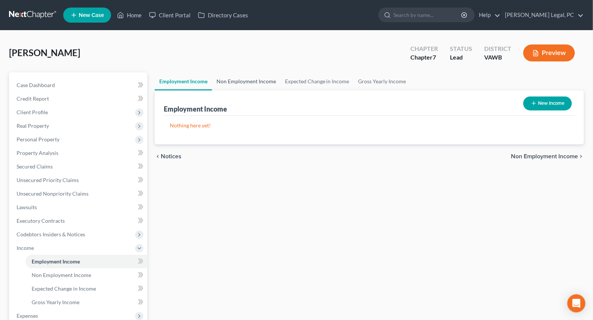
click at [243, 77] on link "Non Employment Income" at bounding box center [246, 81] width 69 height 18
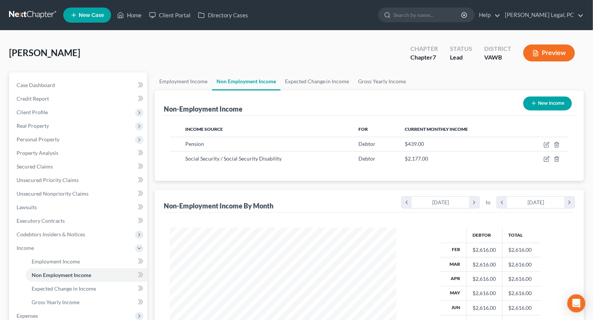
scroll to position [135, 241]
click at [54, 302] on span "Gross Yearly Income" at bounding box center [56, 302] width 48 height 6
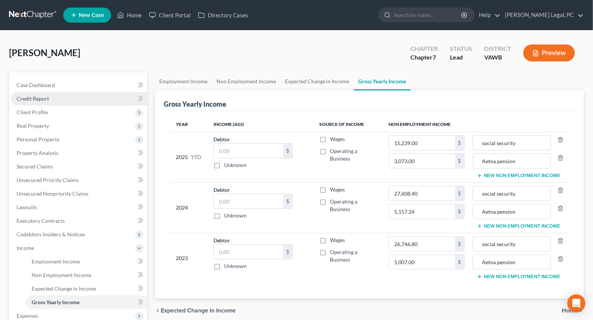
click at [39, 92] on link "Credit Report" at bounding box center [79, 99] width 137 height 14
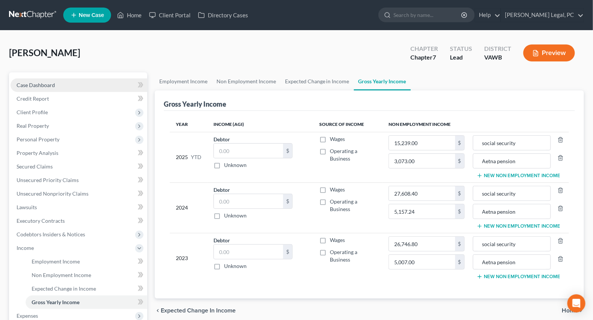
click at [41, 85] on span "Case Dashboard" at bounding box center [36, 85] width 38 height 6
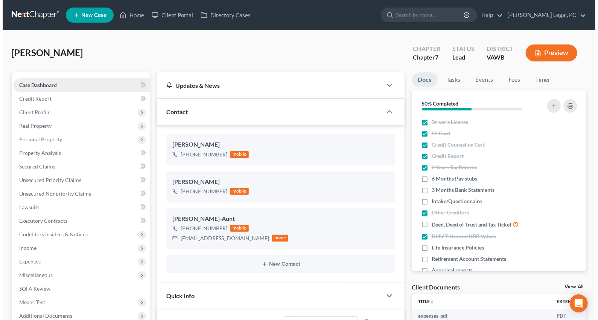
scroll to position [485, 0]
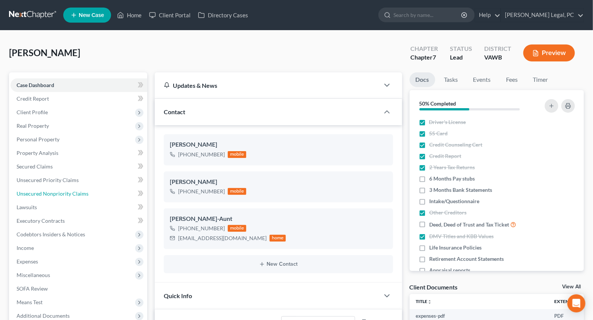
drag, startPoint x: 45, startPoint y: 192, endPoint x: 184, endPoint y: 255, distance: 152.0
click at [45, 192] on span "Unsecured Nonpriority Claims" at bounding box center [53, 193] width 72 height 6
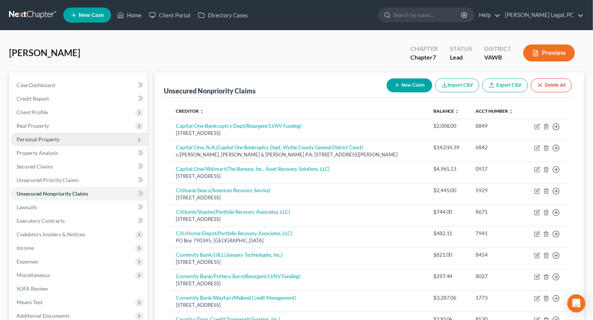
click at [43, 143] on span "Personal Property" at bounding box center [79, 140] width 137 height 14
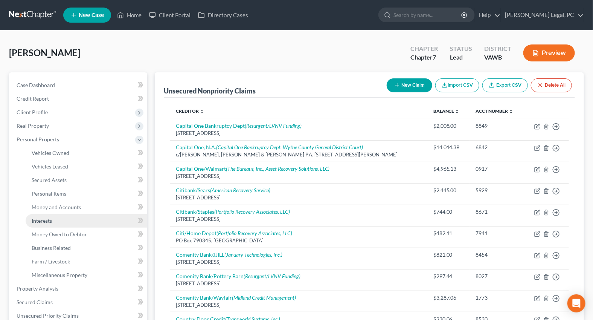
click at [53, 221] on link "Interests" at bounding box center [87, 221] width 122 height 14
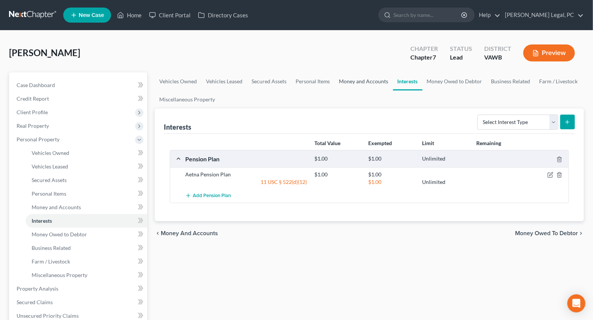
click at [352, 79] on link "Money and Accounts" at bounding box center [364, 81] width 58 height 18
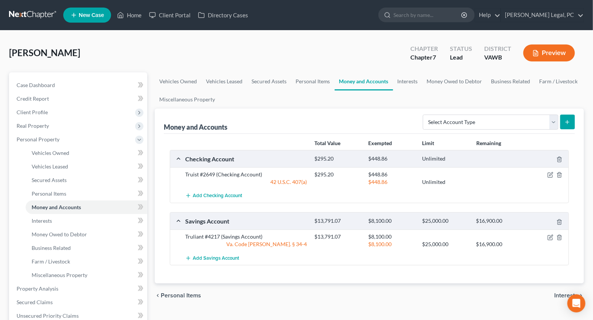
click at [549, 240] on div "$8,100.00 $25,000.00 $16,900.00" at bounding box center [440, 244] width 259 height 8
click at [551, 236] on icon "button" at bounding box center [551, 237] width 6 height 6
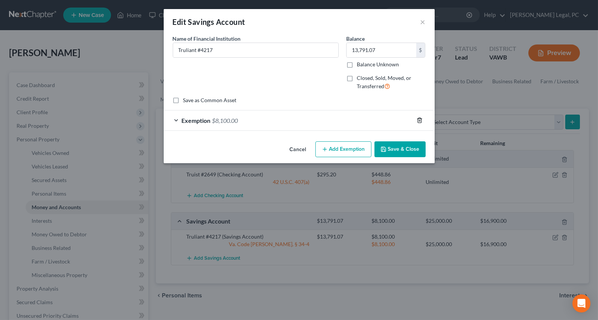
click at [420, 120] on line "button" at bounding box center [420, 121] width 0 height 2
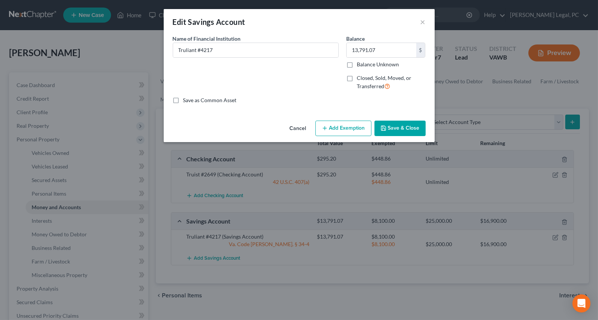
click at [346, 126] on button "Add Exemption" at bounding box center [344, 128] width 56 height 16
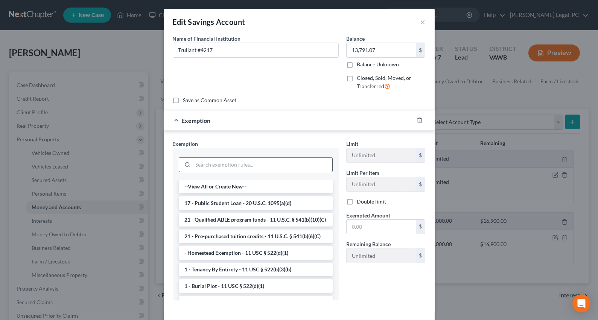
click at [249, 162] on input "search" at bounding box center [262, 164] width 139 height 14
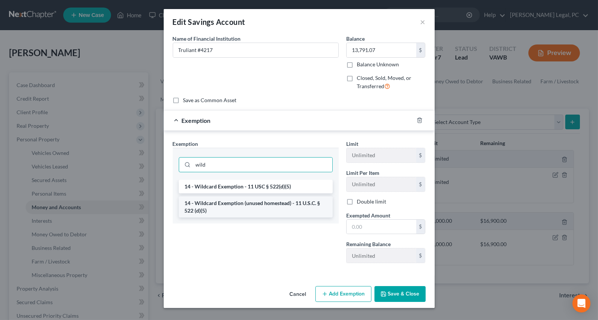
click at [242, 206] on li "14 - Wildcard Exemption (unused homestead) - 11 U.S.C. § 522 (d)(5)" at bounding box center [256, 206] width 154 height 21
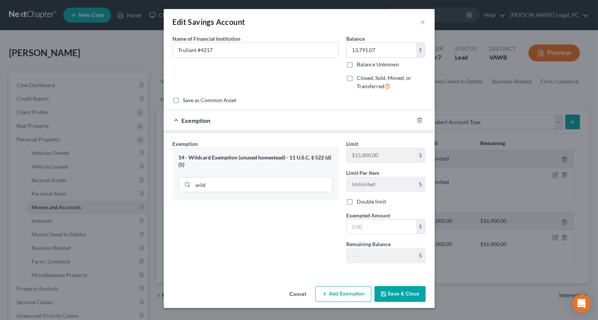
click at [392, 294] on button "Save & Close" at bounding box center [400, 294] width 51 height 16
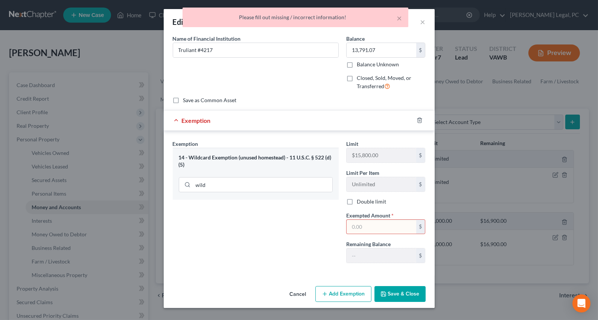
click at [421, 23] on div "× Please fill out missing / incorrect information!" at bounding box center [295, 19] width 598 height 23
click at [419, 117] on icon "button" at bounding box center [420, 120] width 6 height 6
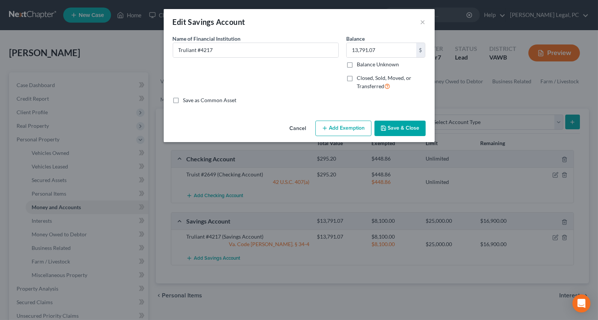
click at [407, 130] on button "Save & Close" at bounding box center [400, 128] width 51 height 16
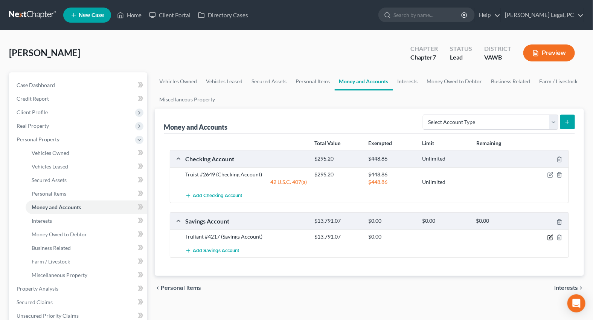
click at [551, 237] on icon "button" at bounding box center [550, 236] width 3 height 3
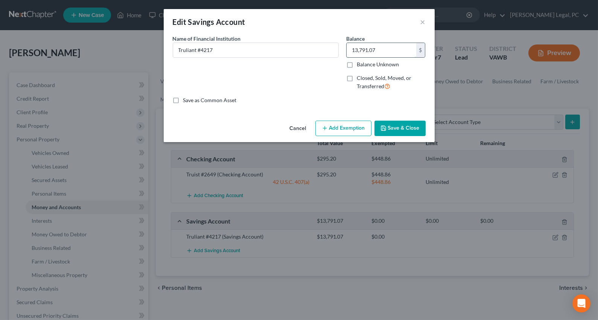
click at [391, 43] on input "13,791.07" at bounding box center [382, 50] width 70 height 14
click at [400, 132] on button "Save & Close" at bounding box center [400, 128] width 51 height 16
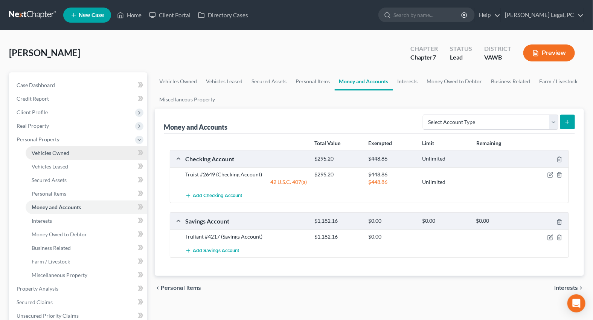
click at [47, 153] on span "Vehicles Owned" at bounding box center [51, 152] width 38 height 6
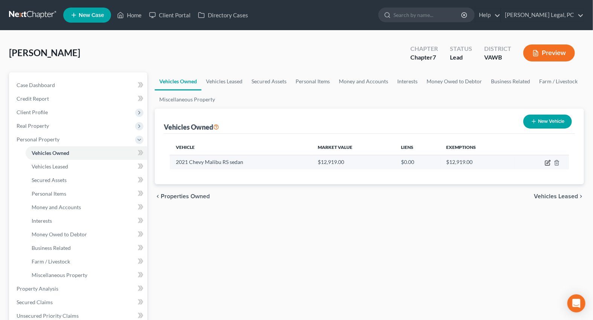
click at [547, 161] on icon "button" at bounding box center [548, 163] width 6 height 6
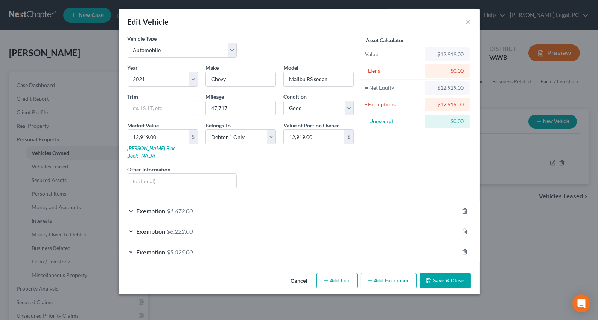
click at [300, 244] on div "Exemption $5,025.00" at bounding box center [289, 252] width 340 height 20
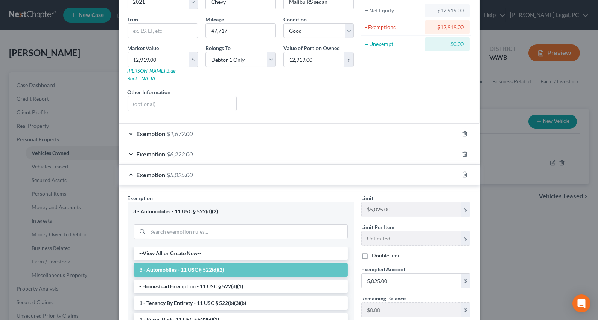
scroll to position [67, 0]
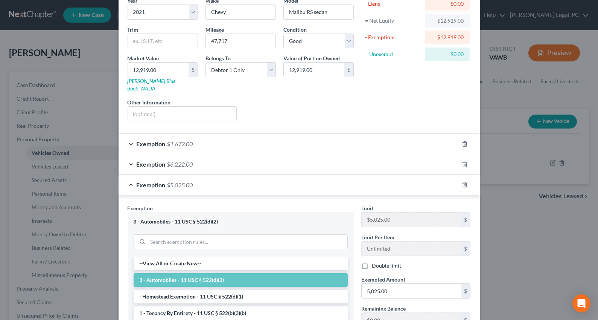
click at [294, 156] on div "Exemption $6,222.00" at bounding box center [289, 164] width 340 height 20
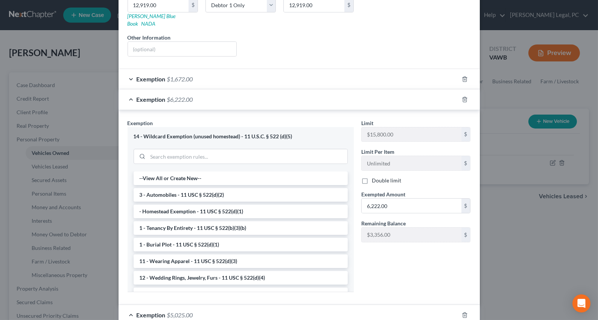
scroll to position [136, 0]
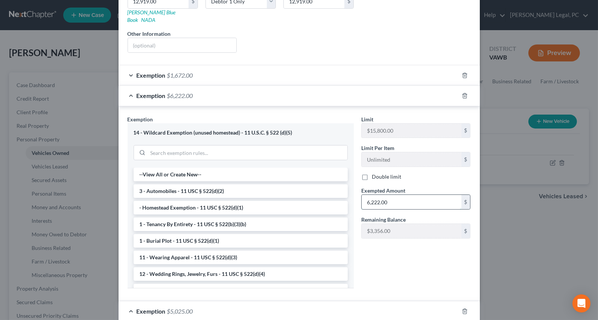
click at [401, 195] on input "6,222.00" at bounding box center [412, 202] width 100 height 14
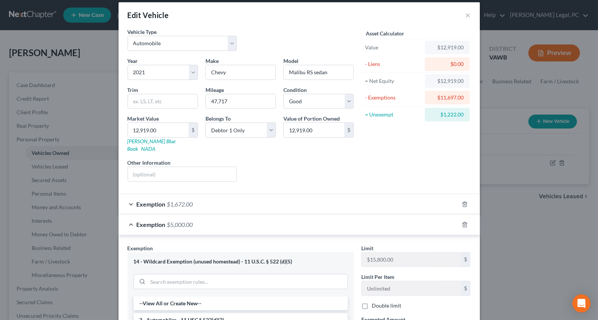
scroll to position [0, 0]
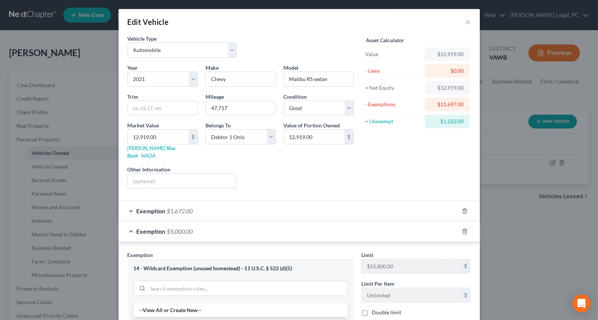
click at [371, 201] on div "Exemption $1,672.00" at bounding box center [289, 211] width 340 height 20
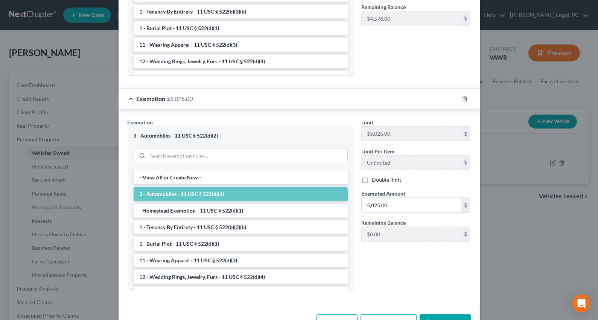
scroll to position [560, 0]
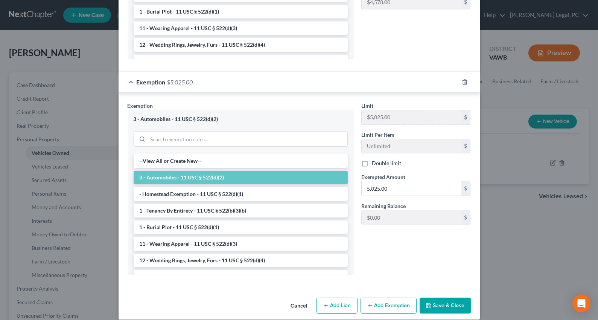
click at [436, 297] on button "Save & Close" at bounding box center [445, 305] width 51 height 16
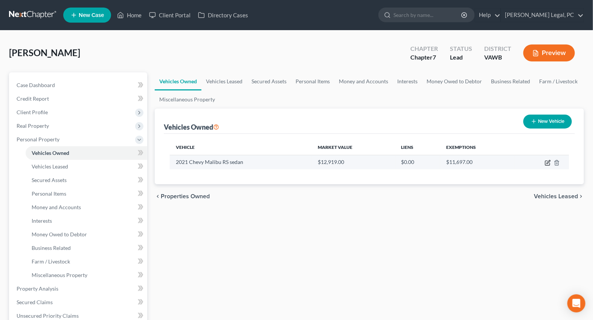
click at [549, 160] on icon "button" at bounding box center [548, 161] width 3 height 3
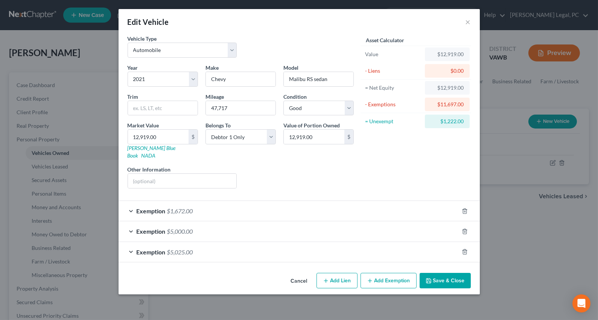
click at [309, 221] on div "Exemption $5,000.00" at bounding box center [289, 231] width 340 height 20
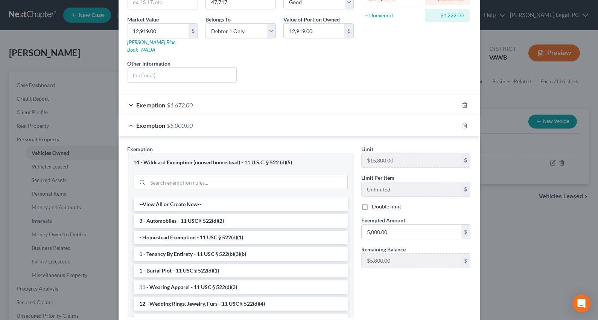
scroll to position [137, 0]
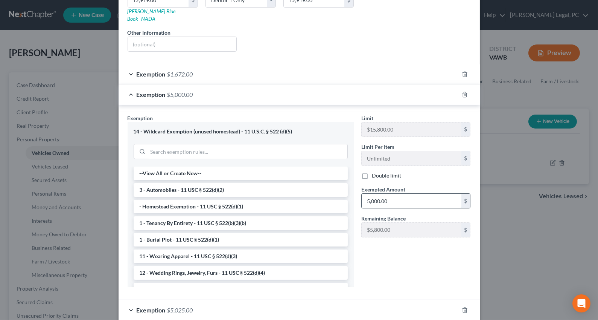
click at [393, 194] on input "5,000.00" at bounding box center [412, 201] width 100 height 14
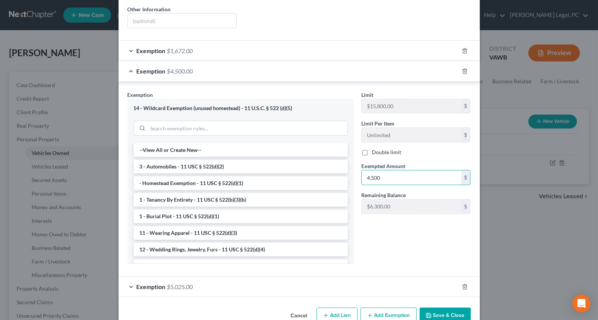
scroll to position [170, 0]
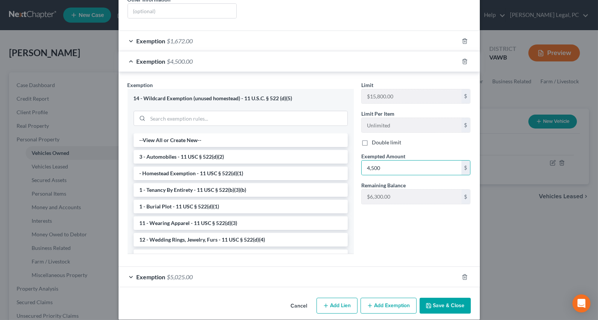
click at [433, 297] on button "Save & Close" at bounding box center [445, 305] width 51 height 16
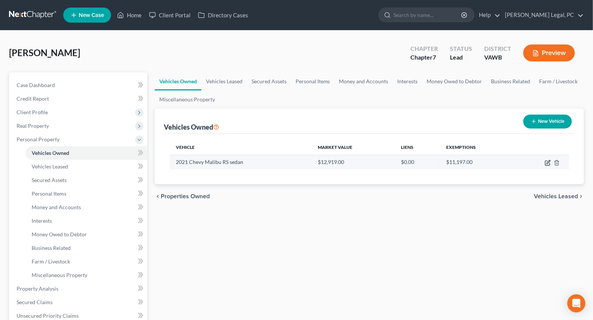
click at [546, 161] on icon "button" at bounding box center [548, 163] width 6 height 6
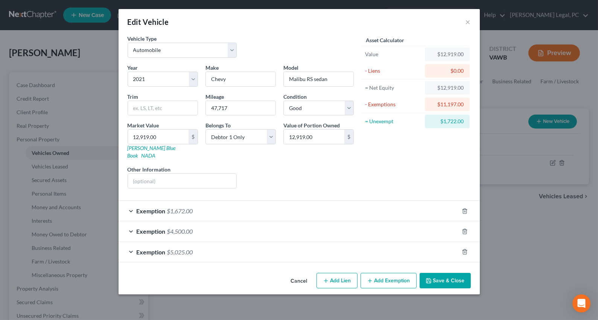
click at [316, 227] on div "Exemption $4,500.00" at bounding box center [289, 231] width 340 height 20
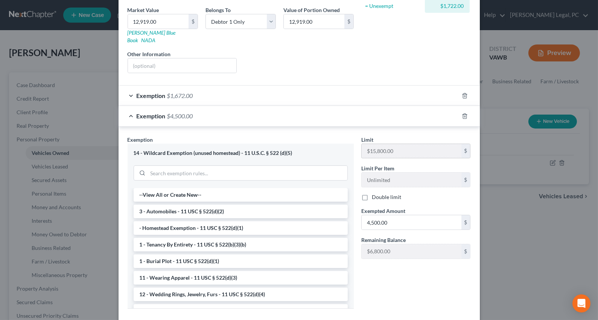
scroll to position [137, 0]
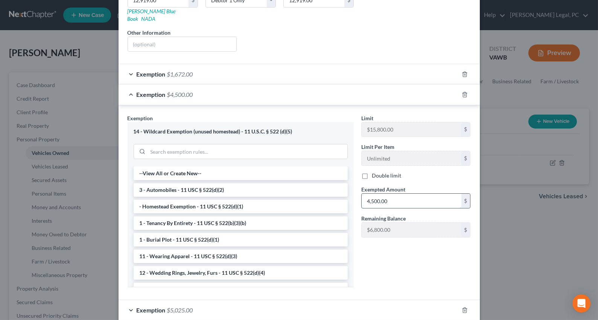
click at [401, 194] on input "4,500.00" at bounding box center [412, 201] width 100 height 14
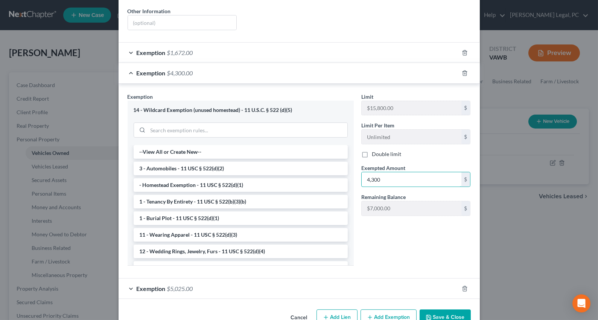
scroll to position [170, 0]
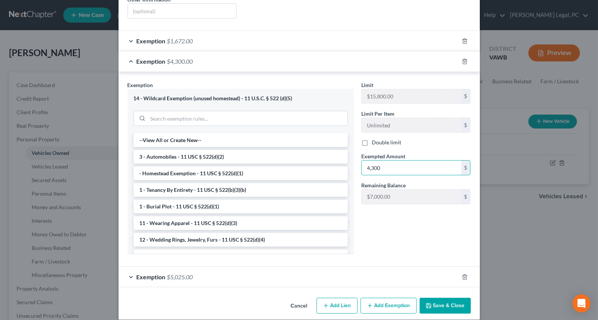
click at [425, 33] on div "Exemption $1,672.00" at bounding box center [289, 41] width 340 height 20
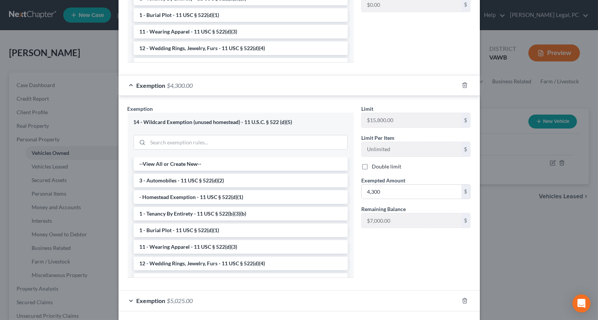
scroll to position [365, 0]
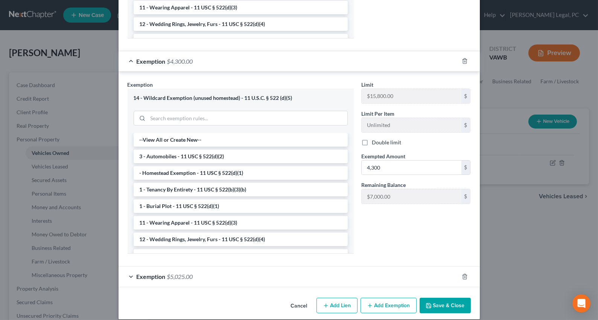
click at [433, 297] on button "Save & Close" at bounding box center [445, 305] width 51 height 16
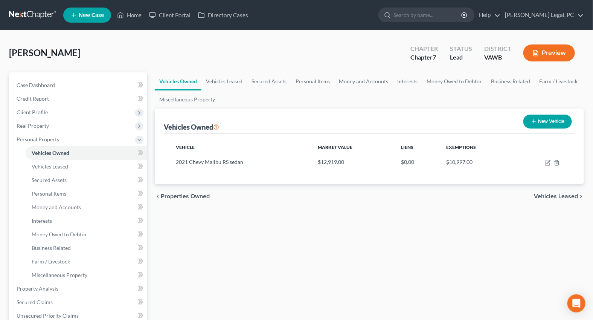
click at [541, 50] on button "Preview" at bounding box center [549, 52] width 52 height 17
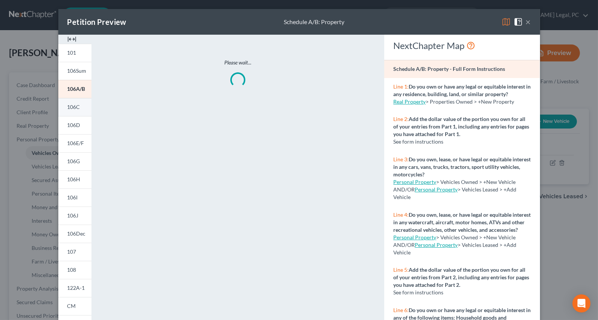
click at [80, 103] on link "106C" at bounding box center [74, 107] width 33 height 18
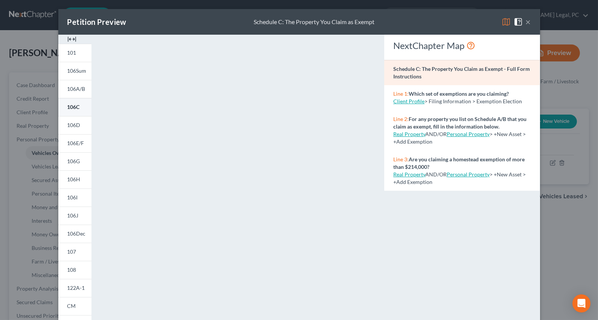
click at [79, 107] on link "106C" at bounding box center [74, 107] width 33 height 18
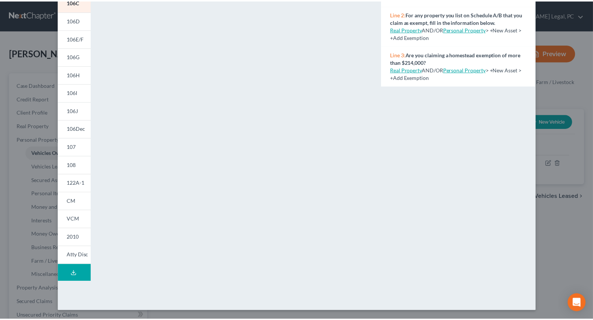
scroll to position [0, 0]
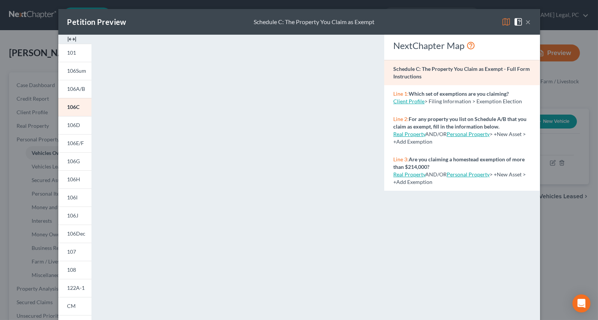
click at [526, 21] on button "×" at bounding box center [528, 21] width 5 height 9
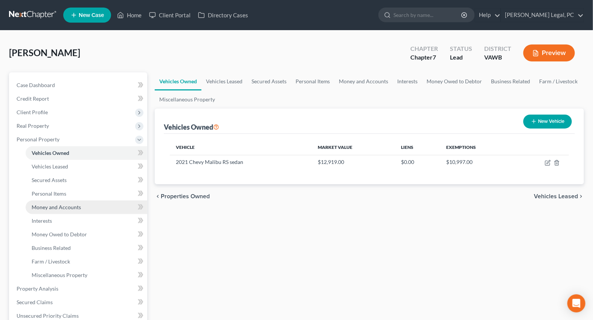
click at [63, 207] on span "Money and Accounts" at bounding box center [56, 207] width 49 height 6
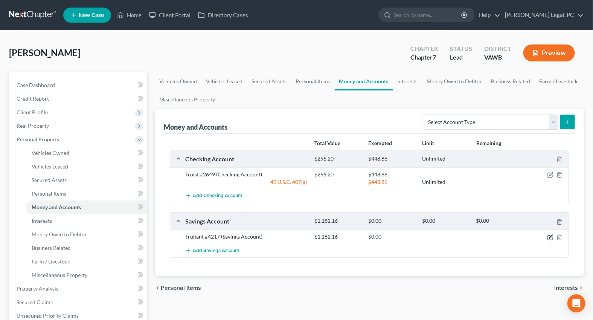
click at [550, 236] on icon "button" at bounding box center [550, 236] width 3 height 3
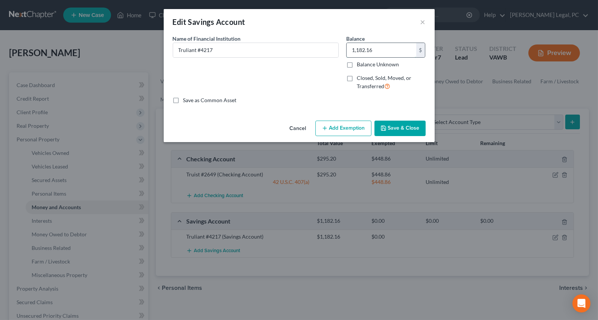
click at [354, 48] on input "1,182.16" at bounding box center [382, 50] width 70 height 14
click at [354, 49] on input "1,182.16" at bounding box center [382, 50] width 70 height 14
click at [361, 50] on input "1,182.16" at bounding box center [382, 50] width 70 height 14
click at [344, 131] on button "Add Exemption" at bounding box center [344, 128] width 56 height 16
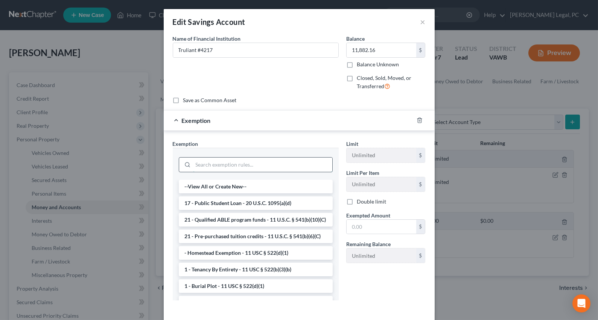
click at [271, 165] on input "search" at bounding box center [262, 164] width 139 height 14
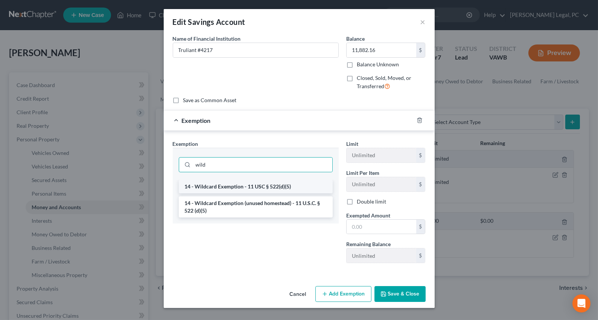
click at [268, 186] on li "14 - Wildcard Exemption - 11 USC § 522(d)(5)" at bounding box center [256, 187] width 154 height 14
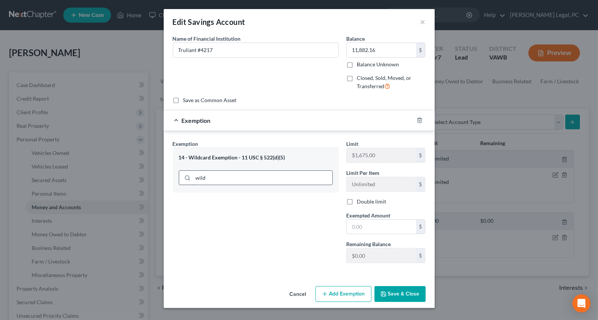
drag, startPoint x: 238, startPoint y: 168, endPoint x: 234, endPoint y: 178, distance: 10.4
click at [238, 170] on div "wild" at bounding box center [256, 177] width 154 height 20
click at [236, 174] on input "wild" at bounding box center [262, 178] width 139 height 14
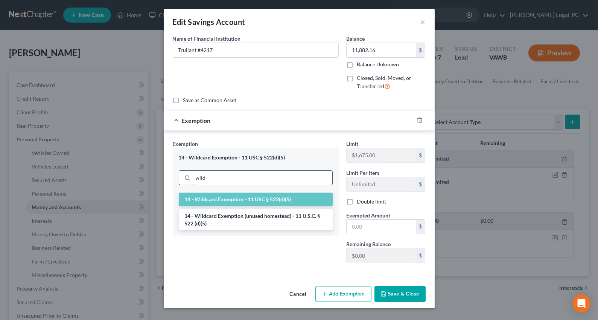
click at [234, 178] on input "wild" at bounding box center [262, 178] width 139 height 14
click at [236, 217] on li "14 - Wildcard Exemption (unused homestead) - 11 U.S.C. § 522 (d)(5)" at bounding box center [256, 219] width 154 height 21
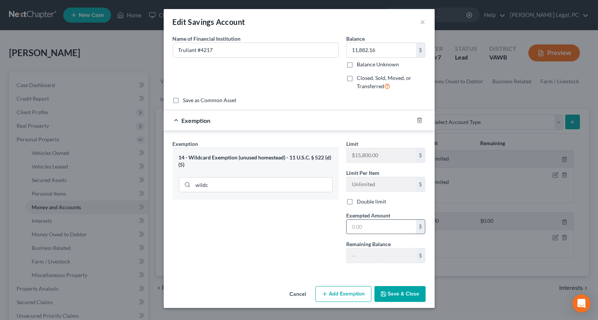
click at [371, 224] on input "text" at bounding box center [382, 227] width 70 height 14
click at [390, 291] on button "Save & Close" at bounding box center [400, 294] width 51 height 16
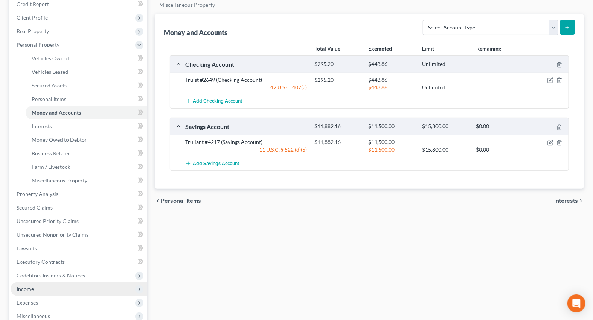
scroll to position [137, 0]
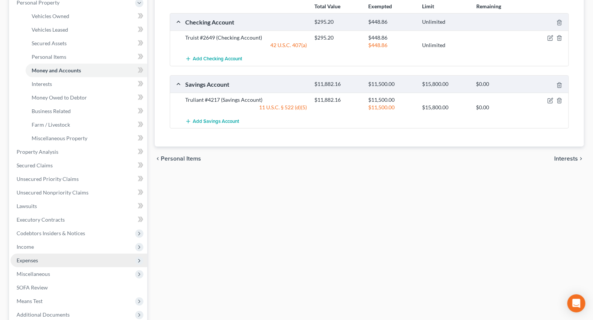
click at [31, 260] on span "Expenses" at bounding box center [27, 260] width 21 height 6
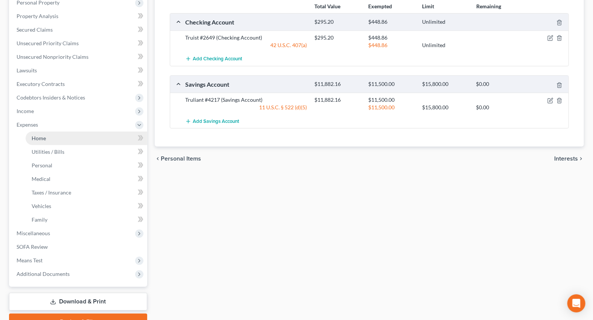
click at [41, 137] on span "Home" at bounding box center [39, 138] width 14 height 6
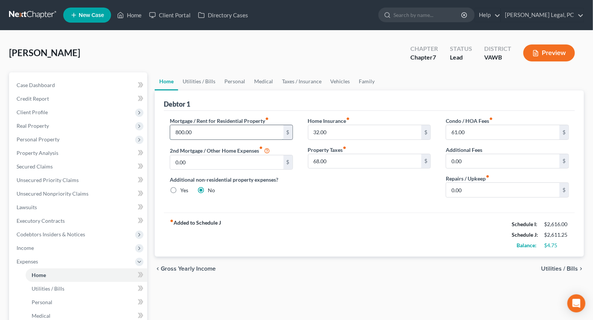
click at [241, 129] on input "800.00" at bounding box center [226, 132] width 113 height 14
click at [346, 189] on div "Home Insurance fiber_manual_record 32.00 $ Property Taxes fiber_manual_record 6…" at bounding box center [369, 160] width 138 height 87
click at [209, 76] on link "Utilities / Bills" at bounding box center [199, 81] width 42 height 18
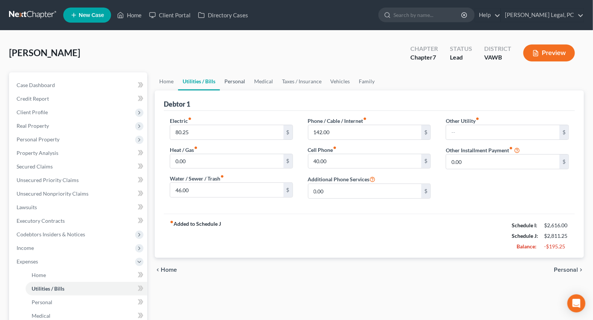
click at [233, 87] on link "Personal" at bounding box center [235, 81] width 30 height 18
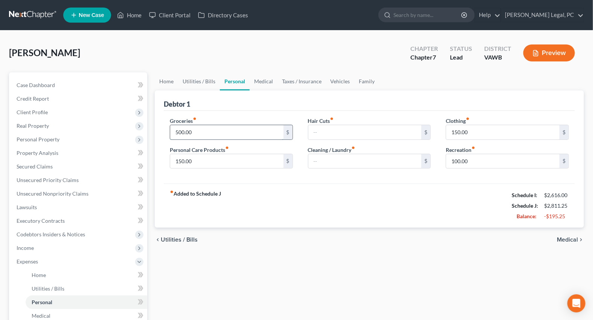
click at [202, 133] on input "500.00" at bounding box center [226, 132] width 113 height 14
click at [479, 131] on input "150.00" at bounding box center [502, 132] width 113 height 14
click at [230, 163] on input "150.00" at bounding box center [226, 161] width 113 height 14
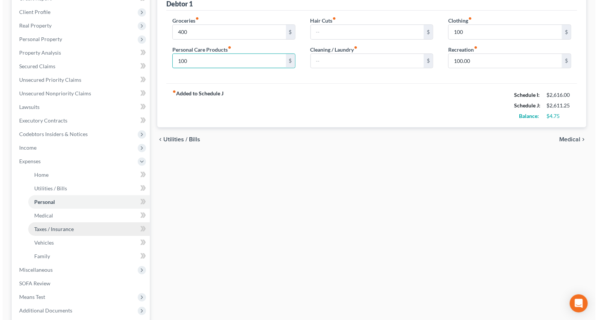
scroll to position [137, 0]
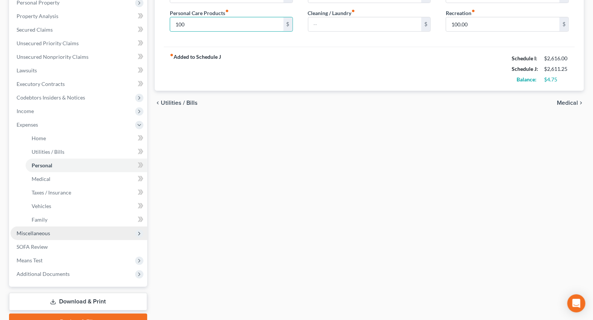
click at [34, 235] on span "Miscellaneous" at bounding box center [79, 233] width 137 height 14
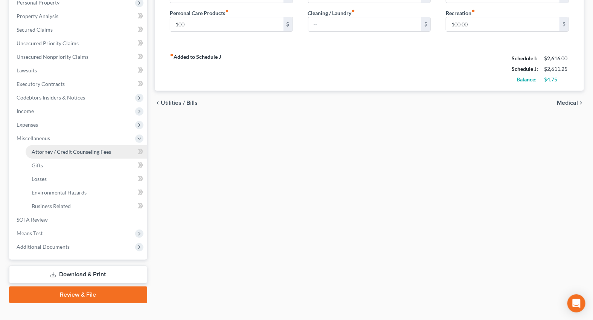
click at [76, 145] on link "Attorney / Credit Counseling Fees" at bounding box center [87, 152] width 122 height 14
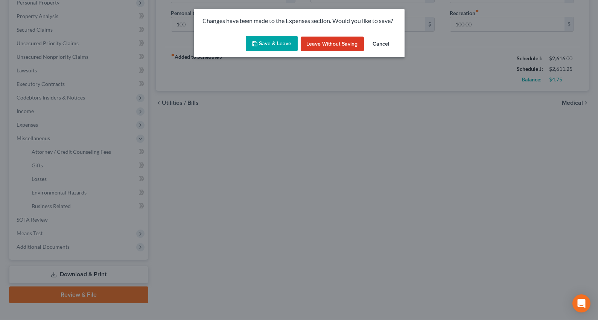
click at [275, 42] on button "Save & Leave" at bounding box center [272, 44] width 52 height 16
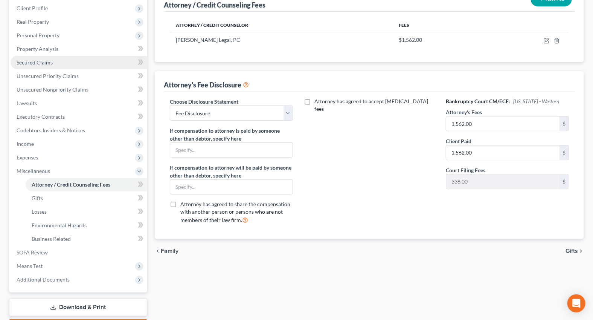
scroll to position [147, 0]
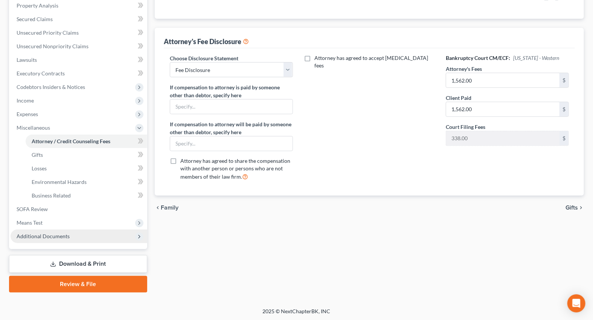
click at [31, 236] on span "Additional Documents" at bounding box center [43, 236] width 53 height 6
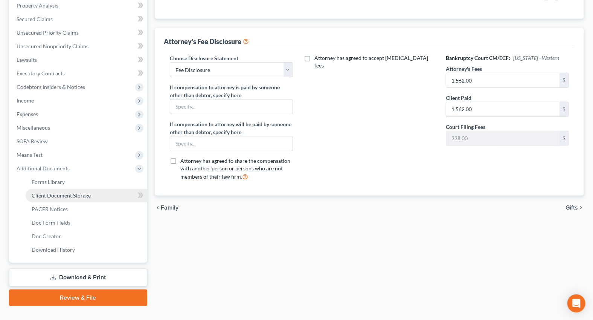
click at [56, 193] on span "Client Document Storage" at bounding box center [61, 195] width 59 height 6
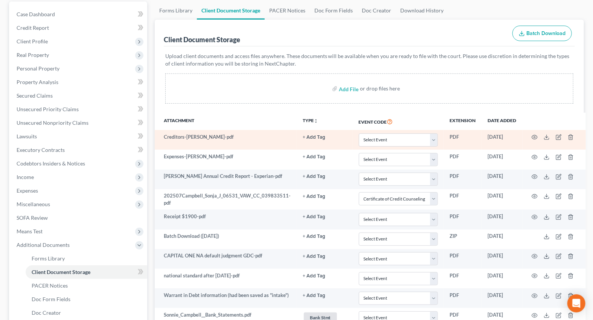
scroll to position [102, 0]
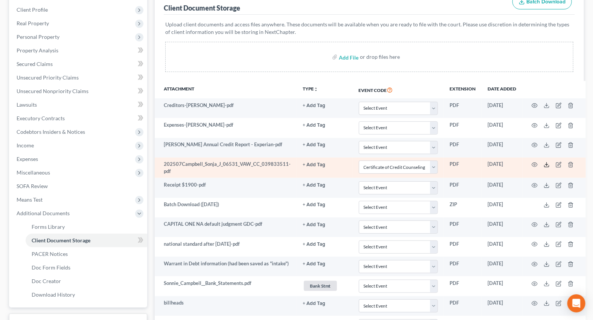
click at [545, 163] on icon at bounding box center [547, 165] width 6 height 6
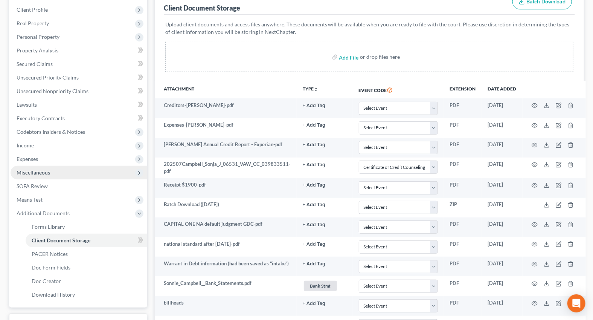
click at [42, 174] on span "Miscellaneous" at bounding box center [34, 172] width 34 height 6
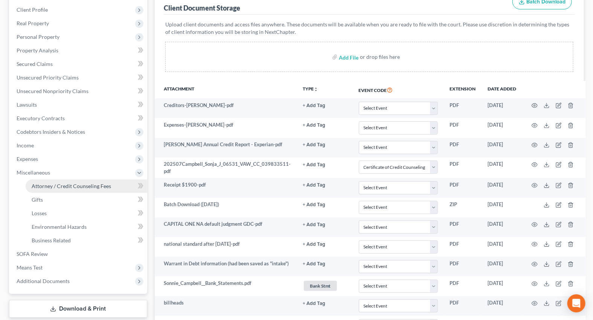
click at [76, 183] on span "Attorney / Credit Counseling Fees" at bounding box center [71, 186] width 79 height 6
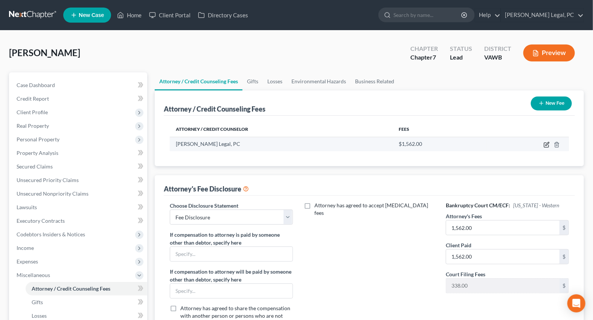
click at [546, 142] on icon "button" at bounding box center [547, 145] width 6 height 6
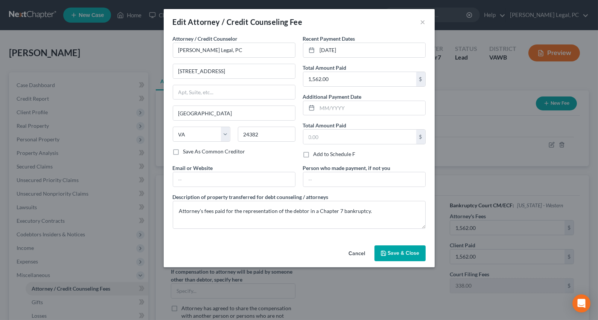
click at [390, 251] on span "Save & Close" at bounding box center [404, 253] width 32 height 6
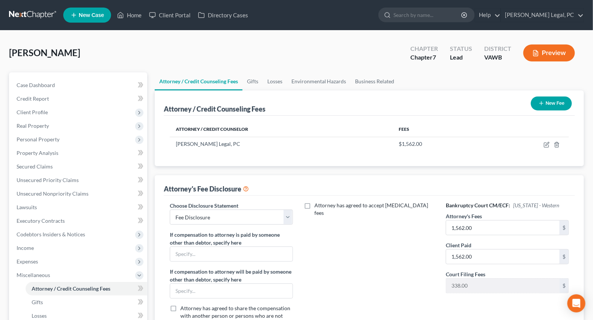
click at [551, 102] on button "New Fee" at bounding box center [551, 103] width 41 height 14
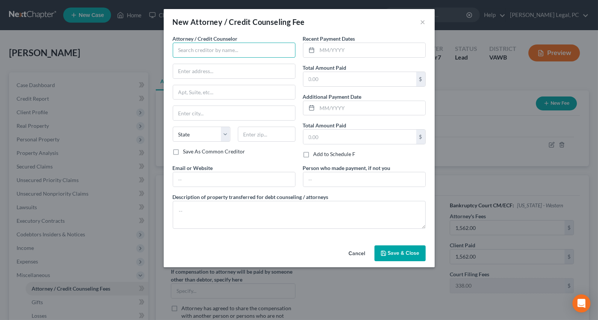
click at [232, 50] on input "text" at bounding box center [234, 50] width 123 height 15
click at [264, 53] on input "text" at bounding box center [234, 50] width 123 height 15
click at [338, 45] on input "text" at bounding box center [371, 50] width 108 height 14
click at [342, 50] on input "text" at bounding box center [371, 50] width 108 height 14
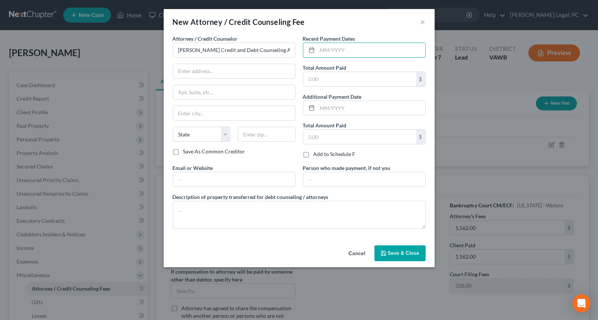
drag, startPoint x: 348, startPoint y: 49, endPoint x: 295, endPoint y: 41, distance: 53.3
click at [295, 41] on div "Attorney / Credit Counselor * [PERSON_NAME] Credit and Debt Counseling Agency S…" at bounding box center [299, 135] width 261 height 200
click at [320, 82] on input "text" at bounding box center [359, 79] width 113 height 14
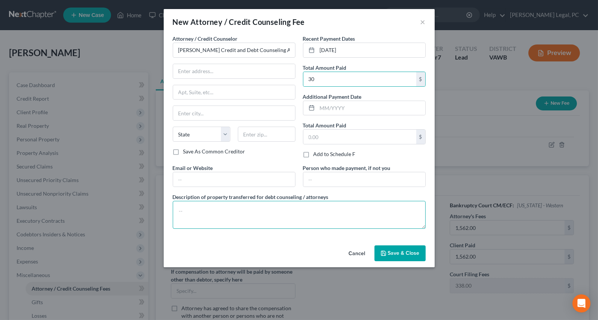
click at [251, 205] on textarea at bounding box center [299, 215] width 253 height 28
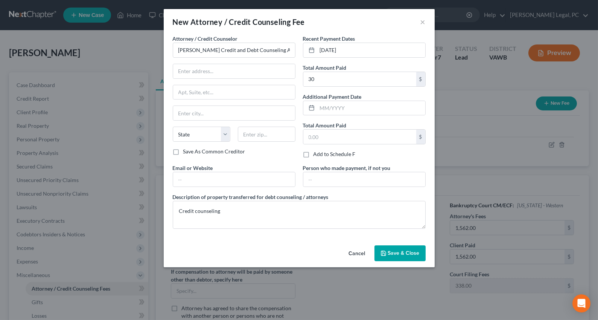
click at [389, 254] on span "Save & Close" at bounding box center [404, 253] width 32 height 6
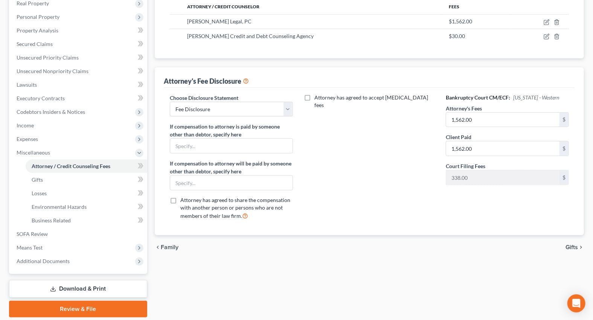
scroll to position [137, 0]
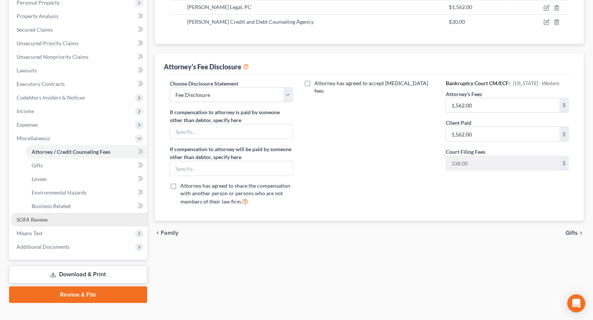
click at [31, 219] on span "SOFA Review" at bounding box center [32, 219] width 31 height 6
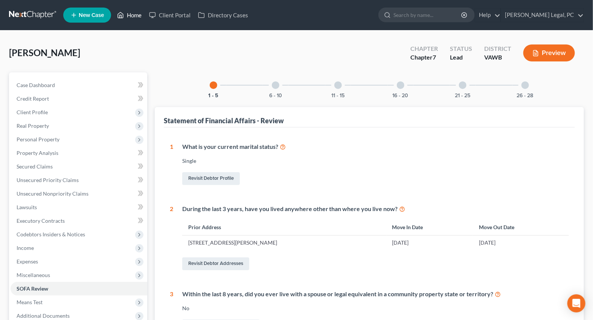
drag, startPoint x: 127, startPoint y: 17, endPoint x: 159, endPoint y: 22, distance: 33.1
click at [127, 17] on link "Home" at bounding box center [129, 15] width 32 height 14
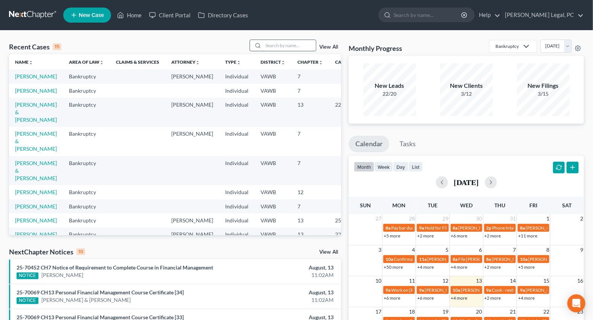
click at [281, 44] on input "search" at bounding box center [289, 45] width 53 height 11
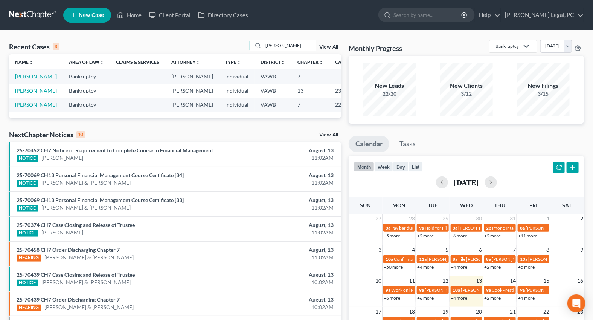
click at [31, 73] on link "[PERSON_NAME]" at bounding box center [36, 76] width 42 height 6
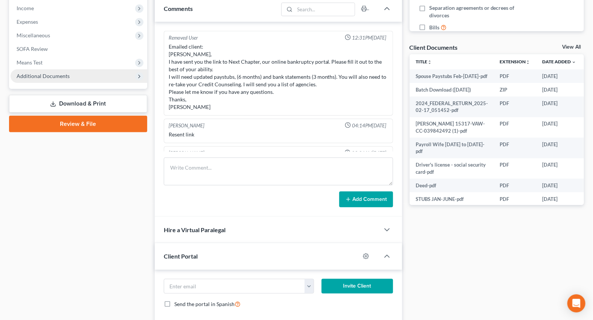
scroll to position [76, 0]
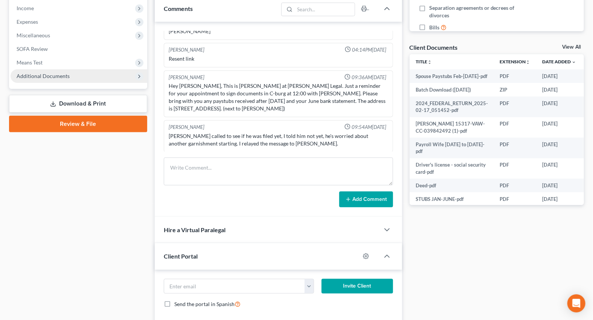
click at [36, 78] on span "Additional Documents" at bounding box center [43, 76] width 53 height 6
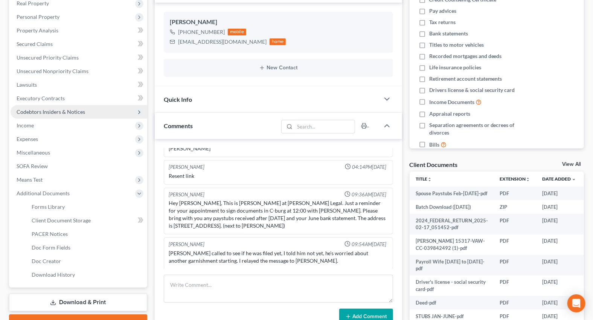
scroll to position [102, 0]
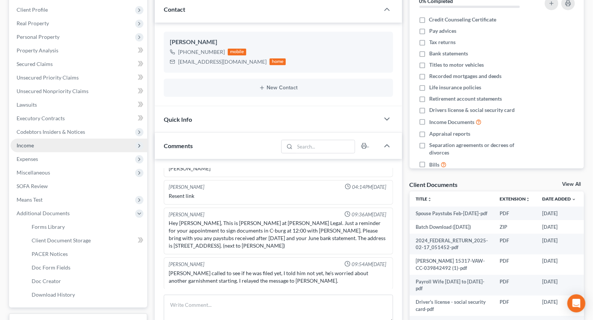
click at [23, 142] on span "Income" at bounding box center [25, 145] width 17 height 6
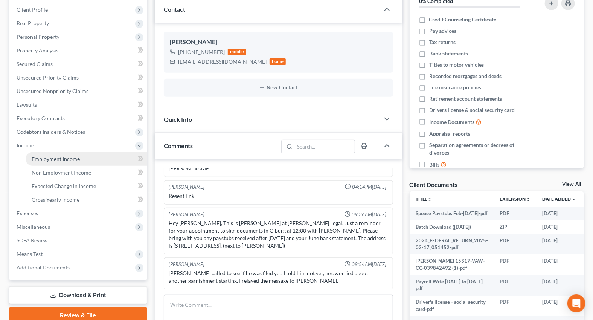
click at [47, 154] on link "Employment Income" at bounding box center [87, 159] width 122 height 14
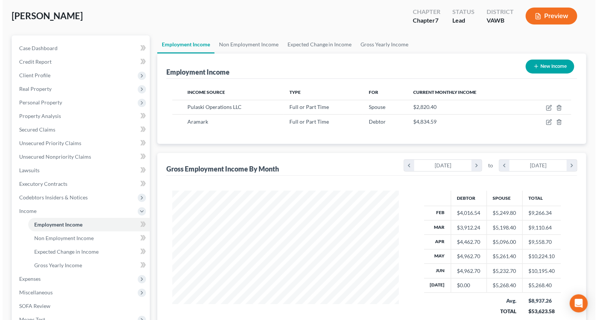
scroll to position [34, 0]
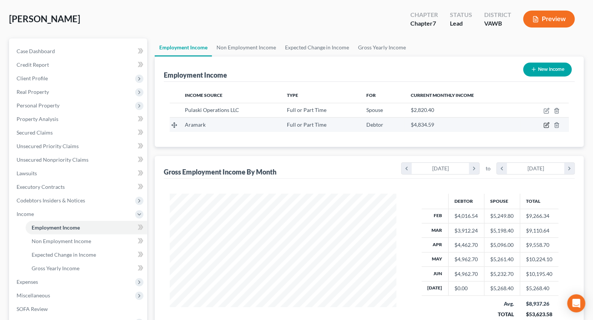
click at [547, 124] on icon "button" at bounding box center [547, 125] width 6 height 6
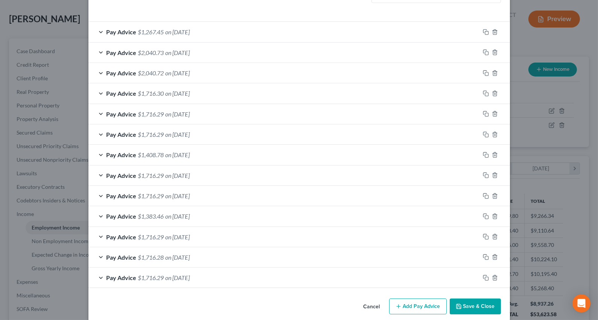
scroll to position [243, 0]
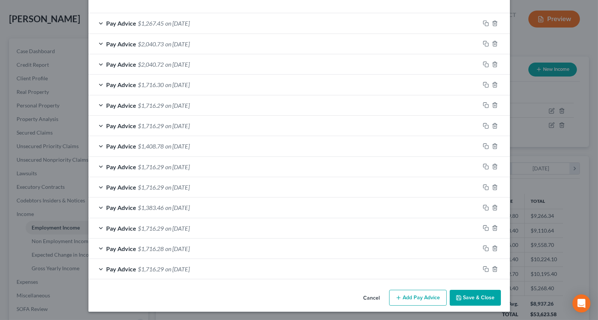
click at [427, 294] on button "Add Pay Advice" at bounding box center [418, 298] width 58 height 16
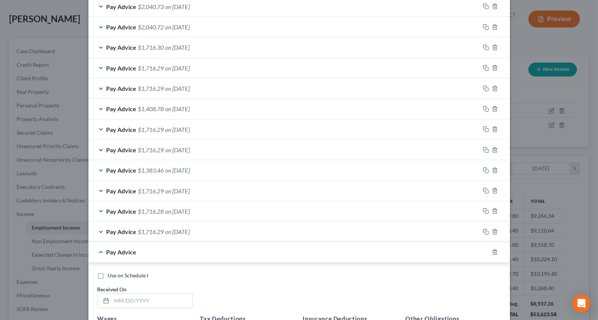
scroll to position [414, 0]
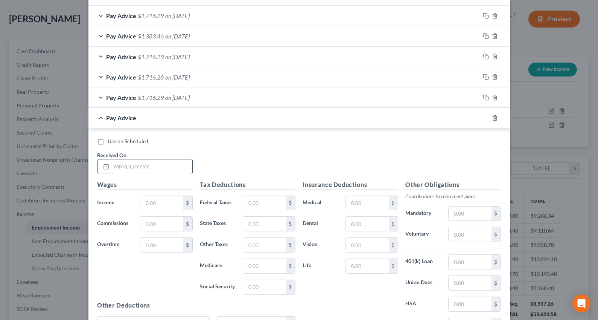
click at [133, 167] on input "text" at bounding box center [152, 166] width 81 height 14
click at [159, 203] on input "text" at bounding box center [161, 203] width 43 height 14
click at [273, 205] on input "text" at bounding box center [264, 203] width 43 height 14
click at [275, 220] on input "text" at bounding box center [264, 224] width 43 height 14
click at [269, 264] on input "text" at bounding box center [264, 266] width 43 height 14
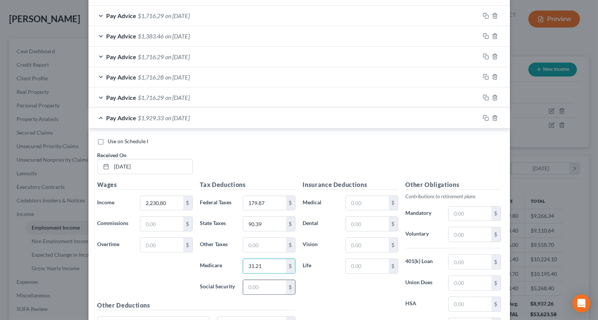
click at [268, 282] on input "text" at bounding box center [264, 287] width 43 height 14
drag, startPoint x: 183, startPoint y: 203, endPoint x: 178, endPoint y: 203, distance: 4.2
click at [178, 203] on div "2,230.80 $" at bounding box center [166, 202] width 52 height 15
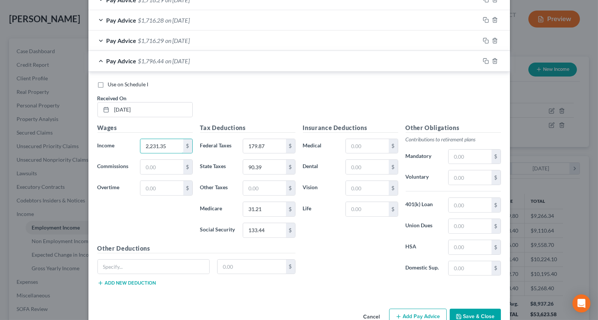
scroll to position [482, 0]
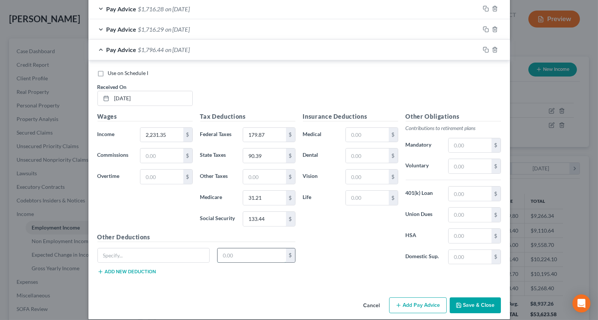
click at [229, 257] on input "text" at bounding box center [252, 255] width 69 height 14
click at [361, 133] on input "text" at bounding box center [367, 135] width 43 height 14
click at [369, 196] on input "text" at bounding box center [367, 198] width 43 height 14
click at [355, 155] on input "text" at bounding box center [367, 155] width 43 height 14
click at [349, 180] on input "text" at bounding box center [367, 176] width 43 height 14
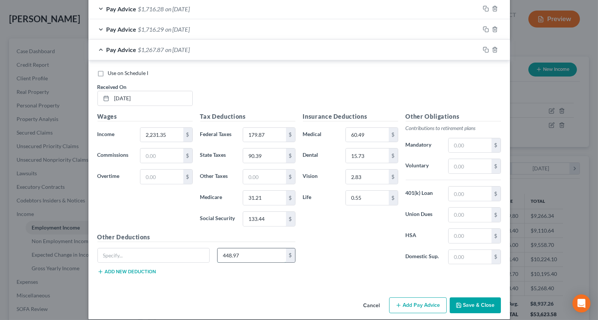
click at [241, 256] on input "448.97" at bounding box center [252, 255] width 69 height 14
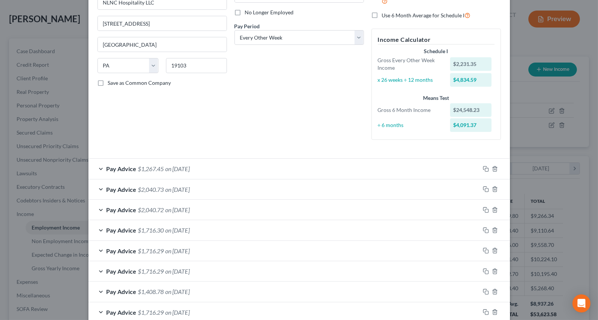
scroll to position [174, 0]
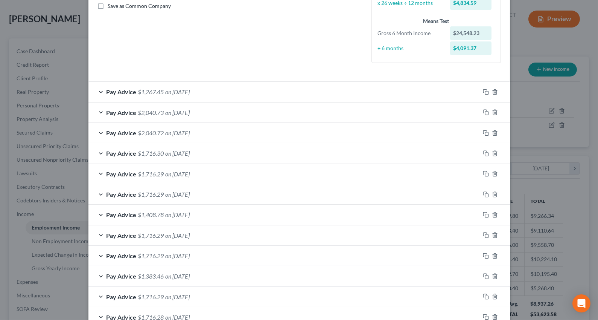
drag, startPoint x: 176, startPoint y: 94, endPoint x: 223, endPoint y: 133, distance: 61.0
click at [176, 93] on span "on [DATE]" at bounding box center [178, 91] width 24 height 7
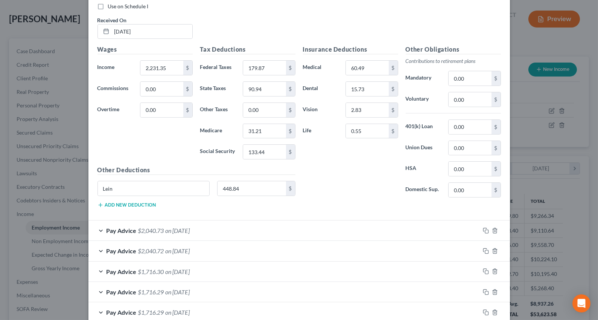
scroll to position [311, 0]
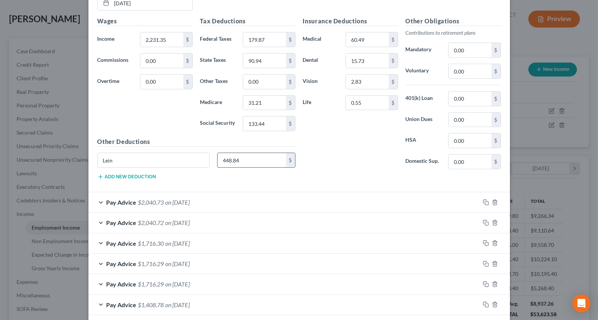
click at [247, 160] on input "448.84" at bounding box center [252, 160] width 69 height 14
click at [138, 159] on input "Lein" at bounding box center [154, 160] width 112 height 14
click at [152, 197] on div "Pay Advice $2,040.73 on [DATE]" at bounding box center [284, 202] width 392 height 20
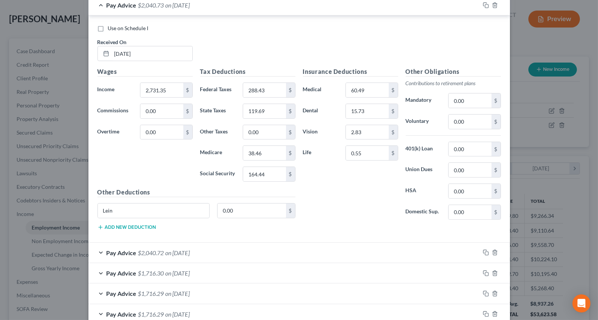
scroll to position [517, 0]
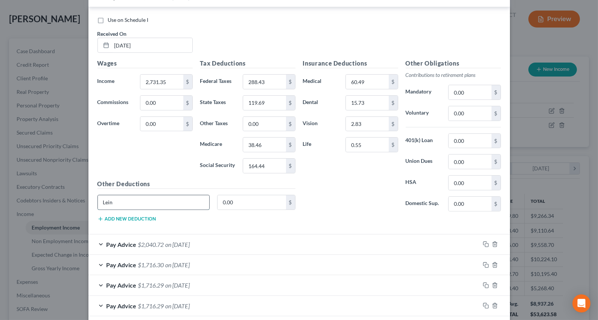
click at [127, 197] on input "Lein" at bounding box center [154, 202] width 112 height 14
click at [138, 241] on span "$2,040.72" at bounding box center [151, 244] width 26 height 7
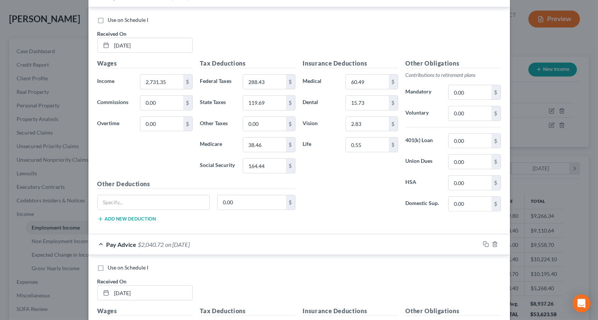
scroll to position [688, 0]
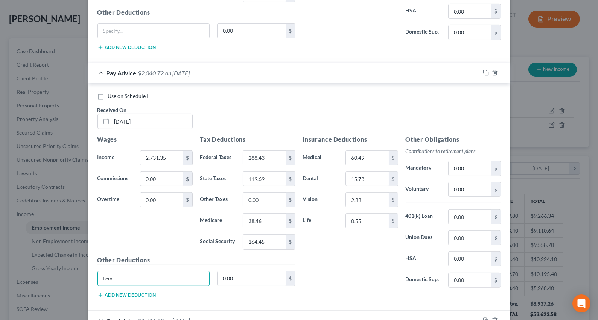
drag, startPoint x: 164, startPoint y: 273, endPoint x: 141, endPoint y: 247, distance: 33.9
click at [94, 271] on div "Lein" at bounding box center [154, 278] width 120 height 15
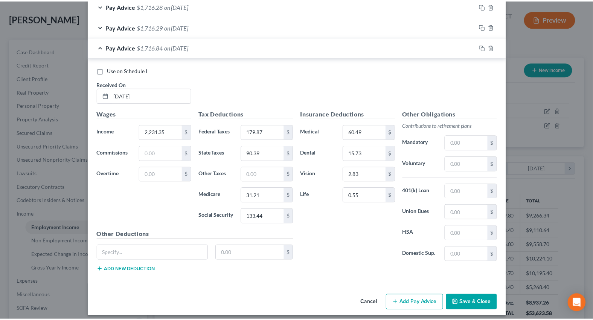
scroll to position [1167, 0]
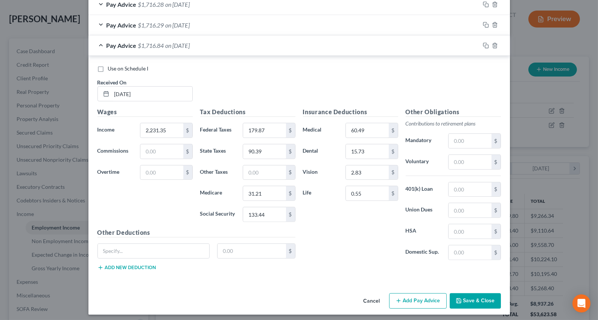
click at [475, 297] on button "Save & Close" at bounding box center [475, 301] width 51 height 16
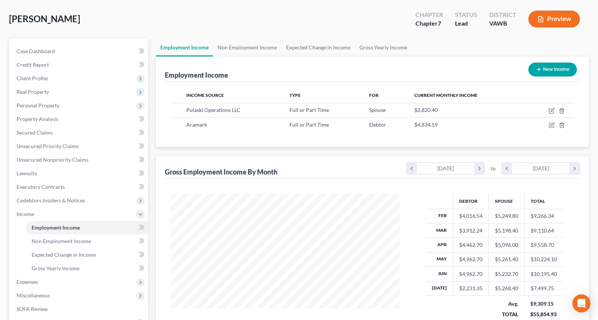
scroll to position [376413, 376307]
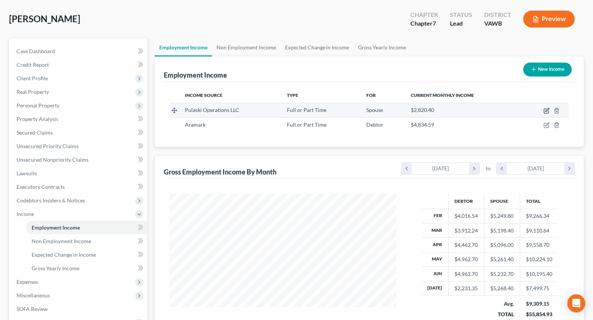
click at [548, 108] on icon "button" at bounding box center [547, 109] width 3 height 3
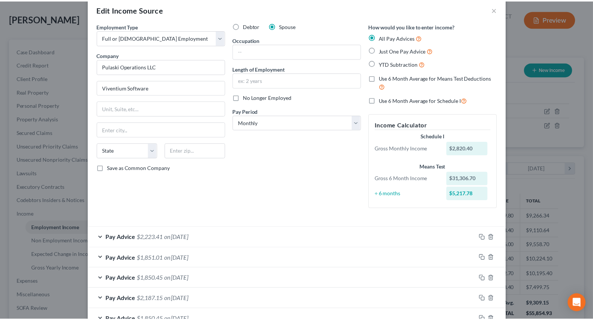
scroll to position [0, 0]
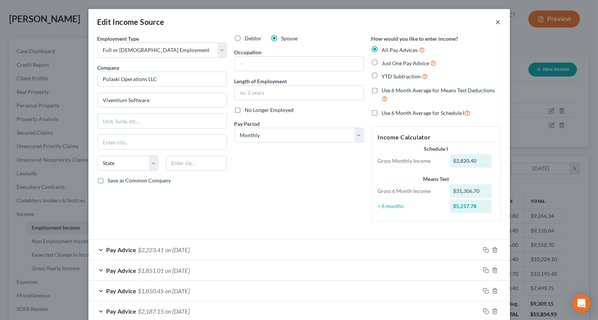
drag, startPoint x: 493, startPoint y: 21, endPoint x: 116, endPoint y: 213, distance: 423.0
click at [496, 21] on button "×" at bounding box center [498, 21] width 5 height 9
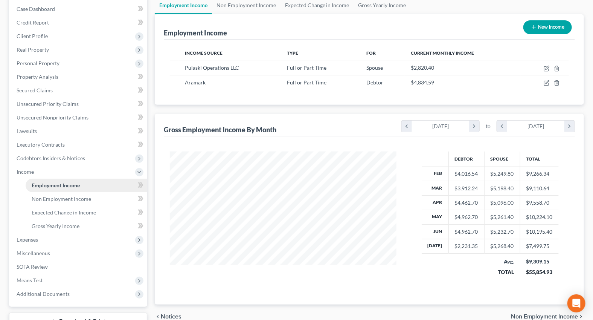
scroll to position [134, 0]
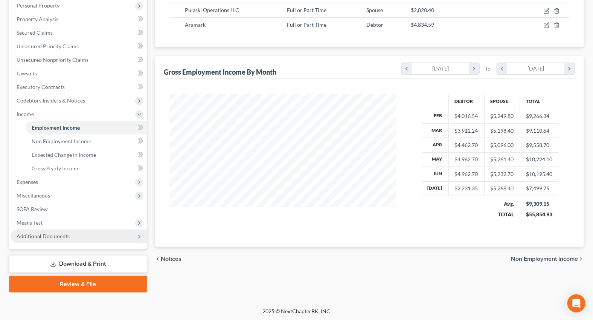
click at [41, 237] on span "Additional Documents" at bounding box center [43, 236] width 53 height 6
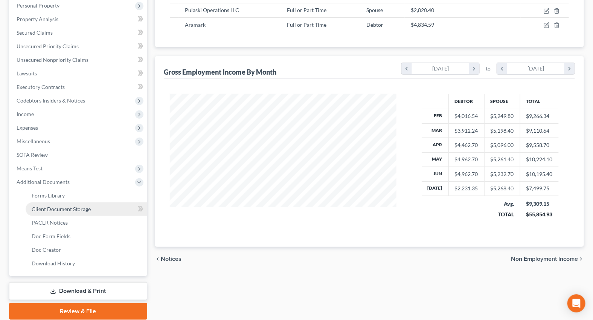
click at [66, 207] on span "Client Document Storage" at bounding box center [61, 209] width 59 height 6
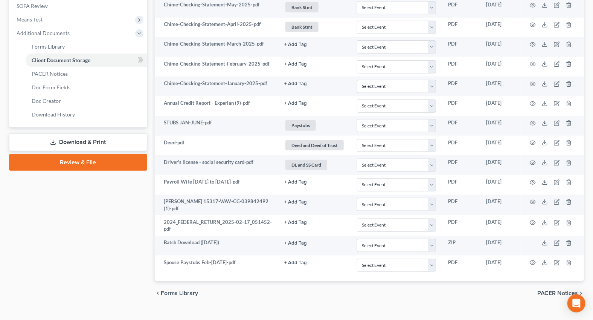
scroll to position [293, 0]
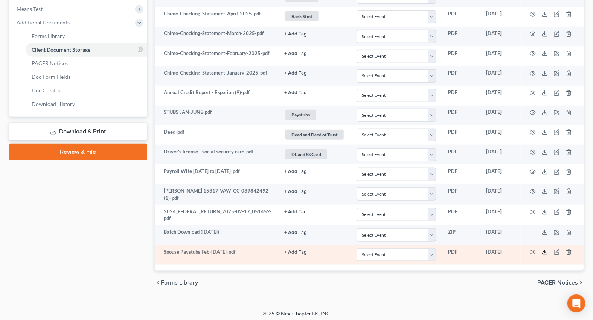
click at [544, 251] on icon at bounding box center [545, 252] width 6 height 6
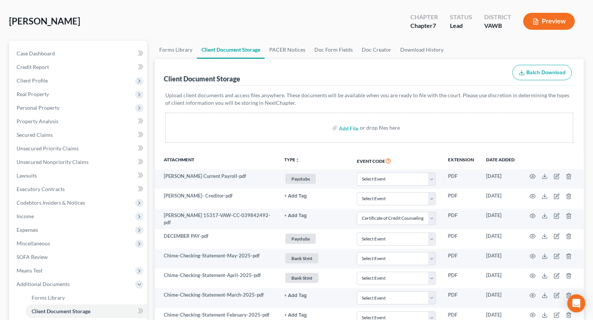
scroll to position [0, 0]
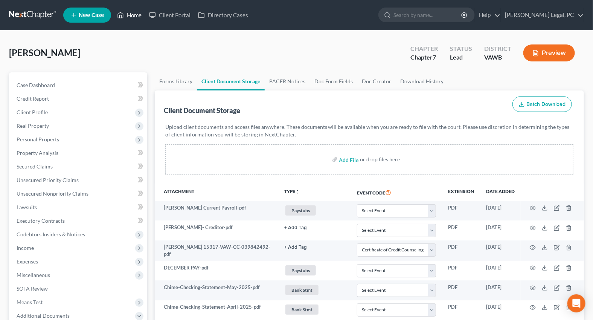
click at [132, 14] on link "Home" at bounding box center [129, 15] width 32 height 14
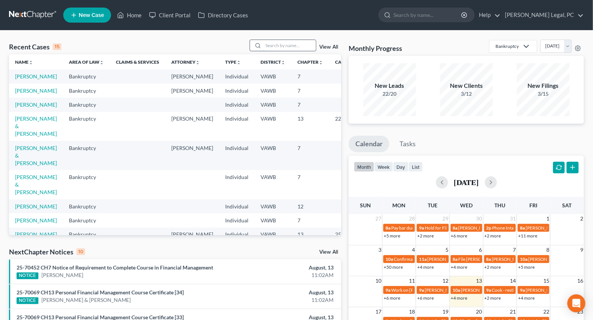
click at [279, 43] on input "search" at bounding box center [289, 45] width 53 height 11
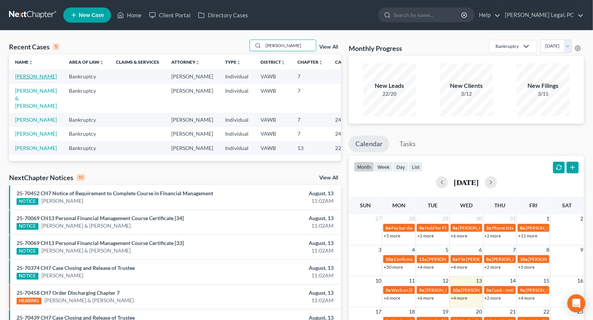
click at [27, 75] on link "[PERSON_NAME]" at bounding box center [36, 76] width 42 height 6
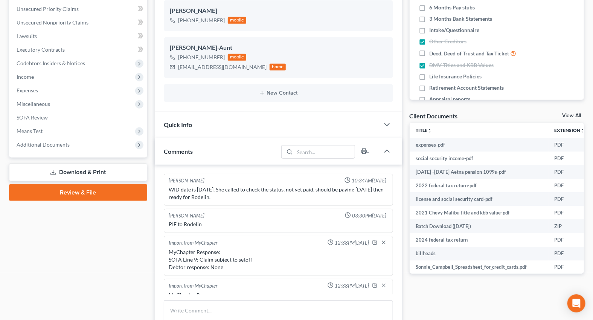
scroll to position [485, 0]
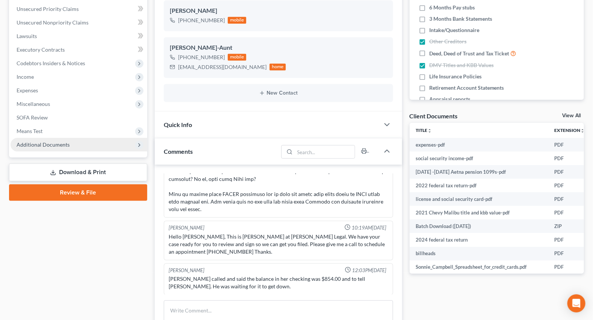
click at [32, 141] on span "Additional Documents" at bounding box center [43, 144] width 53 height 6
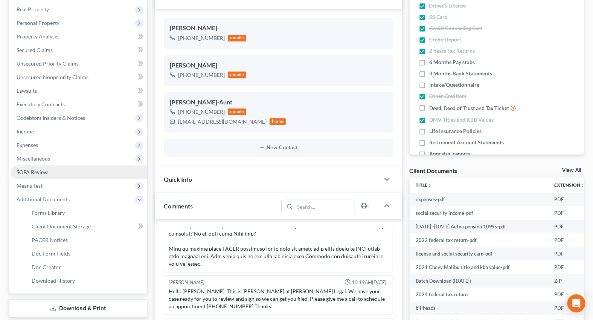
scroll to position [0, 0]
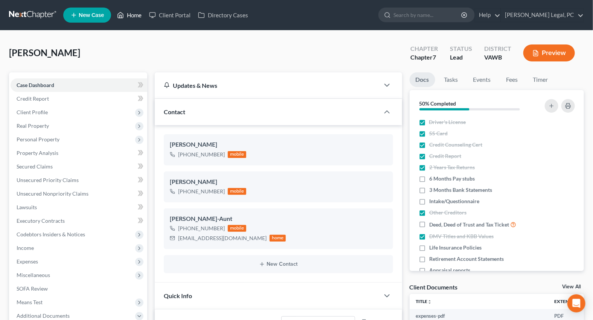
click at [128, 18] on link "Home" at bounding box center [129, 15] width 32 height 14
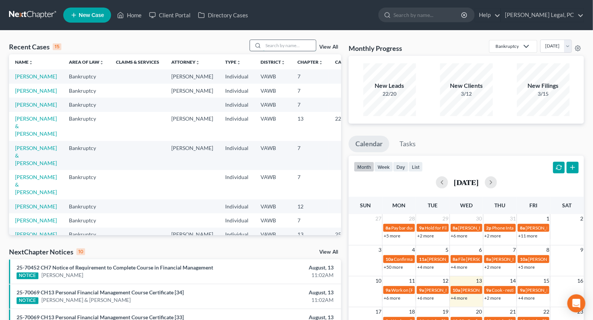
click at [286, 48] on input "search" at bounding box center [289, 45] width 53 height 11
type input "[PERSON_NAME]"
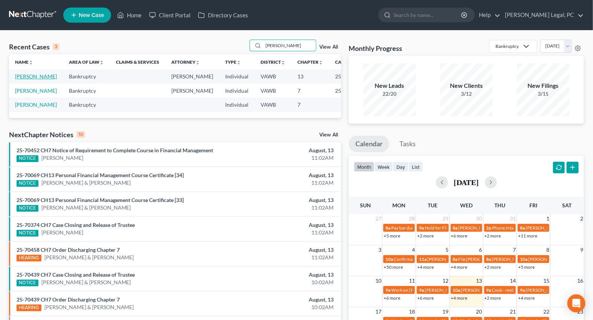
click at [20, 79] on link "[PERSON_NAME]" at bounding box center [36, 76] width 42 height 6
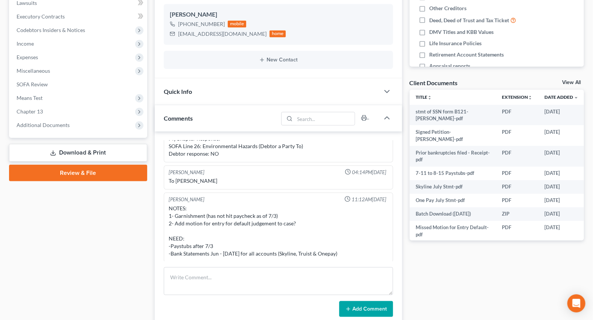
scroll to position [205, 0]
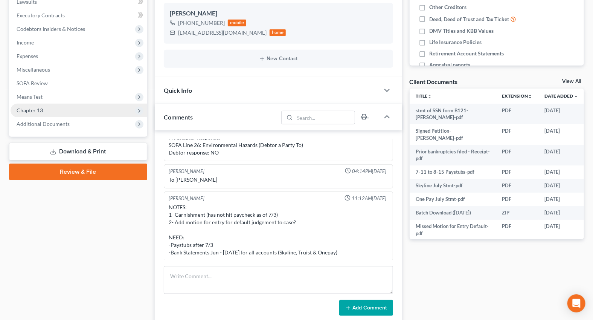
click at [40, 110] on span "Chapter 13" at bounding box center [30, 110] width 26 height 6
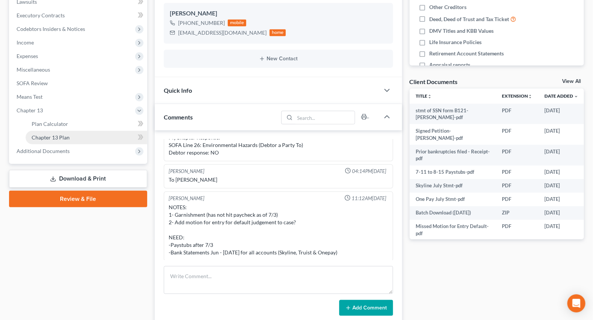
click at [55, 139] on span "Chapter 13 Plan" at bounding box center [51, 137] width 38 height 6
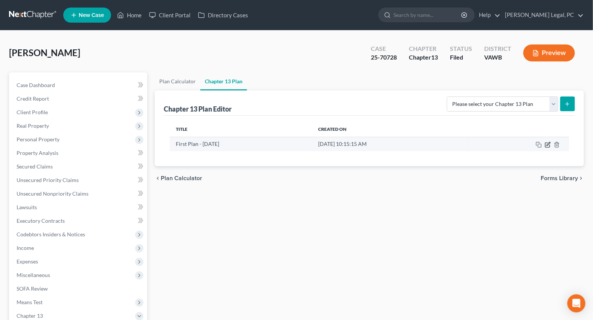
click at [547, 143] on icon "button" at bounding box center [548, 145] width 6 height 6
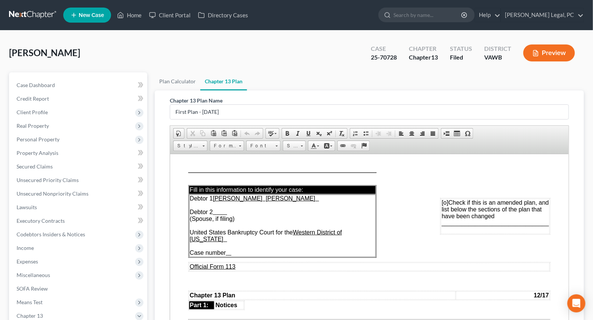
click at [241, 248] on td "Debtor 1 Misty Dawn Dalton Debtor 2 (Spouse, if filing) United States Bankruptc…" at bounding box center [282, 225] width 187 height 63
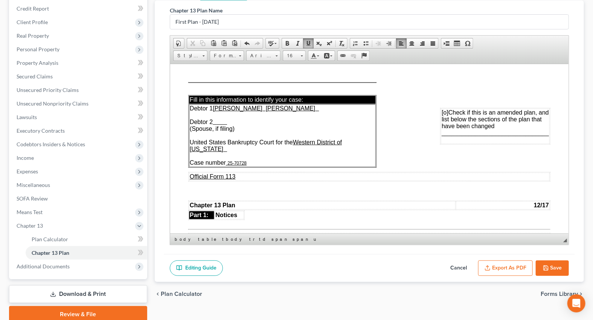
scroll to position [120, 0]
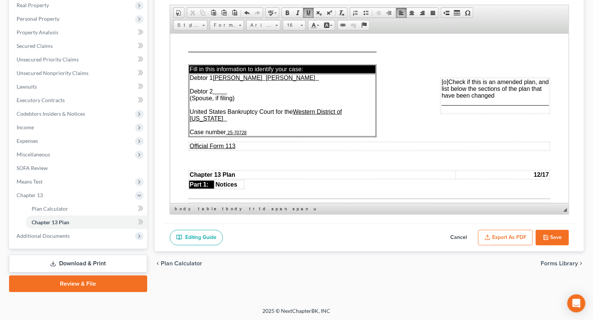
click at [523, 235] on button "Export as PDF" at bounding box center [505, 238] width 55 height 16
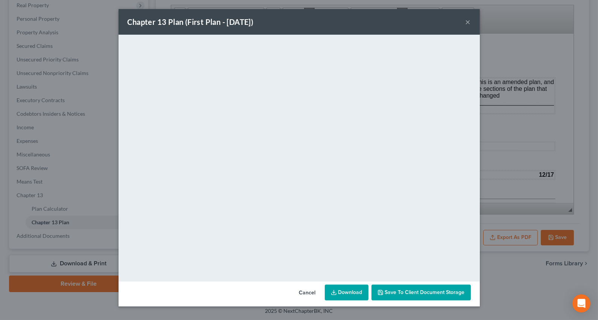
drag, startPoint x: 467, startPoint y: 22, endPoint x: 471, endPoint y: 37, distance: 15.5
click at [467, 22] on button "×" at bounding box center [468, 21] width 5 height 9
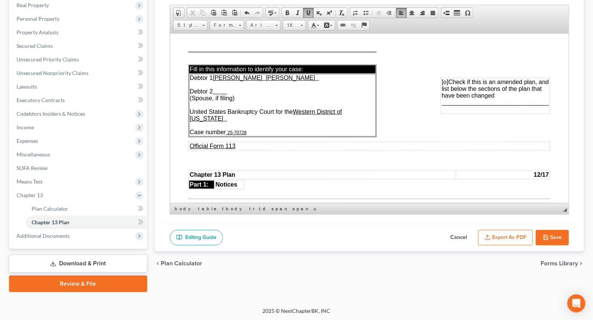
drag, startPoint x: 550, startPoint y: 235, endPoint x: 557, endPoint y: 244, distance: 12.1
click at [550, 235] on button "Save" at bounding box center [552, 238] width 33 height 16
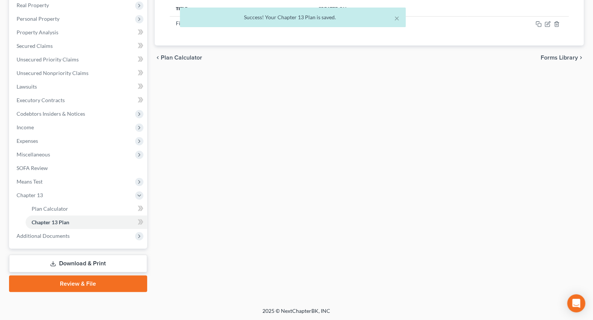
scroll to position [0, 0]
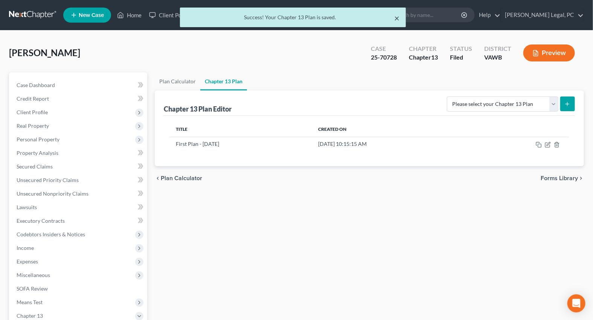
click at [396, 20] on button "×" at bounding box center [397, 18] width 5 height 9
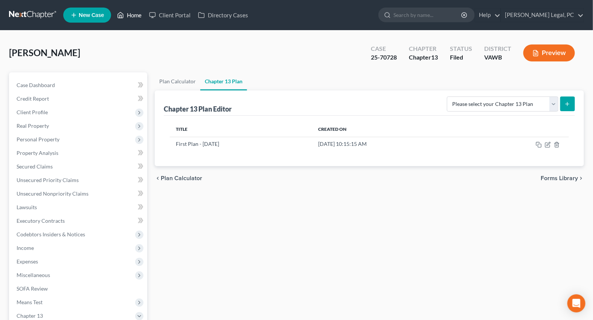
drag, startPoint x: 134, startPoint y: 11, endPoint x: 146, endPoint y: 41, distance: 32.3
click at [134, 11] on link "Home" at bounding box center [129, 15] width 32 height 14
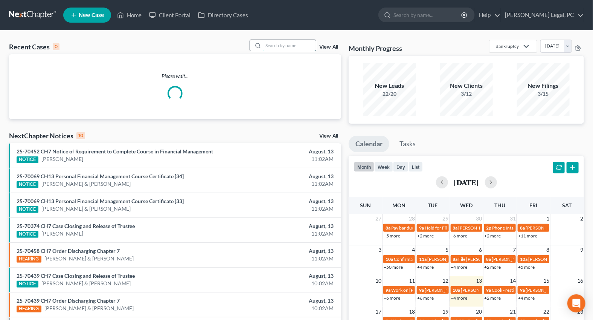
click at [276, 44] on input "search" at bounding box center [289, 45] width 53 height 11
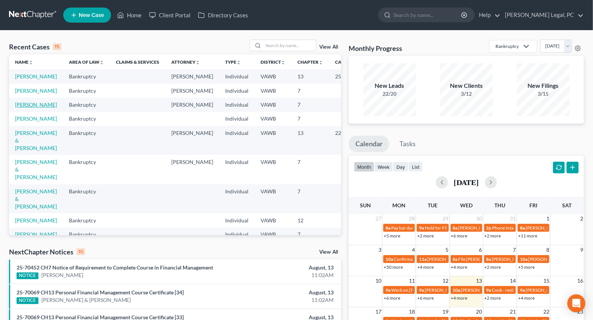
click at [28, 108] on link "[PERSON_NAME]" at bounding box center [36, 104] width 42 height 6
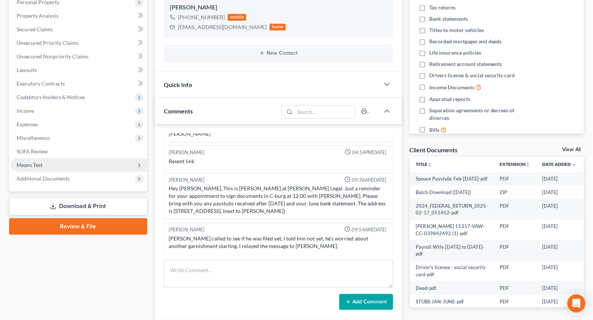
scroll to position [137, 0]
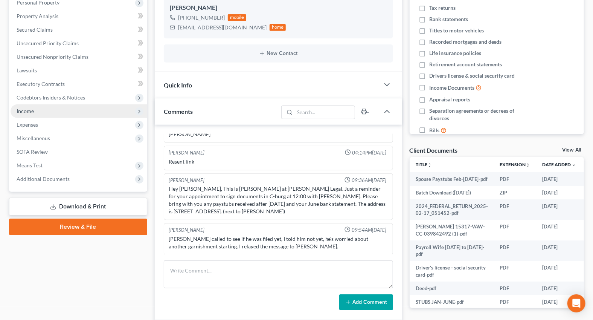
click at [30, 108] on span "Income" at bounding box center [25, 111] width 17 height 6
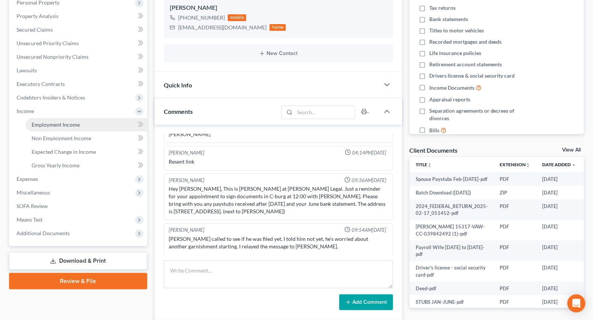
click at [41, 124] on span "Employment Income" at bounding box center [56, 124] width 48 height 6
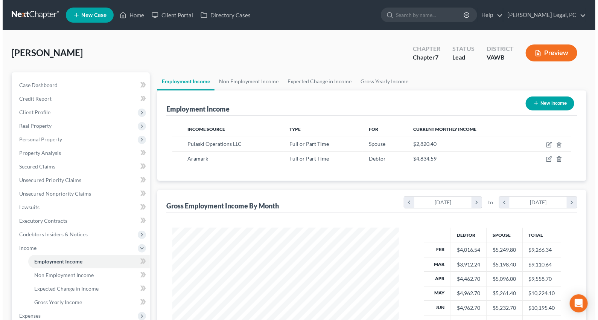
scroll to position [135, 241]
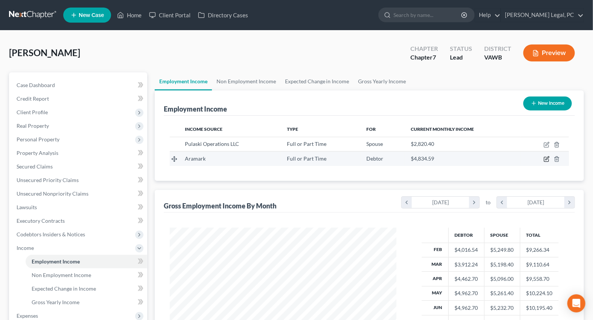
click at [546, 158] on icon "button" at bounding box center [547, 159] width 6 height 6
select select "0"
select select "39"
select select "2"
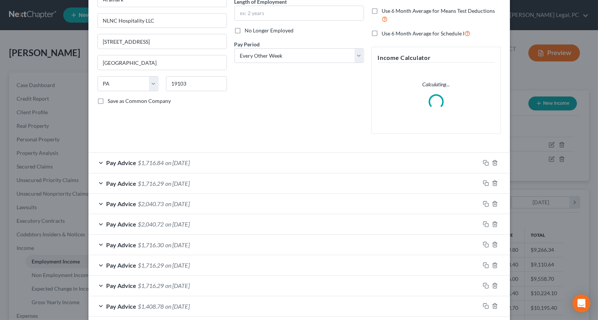
scroll to position [102, 0]
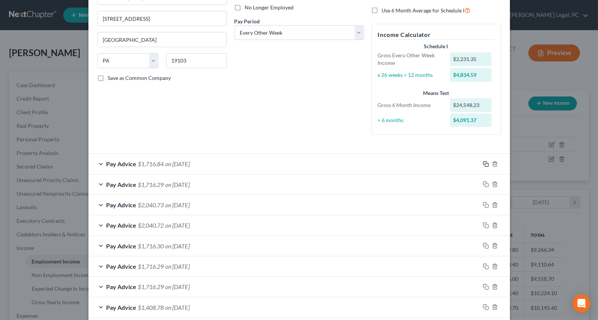
click at [485, 165] on rect "button" at bounding box center [486, 164] width 3 height 3
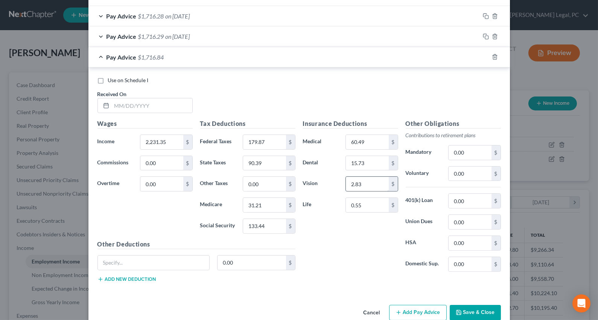
scroll to position [509, 0]
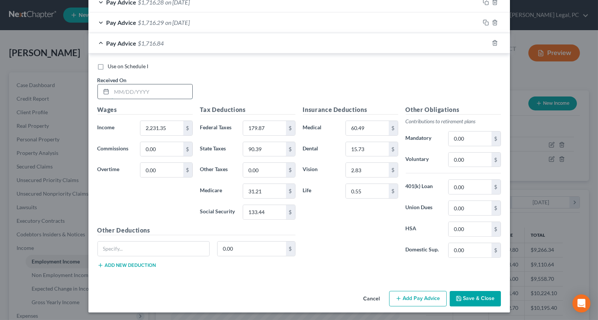
click at [113, 89] on input "text" at bounding box center [152, 91] width 81 height 14
type input "7/17/2025"
click at [483, 42] on icon "button" at bounding box center [486, 43] width 6 height 6
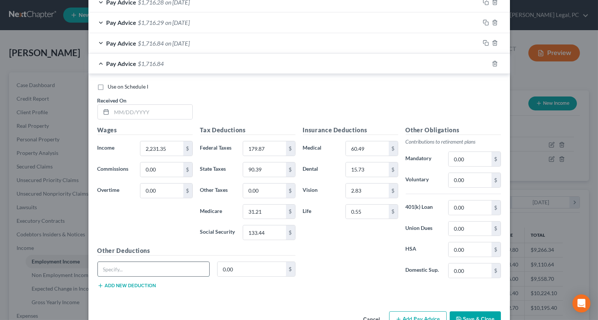
click at [152, 267] on input "text" at bounding box center [154, 269] width 112 height 14
type input "7/31/2025"
click at [487, 314] on button "Save & Close" at bounding box center [475, 319] width 51 height 16
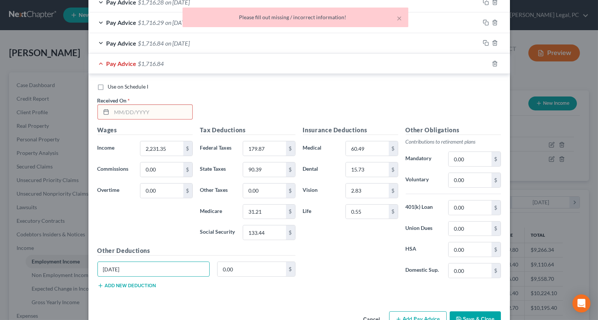
drag, startPoint x: 160, startPoint y: 265, endPoint x: 101, endPoint y: 253, distance: 59.5
click at [101, 253] on div "Other Deductions 7/31/2025 0.00 $ Add new deduction" at bounding box center [197, 270] width 206 height 49
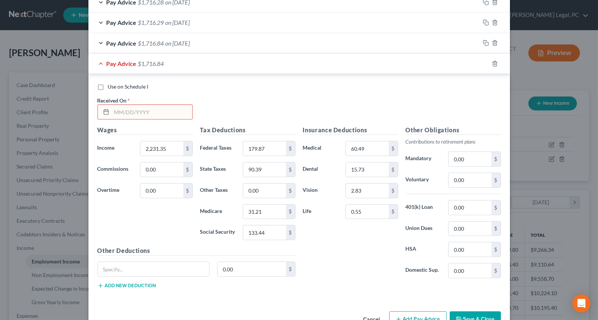
click at [135, 111] on input "text" at bounding box center [152, 112] width 81 height 14
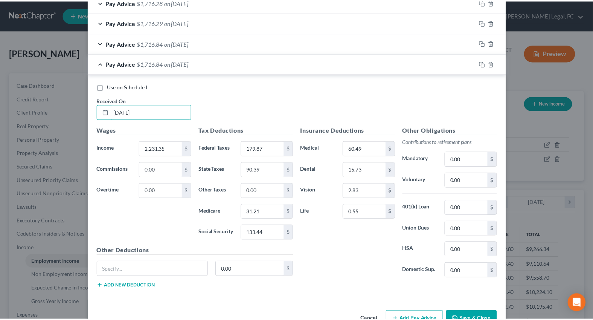
scroll to position [530, 0]
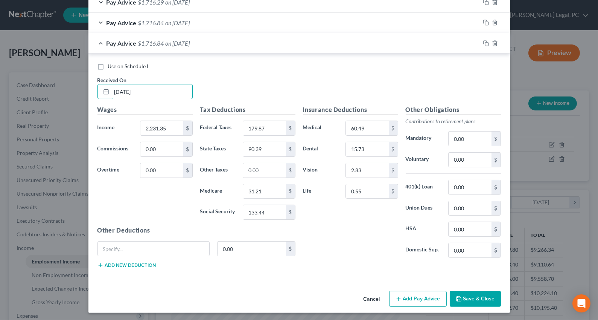
type input "7/31/2025"
click at [459, 296] on icon "button" at bounding box center [459, 298] width 5 height 5
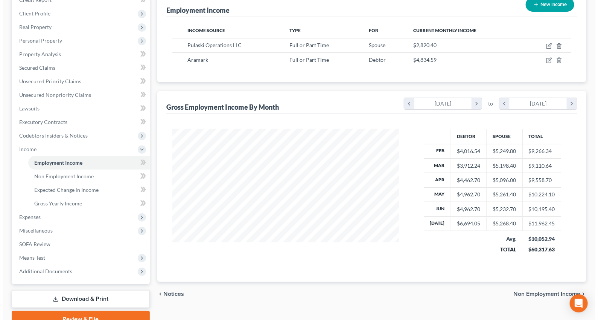
scroll to position [102, 0]
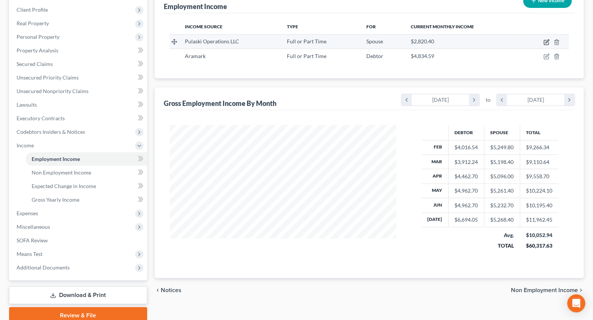
click at [545, 41] on icon "button" at bounding box center [547, 42] width 6 height 6
select select "0"
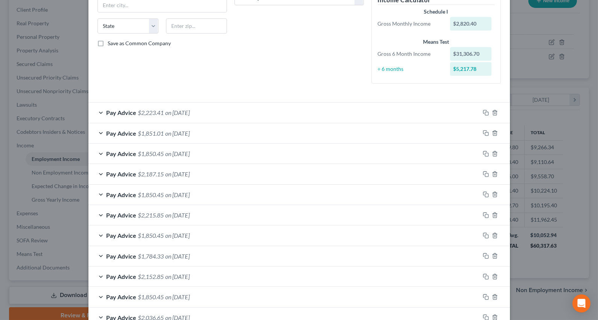
scroll to position [206, 0]
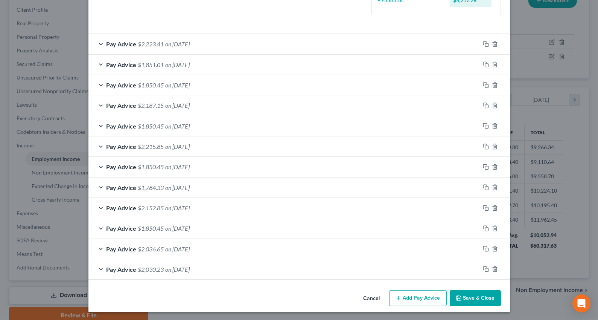
click at [403, 297] on button "Add Pay Advice" at bounding box center [418, 298] width 58 height 16
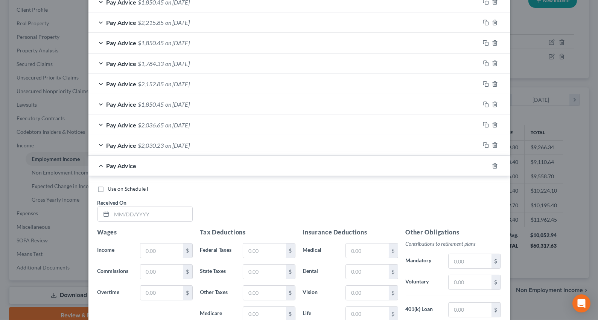
scroll to position [377, 0]
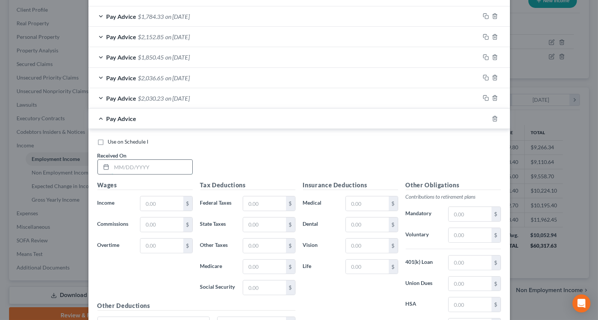
click at [143, 160] on input "text" at bounding box center [152, 167] width 81 height 14
type input "7/31/2025"
click at [162, 221] on input "text" at bounding box center [161, 224] width 43 height 14
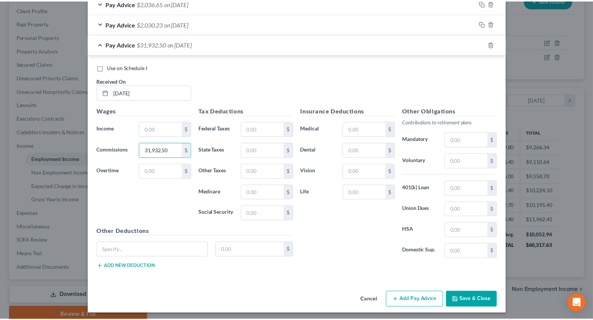
scroll to position [452, 0]
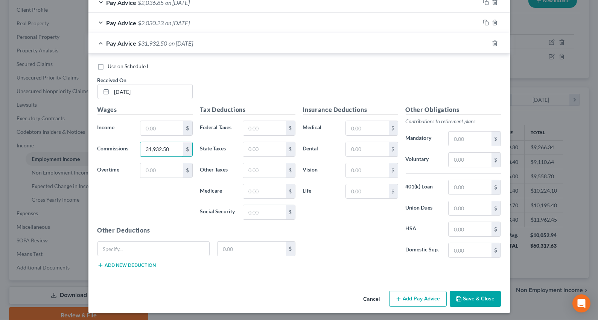
type input "31,932.50"
click at [469, 297] on button "Save & Close" at bounding box center [475, 299] width 51 height 16
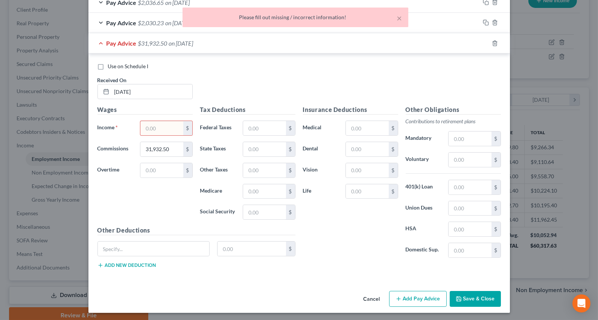
click at [162, 126] on input "text" at bounding box center [161, 128] width 43 height 14
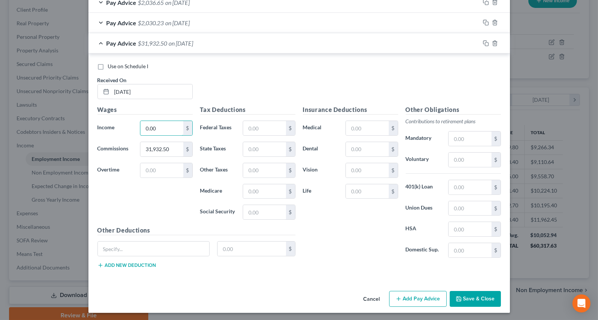
type input "0.00"
click at [473, 295] on button "Save & Close" at bounding box center [475, 299] width 51 height 16
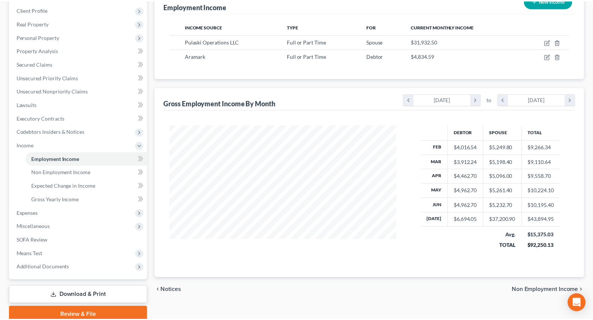
scroll to position [376413, 376307]
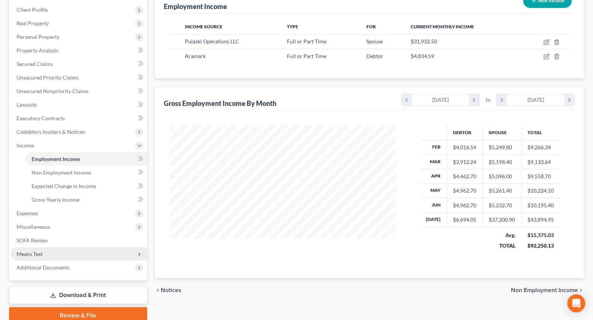
click at [50, 252] on span "Means Test" at bounding box center [79, 254] width 137 height 14
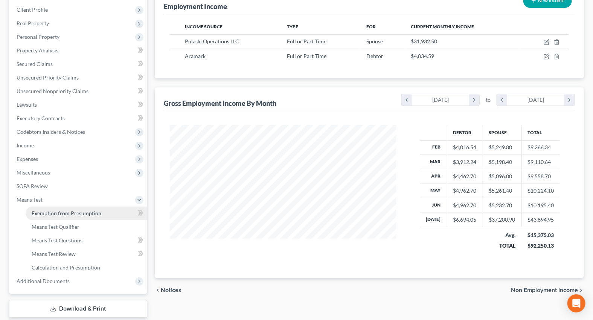
click at [67, 215] on link "Exemption from Presumption" at bounding box center [87, 213] width 122 height 14
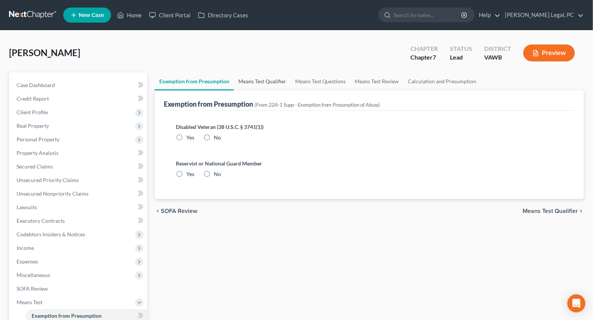
click at [248, 79] on link "Means Test Qualifier" at bounding box center [262, 81] width 57 height 18
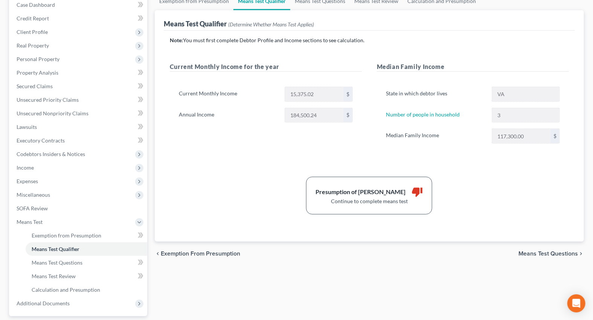
scroll to position [34, 0]
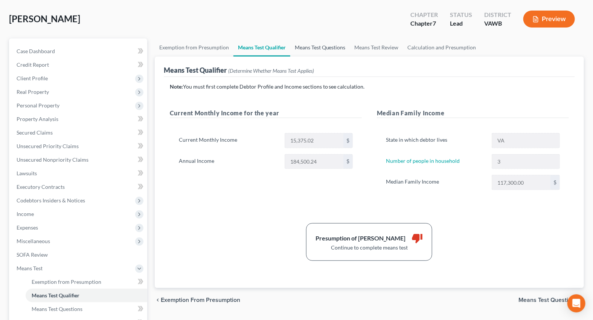
click at [313, 48] on link "Means Test Questions" at bounding box center [320, 47] width 60 height 18
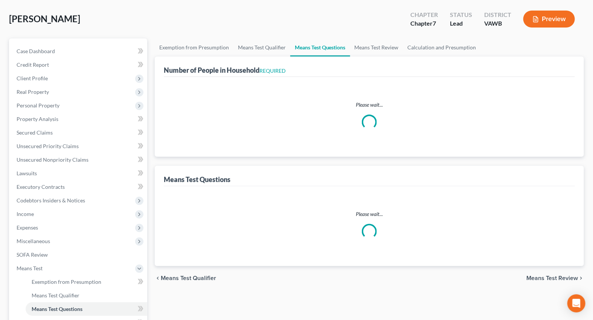
scroll to position [1, 0]
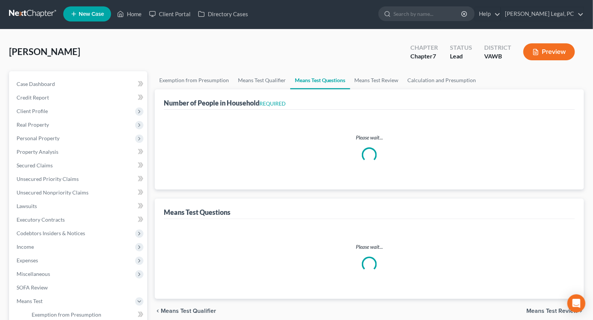
select select "0"
select select "60"
select select "0"
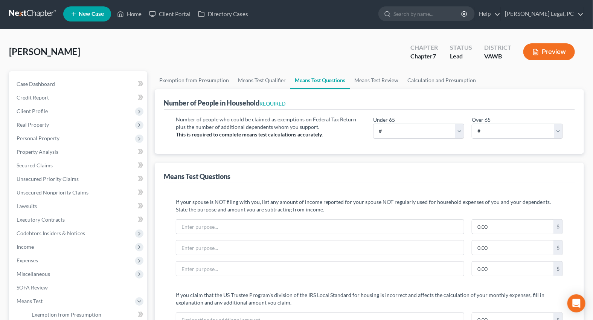
scroll to position [0, 0]
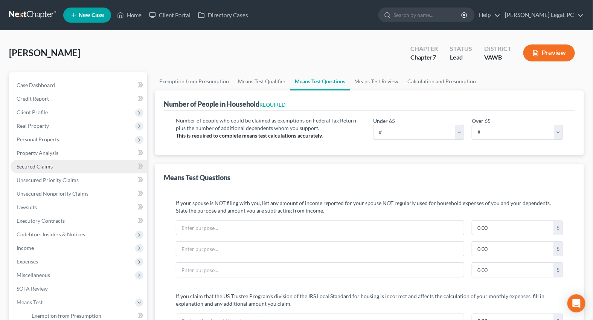
click at [32, 165] on span "Secured Claims" at bounding box center [35, 166] width 36 height 6
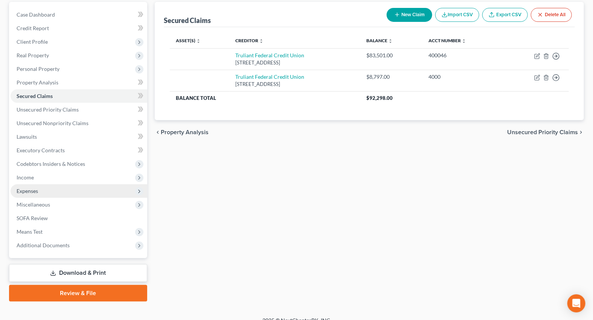
scroll to position [79, 0]
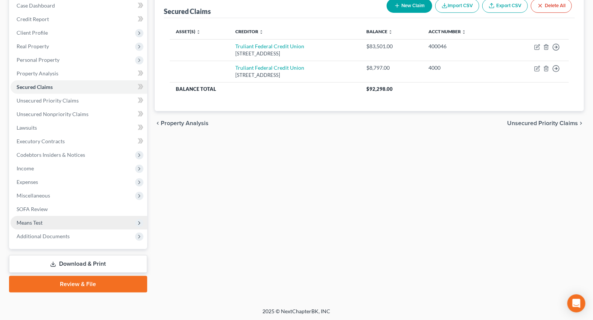
click at [33, 221] on span "Means Test" at bounding box center [30, 222] width 26 height 6
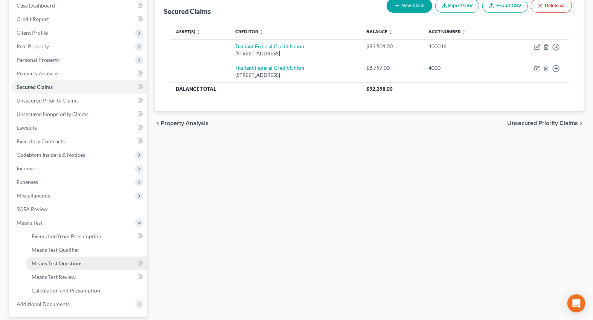
click at [63, 259] on link "Means Test Questions" at bounding box center [87, 263] width 122 height 14
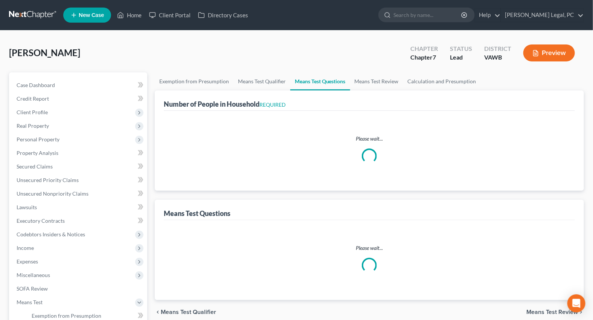
select select "0"
select select "60"
select select "0"
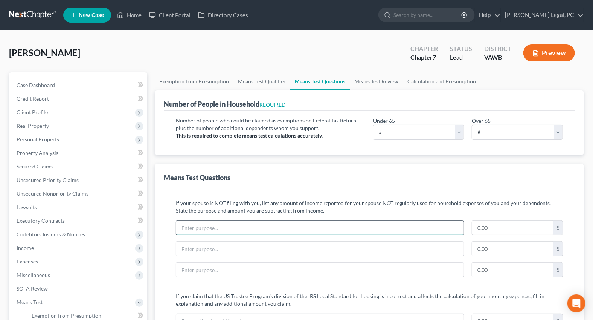
click at [350, 226] on input "text" at bounding box center [320, 228] width 288 height 14
type input "Car payment"
type input "800"
click at [380, 79] on link "Means Test Review" at bounding box center [376, 81] width 53 height 18
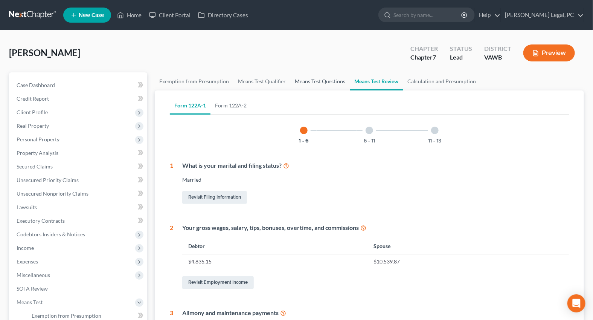
click at [334, 81] on link "Means Test Questions" at bounding box center [320, 81] width 60 height 18
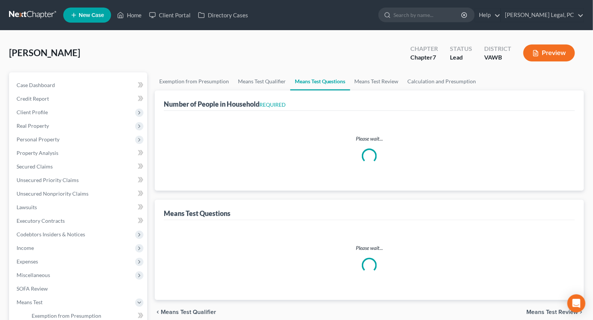
select select "0"
select select "60"
select select "0"
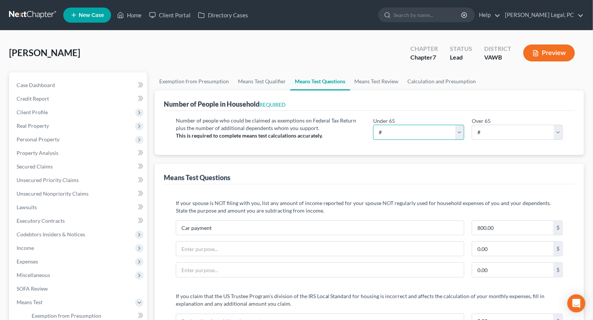
drag, startPoint x: 395, startPoint y: 130, endPoint x: 392, endPoint y: 139, distance: 9.5
click at [395, 130] on select "# 0 1 2 3 4 5 6 7 8 9 10" at bounding box center [418, 132] width 91 height 15
select select "3"
click at [373, 125] on select "# 0 1 2 3 4 5 6 7 8 9 10" at bounding box center [418, 132] width 91 height 15
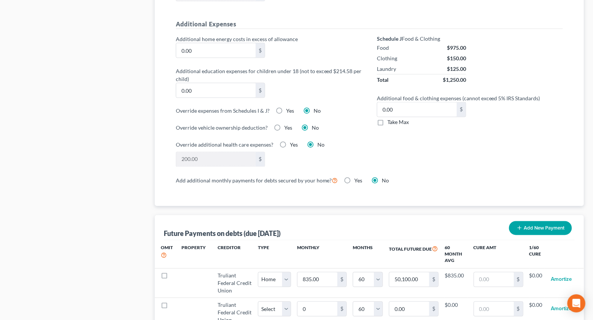
scroll to position [616, 0]
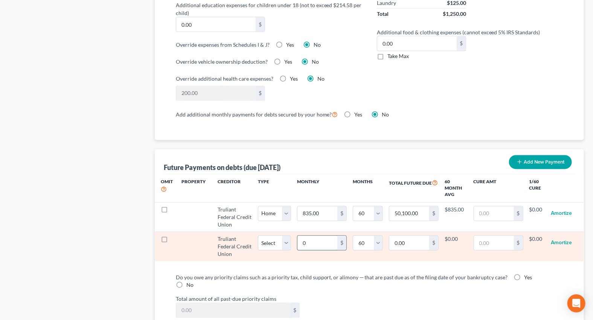
click at [318, 238] on input "0" at bounding box center [317, 243] width 40 height 14
type input "5"
type input "300.00"
type input "50"
type input "3,000.00"
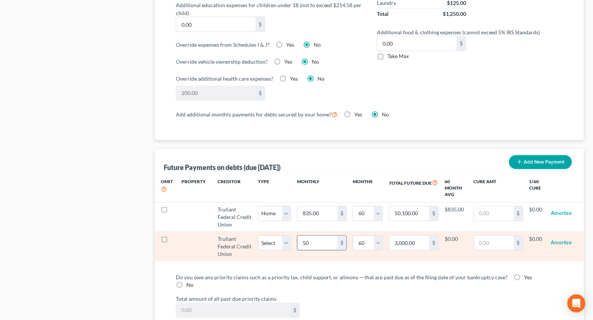
type input "500"
type input "30,000.00"
select select "60"
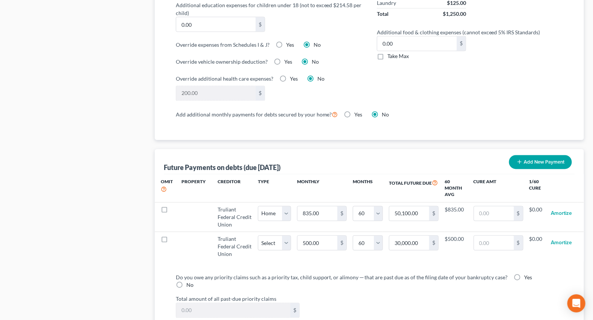
select select "60"
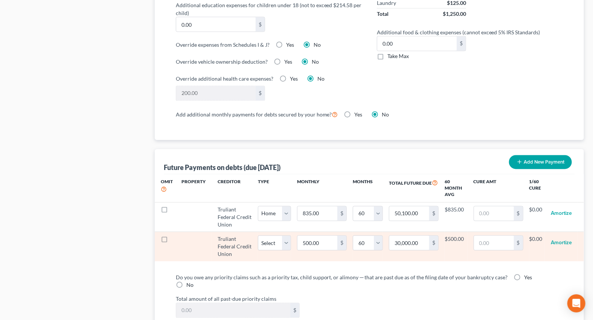
click at [455, 256] on td "$500.00" at bounding box center [456, 246] width 23 height 29
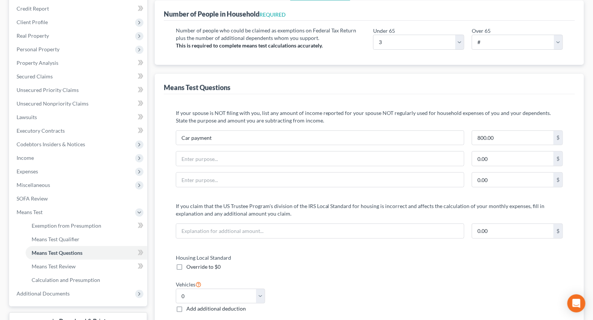
scroll to position [0, 0]
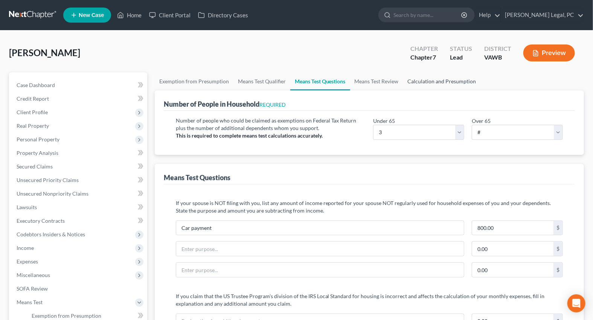
click at [441, 81] on link "Calculation and Presumption" at bounding box center [442, 81] width 78 height 18
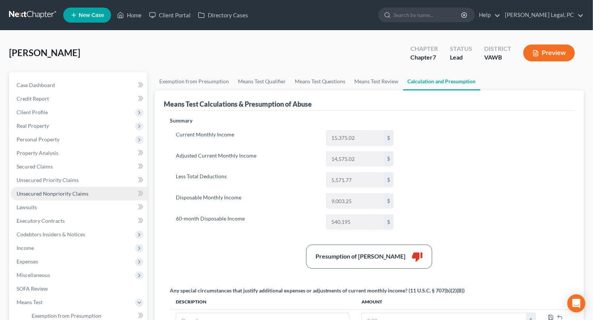
click at [56, 194] on span "Unsecured Nonpriority Claims" at bounding box center [53, 193] width 72 height 6
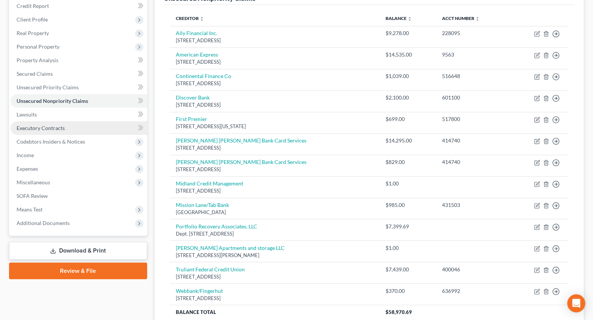
scroll to position [90, 0]
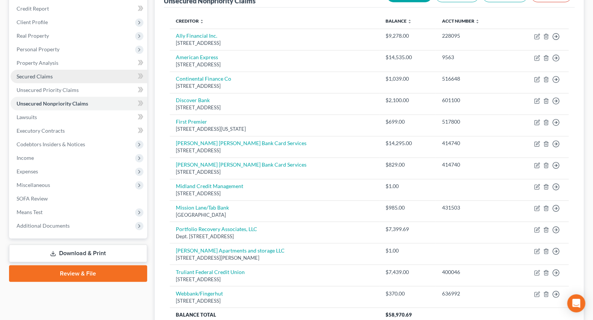
click at [28, 75] on span "Secured Claims" at bounding box center [35, 76] width 36 height 6
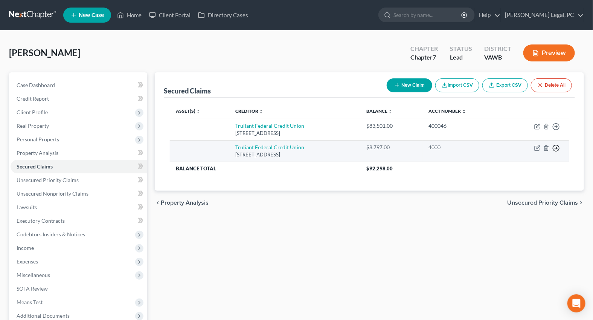
click at [554, 130] on icon "button" at bounding box center [556, 127] width 8 height 8
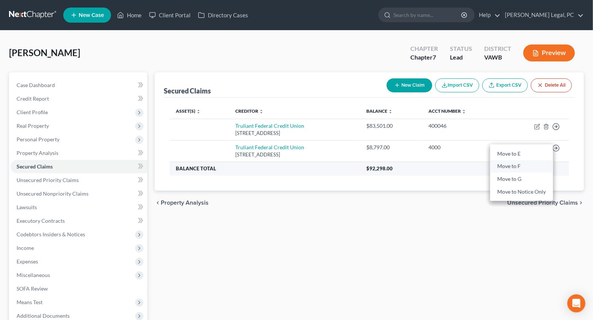
click at [519, 165] on link "Move to F" at bounding box center [521, 166] width 63 height 13
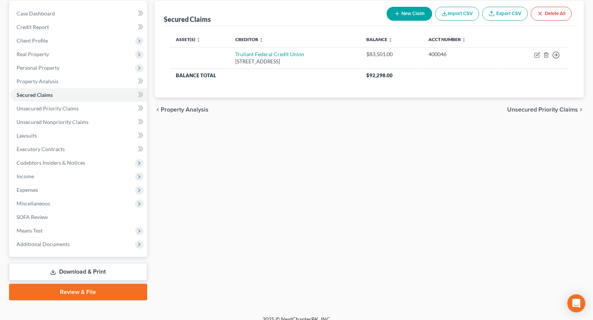
scroll to position [79, 0]
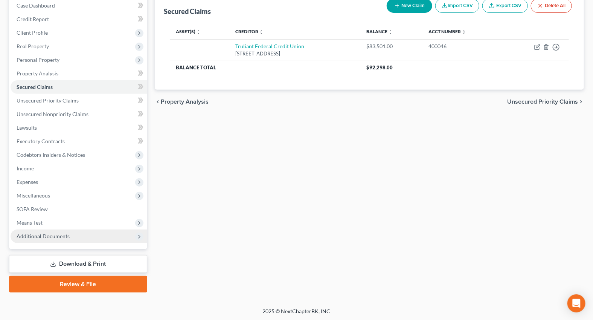
click at [47, 236] on span "Additional Documents" at bounding box center [43, 236] width 53 height 6
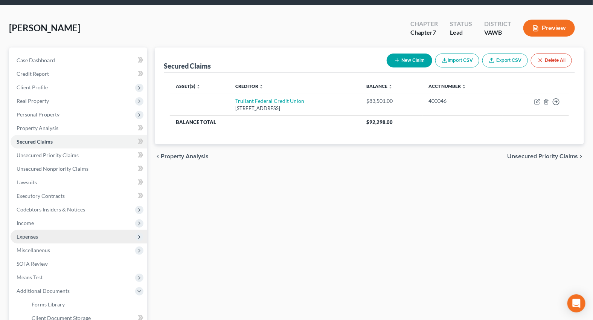
scroll to position [24, 0]
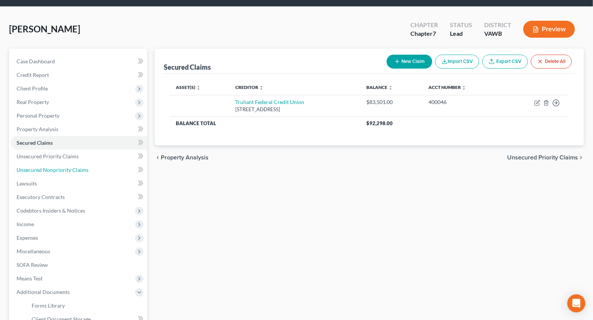
drag, startPoint x: 66, startPoint y: 168, endPoint x: 322, endPoint y: 180, distance: 256.4
click at [66, 168] on span "Unsecured Nonpriority Claims" at bounding box center [53, 169] width 72 height 6
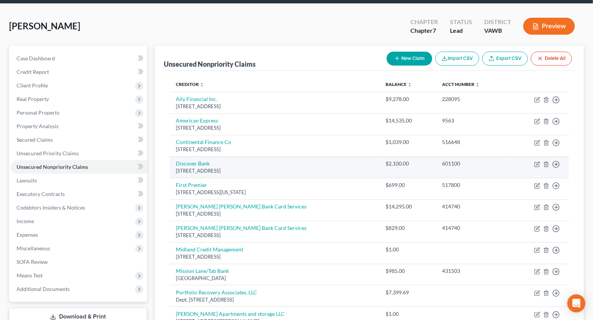
scroll to position [171, 0]
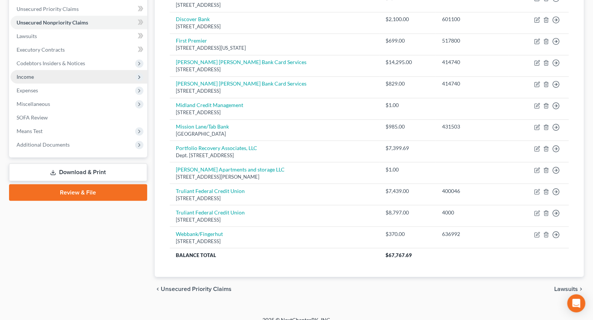
click at [26, 76] on span "Income" at bounding box center [25, 76] width 17 height 6
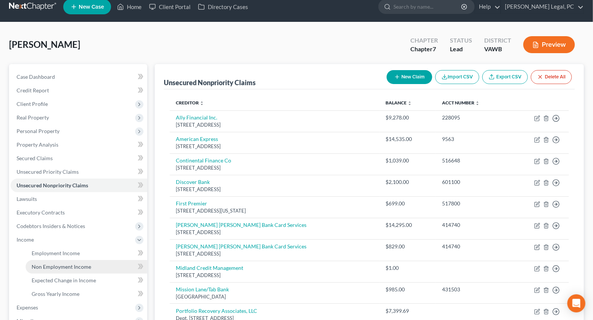
scroll to position [0, 0]
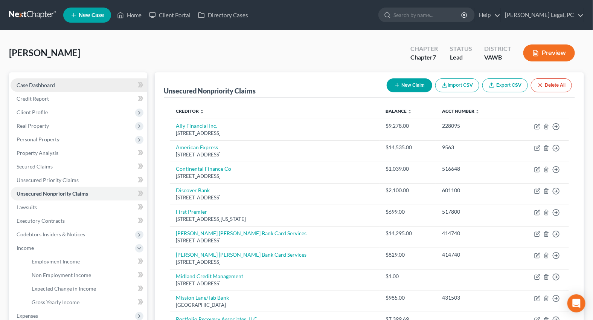
click at [53, 82] on span "Case Dashboard" at bounding box center [36, 85] width 38 height 6
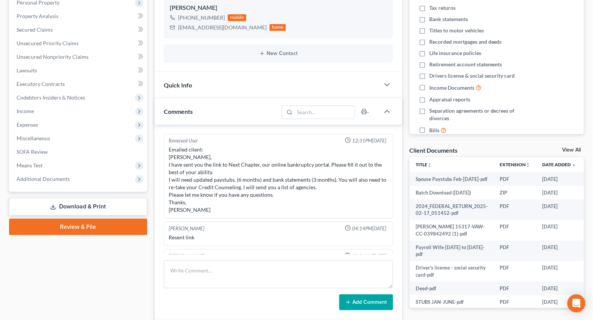
scroll to position [34, 0]
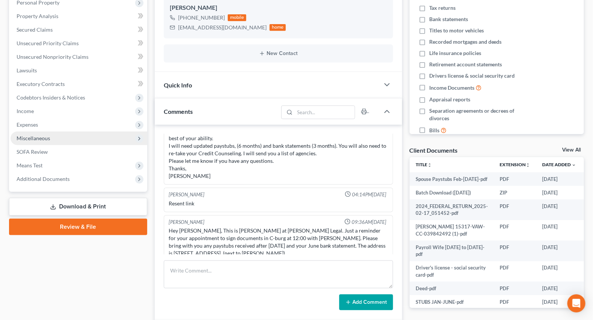
click at [36, 137] on span "Miscellaneous" at bounding box center [34, 138] width 34 height 6
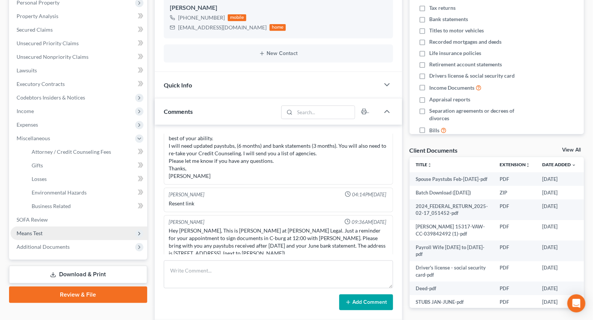
click at [27, 232] on span "Means Test" at bounding box center [30, 233] width 26 height 6
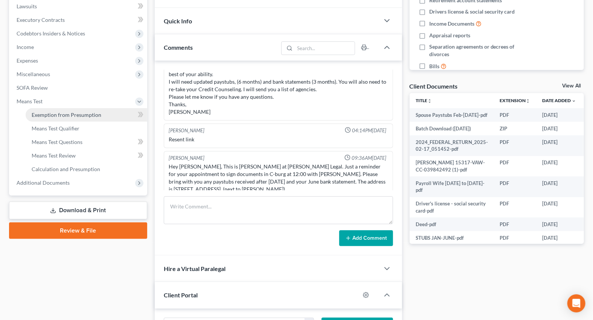
scroll to position [205, 0]
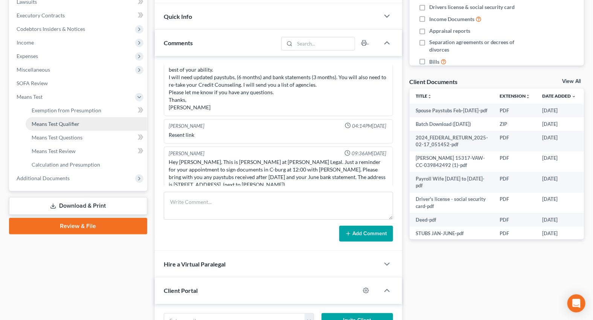
click at [76, 119] on link "Means Test Qualifier" at bounding box center [87, 124] width 122 height 14
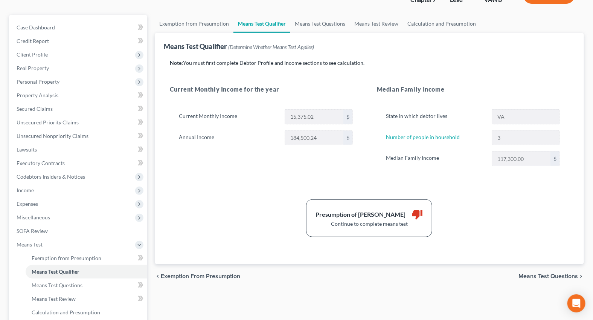
scroll to position [11, 0]
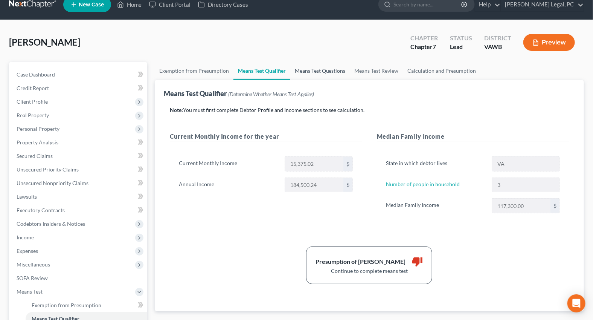
click at [316, 69] on link "Means Test Questions" at bounding box center [320, 71] width 60 height 18
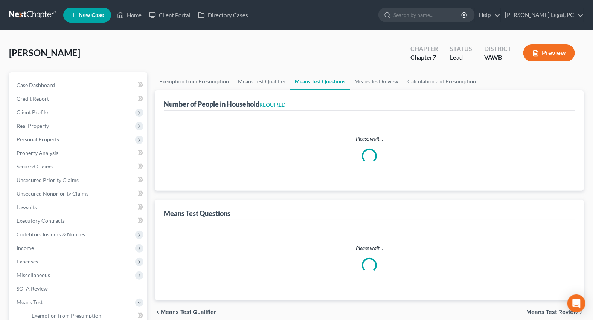
select select "0"
select select "60"
select select "3"
select select "0"
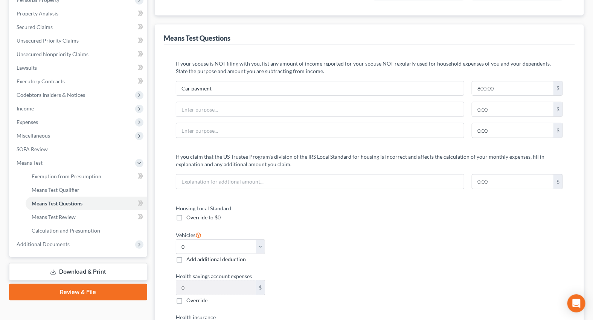
scroll to position [137, 0]
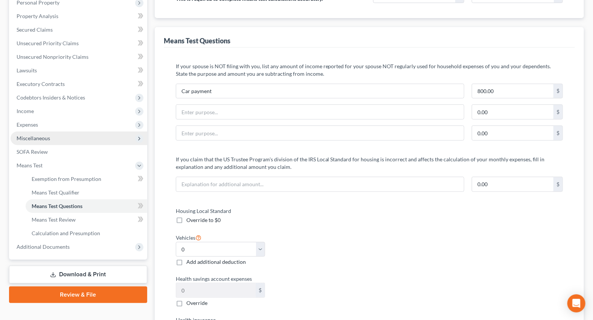
click at [43, 136] on span "Miscellaneous" at bounding box center [34, 138] width 34 height 6
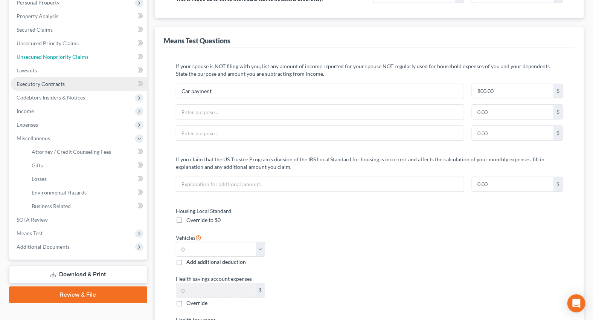
click at [73, 55] on span "Unsecured Nonpriority Claims" at bounding box center [53, 56] width 72 height 6
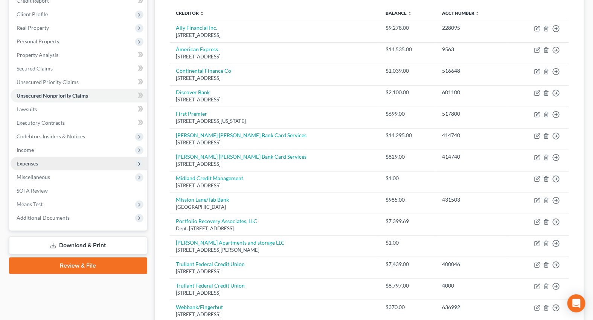
scroll to position [102, 0]
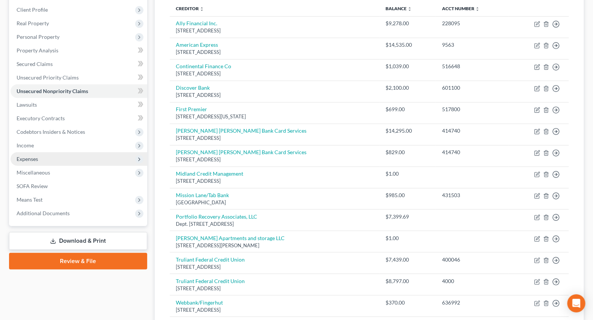
drag, startPoint x: 32, startPoint y: 157, endPoint x: 41, endPoint y: 158, distance: 9.1
click at [32, 157] on span "Expenses" at bounding box center [27, 159] width 21 height 6
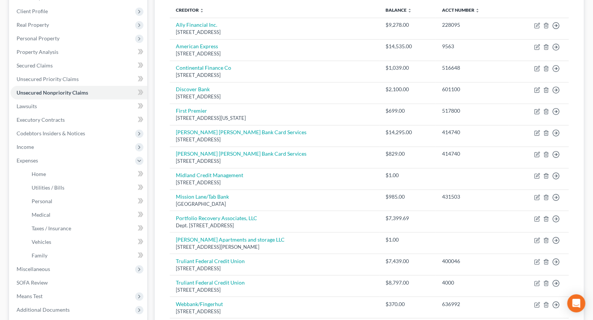
scroll to position [0, 0]
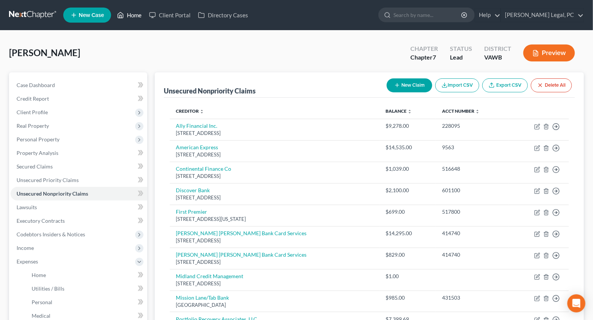
drag, startPoint x: 140, startPoint y: 14, endPoint x: 339, endPoint y: 0, distance: 199.3
click at [140, 13] on link "Home" at bounding box center [129, 15] width 32 height 14
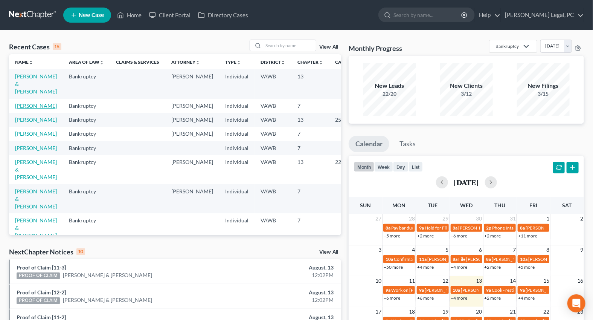
click at [31, 103] on link "[PERSON_NAME]" at bounding box center [36, 105] width 42 height 6
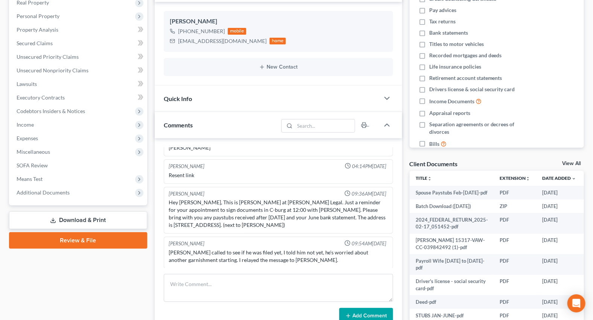
scroll to position [137, 0]
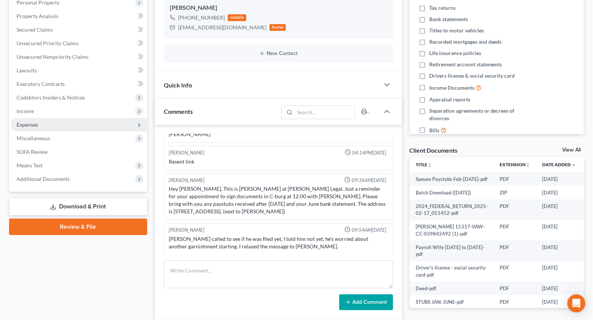
click at [38, 123] on span "Expenses" at bounding box center [79, 125] width 137 height 14
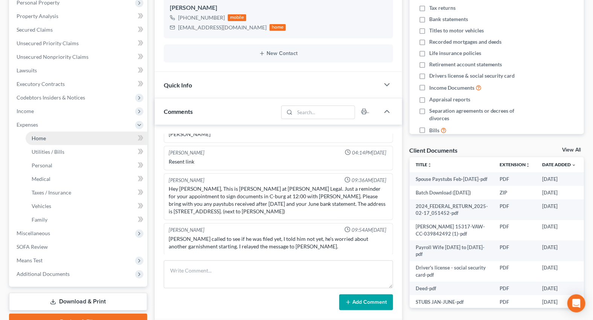
click at [46, 133] on link "Home" at bounding box center [87, 138] width 122 height 14
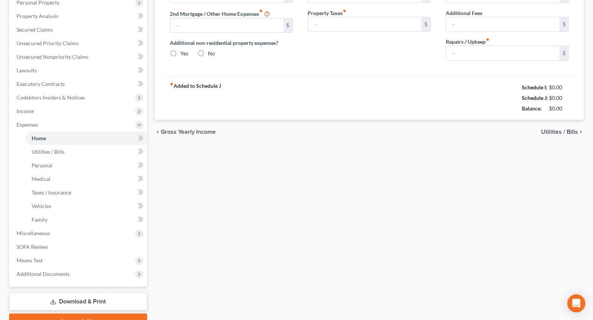
type input "850.00"
type input "0.00"
radio input "true"
type input "0.00"
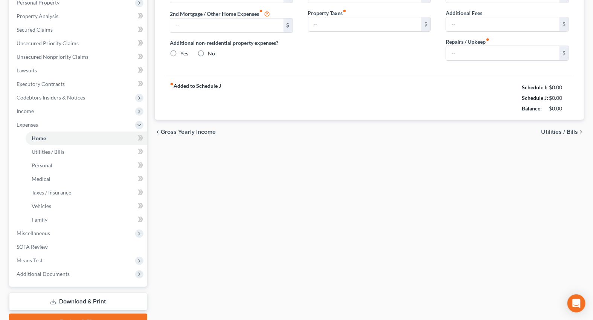
type input "0.00"
type input "200.00"
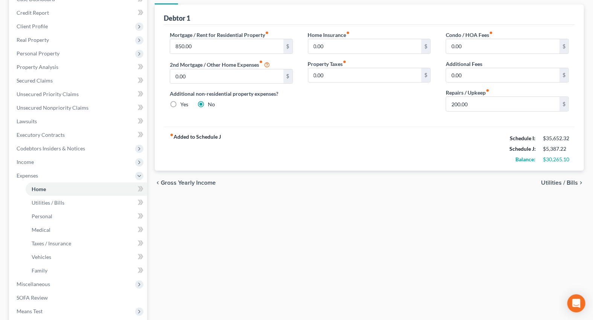
scroll to position [137, 0]
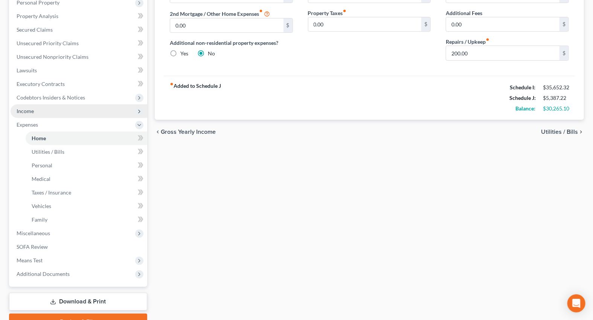
click at [39, 111] on span "Income" at bounding box center [79, 111] width 137 height 14
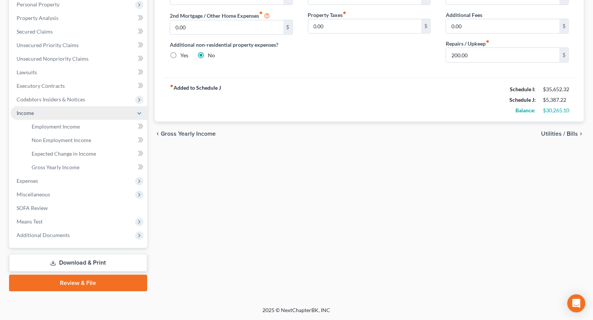
scroll to position [134, 0]
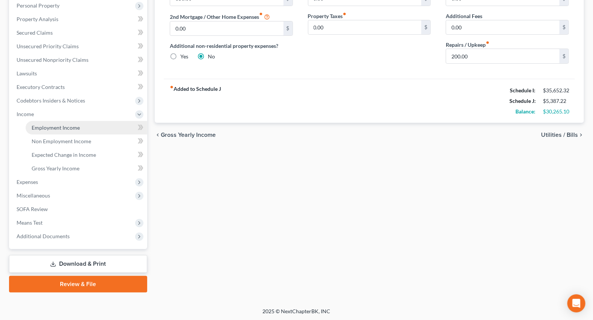
click at [49, 126] on span "Employment Income" at bounding box center [56, 127] width 48 height 6
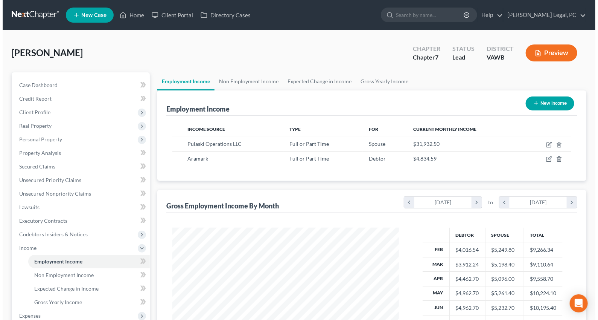
scroll to position [135, 241]
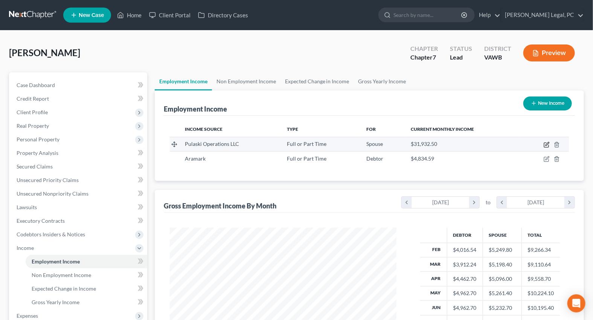
click at [544, 143] on icon "button" at bounding box center [546, 145] width 5 height 5
select select "0"
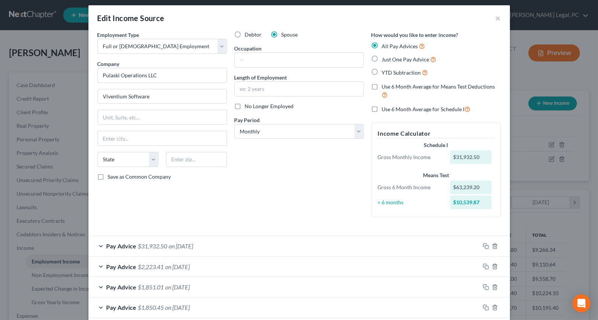
scroll to position [0, 0]
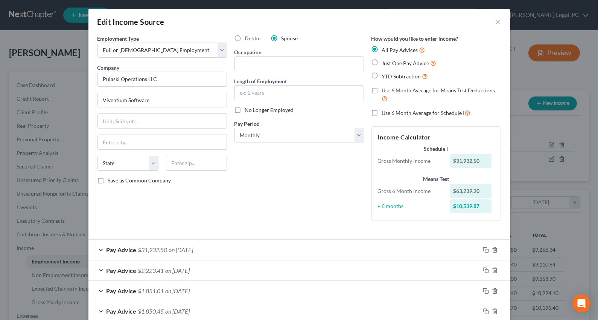
click at [382, 90] on label "Use 6 Month Average for Means Test Deductions" at bounding box center [441, 95] width 119 height 16
click at [385, 90] on input "Use 6 Month Average for Means Test Deductions" at bounding box center [387, 89] width 5 height 5
checkbox input "true"
click at [496, 22] on button "×" at bounding box center [498, 21] width 5 height 9
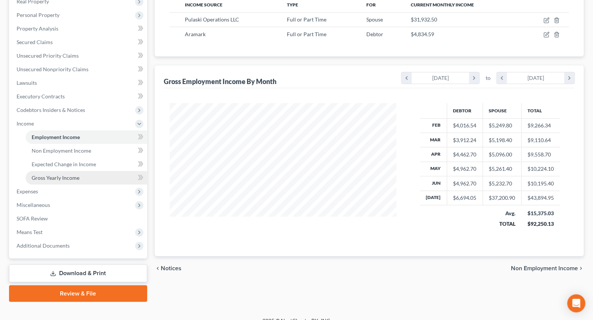
scroll to position [134, 0]
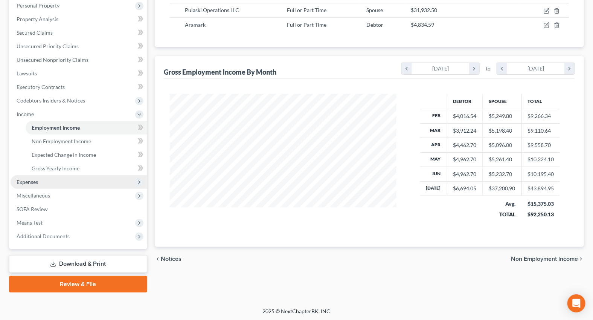
click at [23, 185] on span "Expenses" at bounding box center [79, 182] width 137 height 14
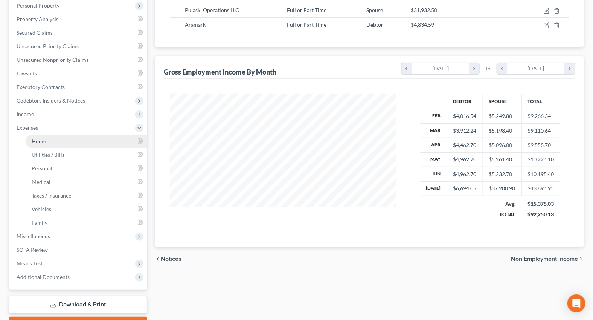
click at [49, 138] on link "Home" at bounding box center [87, 141] width 122 height 14
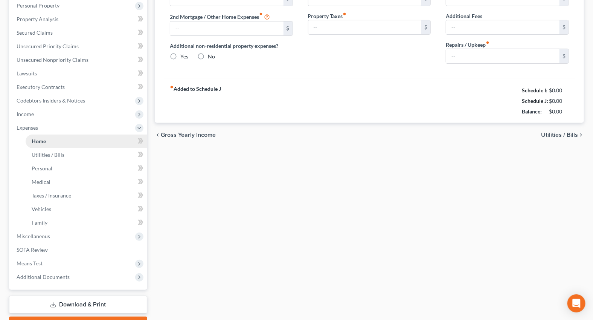
type input "850.00"
type input "0.00"
radio input "true"
type input "0.00"
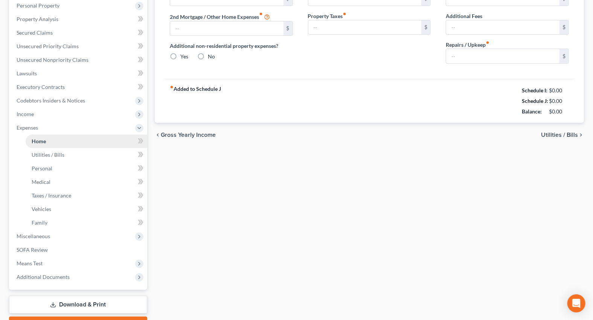
type input "0.00"
type input "200.00"
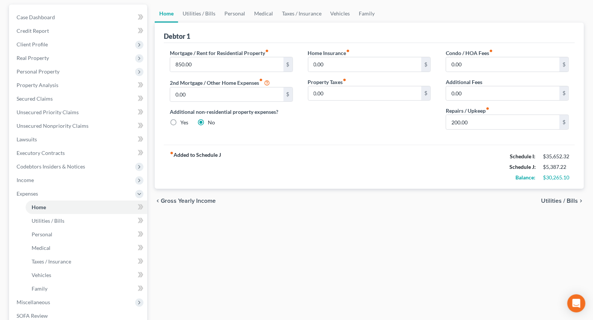
scroll to position [137, 0]
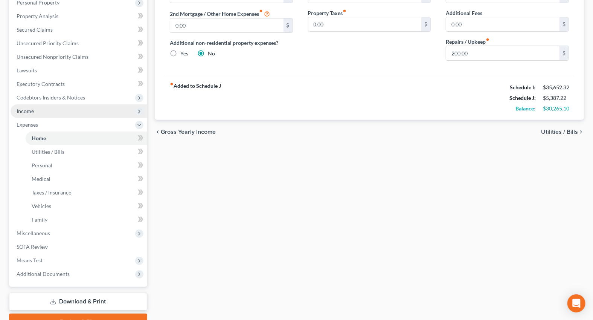
click at [34, 116] on span "Income" at bounding box center [79, 111] width 137 height 14
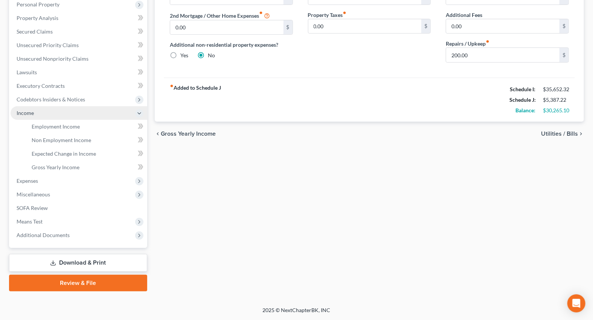
scroll to position [134, 0]
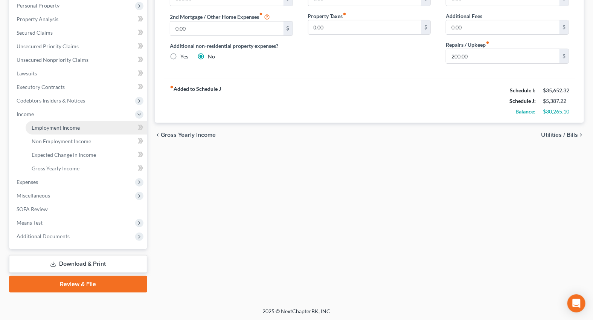
click at [52, 125] on span "Employment Income" at bounding box center [56, 127] width 48 height 6
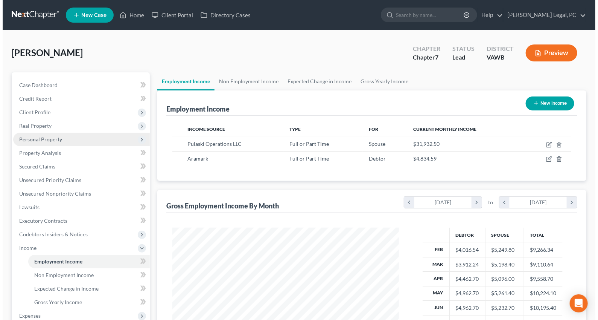
scroll to position [135, 241]
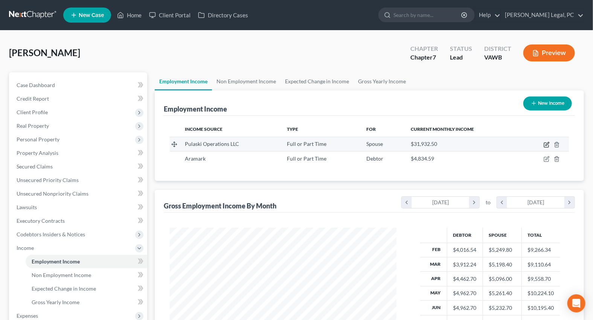
click at [546, 143] on icon "button" at bounding box center [547, 145] width 6 height 6
select select "0"
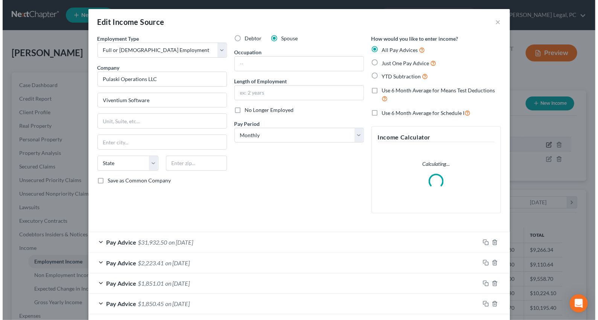
scroll to position [135, 244]
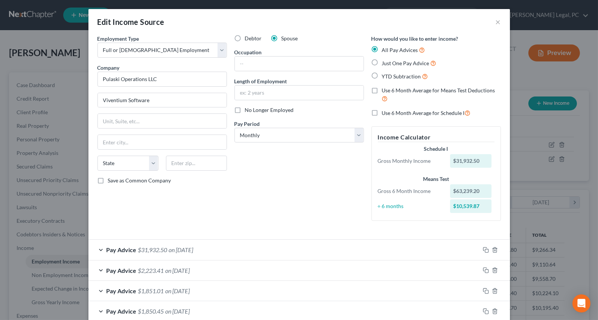
click at [382, 113] on label "Use 6 Month Average for Schedule I" at bounding box center [426, 112] width 89 height 9
click at [385, 113] on input "Use 6 Month Average for Schedule I" at bounding box center [387, 110] width 5 height 5
checkbox input "true"
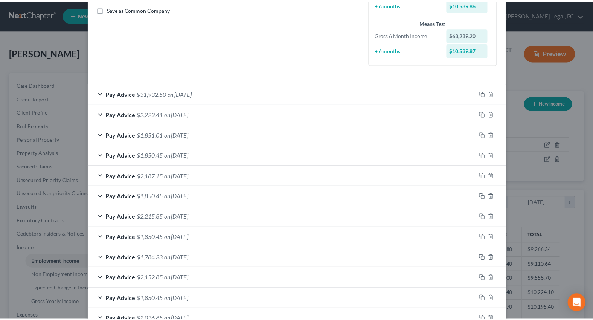
scroll to position [241, 0]
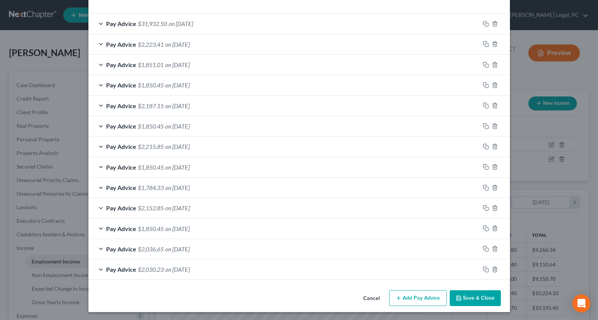
click at [467, 296] on button "Save & Close" at bounding box center [475, 298] width 51 height 16
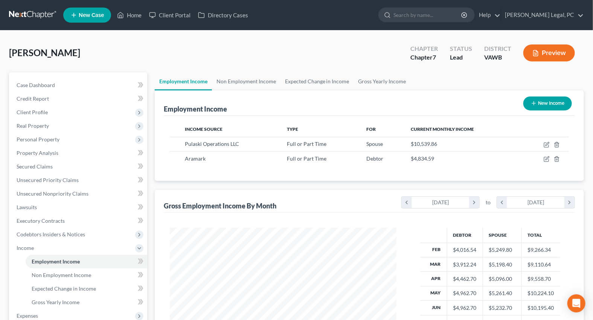
scroll to position [34, 0]
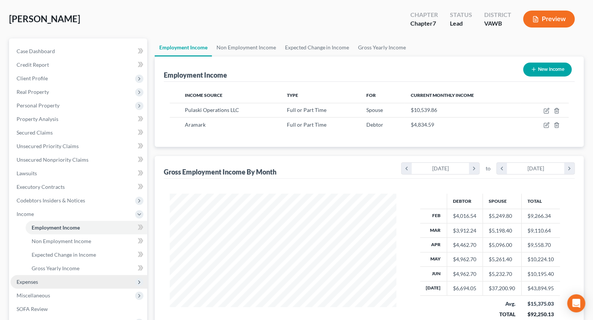
click at [29, 282] on span "Expenses" at bounding box center [27, 281] width 21 height 6
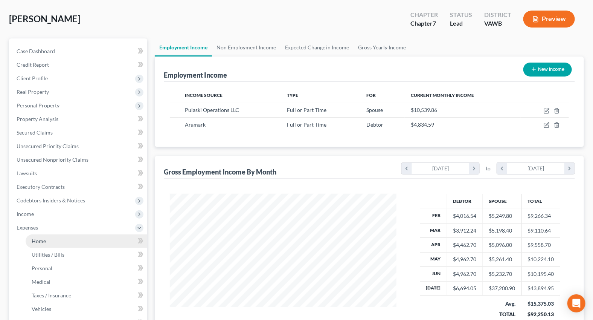
click at [50, 240] on link "Home" at bounding box center [87, 241] width 122 height 14
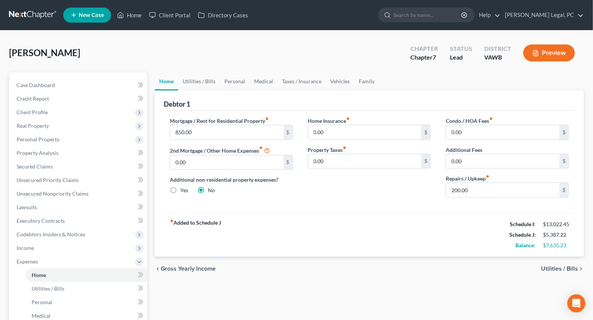
click at [214, 122] on label "Mortgage / Rent for Residential Property fiber_manual_record" at bounding box center [219, 121] width 99 height 8
click at [212, 129] on input "850.00" at bounding box center [226, 132] width 113 height 14
type input "1,000"
click at [195, 77] on link "Utilities / Bills" at bounding box center [199, 81] width 42 height 18
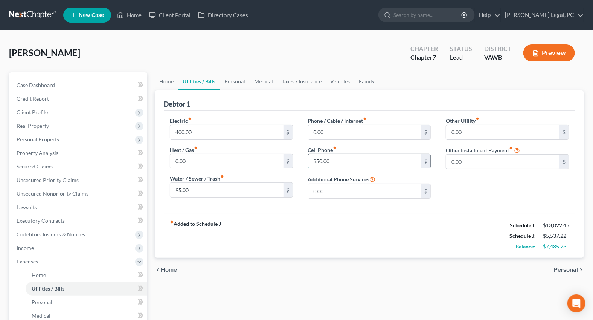
click at [362, 163] on input "350.00" at bounding box center [364, 161] width 113 height 14
type input "400"
click at [341, 249] on div "fiber_manual_record Added to Schedule J Schedule I: $13,022.45 Schedule J: $5,5…" at bounding box center [369, 236] width 411 height 44
click at [365, 76] on link "Family" at bounding box center [367, 81] width 25 height 18
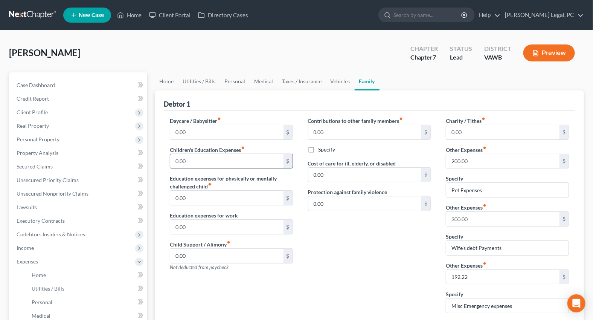
click at [212, 157] on input "0.00" at bounding box center [226, 161] width 113 height 14
type input "200"
click at [249, 98] on div "Debtor 1" at bounding box center [369, 100] width 411 height 20
click at [241, 80] on link "Personal" at bounding box center [235, 81] width 30 height 18
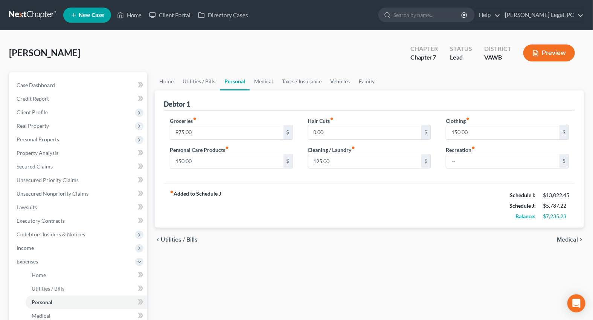
click at [337, 79] on link "Vehicles" at bounding box center [340, 81] width 29 height 18
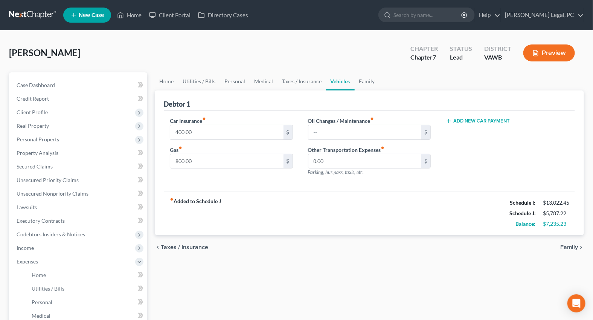
click at [468, 119] on button "Add New Car Payment" at bounding box center [478, 121] width 64 height 6
click at [456, 132] on input "text" at bounding box center [497, 132] width 102 height 14
type input "5"
type input "500"
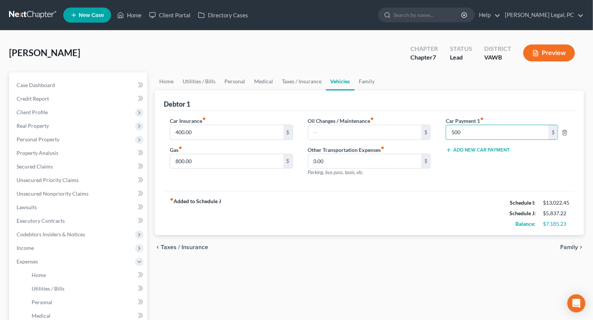
click at [467, 151] on button "Add New Car Payment" at bounding box center [478, 150] width 64 height 6
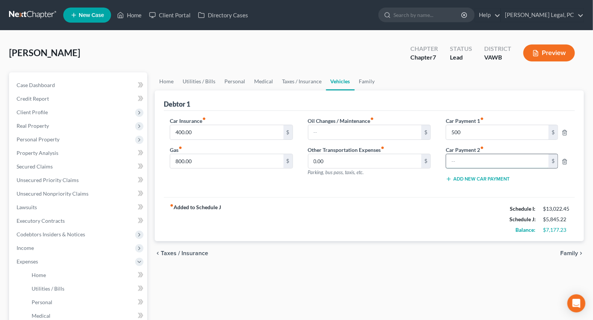
click at [471, 158] on input "text" at bounding box center [497, 161] width 102 height 14
type input "800"
click at [429, 189] on div "Car Insurance fiber_manual_record 400.00 $ Gas fiber_manual_record 800.00 $ Oil…" at bounding box center [369, 154] width 411 height 87
click at [230, 78] on link "Personal" at bounding box center [235, 81] width 30 height 18
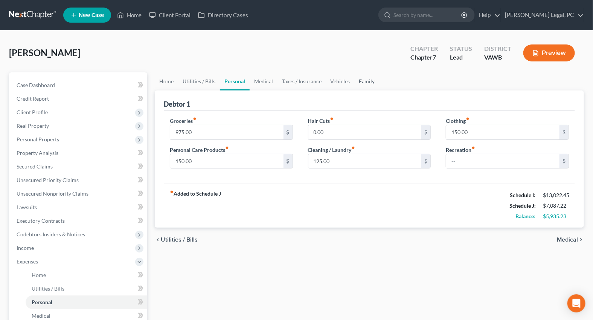
click at [356, 80] on link "Family" at bounding box center [367, 81] width 25 height 18
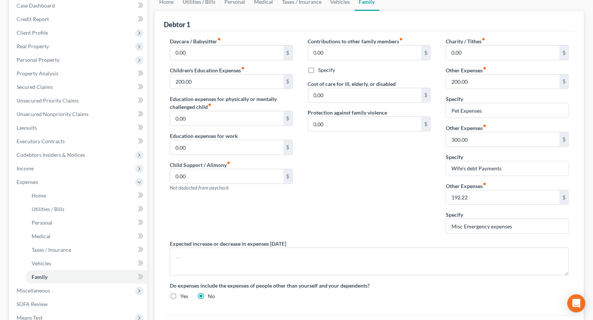
scroll to position [68, 0]
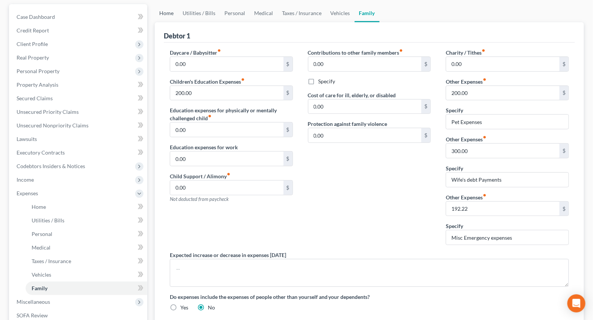
click at [164, 9] on link "Home" at bounding box center [166, 13] width 23 height 18
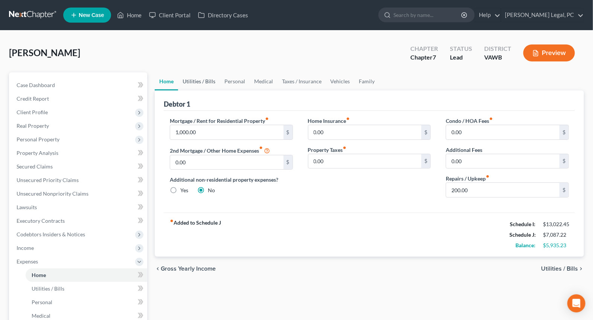
click at [207, 81] on link "Utilities / Bills" at bounding box center [199, 81] width 42 height 18
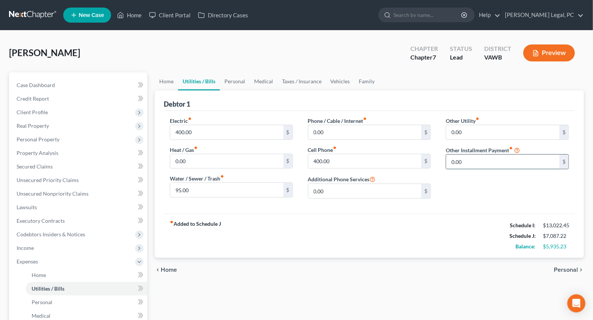
click at [490, 165] on input "0.00" at bounding box center [502, 161] width 113 height 14
type input "450"
drag, startPoint x: 471, startPoint y: 186, endPoint x: 498, endPoint y: 185, distance: 27.1
click at [472, 187] on input "text" at bounding box center [507, 182] width 122 height 14
type input "Roof payment"
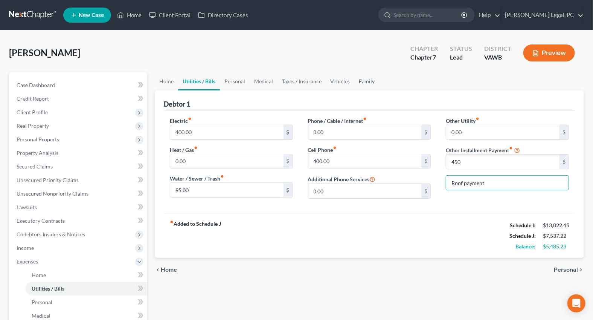
click at [366, 82] on link "Family" at bounding box center [367, 81] width 25 height 18
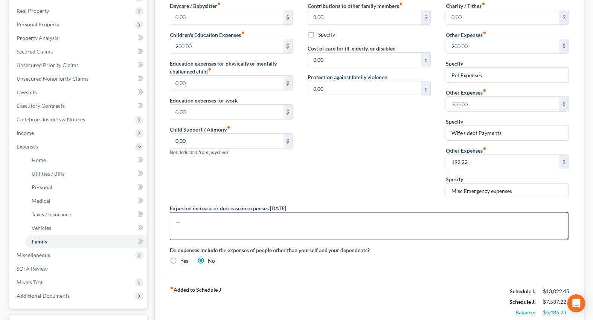
scroll to position [137, 0]
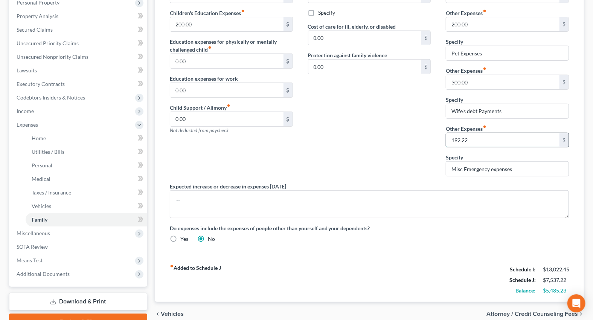
click at [490, 136] on input "192.22" at bounding box center [502, 140] width 113 height 14
type input "200"
click at [413, 130] on div "Contributions to other family members fiber_manual_record 0.00 $ Specify Cost o…" at bounding box center [369, 81] width 138 height 202
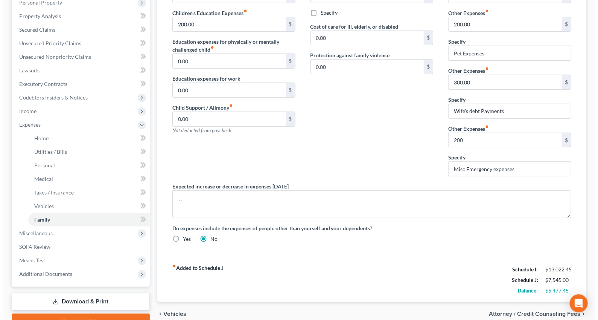
scroll to position [174, 0]
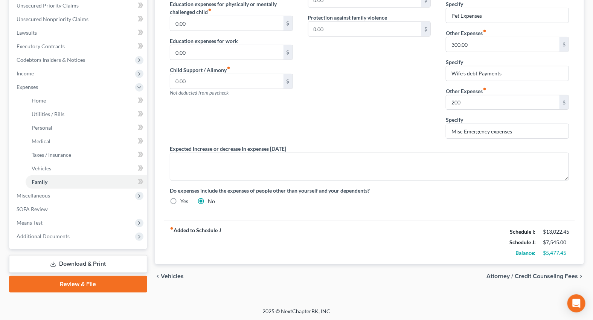
click at [34, 260] on link "Download & Print" at bounding box center [78, 264] width 138 height 18
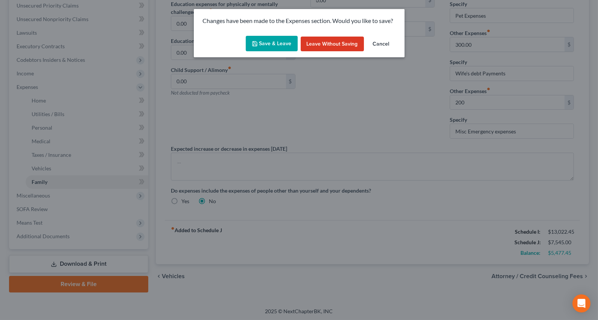
click at [272, 44] on button "Save & Leave" at bounding box center [272, 44] width 52 height 16
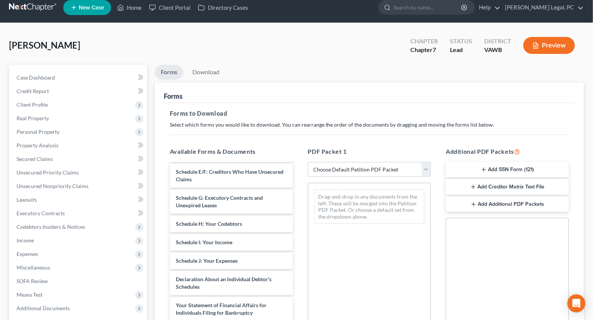
scroll to position [457, 0]
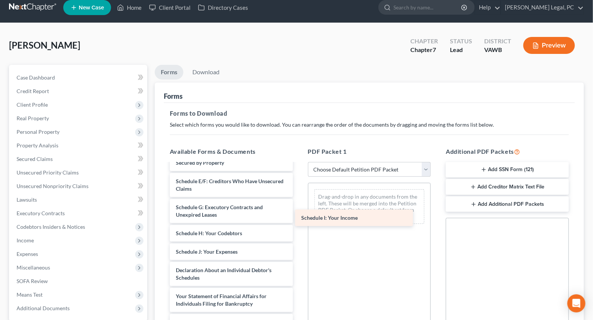
drag, startPoint x: 207, startPoint y: 272, endPoint x: 334, endPoint y: 216, distance: 139.3
click at [299, 216] on div "Schedule I: Your Income Spouse Paystubs Feb-July 21-pdf 2024_FEDERAL_RETURN_202…" at bounding box center [231, 85] width 135 height 757
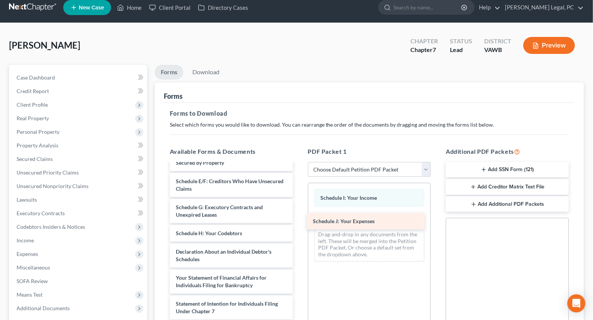
drag, startPoint x: 224, startPoint y: 275, endPoint x: 361, endPoint y: 223, distance: 146.5
click at [299, 223] on div "Schedule J: Your Expenses Spouse Paystubs Feb-July 21-pdf 2024_FEDERAL_RETURN_2…" at bounding box center [231, 76] width 135 height 738
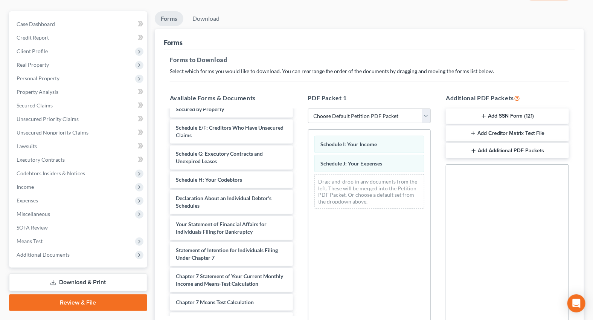
scroll to position [145, 0]
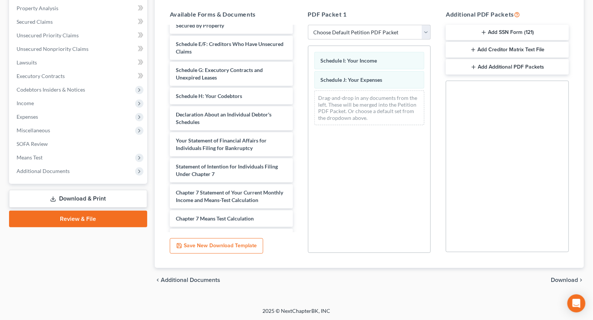
click at [553, 277] on span "Download" at bounding box center [564, 280] width 27 height 6
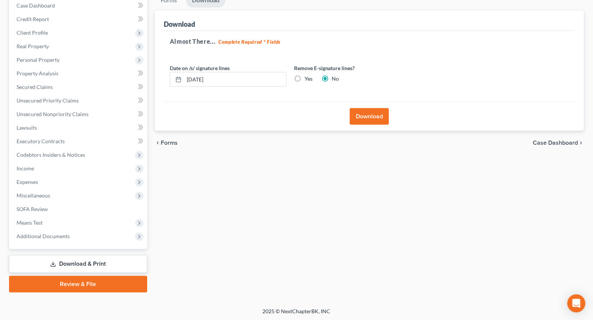
click at [364, 113] on button "Download" at bounding box center [369, 116] width 39 height 17
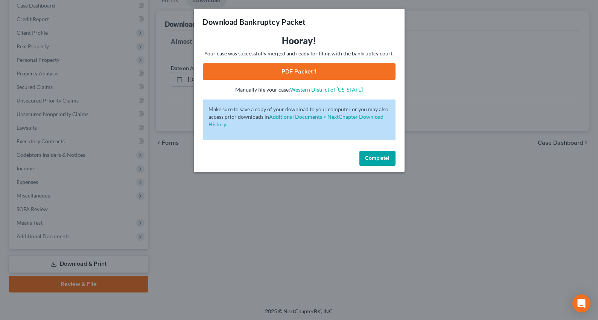
click at [280, 67] on link "PDF Packet 1" at bounding box center [299, 71] width 193 height 17
click at [106, 69] on div "Download Bankruptcy Packet Hooray! Your case was successfully merged and ready …" at bounding box center [299, 160] width 598 height 320
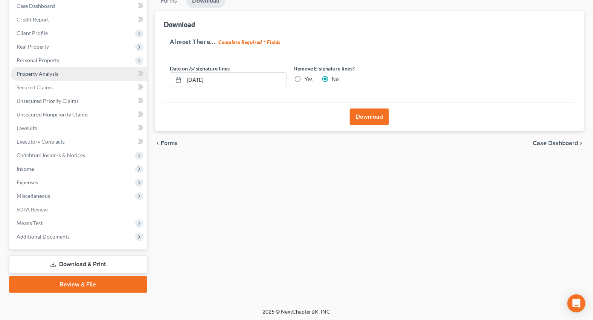
scroll to position [0, 0]
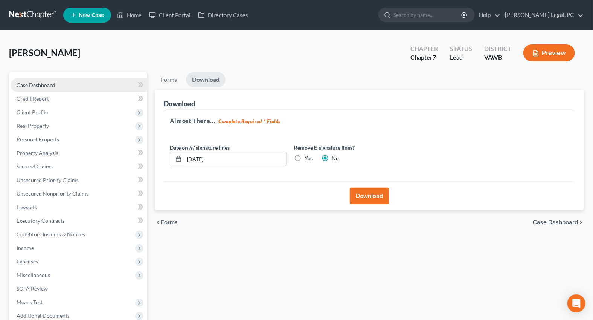
click at [41, 85] on span "Case Dashboard" at bounding box center [36, 85] width 38 height 6
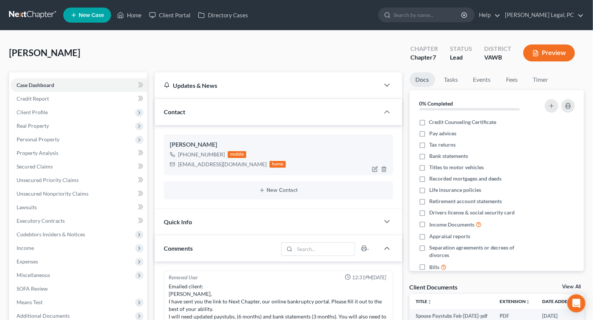
scroll to position [76, 0]
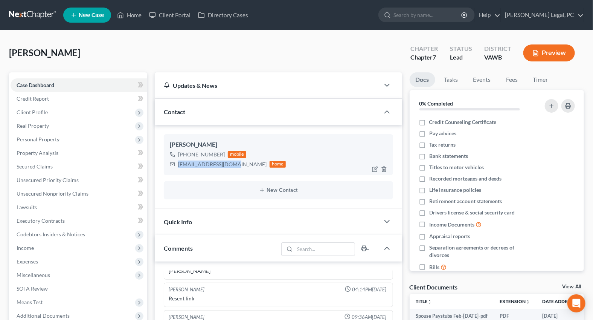
drag, startPoint x: 234, startPoint y: 165, endPoint x: 186, endPoint y: 160, distance: 48.4
click at [178, 168] on div "kingdunn26@yahoo.com home" at bounding box center [228, 164] width 116 height 10
copy div "[EMAIL_ADDRESS][DOMAIN_NAME]"
click at [124, 11] on icon at bounding box center [120, 15] width 7 height 9
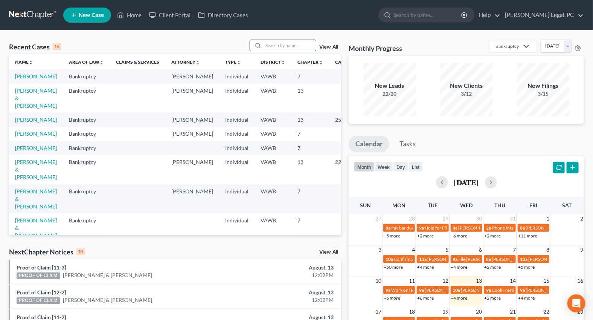
click at [282, 44] on input "search" at bounding box center [289, 45] width 53 height 11
type input "kelley"
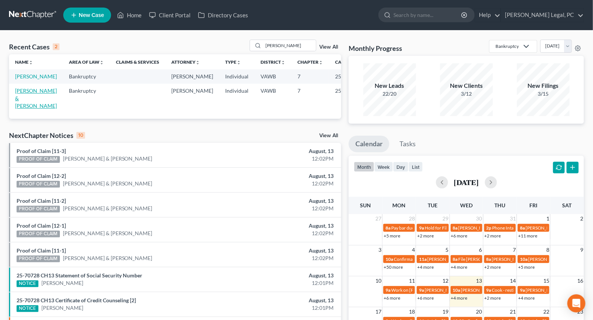
click at [26, 109] on link "Kelley, Christopher & Michelle" at bounding box center [36, 97] width 42 height 21
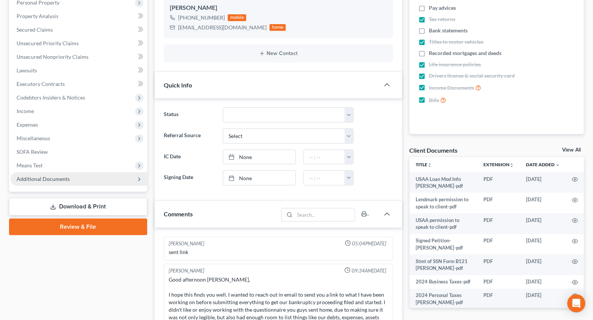
scroll to position [712, 0]
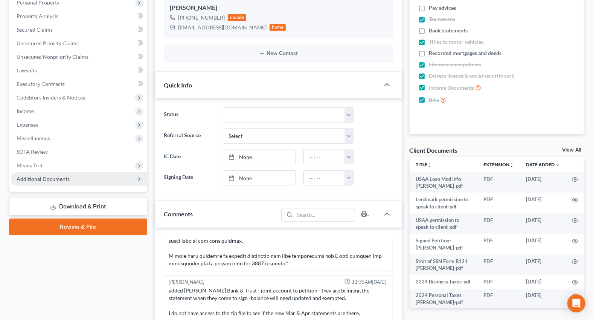
click at [34, 180] on span "Additional Documents" at bounding box center [43, 178] width 53 height 6
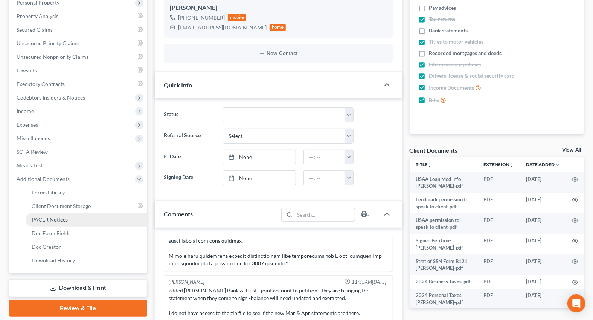
click at [40, 218] on span "PACER Notices" at bounding box center [50, 219] width 36 height 6
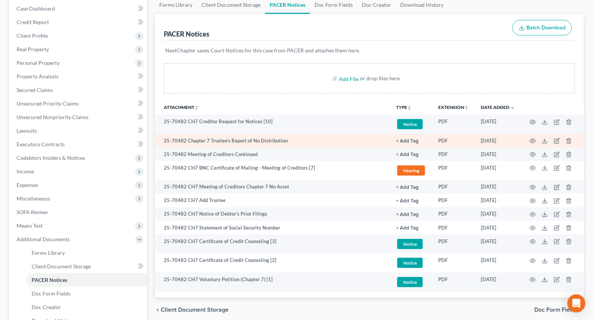
scroll to position [102, 0]
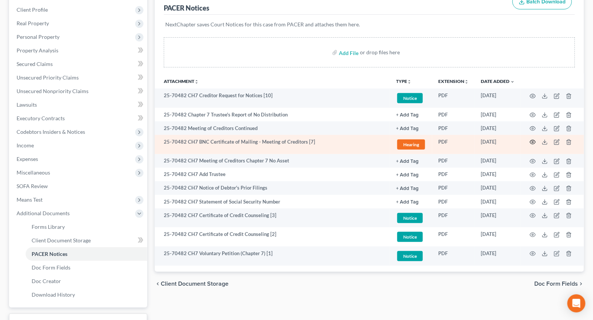
click at [533, 141] on icon "button" at bounding box center [533, 142] width 6 height 6
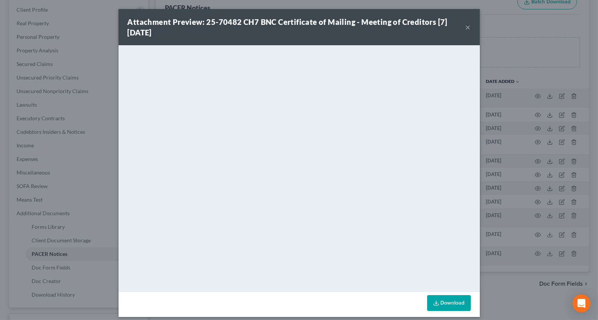
click at [466, 26] on button "×" at bounding box center [468, 27] width 5 height 9
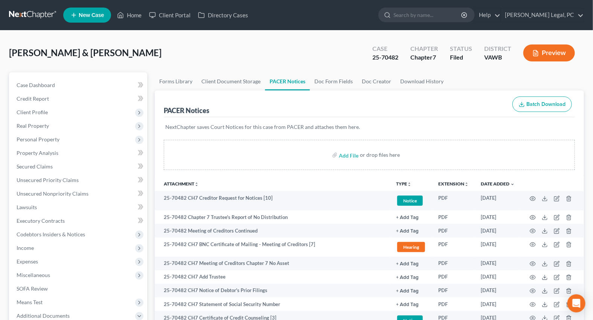
scroll to position [0, 0]
click at [123, 16] on icon at bounding box center [120, 15] width 7 height 9
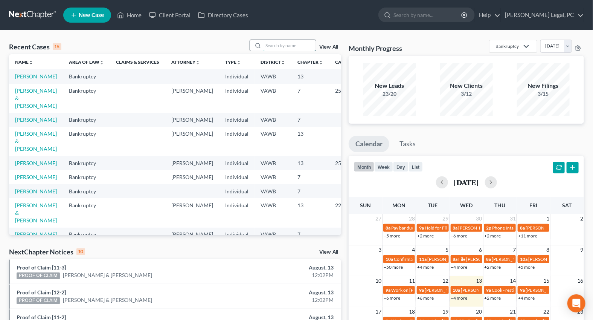
click at [271, 46] on input "search" at bounding box center [289, 45] width 53 height 11
type input "dunford"
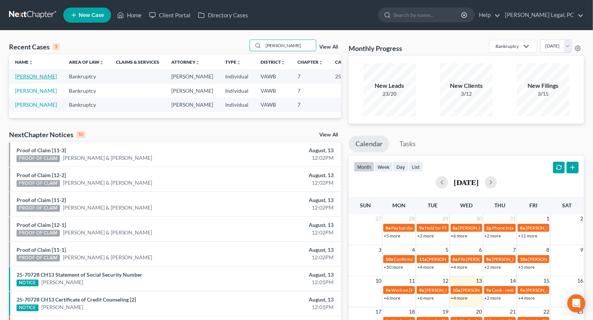
click at [19, 79] on link "Dunford, Dillon" at bounding box center [36, 76] width 42 height 6
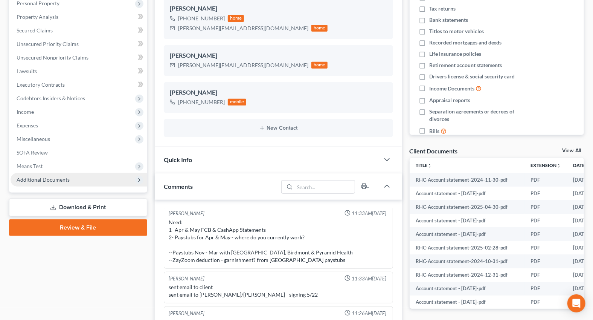
scroll to position [137, 0]
click at [37, 173] on span "Additional Documents" at bounding box center [79, 179] width 137 height 14
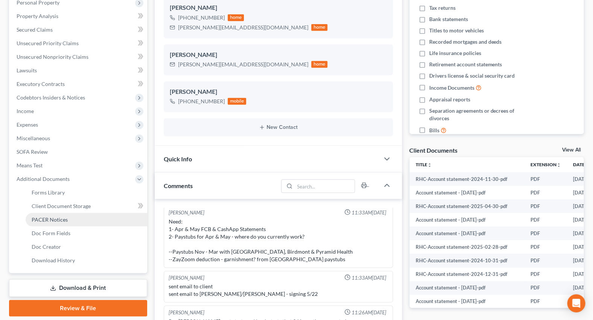
click at [63, 214] on link "PACER Notices" at bounding box center [87, 220] width 122 height 14
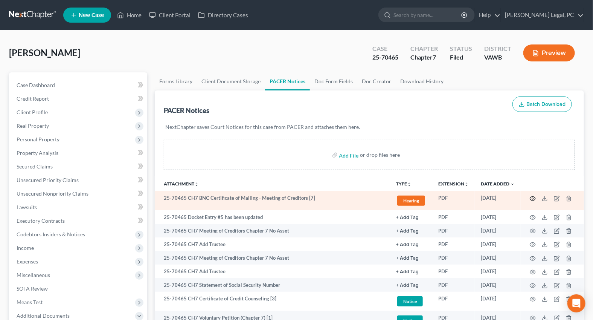
click at [533, 195] on icon "button" at bounding box center [533, 198] width 6 height 6
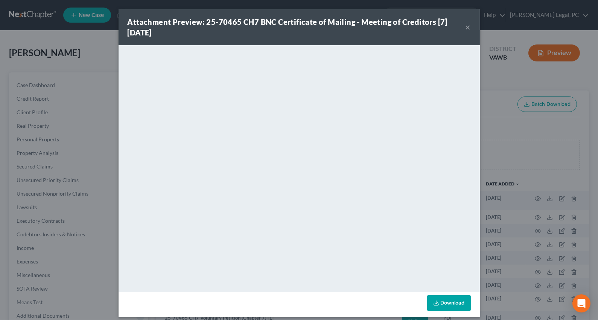
click at [466, 25] on button "×" at bounding box center [468, 27] width 5 height 9
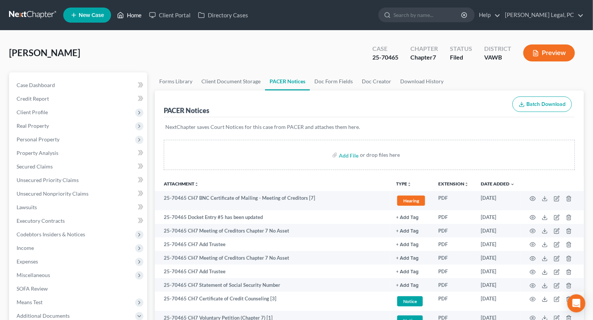
click at [135, 15] on link "Home" at bounding box center [129, 15] width 32 height 14
